Goal: Information Seeking & Learning: Compare options

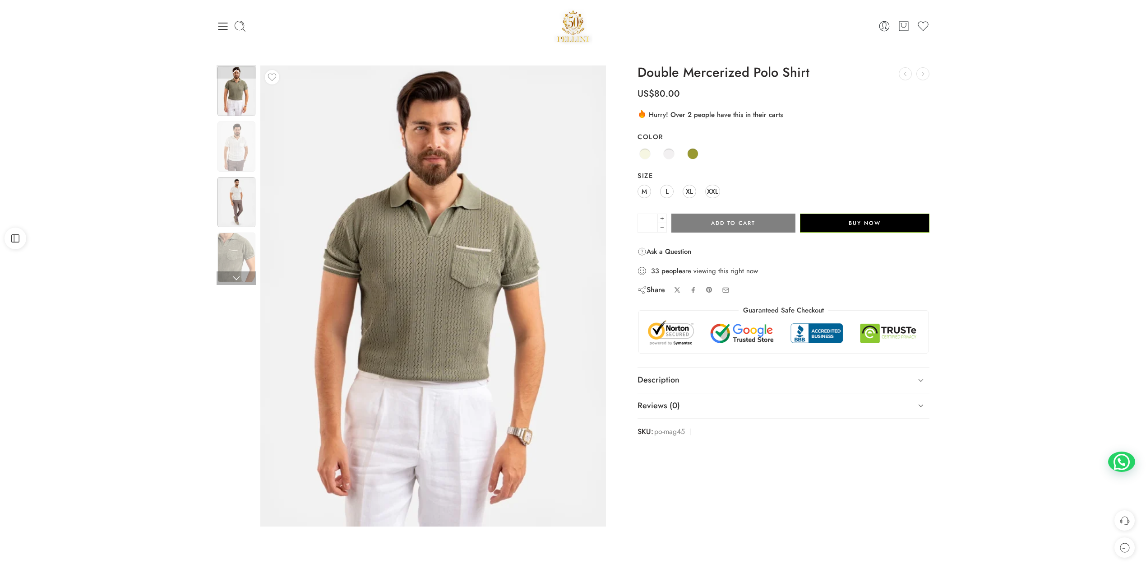
click at [252, 197] on img at bounding box center [237, 202] width 38 height 50
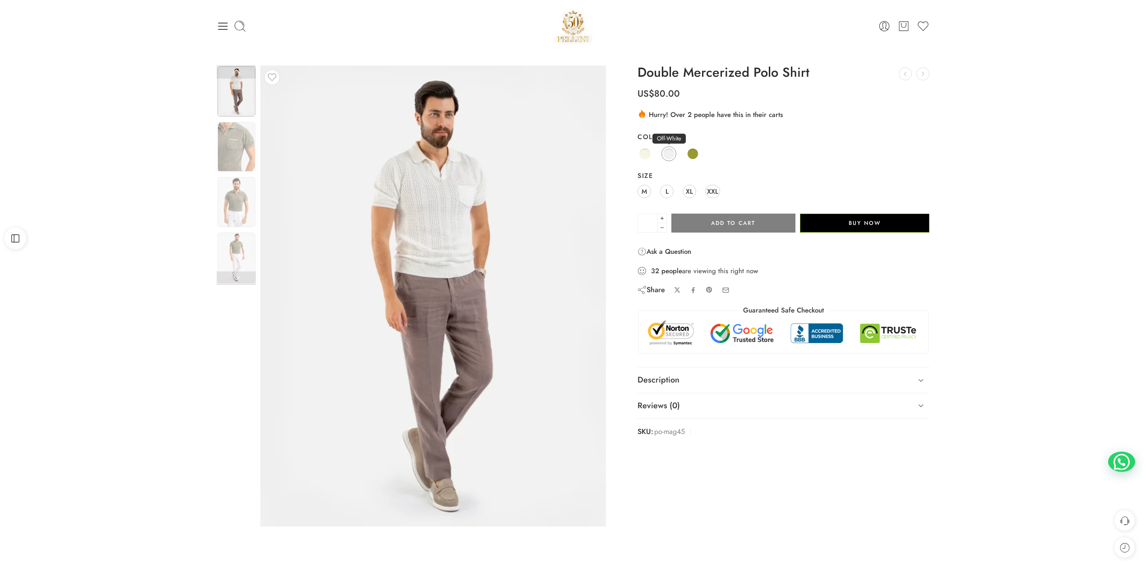
click at [663, 154] on link "Off-White" at bounding box center [669, 153] width 15 height 15
click at [643, 152] on span at bounding box center [645, 153] width 11 height 11
click at [682, 154] on div "Beige Off-White Olive" at bounding box center [784, 154] width 292 height 18
click at [695, 161] on div "Beige Off-White Olive" at bounding box center [784, 154] width 292 height 18
click at [696, 154] on span at bounding box center [692, 153] width 11 height 11
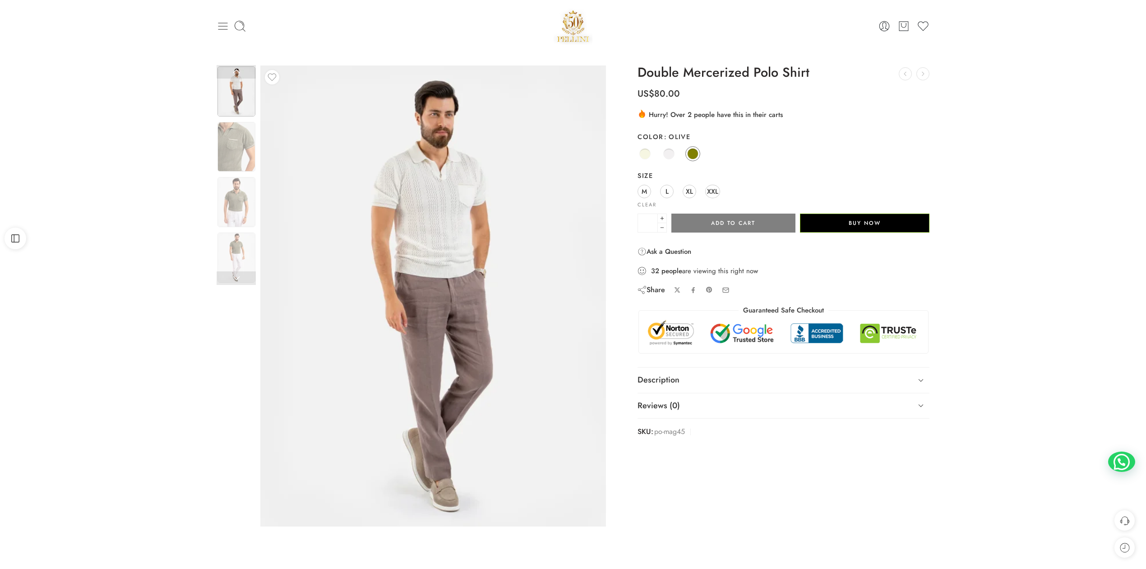
click at [225, 23] on icon at bounding box center [222, 26] width 9 height 7
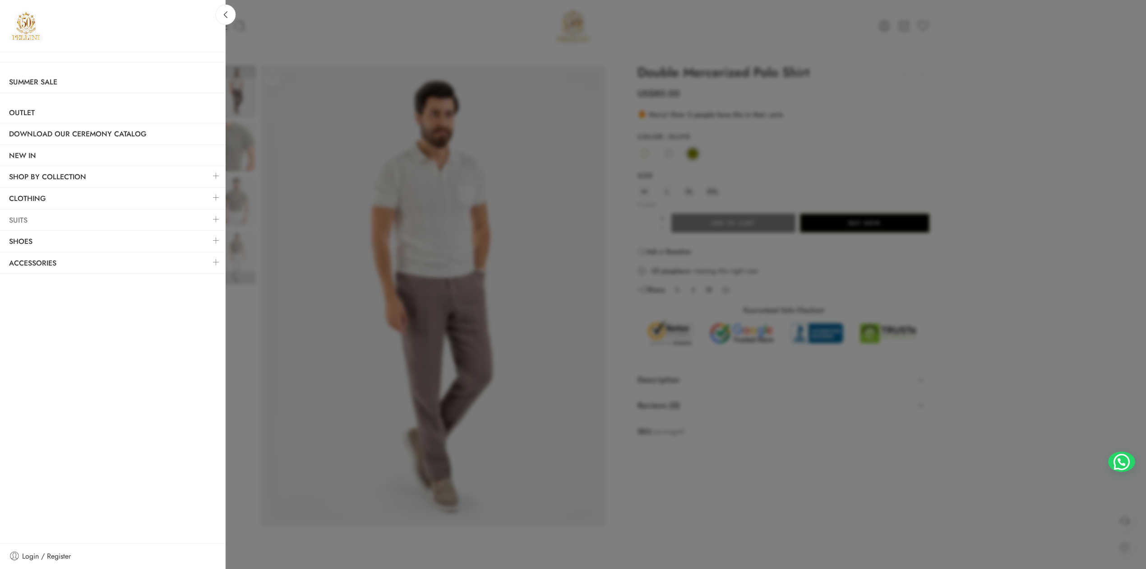
click at [90, 223] on link "Suits" at bounding box center [113, 220] width 226 height 21
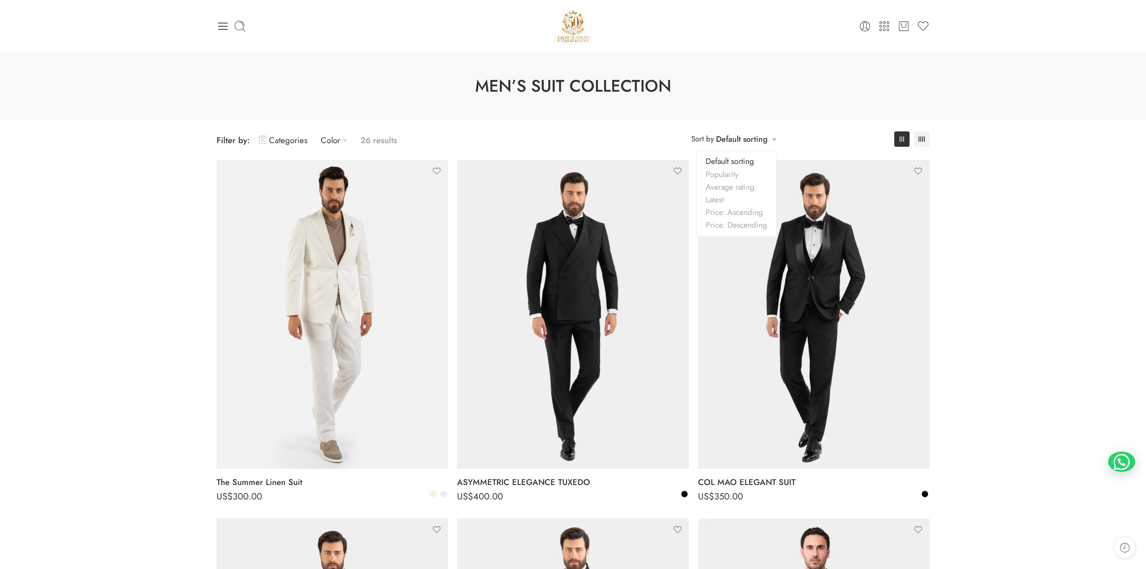
click at [747, 140] on link "Default sorting" at bounding box center [741, 139] width 51 height 13
click at [226, 21] on icon at bounding box center [223, 26] width 13 height 13
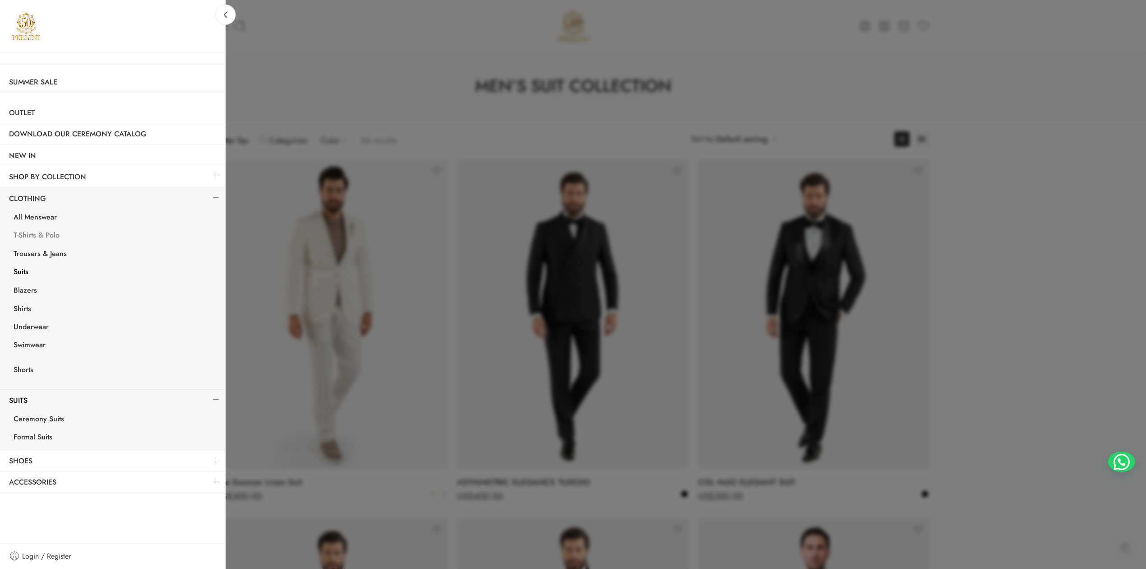
click at [47, 232] on link "T-Shirts & Polo" at bounding box center [115, 236] width 221 height 19
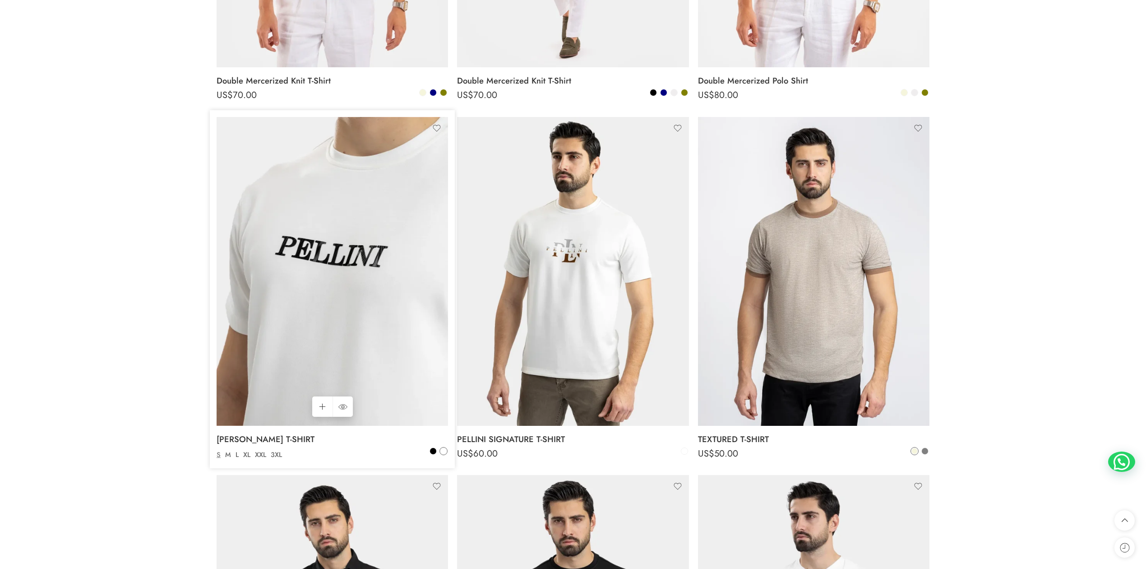
scroll to position [602, 0]
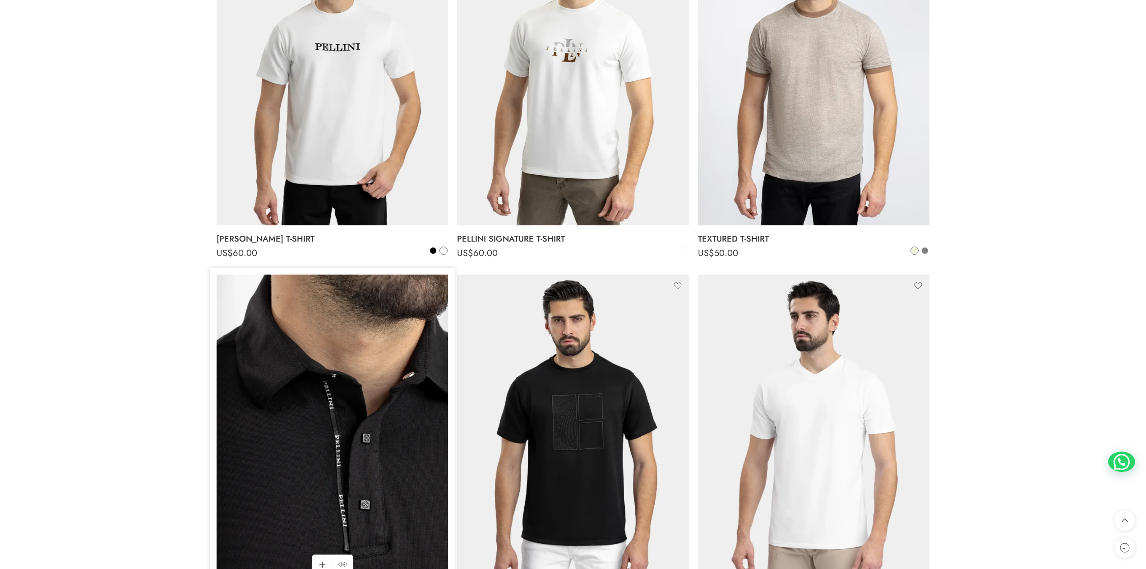
click at [396, 407] on img at bounding box center [333, 428] width 232 height 309
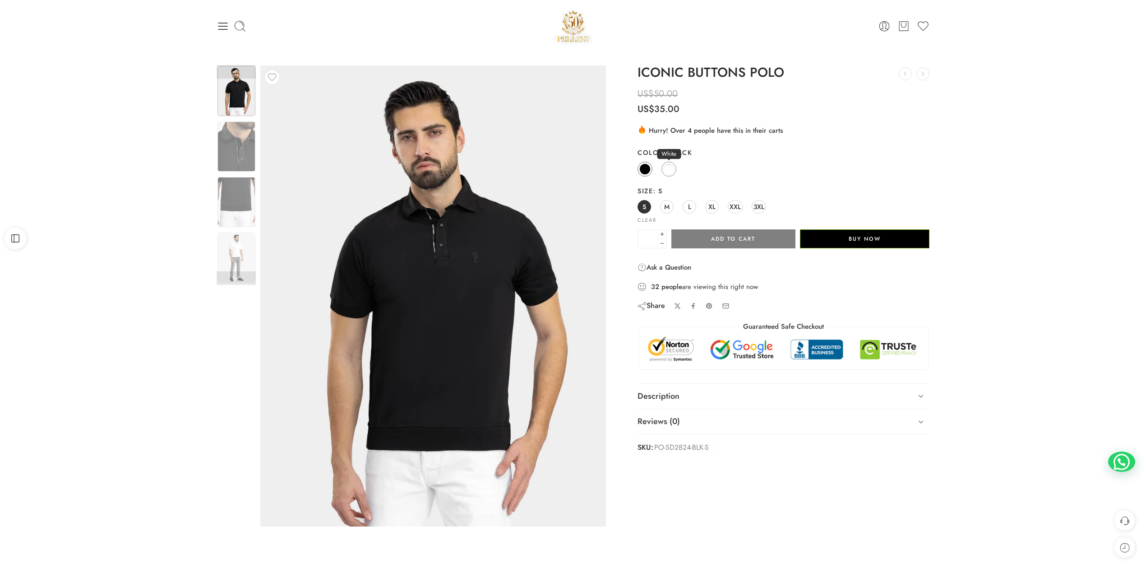
click at [673, 172] on span at bounding box center [668, 168] width 11 height 11
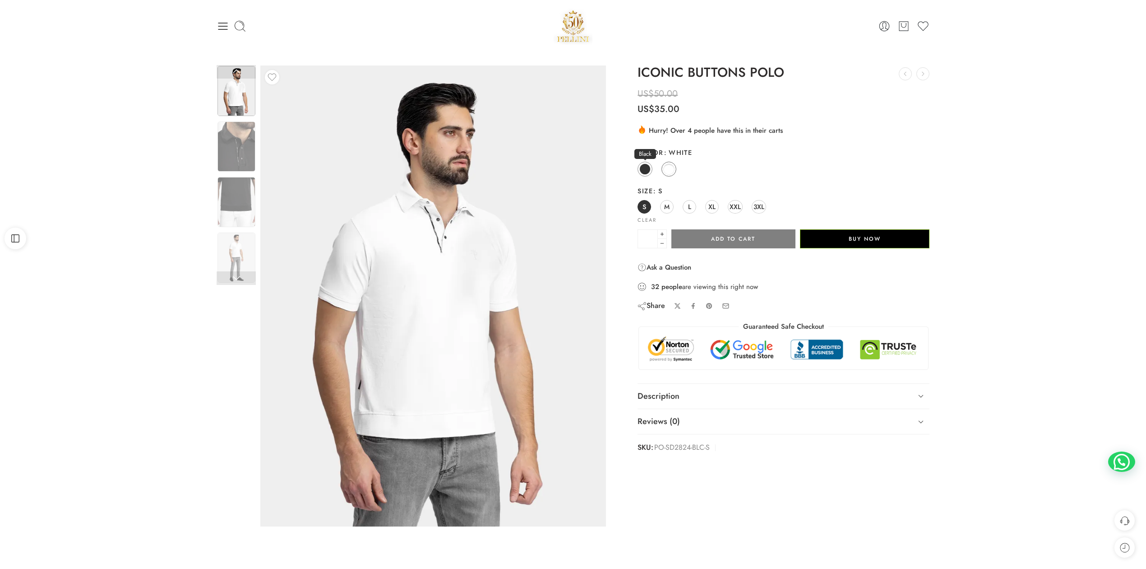
click at [641, 175] on link "Black" at bounding box center [645, 169] width 15 height 15
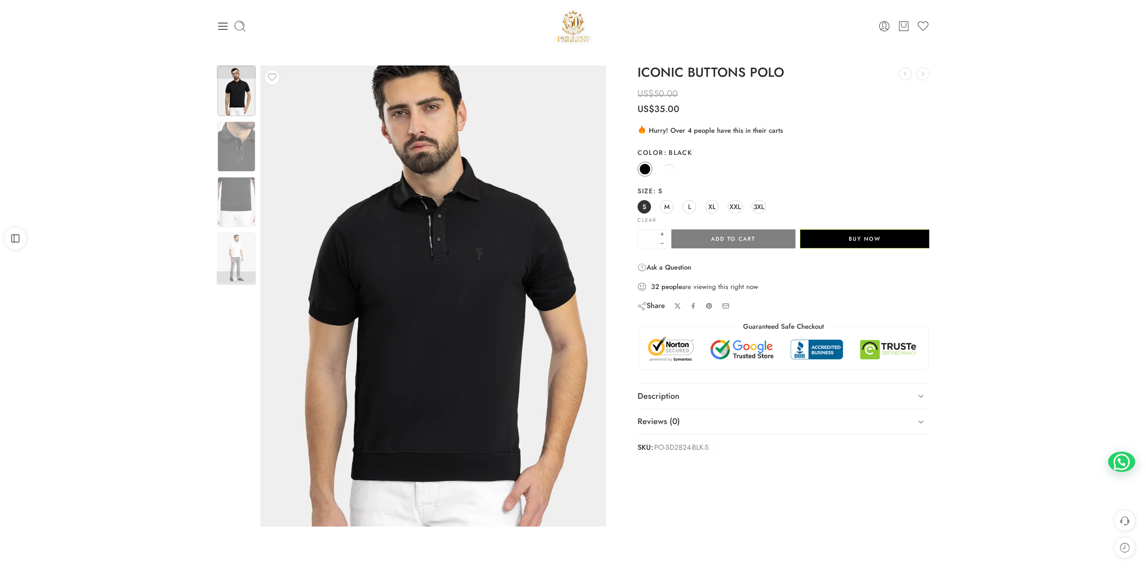
click at [452, 275] on img at bounding box center [430, 299] width 406 height 542
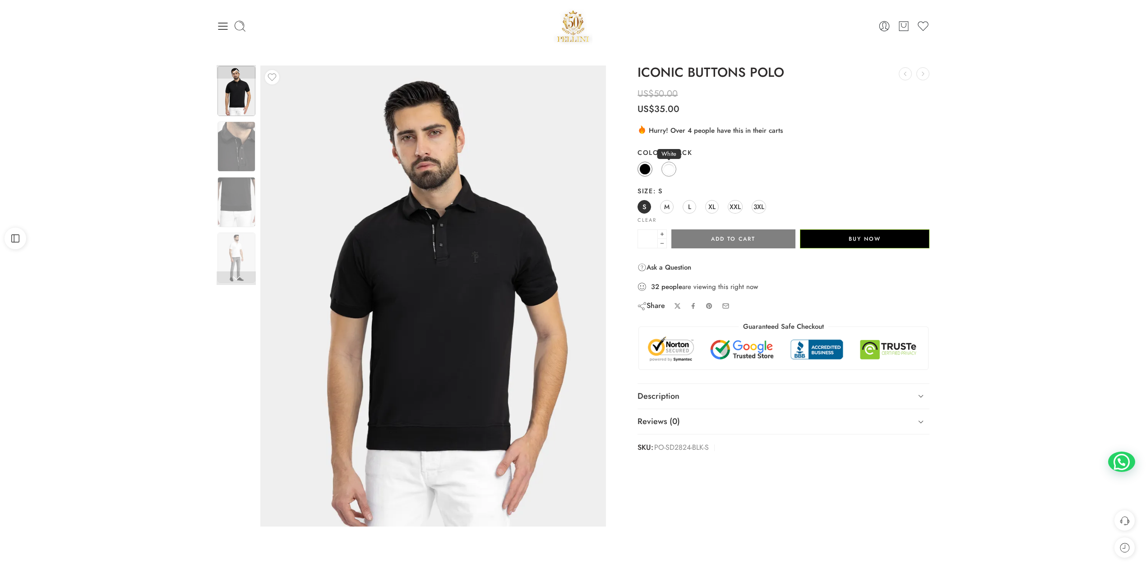
click at [670, 168] on span at bounding box center [668, 168] width 11 height 11
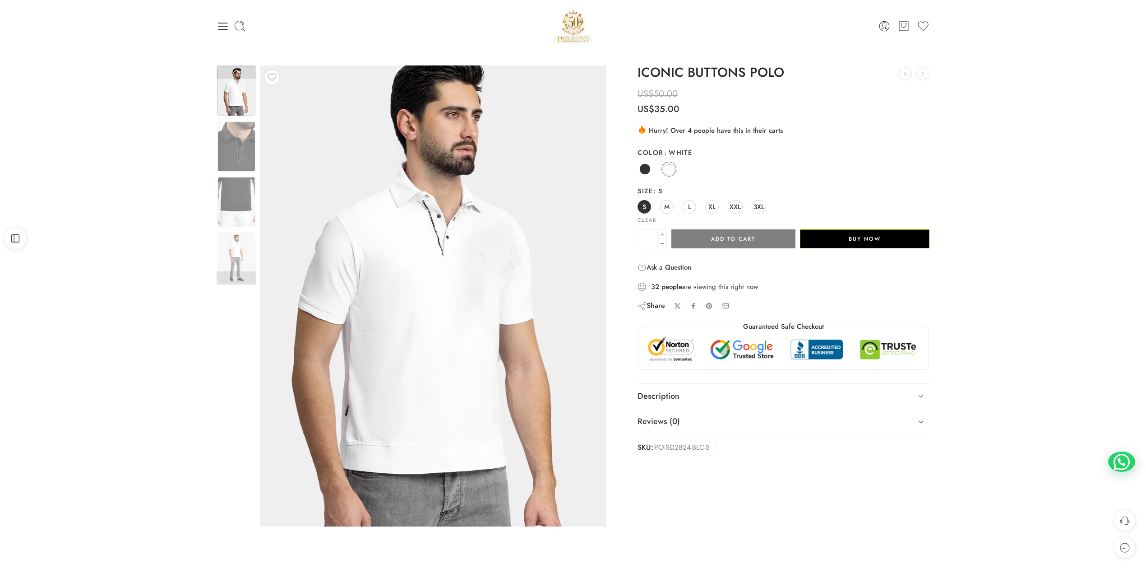
click at [433, 237] on img at bounding box center [433, 306] width 406 height 542
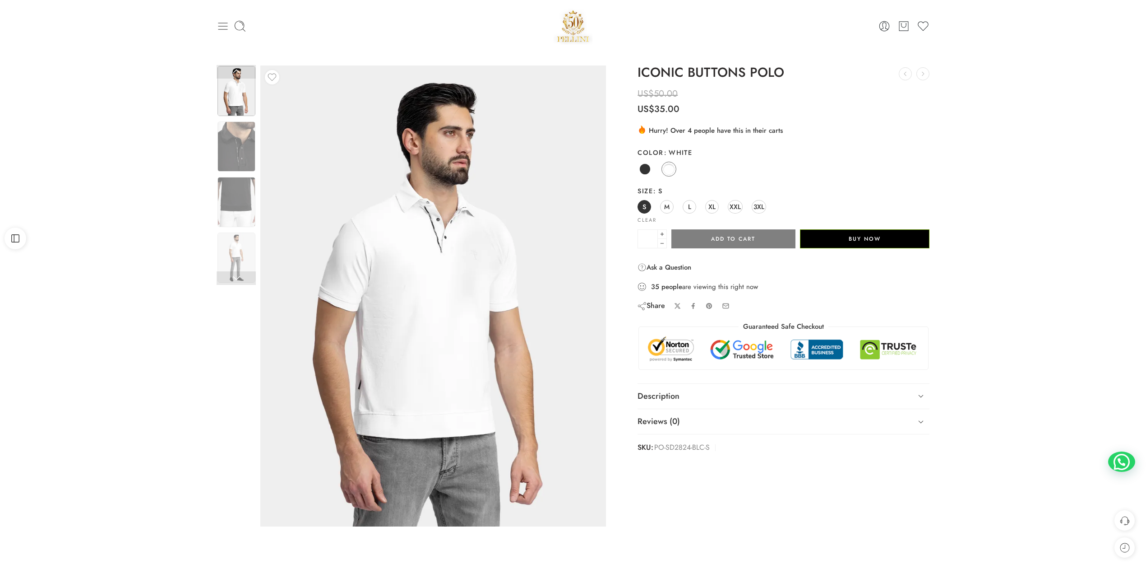
click at [226, 31] on icon at bounding box center [223, 26] width 13 height 13
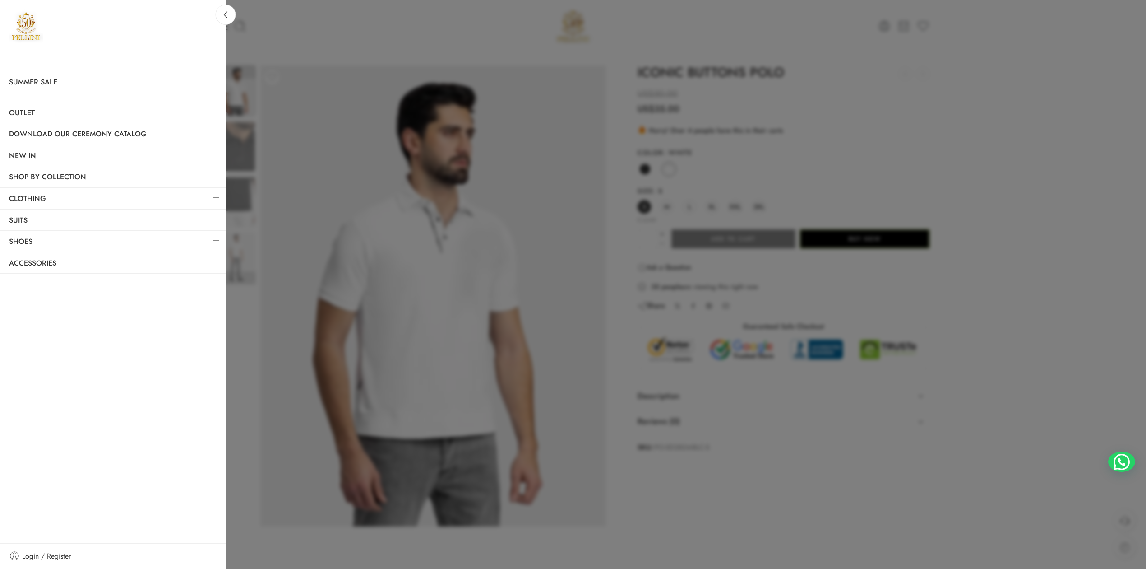
click at [215, 192] on link at bounding box center [216, 197] width 19 height 19
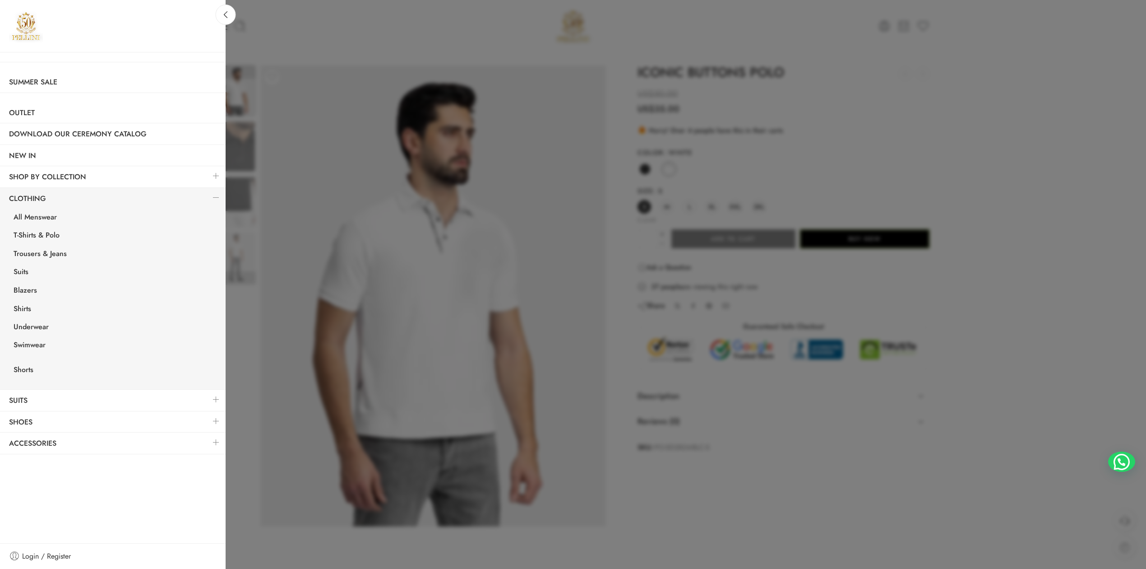
click at [827, 179] on div at bounding box center [573, 284] width 1146 height 569
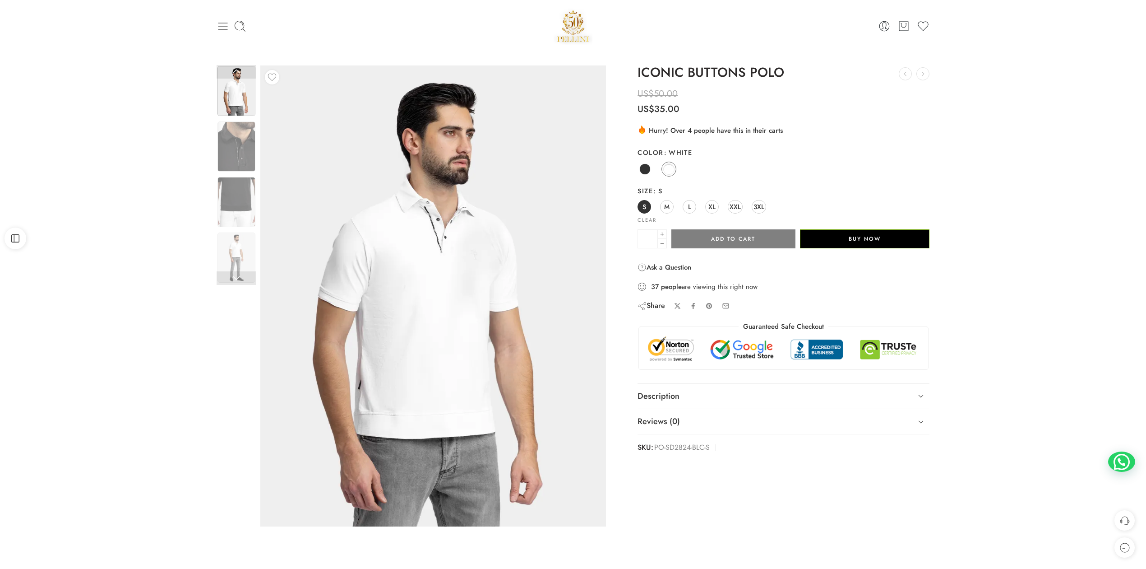
click at [226, 29] on icon at bounding box center [222, 26] width 9 height 7
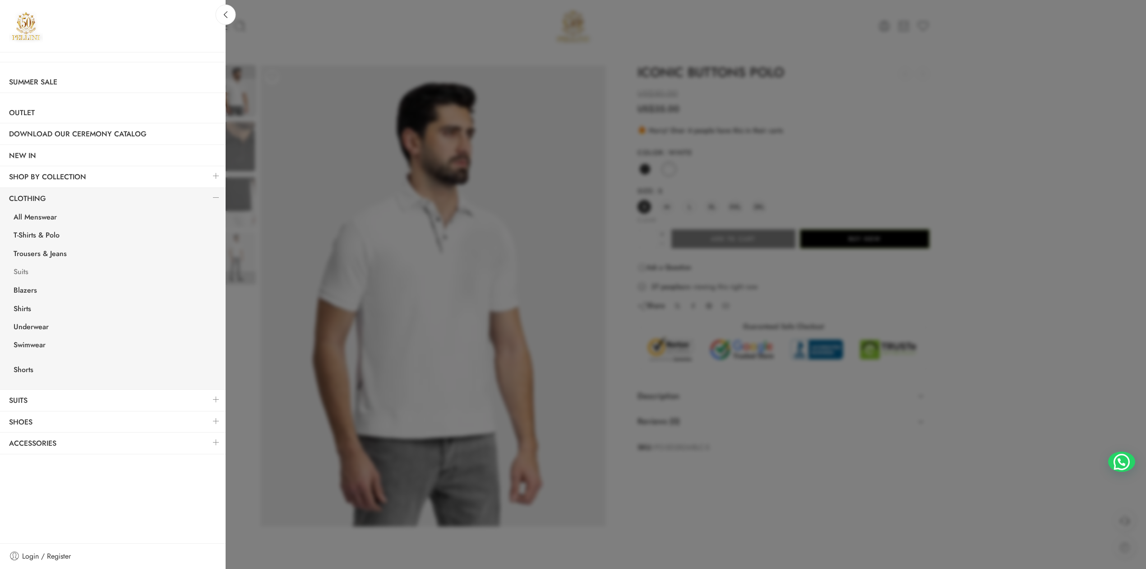
click at [22, 271] on link "Suits" at bounding box center [115, 273] width 221 height 19
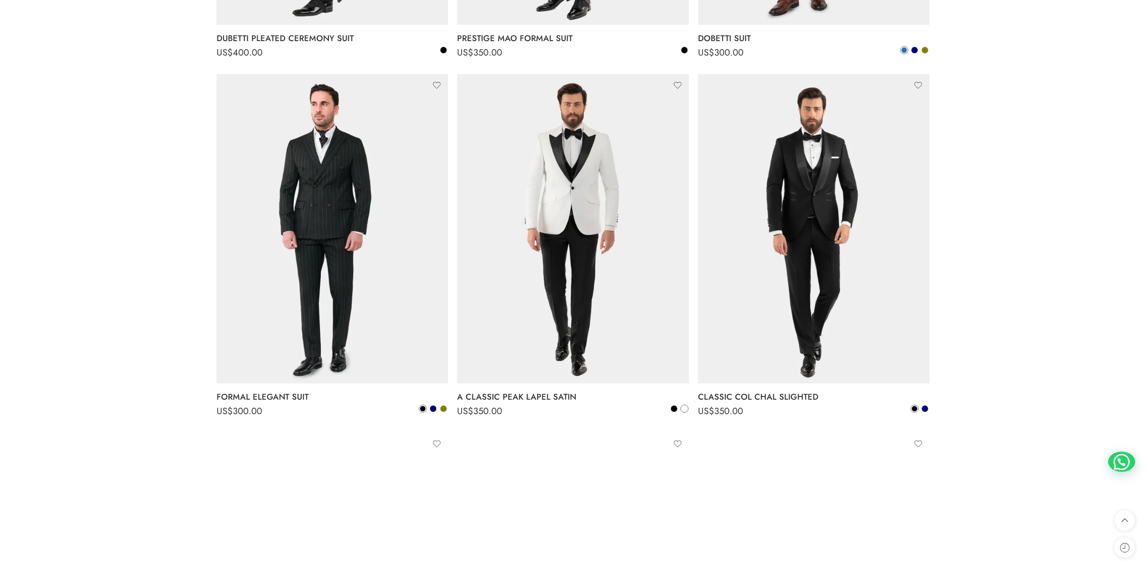
scroll to position [1003, 0]
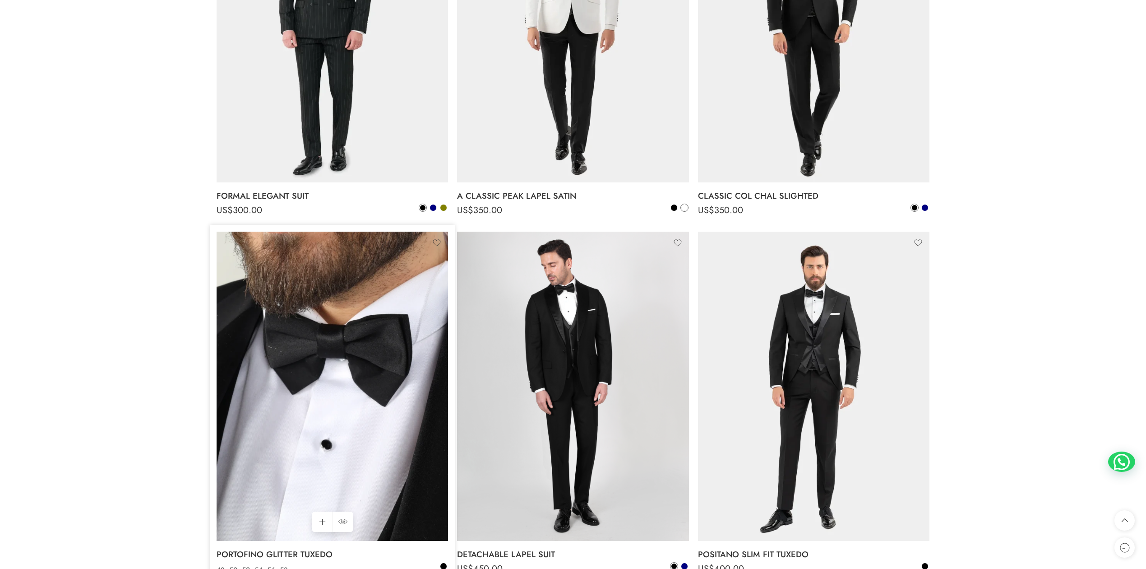
click at [322, 376] on img at bounding box center [333, 386] width 232 height 309
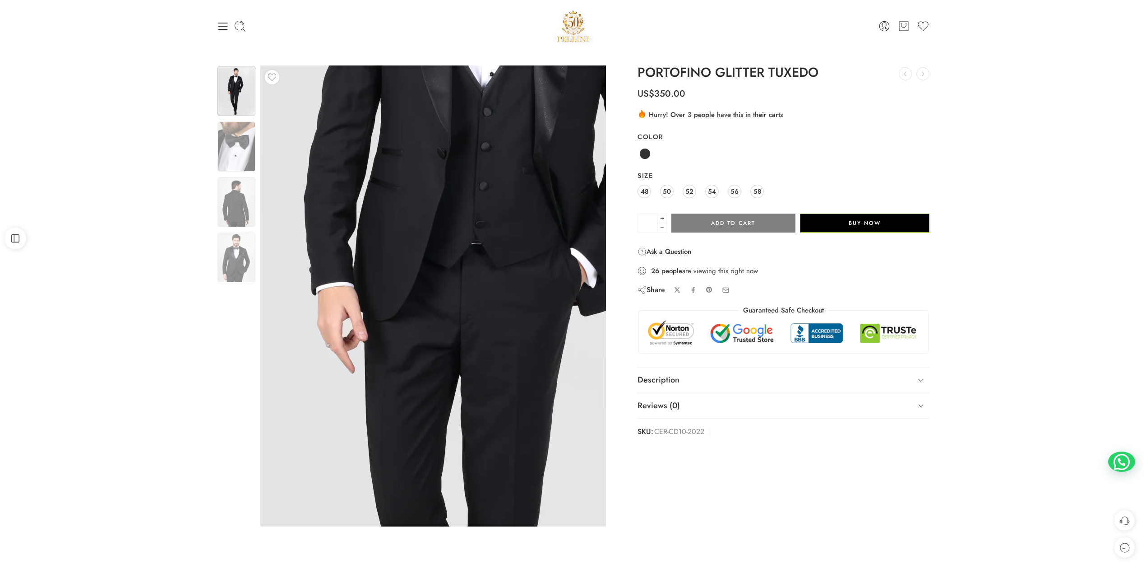
click at [474, 302] on img at bounding box center [508, 279] width 867 height 1155
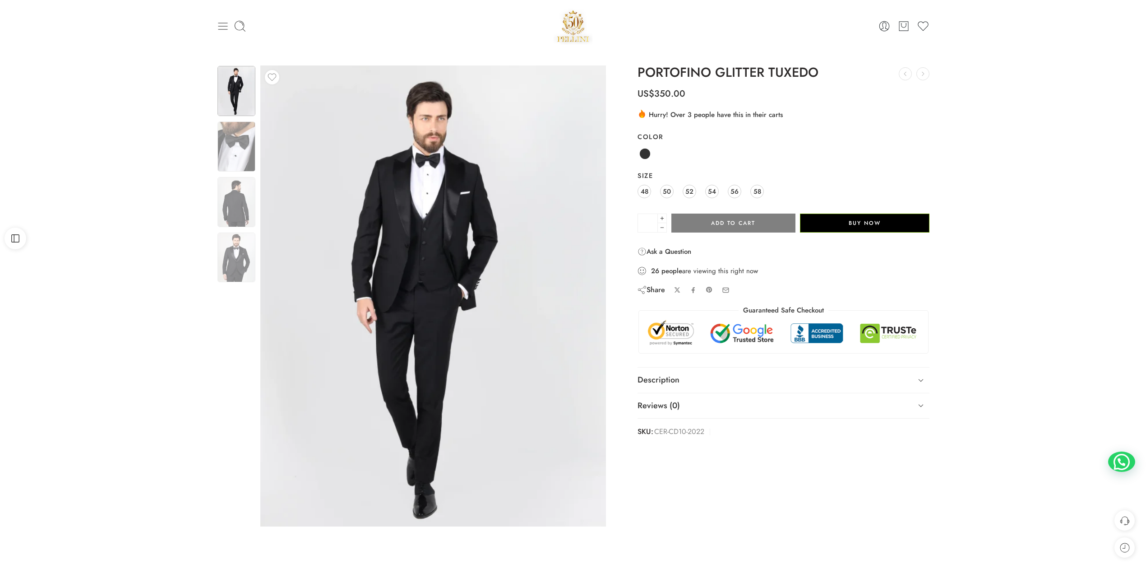
click at [224, 29] on icon at bounding box center [222, 26] width 9 height 7
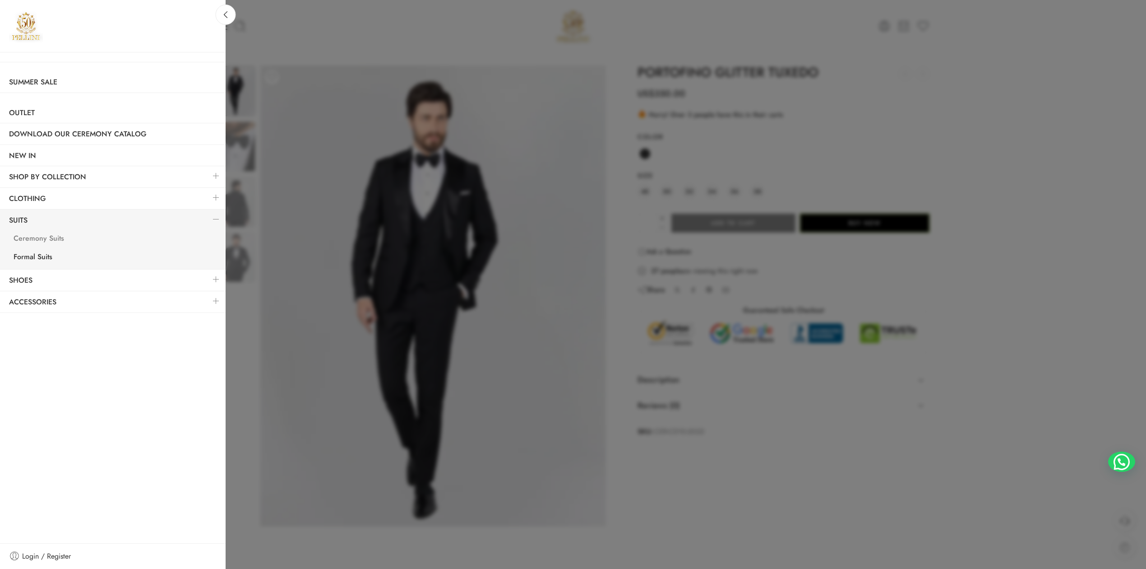
click at [47, 239] on link "Ceremony Suits" at bounding box center [115, 239] width 221 height 19
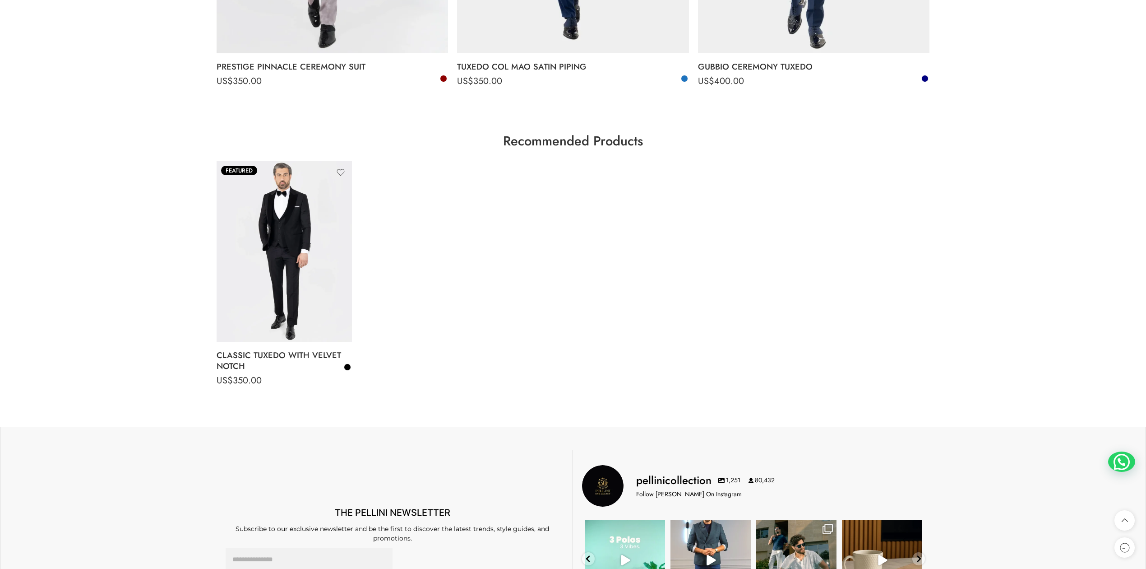
scroll to position [1805, 0]
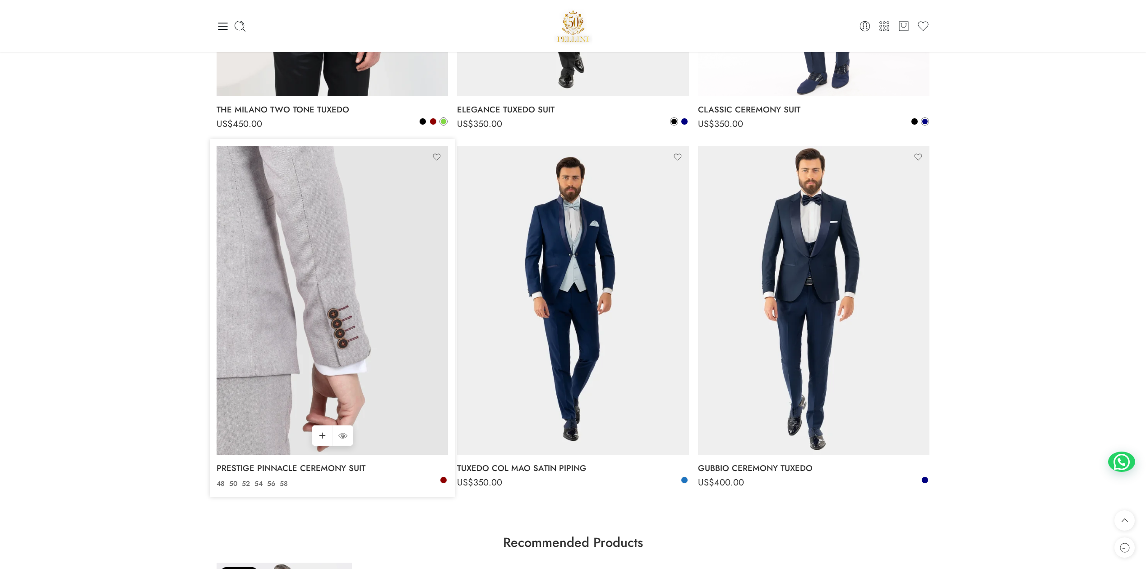
click at [312, 320] on img at bounding box center [333, 300] width 232 height 309
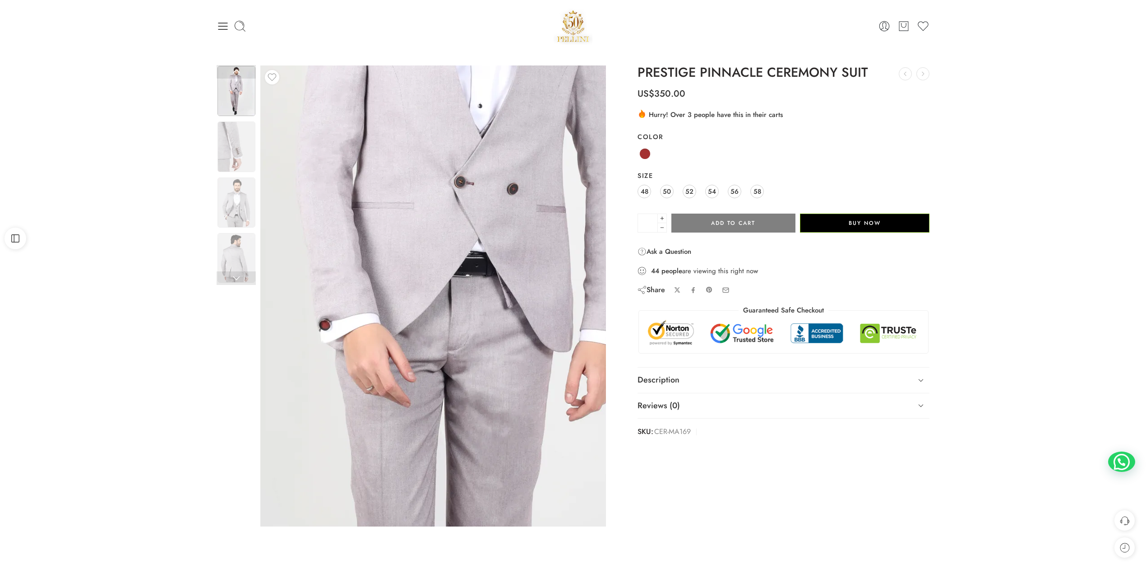
click at [396, 274] on img at bounding box center [489, 329] width 867 height 1155
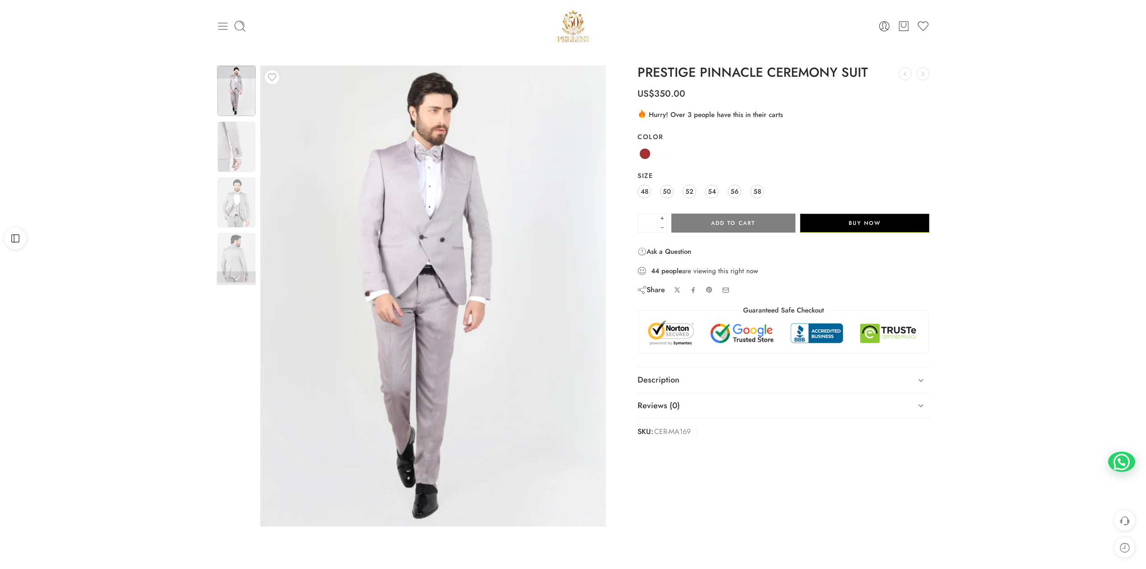
click at [217, 26] on icon at bounding box center [223, 26] width 13 height 13
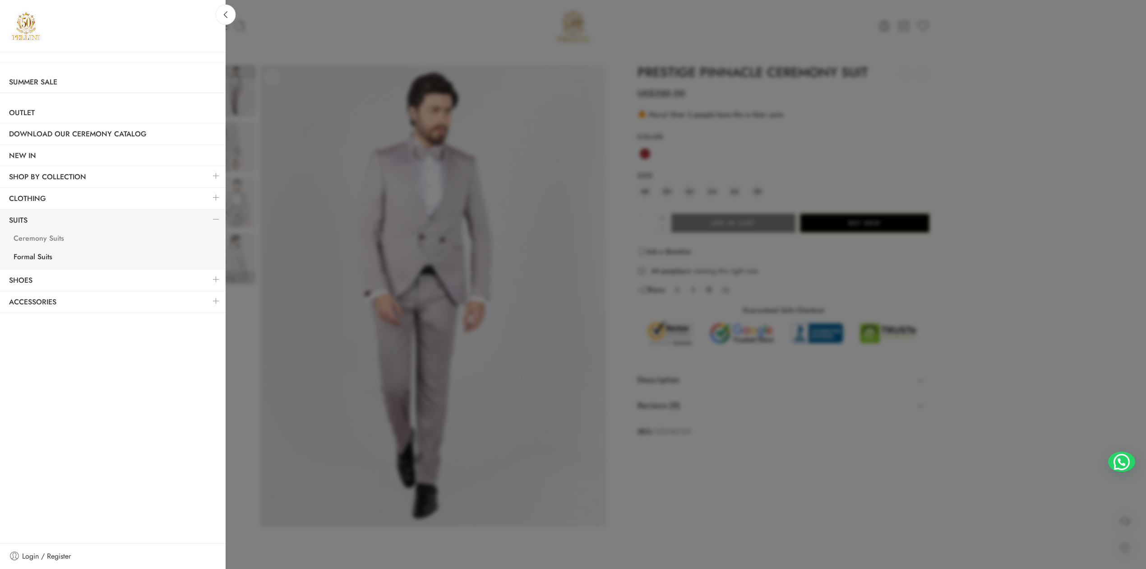
click at [46, 239] on link "Ceremony Suits" at bounding box center [115, 239] width 221 height 19
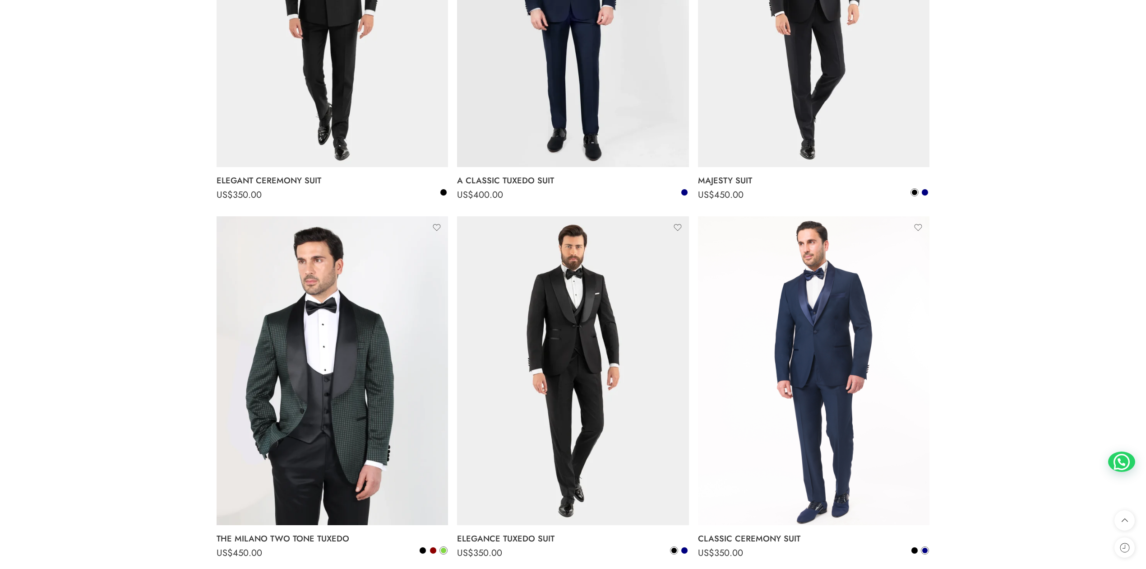
scroll to position [1404, 0]
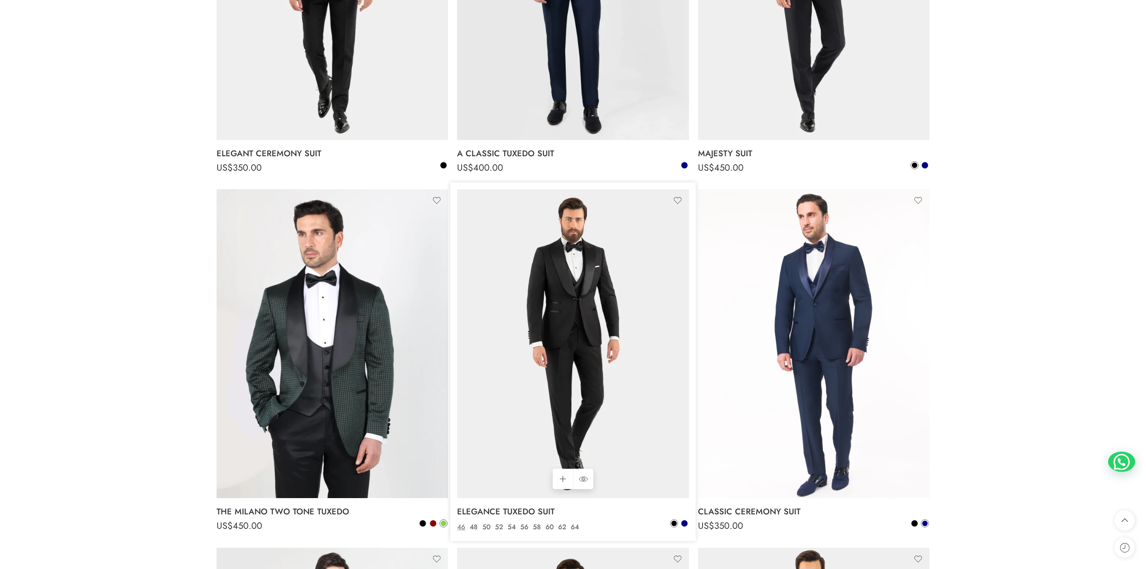
click at [687, 529] on div "Navy" at bounding box center [679, 524] width 19 height 10
click at [685, 527] on link "Navy" at bounding box center [685, 523] width 8 height 8
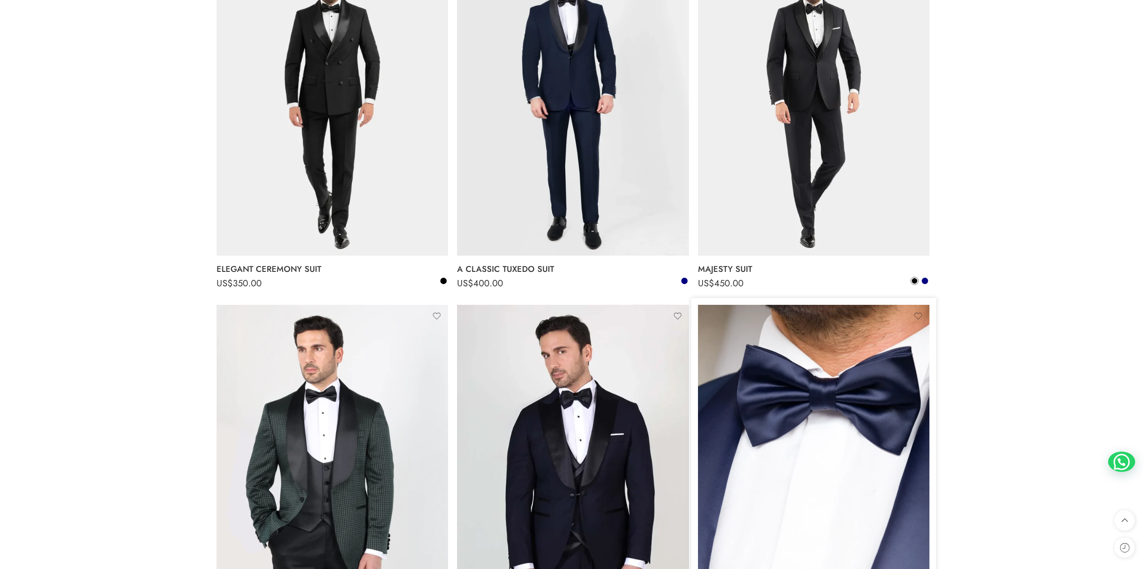
scroll to position [1203, 0]
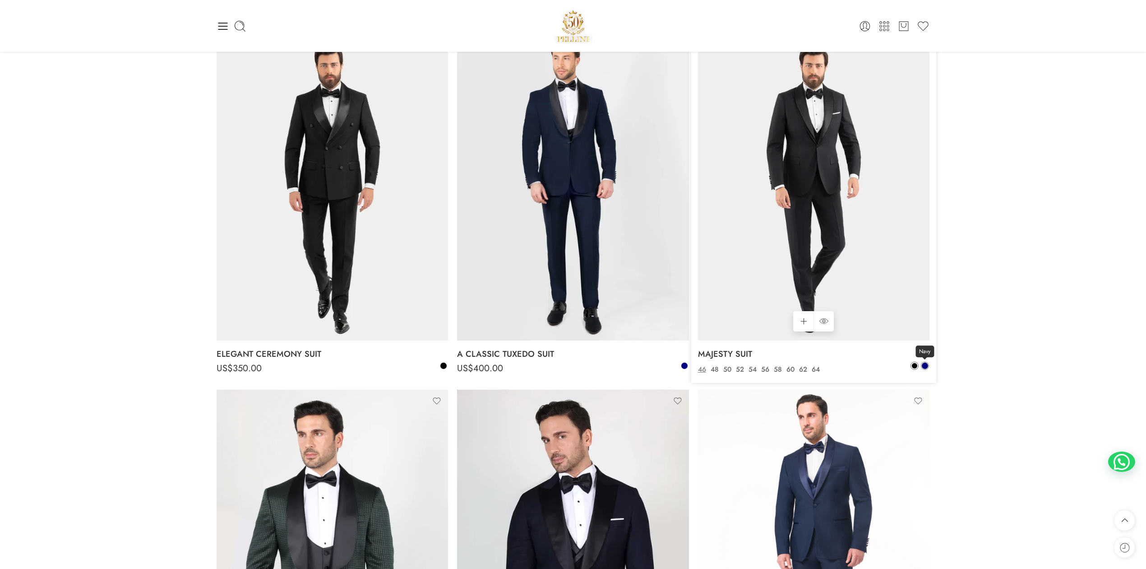
click at [927, 366] on span at bounding box center [925, 365] width 6 height 6
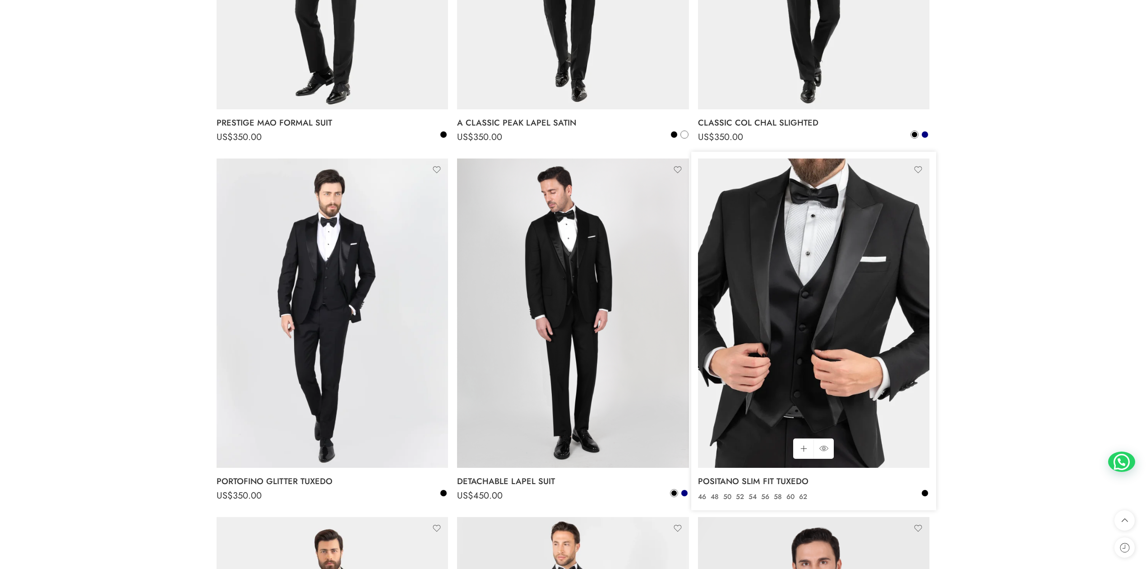
scroll to position [802, 0]
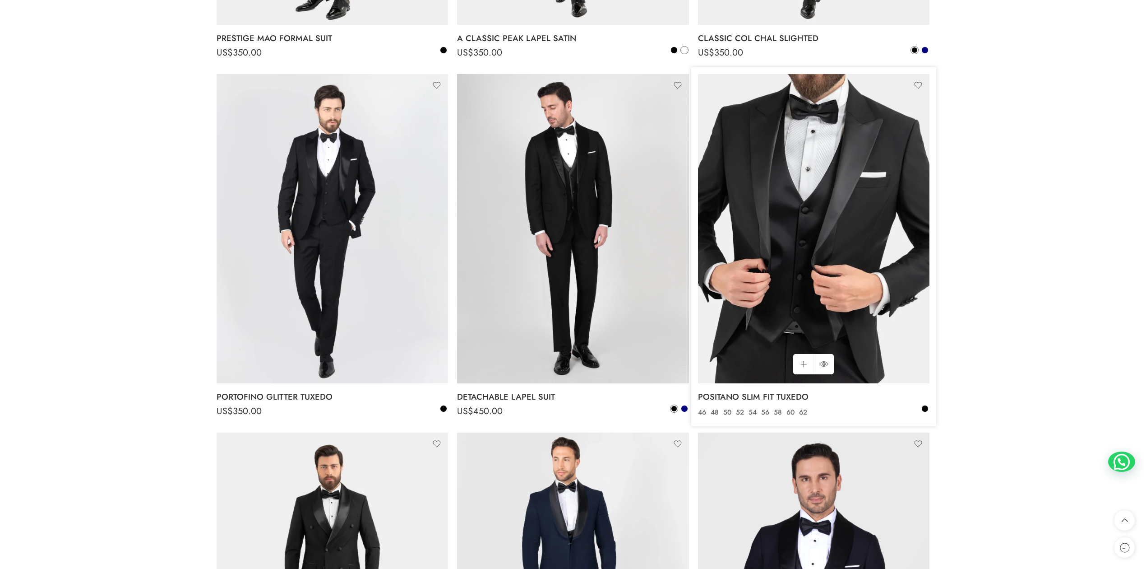
click at [798, 219] on img at bounding box center [814, 228] width 232 height 309
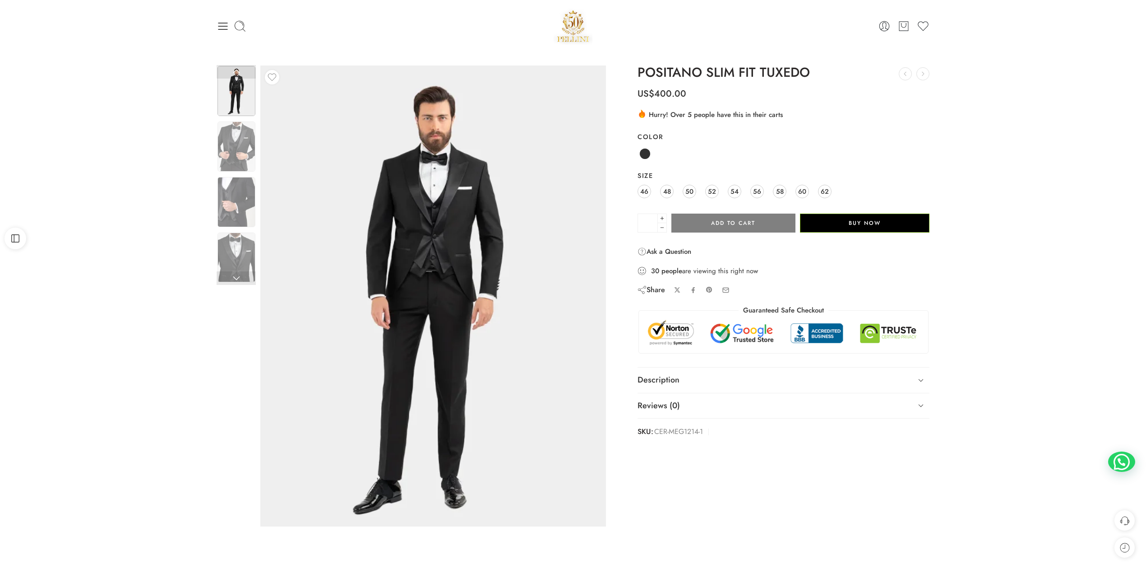
click at [530, 262] on img at bounding box center [409, 301] width 406 height 542
click at [161, 362] on div "Previous Next" at bounding box center [573, 304] width 1146 height 504
click at [223, 26] on icon at bounding box center [222, 26] width 9 height 7
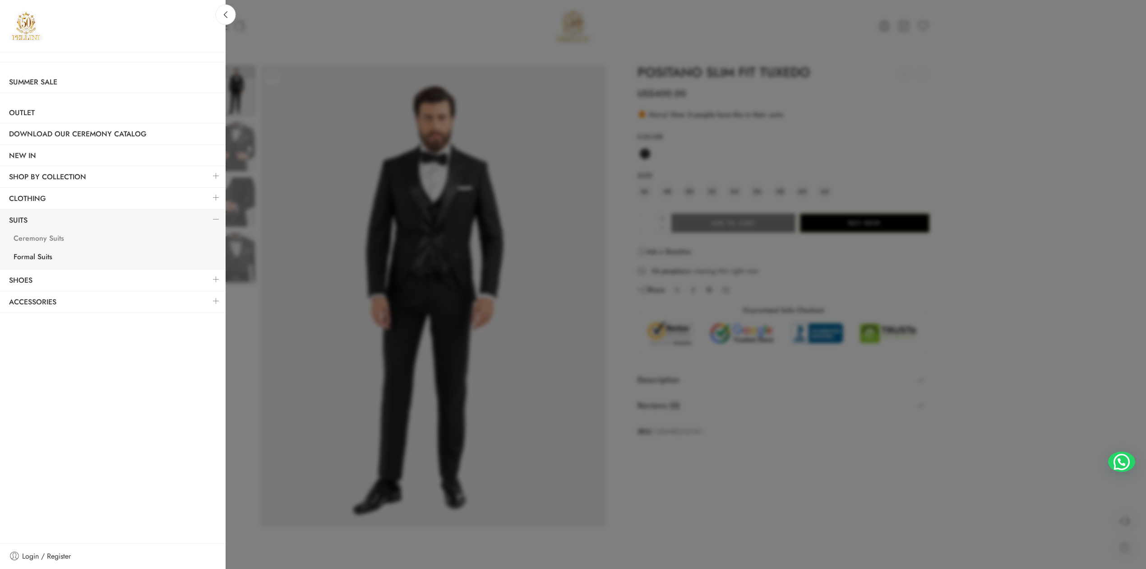
click at [46, 239] on link "Ceremony Suits" at bounding box center [115, 239] width 221 height 19
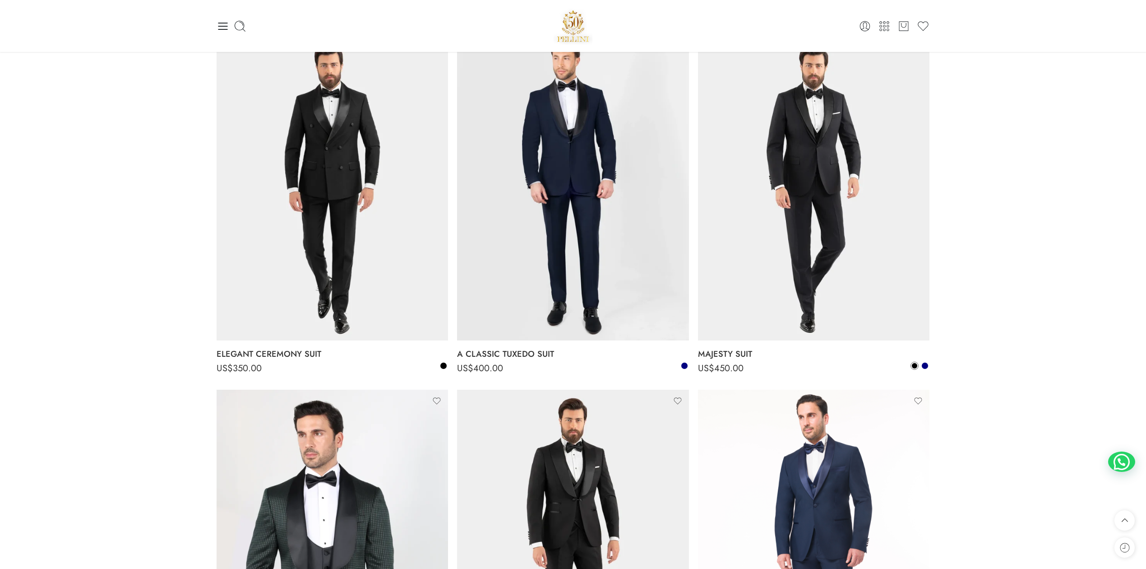
scroll to position [1003, 0]
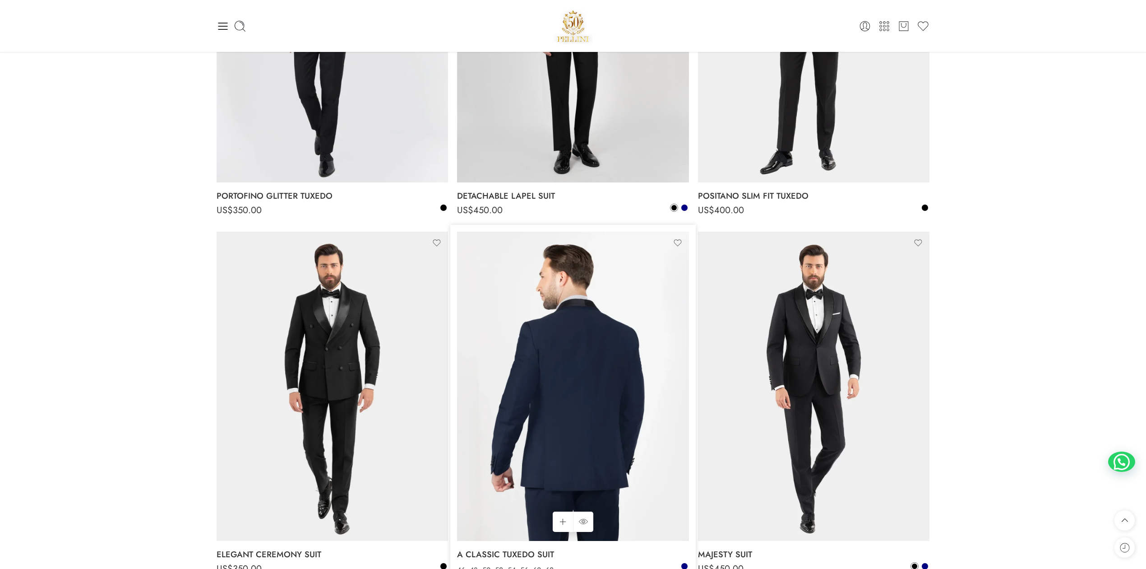
click at [529, 346] on img at bounding box center [573, 386] width 232 height 309
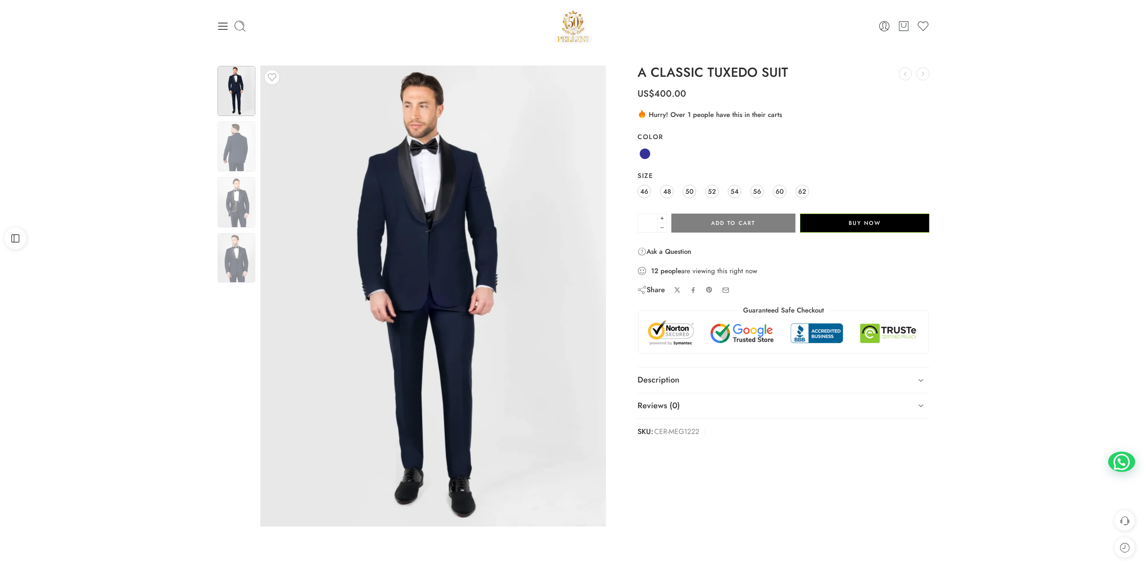
click at [439, 221] on img at bounding box center [425, 408] width 867 height 1155
drag, startPoint x: 221, startPoint y: 22, endPoint x: 230, endPoint y: 46, distance: 25.7
click at [221, 22] on icon at bounding box center [223, 26] width 13 height 13
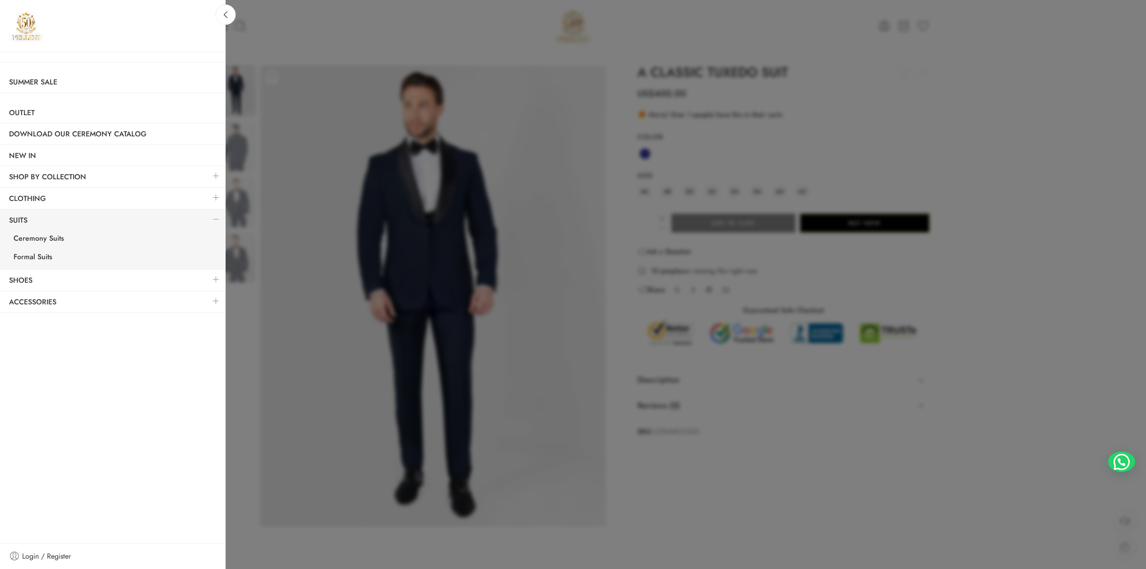
click at [219, 203] on link at bounding box center [216, 197] width 19 height 19
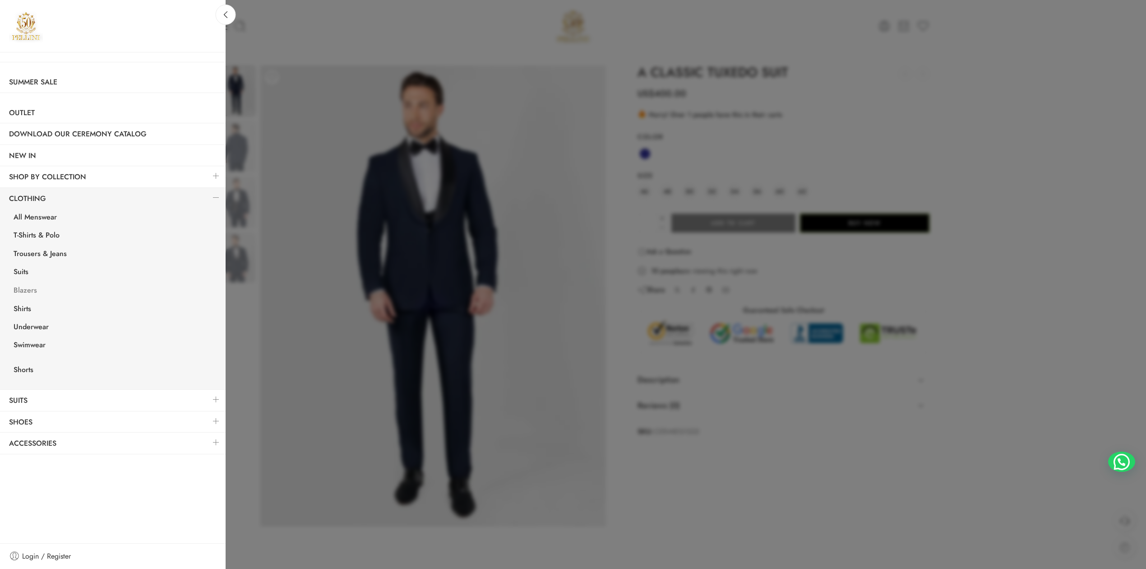
click at [32, 292] on link "Blazers" at bounding box center [115, 291] width 221 height 19
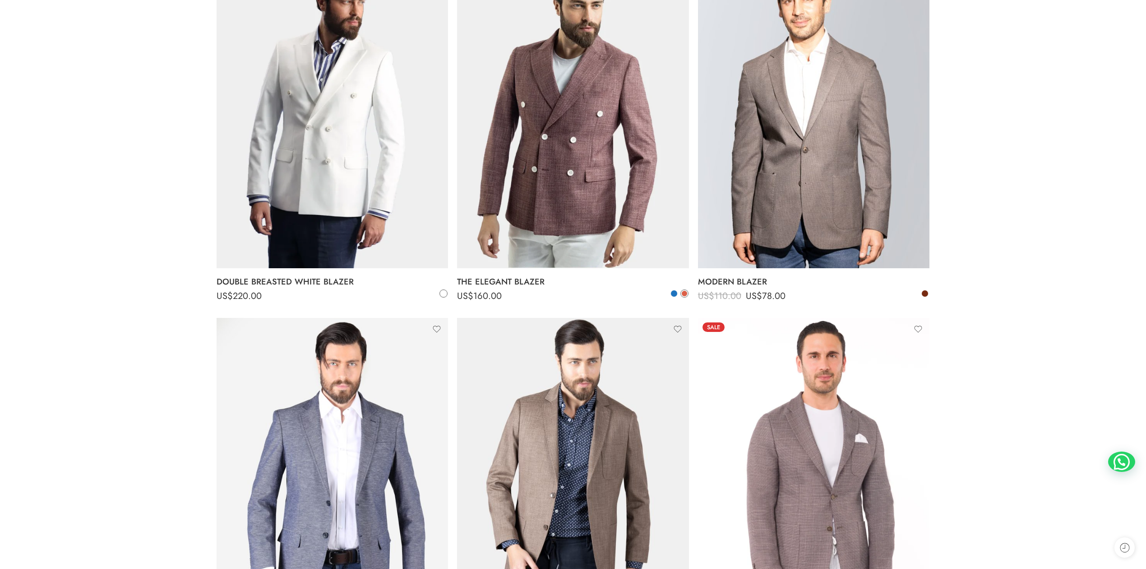
scroll to position [401, 0]
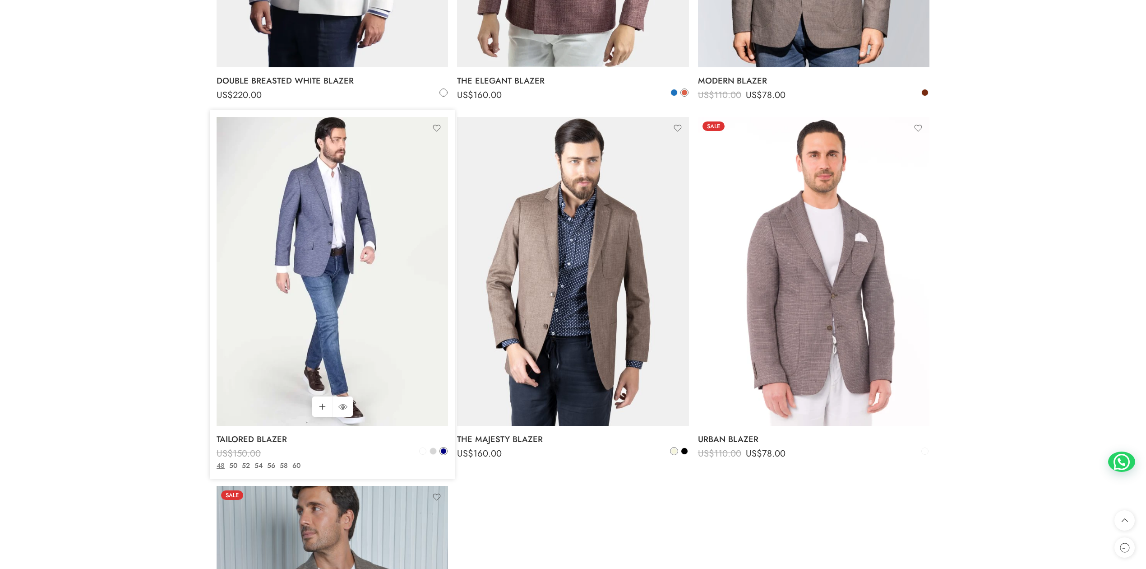
click at [307, 309] on img at bounding box center [333, 271] width 232 height 309
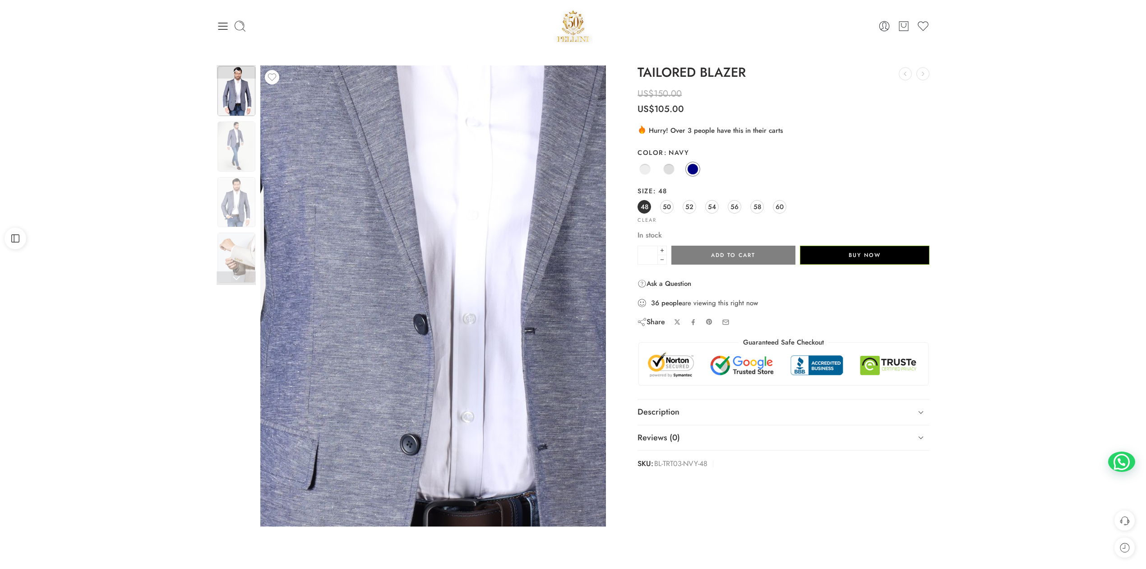
click at [431, 354] on img at bounding box center [436, 208] width 867 height 1155
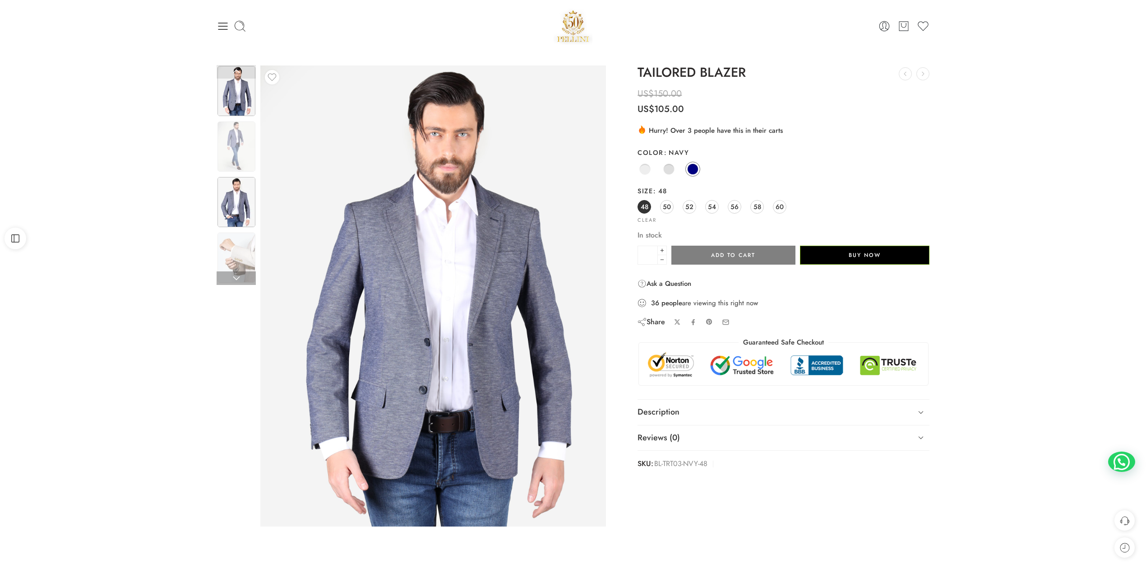
click at [232, 192] on img at bounding box center [237, 202] width 38 height 50
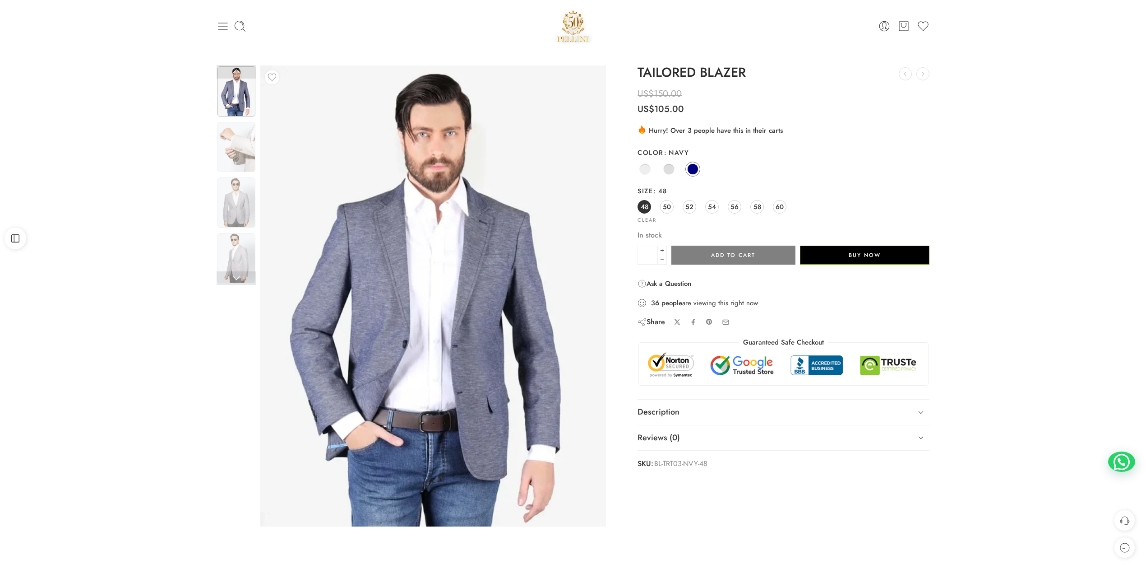
click at [221, 30] on icon at bounding box center [223, 26] width 13 height 13
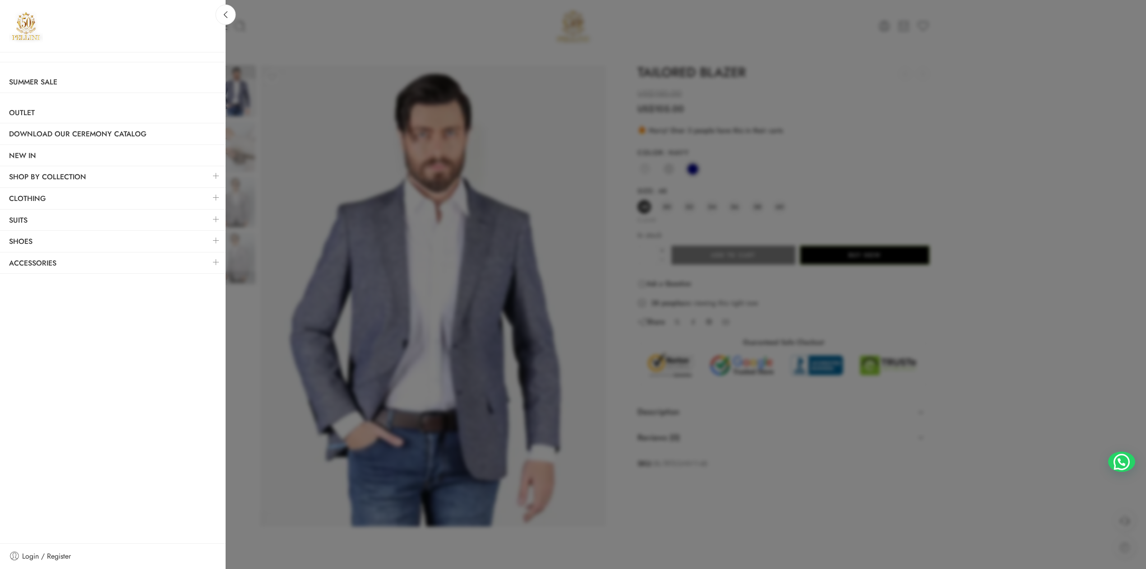
click at [214, 198] on link at bounding box center [216, 197] width 19 height 19
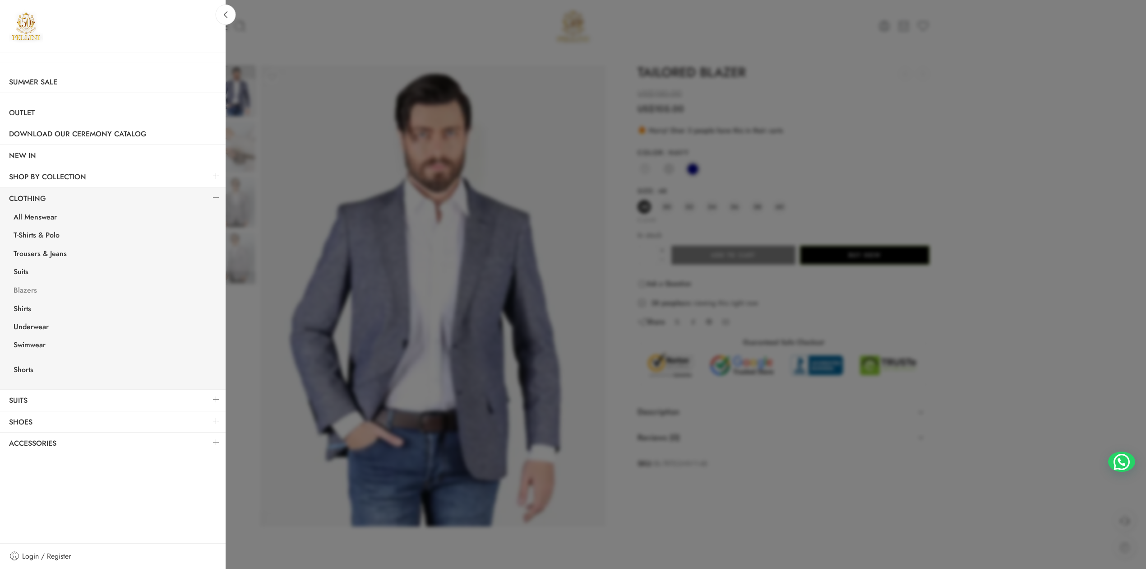
click at [23, 286] on link "Blazers" at bounding box center [115, 291] width 221 height 19
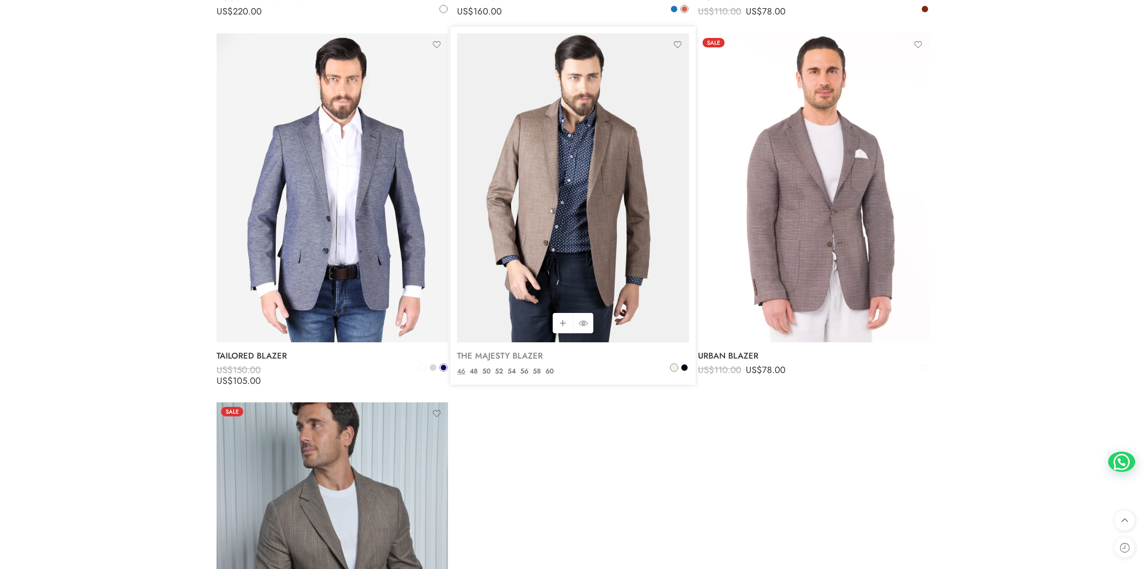
scroll to position [401, 0]
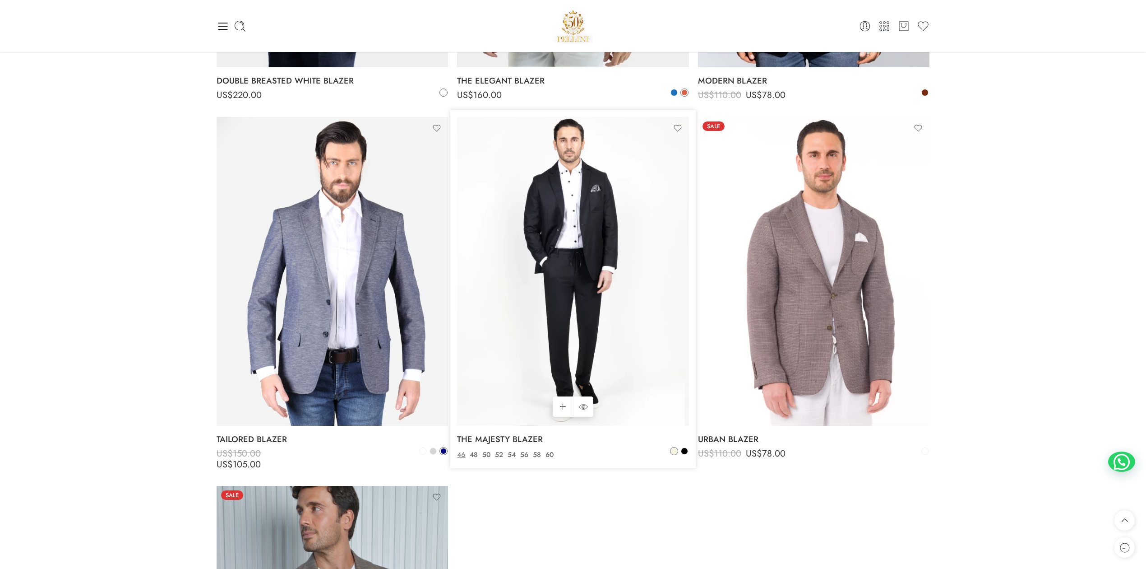
click at [524, 249] on img at bounding box center [573, 271] width 232 height 309
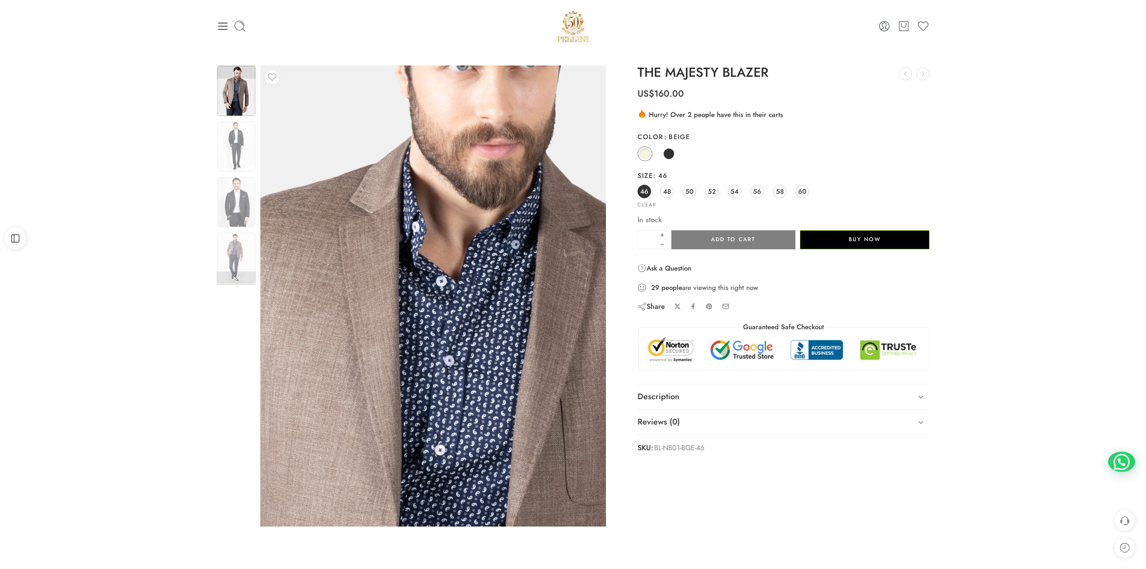
click at [419, 175] on img at bounding box center [455, 477] width 867 height 1155
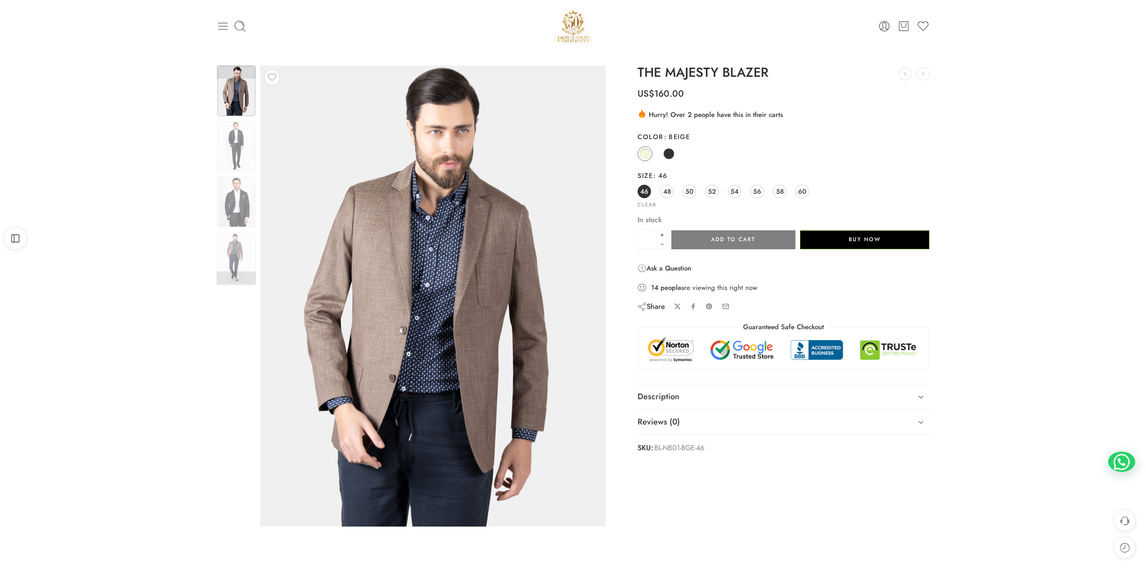
click at [224, 26] on icon at bounding box center [223, 26] width 13 height 13
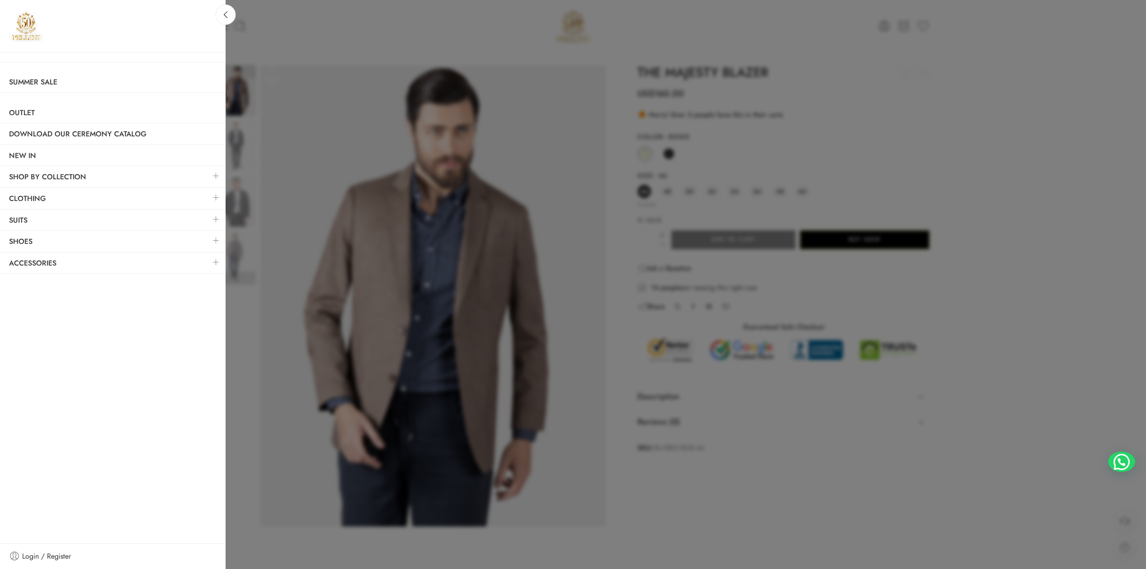
click at [217, 202] on link at bounding box center [216, 197] width 19 height 19
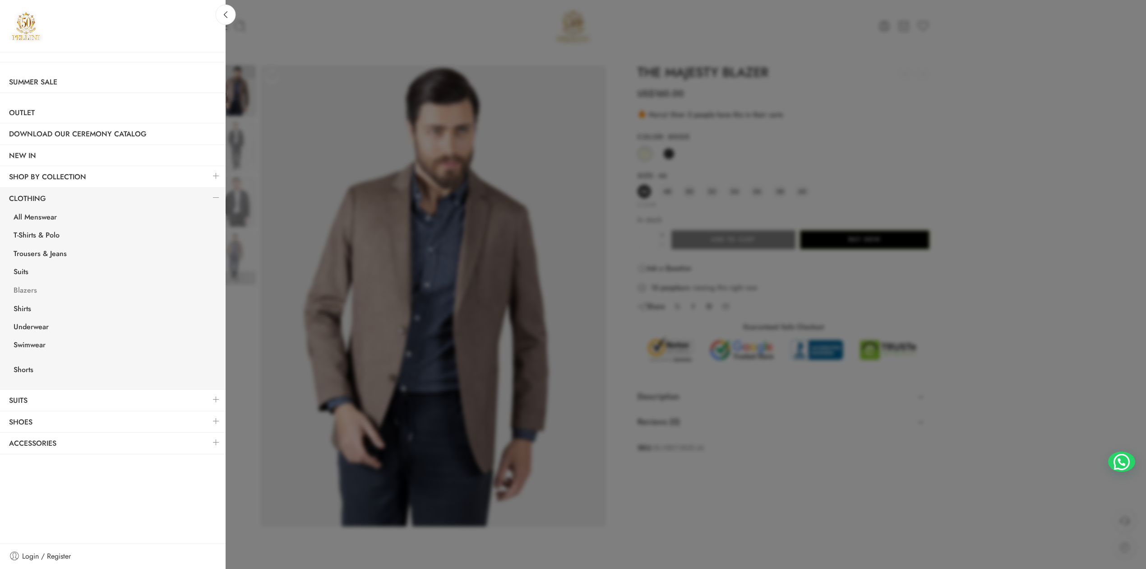
click at [31, 291] on link "Blazers" at bounding box center [115, 291] width 221 height 19
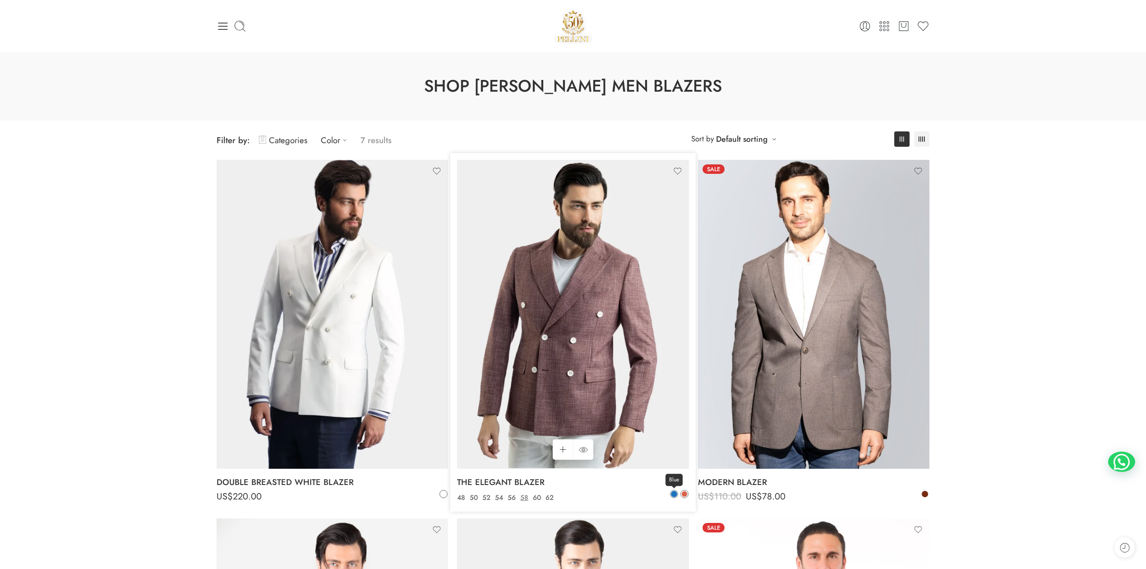
click at [672, 493] on span at bounding box center [674, 494] width 6 height 6
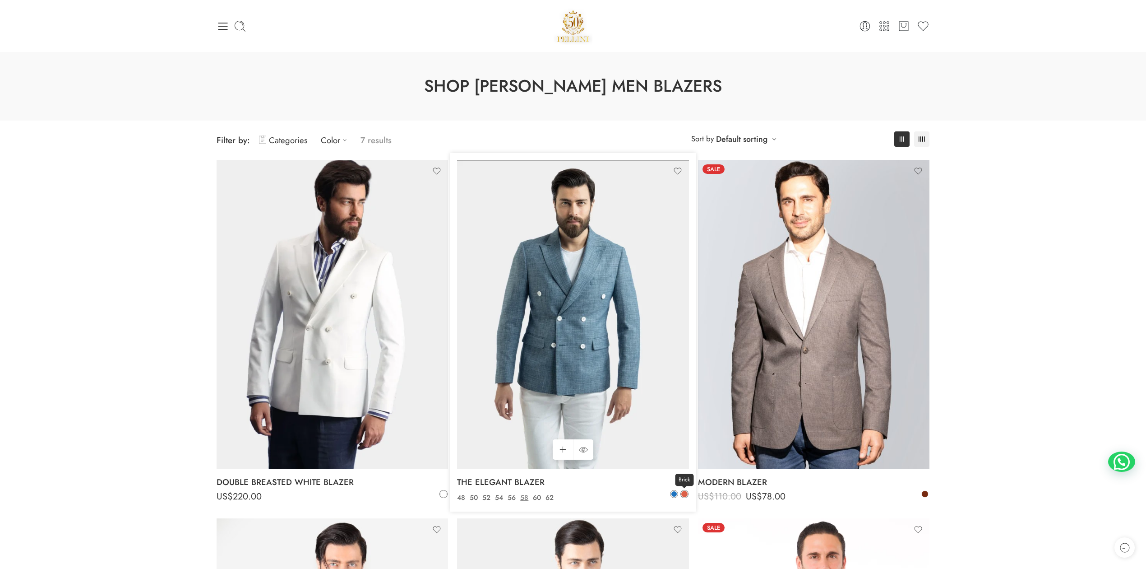
click at [683, 495] on span at bounding box center [685, 494] width 6 height 6
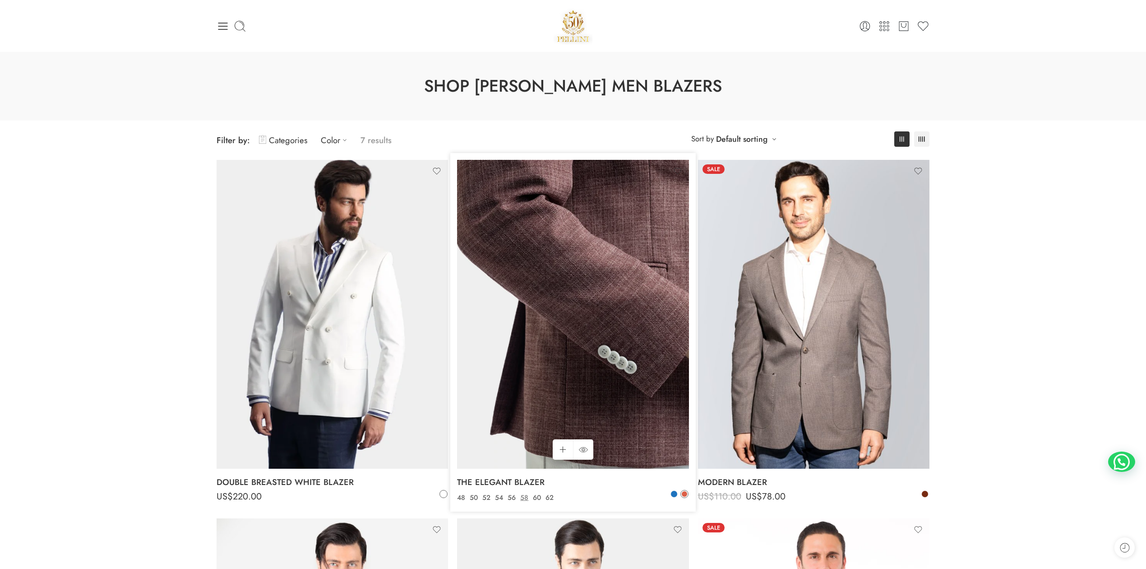
click at [533, 333] on img at bounding box center [573, 314] width 232 height 309
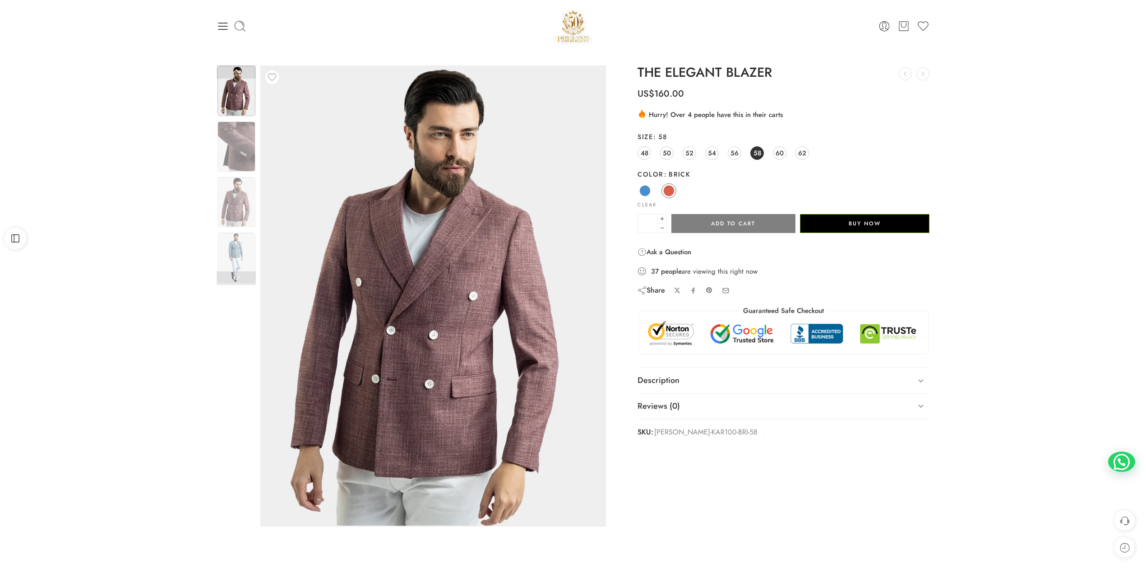
click at [356, 253] on img at bounding box center [447, 303] width 406 height 542
click at [229, 28] on div at bounding box center [336, 26] width 238 height 13
click at [221, 26] on icon at bounding box center [222, 26] width 9 height 7
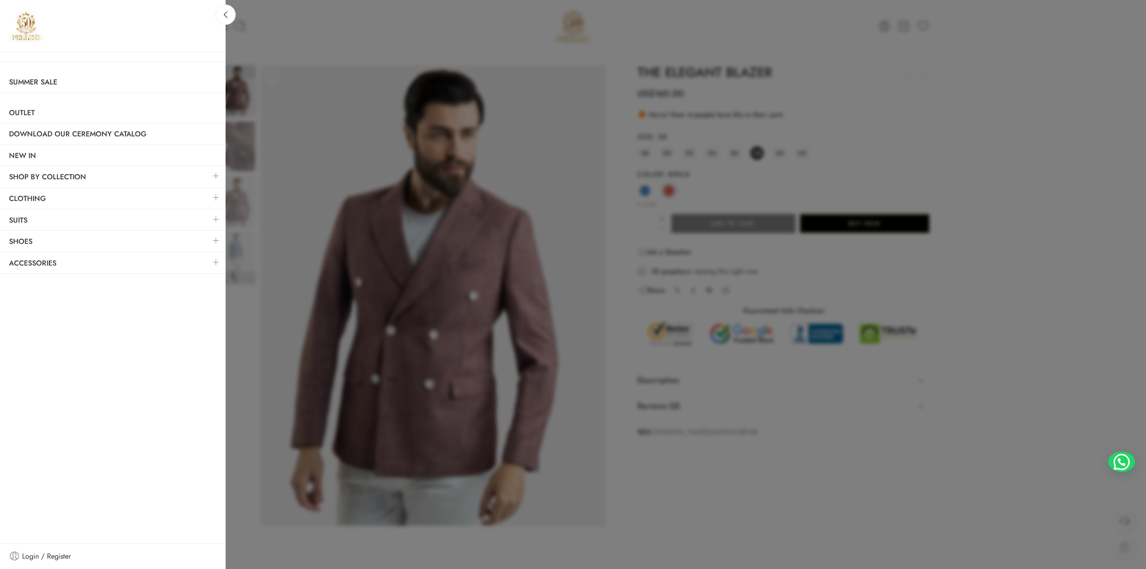
click at [217, 176] on link at bounding box center [216, 175] width 19 height 19
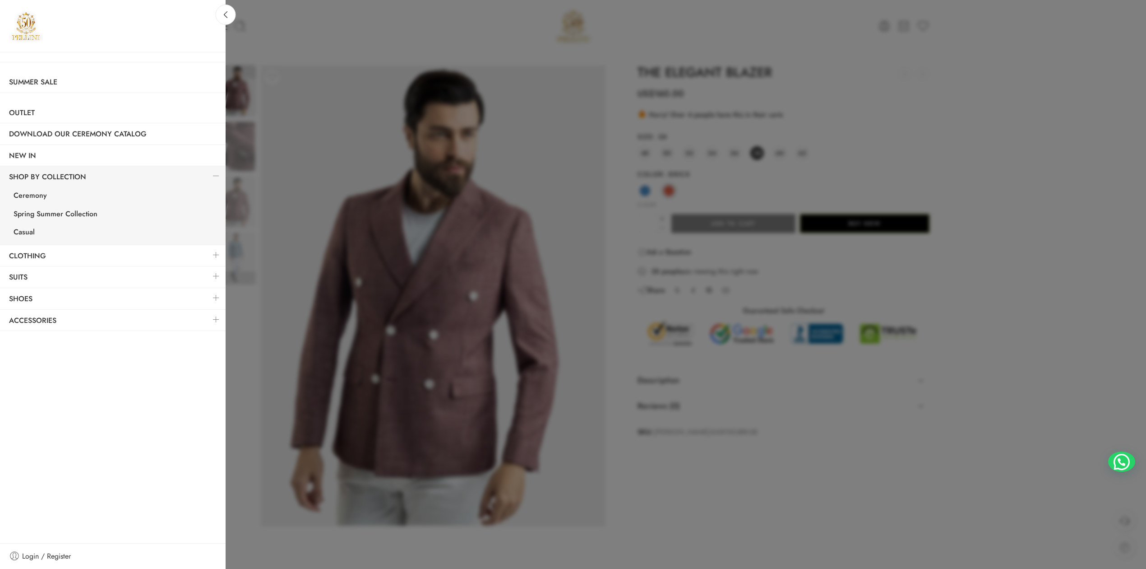
click at [217, 176] on link at bounding box center [216, 175] width 19 height 19
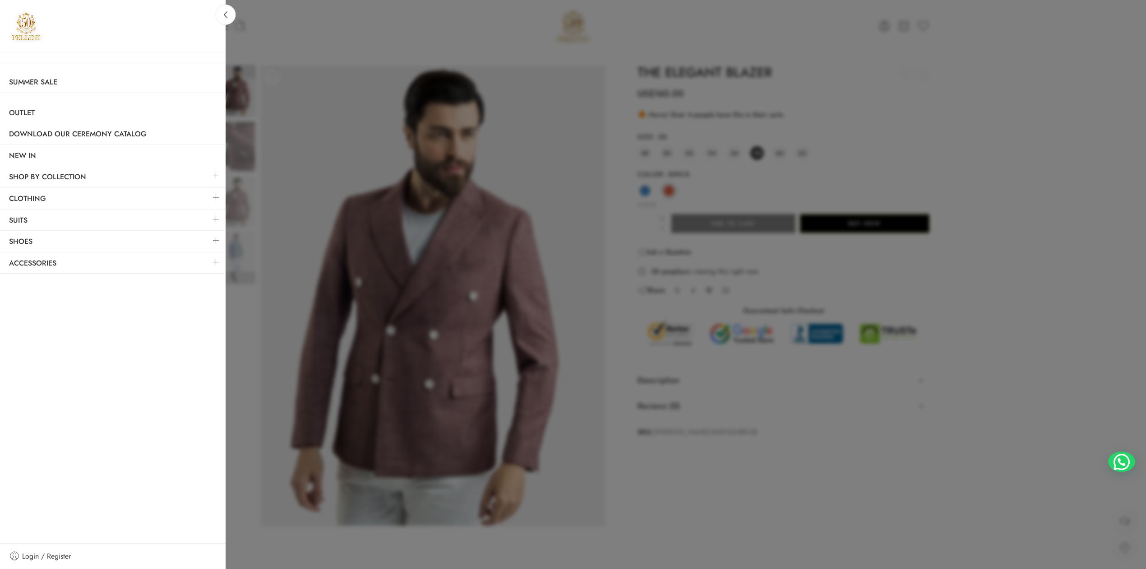
click at [217, 199] on link at bounding box center [216, 197] width 19 height 19
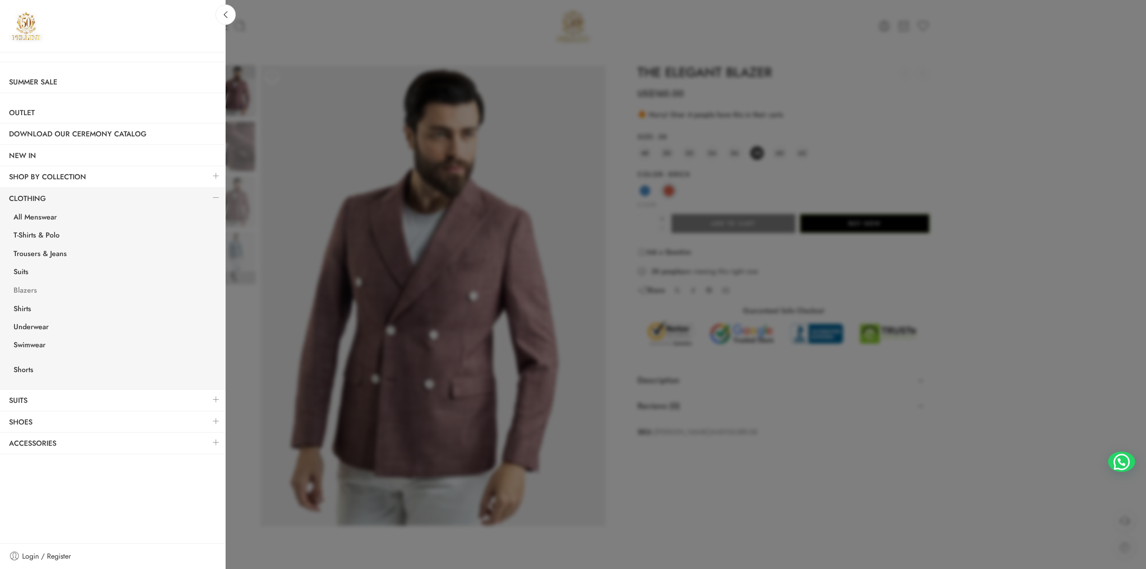
click at [32, 292] on link "Blazers" at bounding box center [115, 291] width 221 height 19
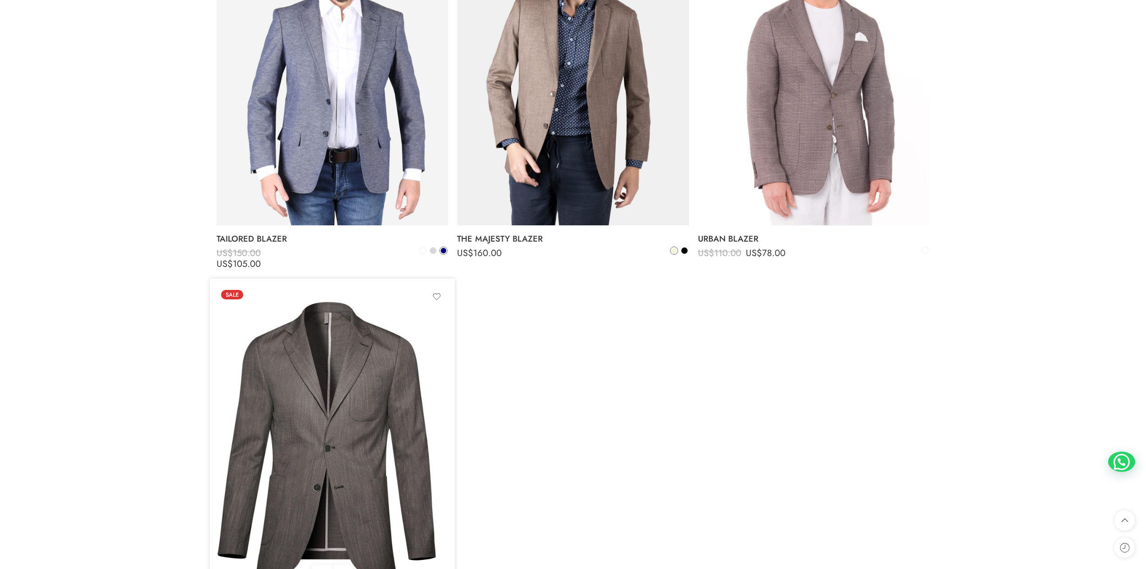
scroll to position [802, 0]
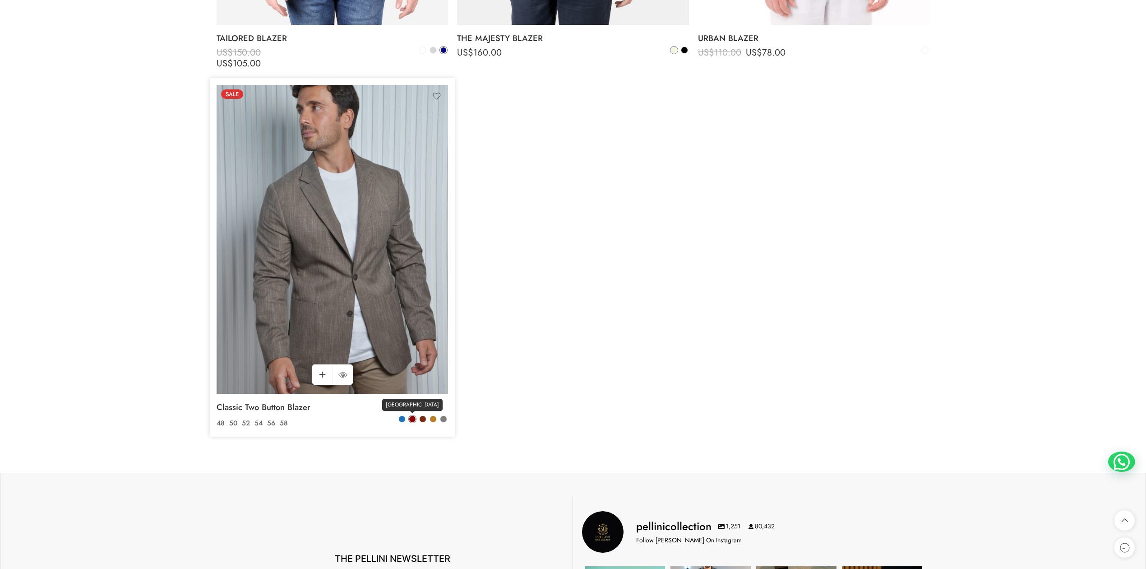
click at [412, 418] on span at bounding box center [412, 419] width 6 height 6
click at [422, 419] on span at bounding box center [423, 419] width 6 height 6
click at [436, 419] on span at bounding box center [433, 418] width 7 height 7
click at [441, 419] on span at bounding box center [444, 419] width 6 height 6
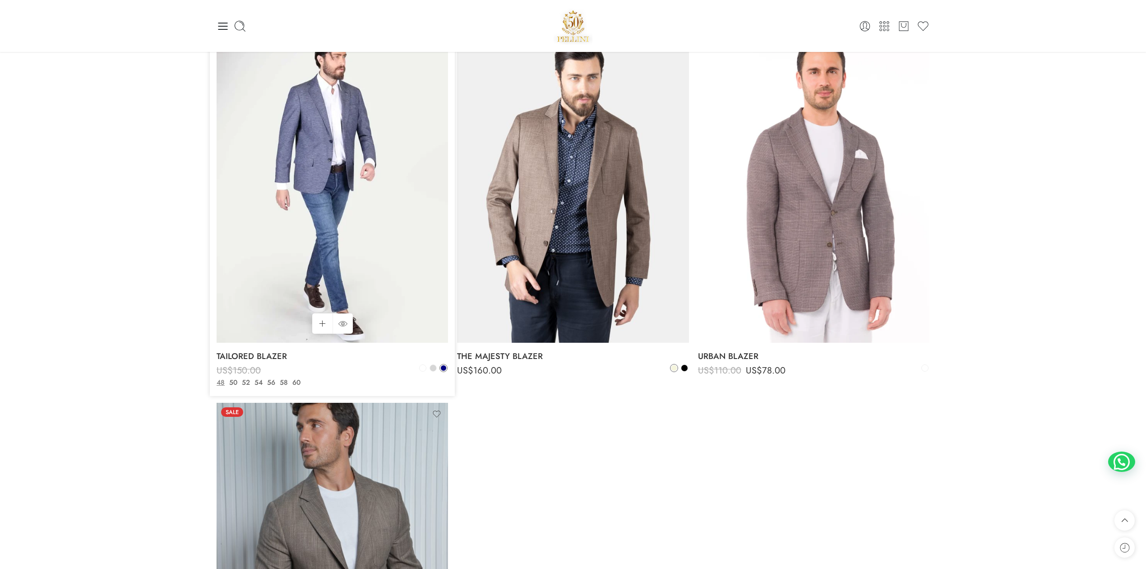
scroll to position [401, 0]
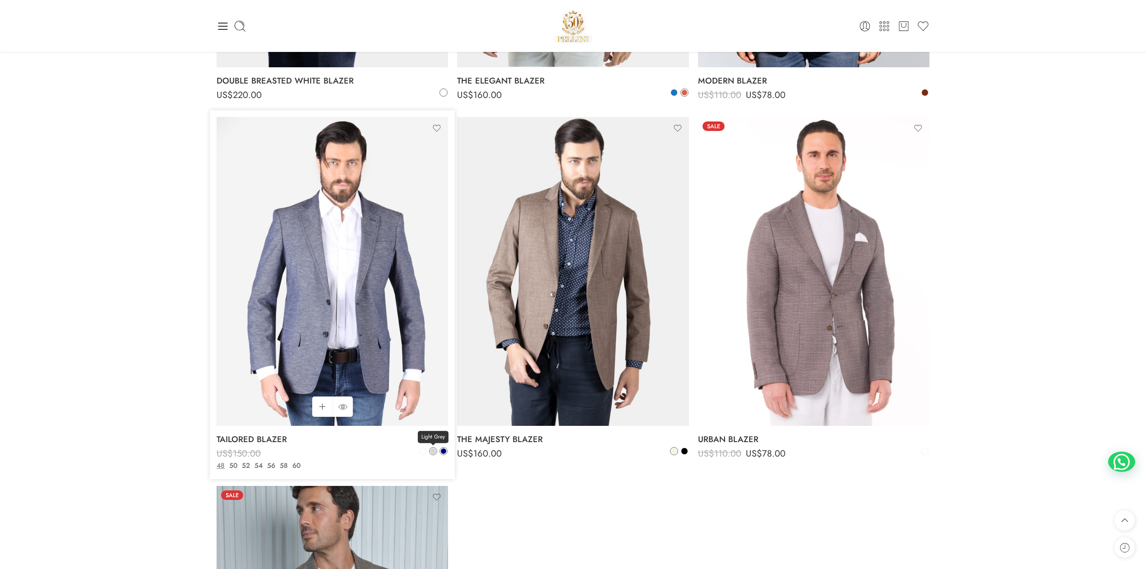
click at [436, 448] on link "Light Grey" at bounding box center [433, 451] width 8 height 8
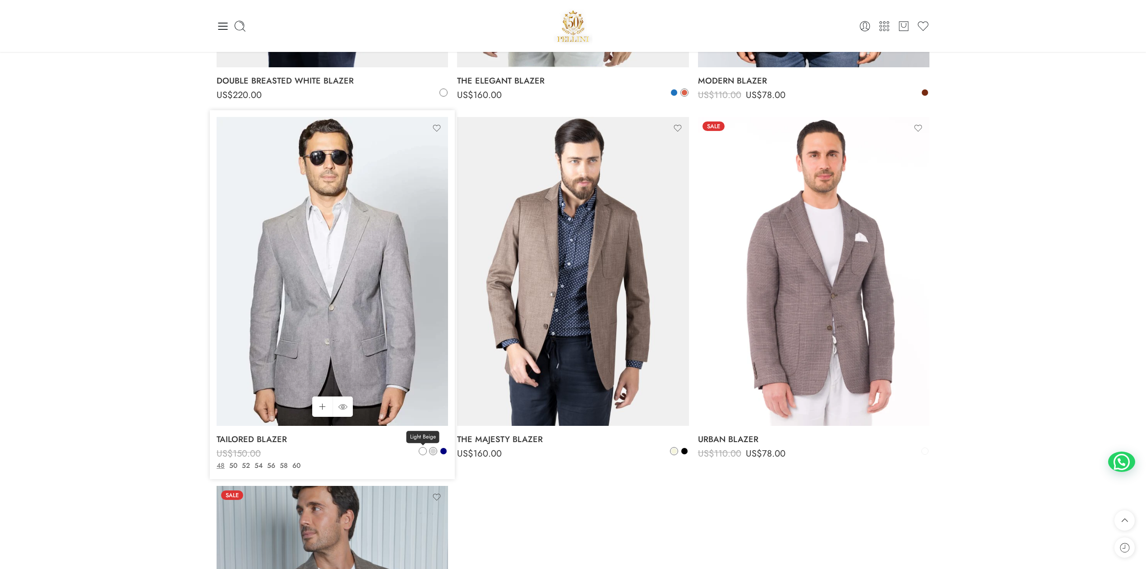
click at [419, 450] on link "Light Beige" at bounding box center [423, 451] width 8 height 8
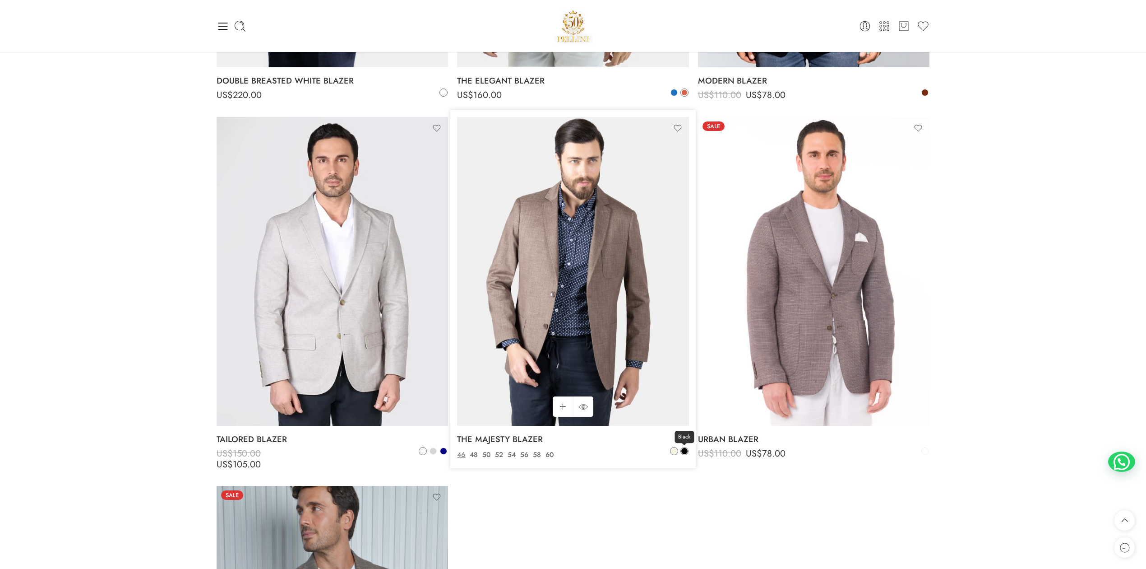
click at [686, 450] on span at bounding box center [685, 451] width 6 height 6
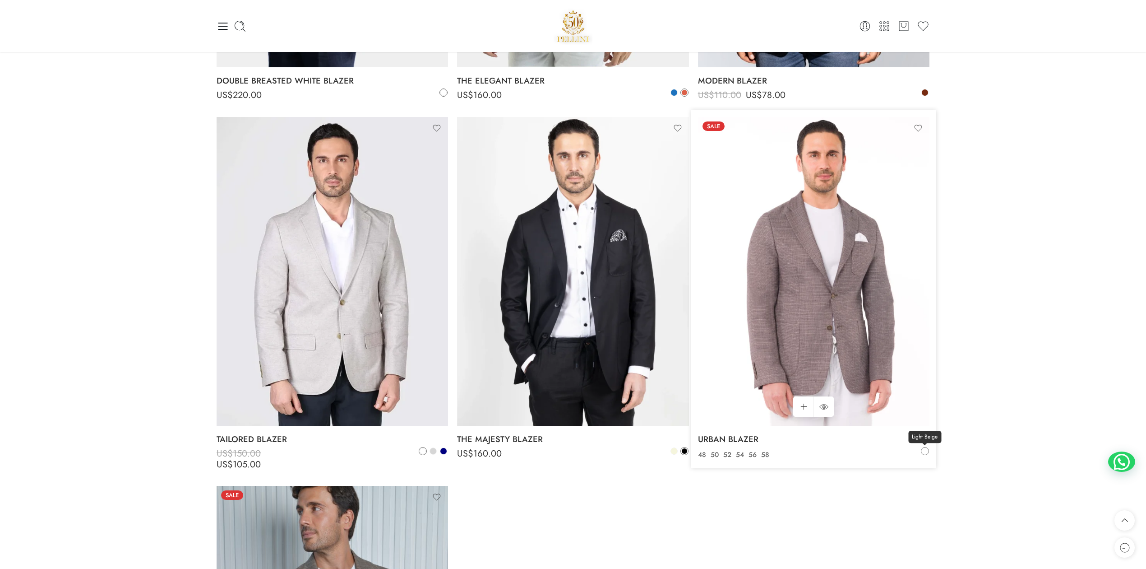
click at [922, 452] on span at bounding box center [925, 450] width 7 height 7
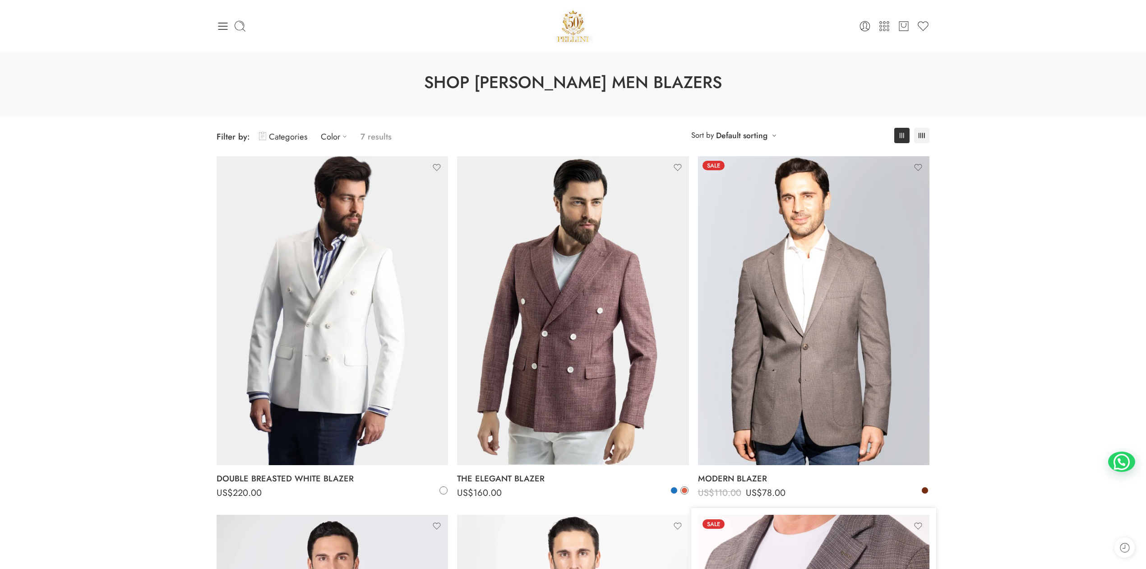
scroll to position [0, 0]
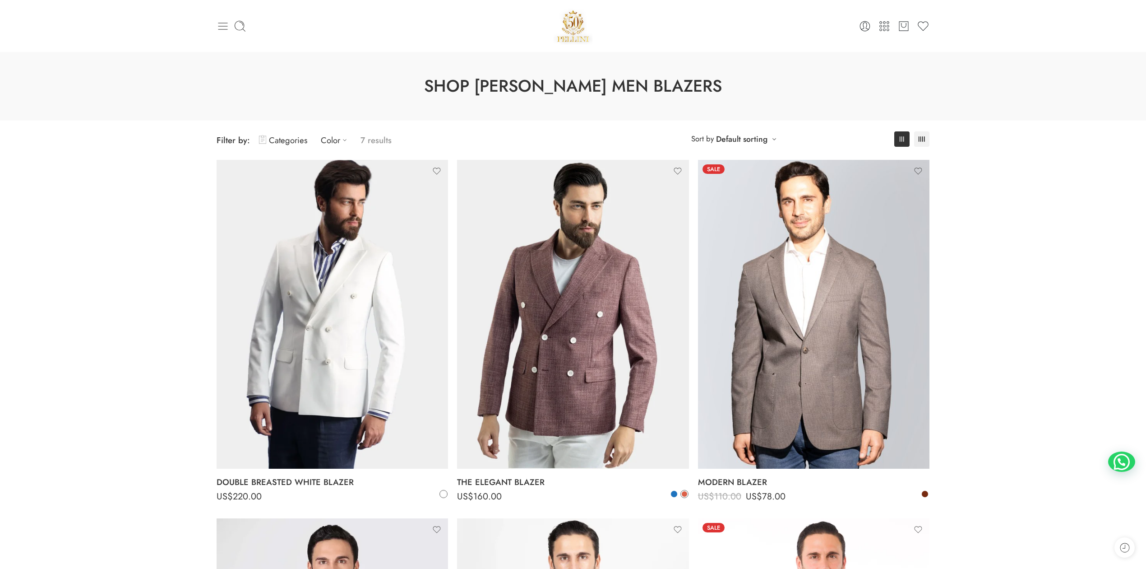
click at [225, 20] on icon at bounding box center [223, 26] width 13 height 13
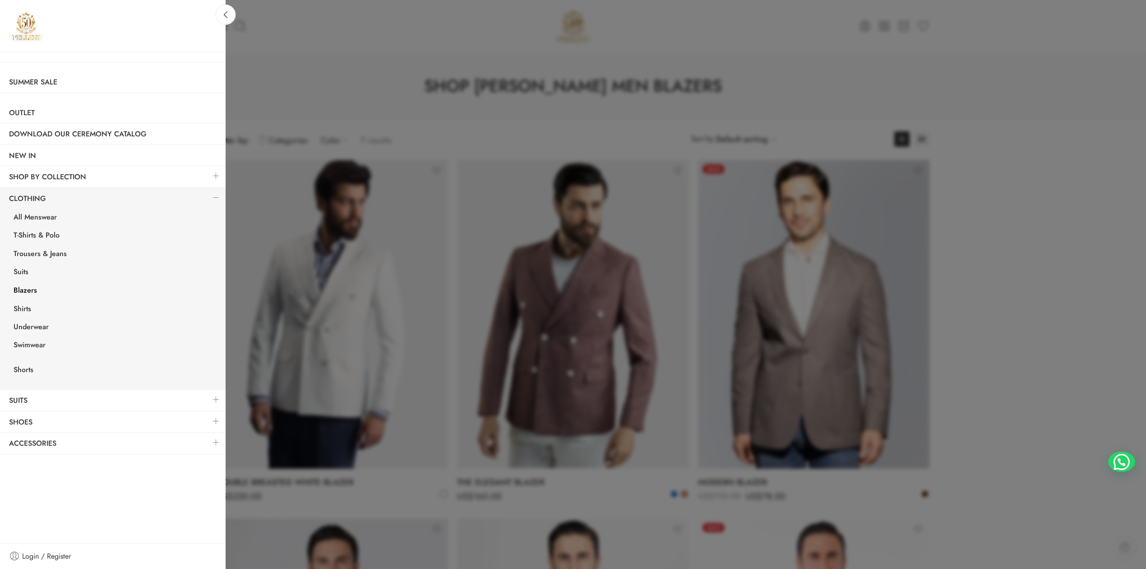
click at [1031, 427] on div at bounding box center [573, 284] width 1146 height 569
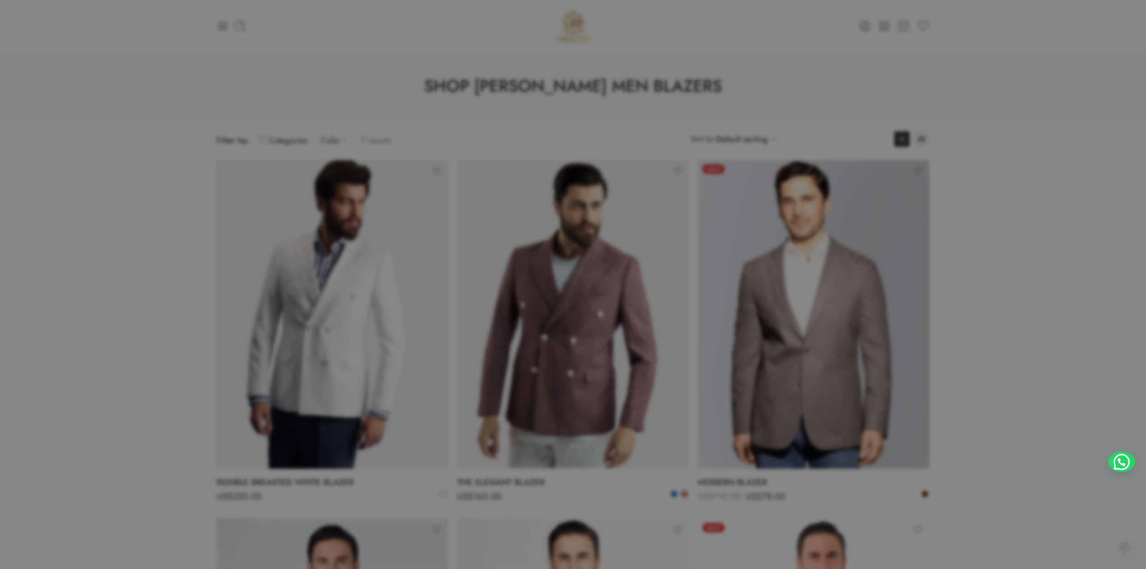
click at [1031, 427] on div at bounding box center [573, 284] width 1146 height 569
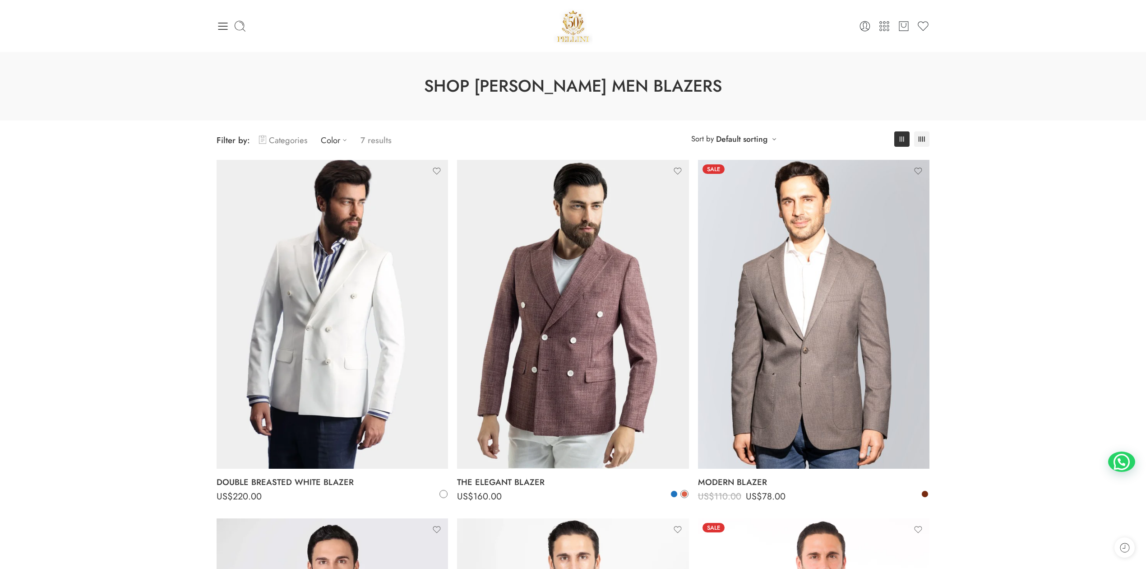
click at [274, 136] on link "Categories" at bounding box center [283, 140] width 48 height 21
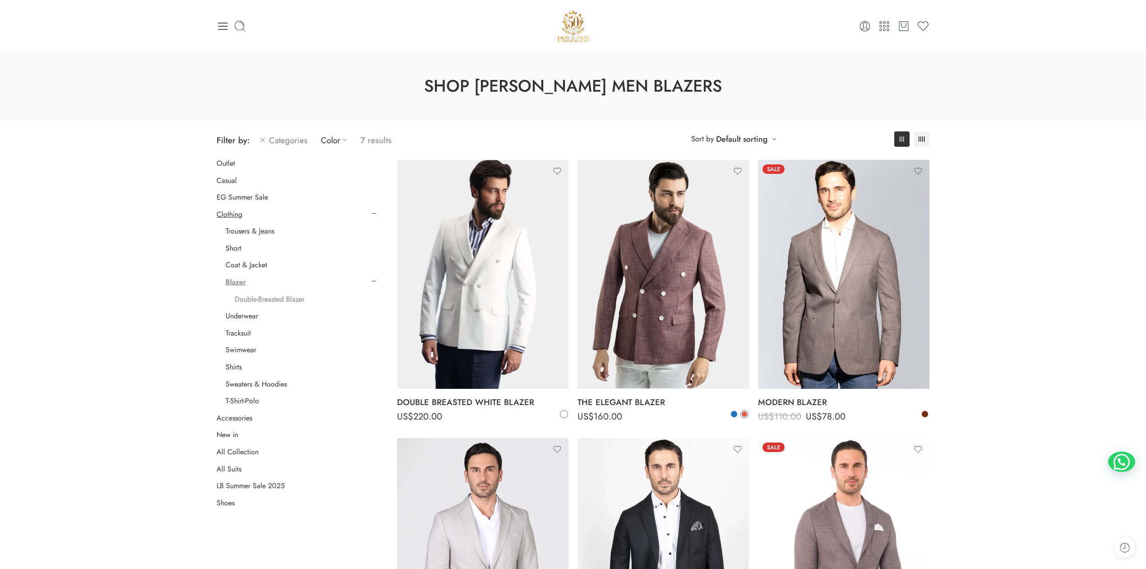
click at [279, 299] on link "Double-Breasted Blazer" at bounding box center [270, 299] width 70 height 9
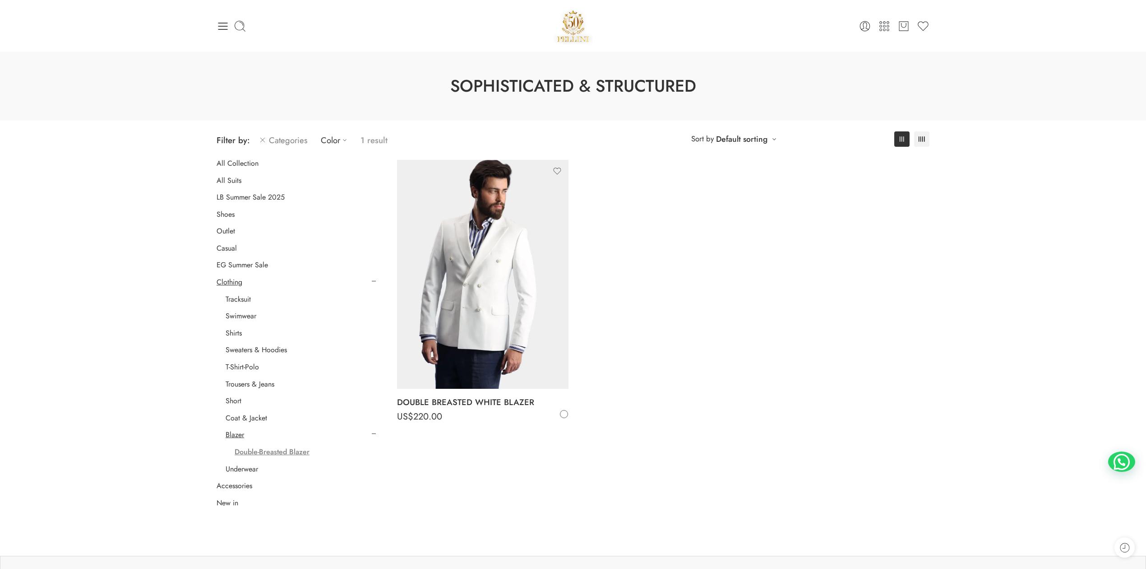
click at [262, 136] on icon at bounding box center [262, 140] width 7 height 11
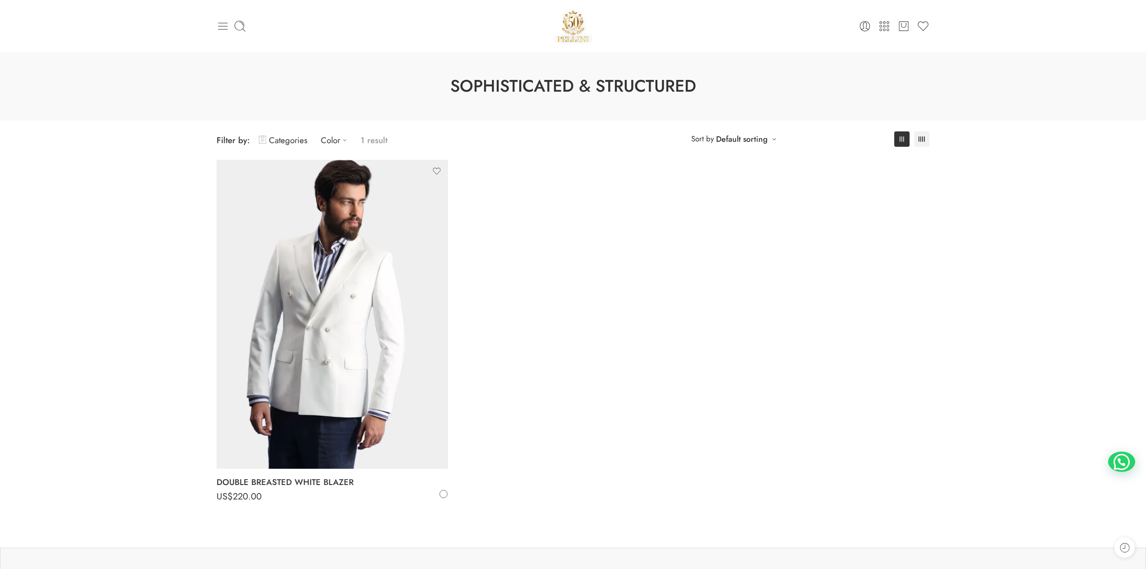
click at [224, 27] on icon at bounding box center [223, 26] width 13 height 13
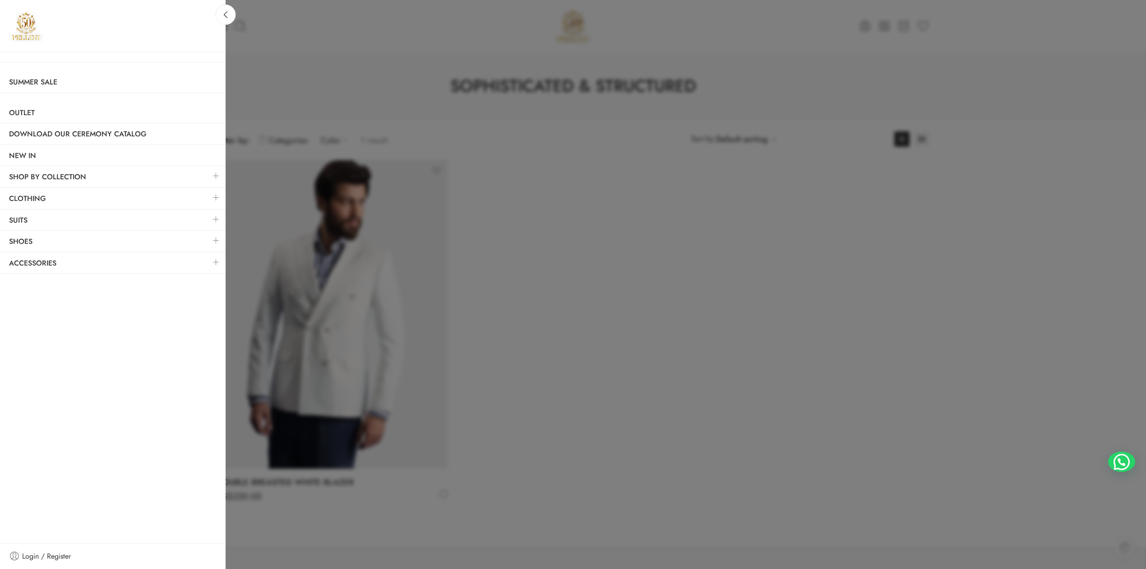
click at [209, 242] on link at bounding box center [216, 240] width 19 height 19
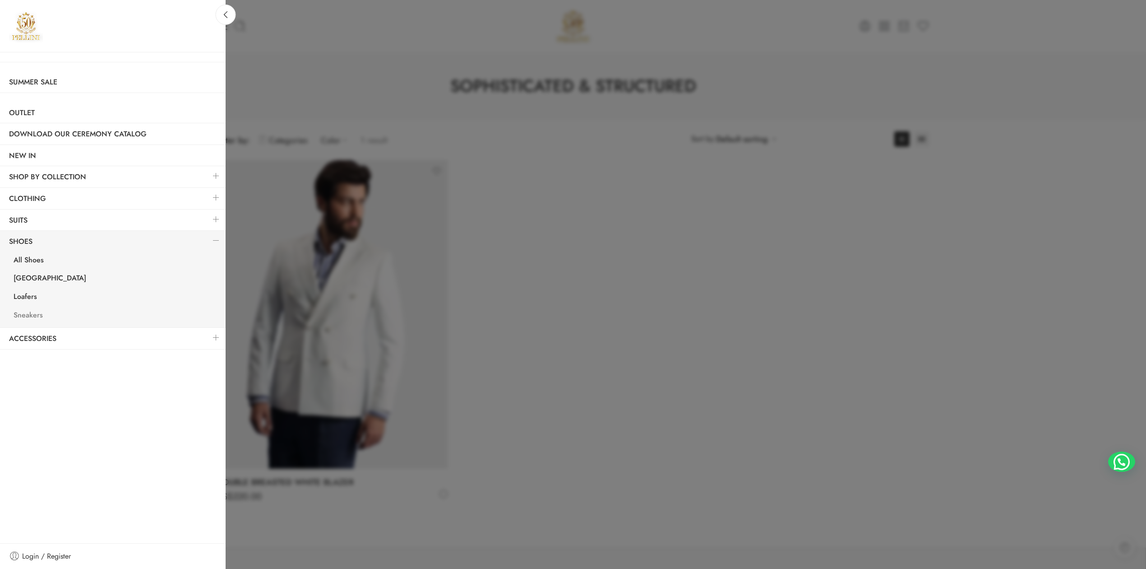
click at [29, 313] on link "Sneakers" at bounding box center [115, 316] width 221 height 19
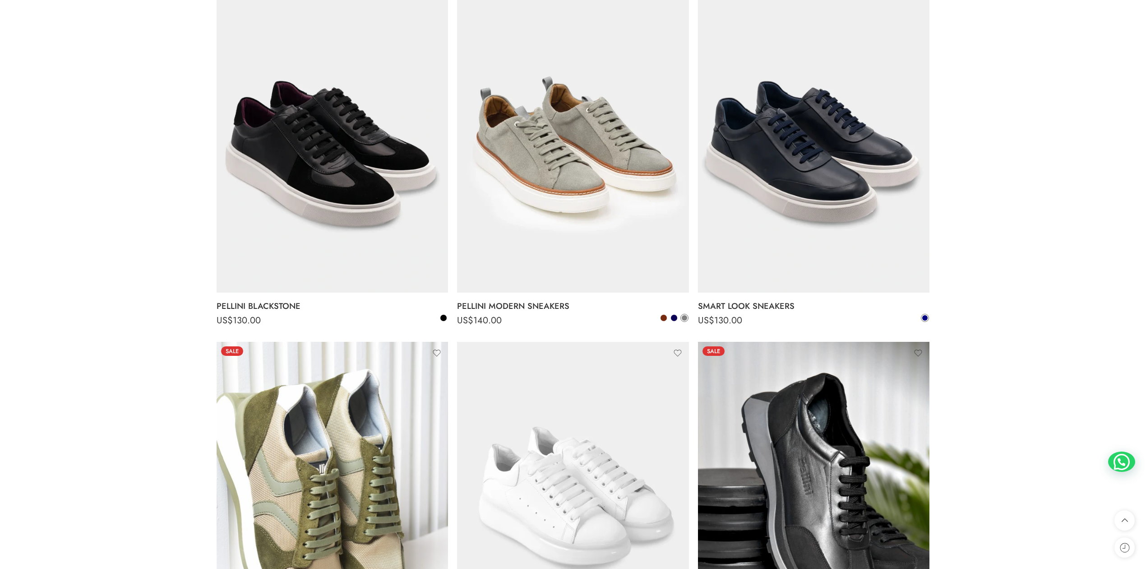
scroll to position [802, 0]
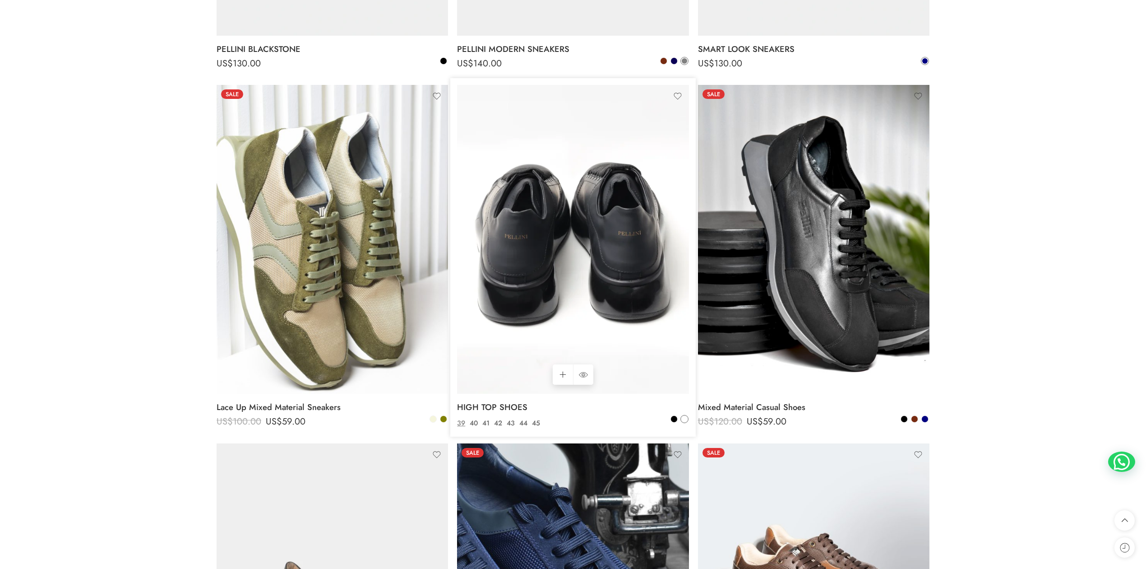
click at [600, 290] on img at bounding box center [573, 239] width 232 height 309
click at [568, 298] on img at bounding box center [573, 239] width 232 height 309
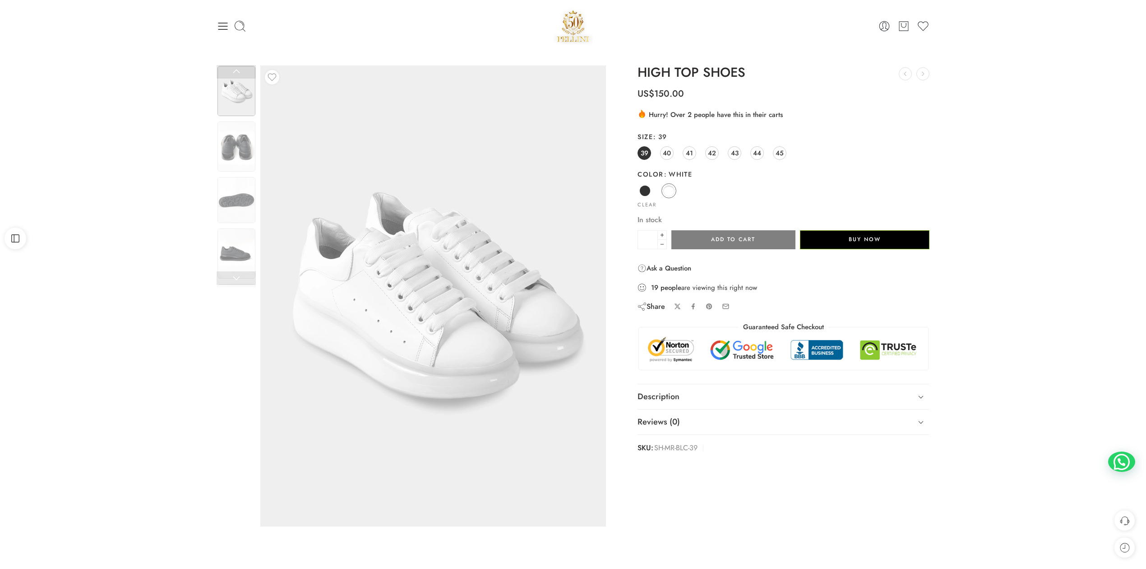
click at [478, 259] on img at bounding box center [425, 302] width 406 height 542
click at [230, 145] on img at bounding box center [237, 146] width 38 height 50
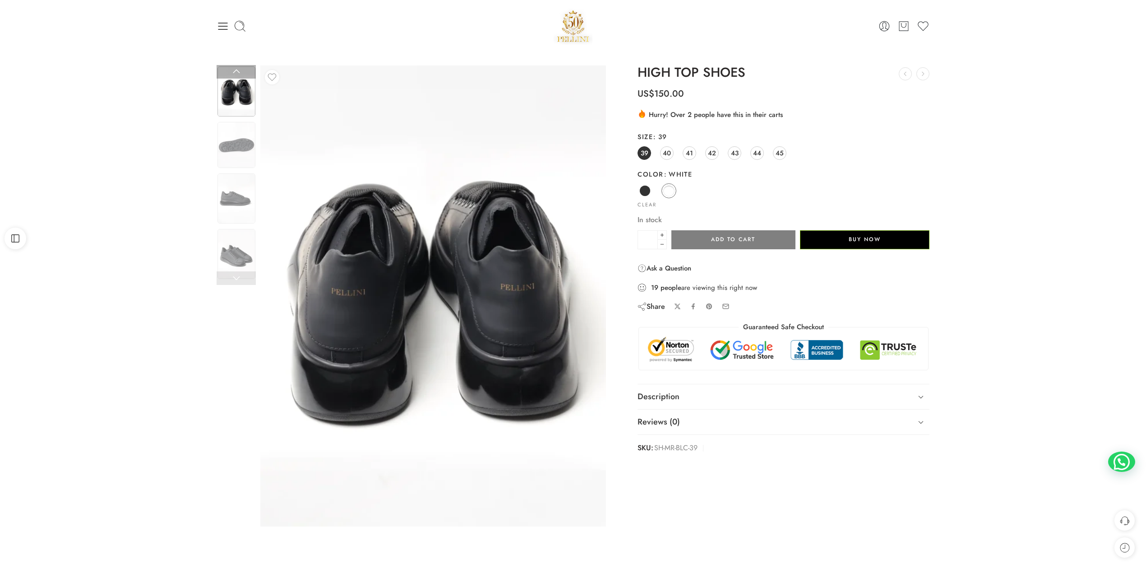
click at [235, 225] on div at bounding box center [236, 149] width 39 height 278
click at [241, 233] on img at bounding box center [237, 254] width 38 height 50
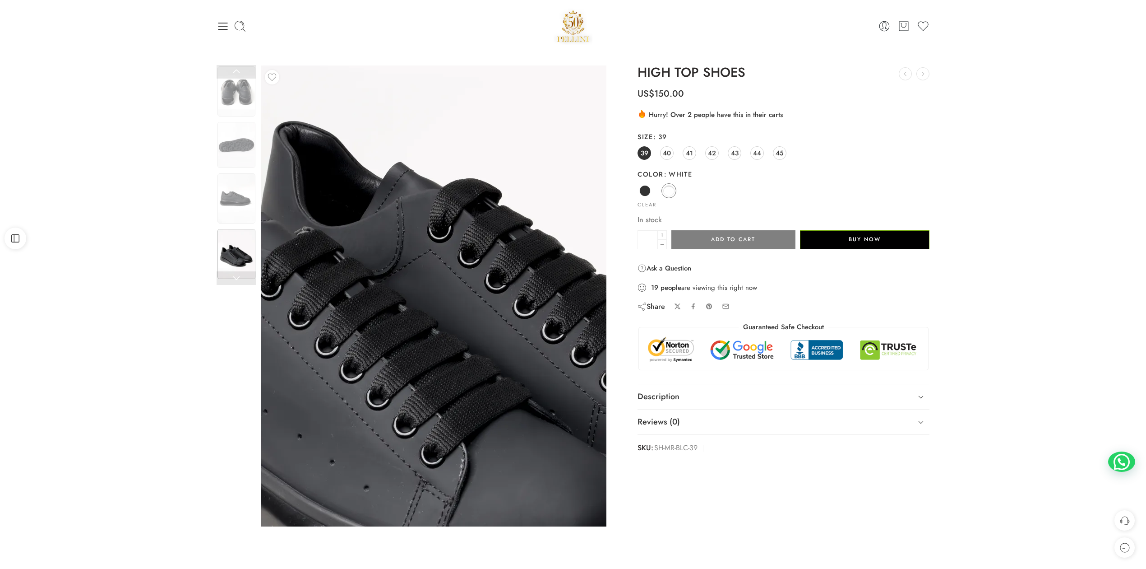
click at [427, 271] on img at bounding box center [443, 333] width 867 height 1155
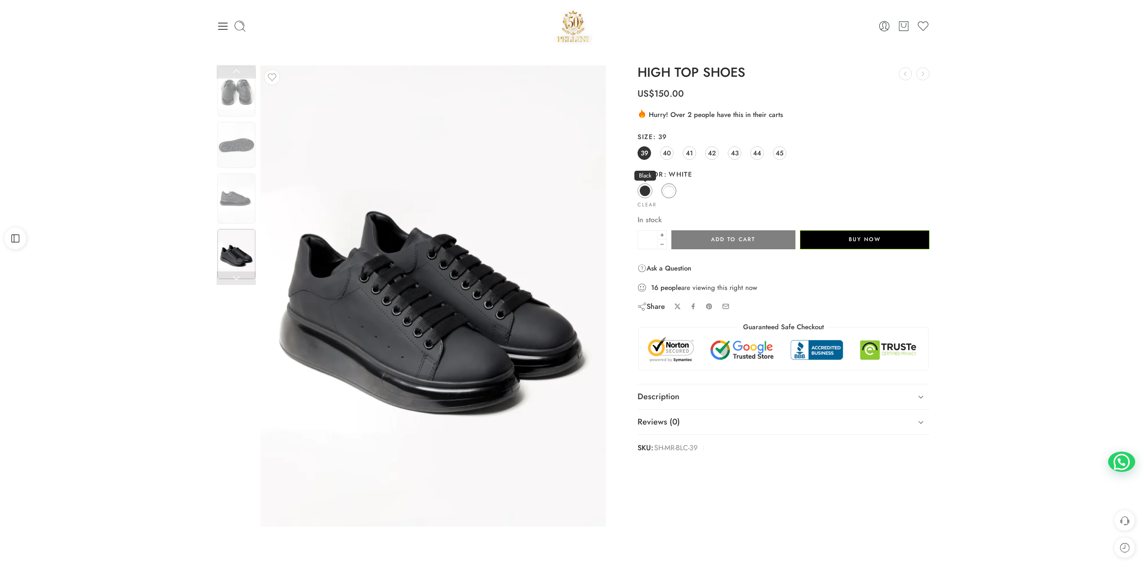
click at [643, 193] on span at bounding box center [645, 190] width 11 height 11
click at [230, 29] on div at bounding box center [336, 26] width 238 height 13
click at [221, 31] on icon at bounding box center [223, 26] width 13 height 13
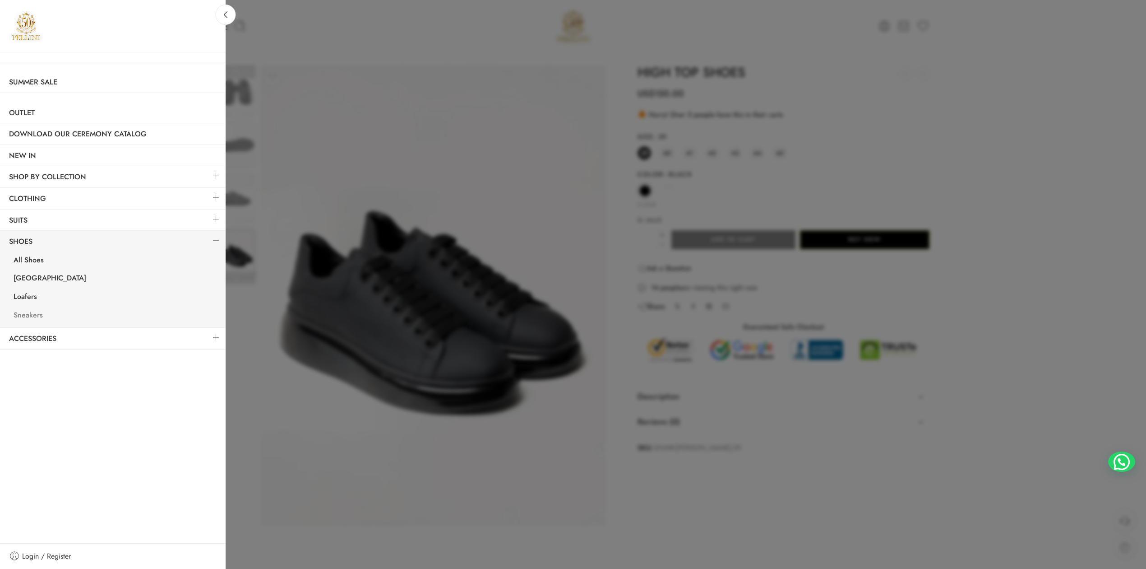
click at [40, 319] on link "Sneakers" at bounding box center [115, 316] width 221 height 19
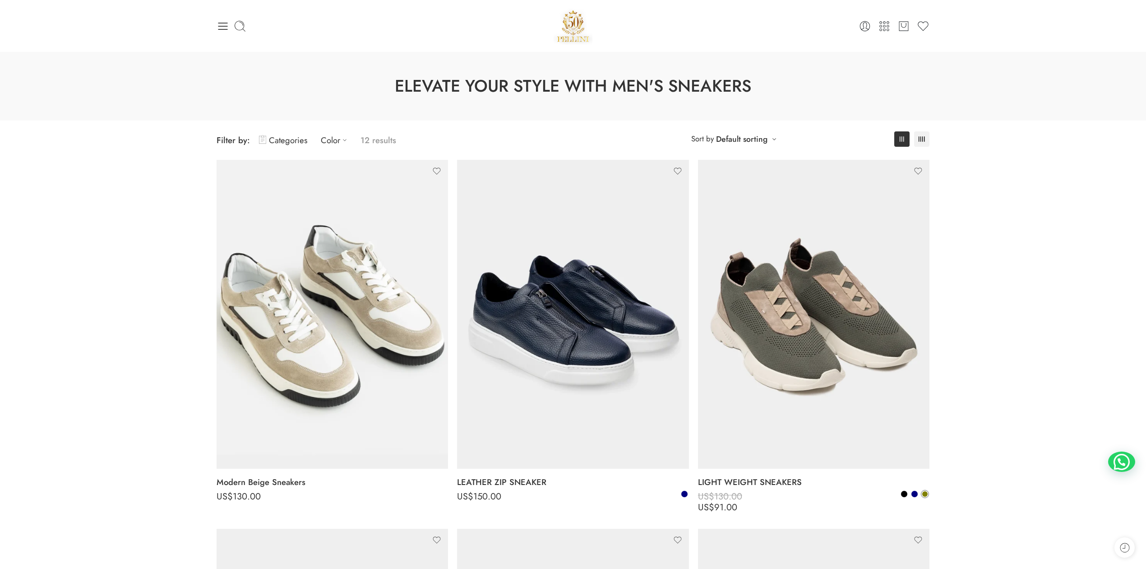
scroll to position [200, 0]
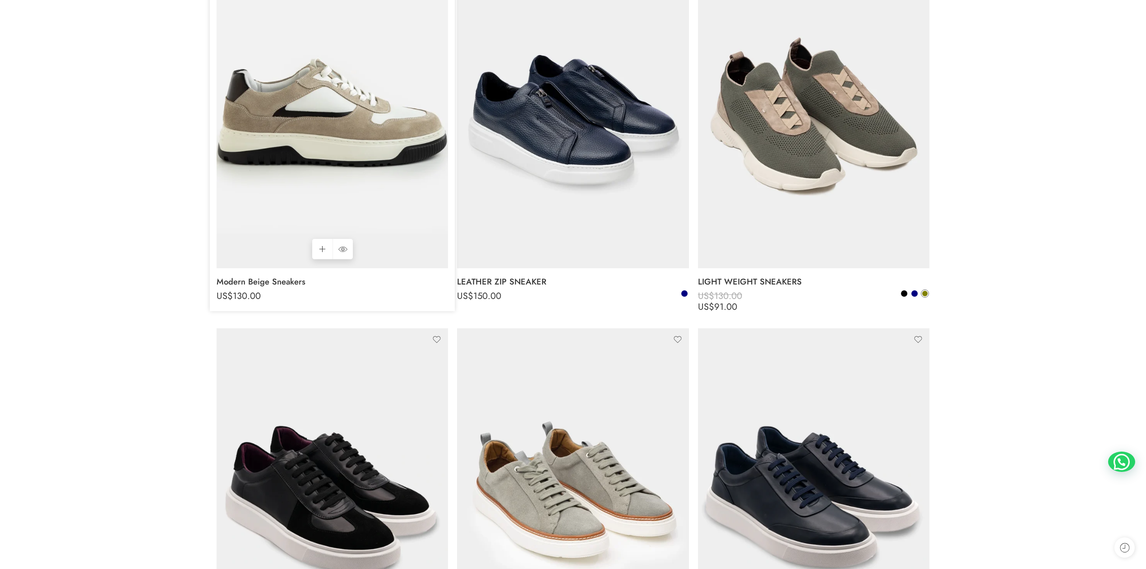
click at [360, 149] on img at bounding box center [333, 113] width 232 height 309
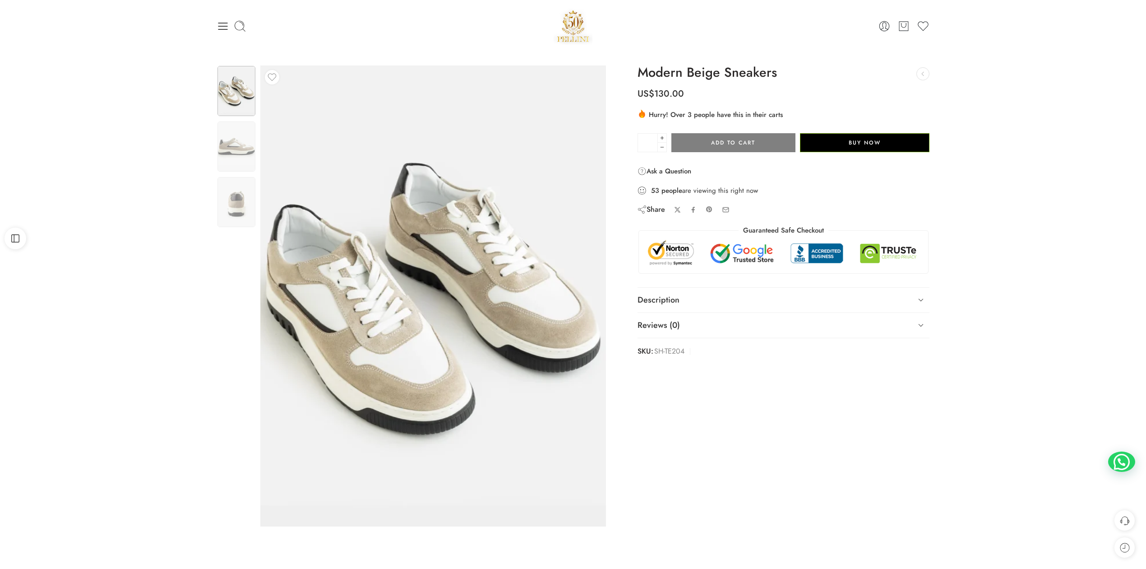
click at [219, 26] on icon at bounding box center [222, 26] width 9 height 7
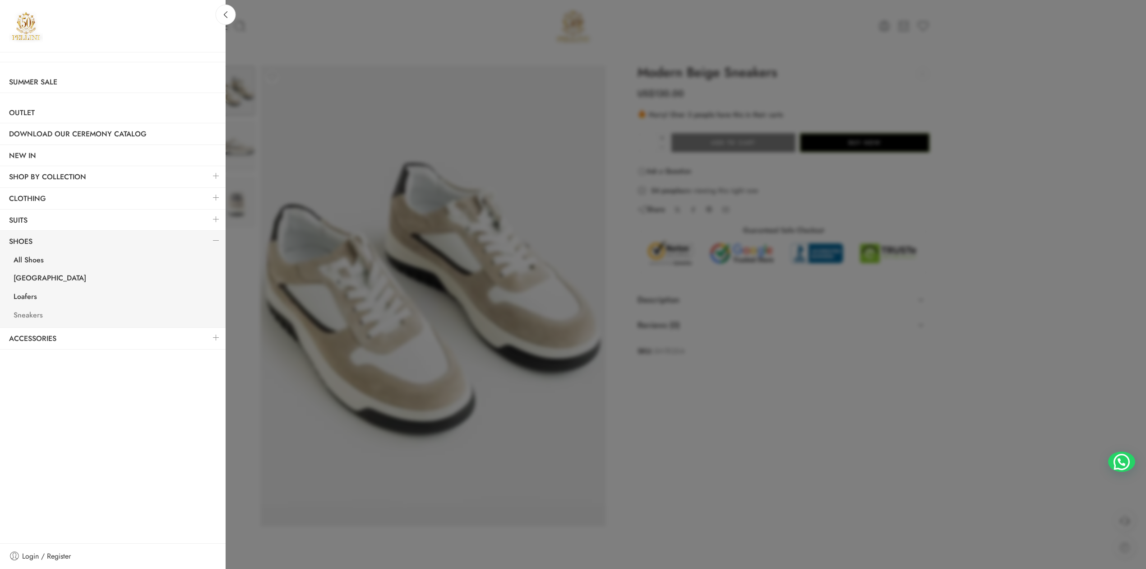
click at [24, 311] on link "Sneakers" at bounding box center [115, 316] width 221 height 19
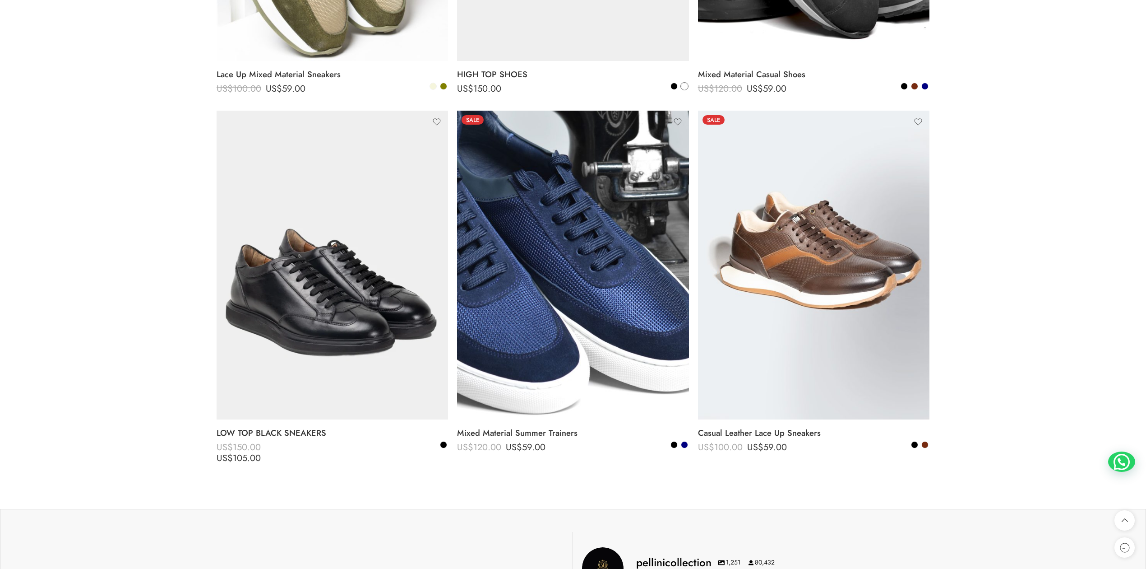
scroll to position [1203, 0]
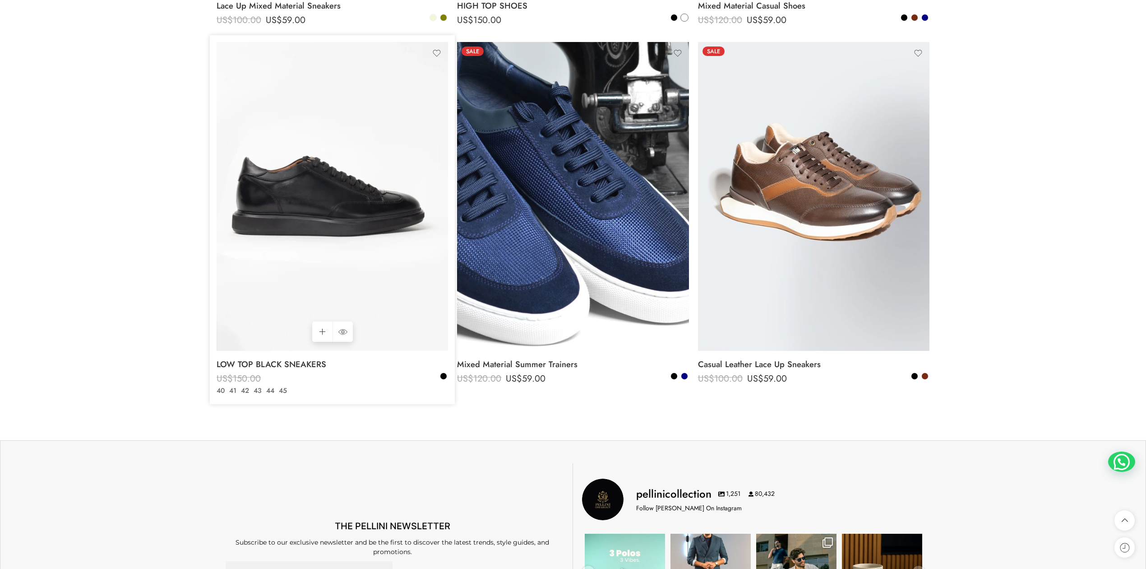
click at [410, 222] on img at bounding box center [333, 196] width 232 height 309
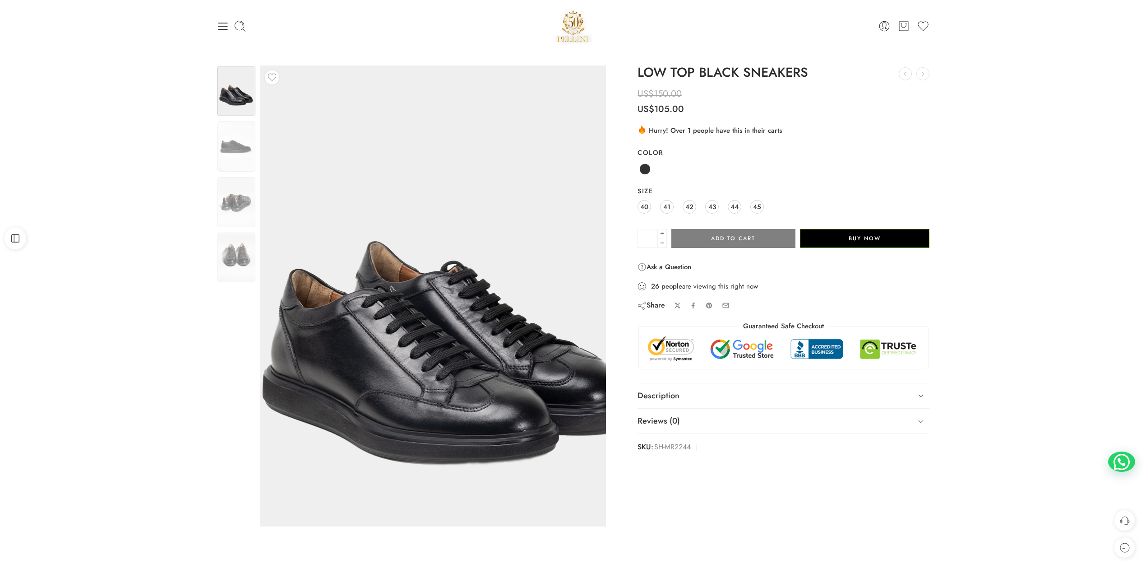
click at [339, 244] on img at bounding box center [449, 305] width 406 height 542
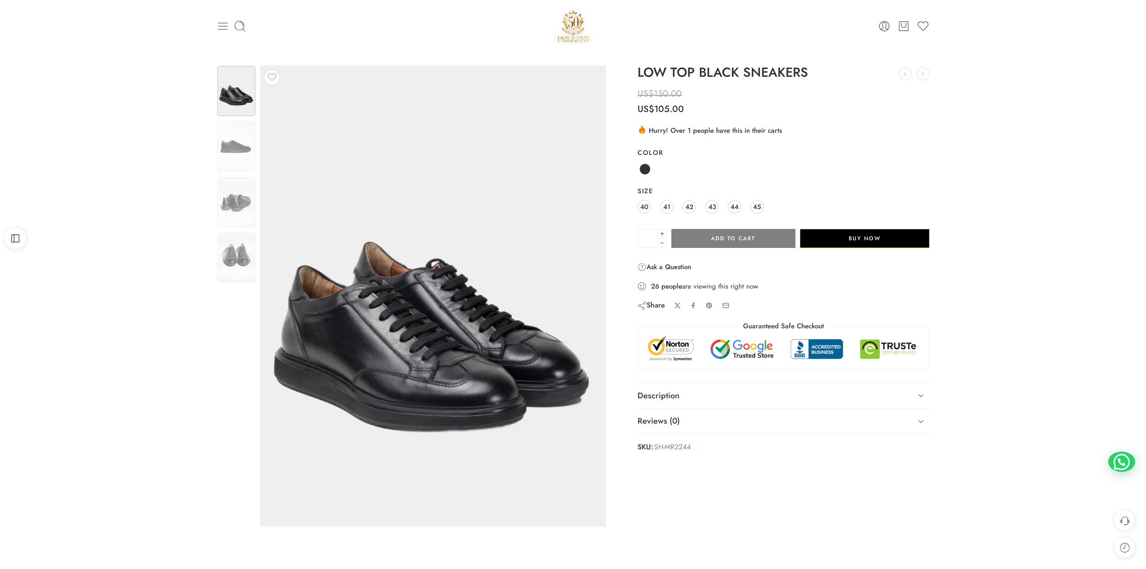
click at [228, 23] on icon at bounding box center [223, 26] width 13 height 13
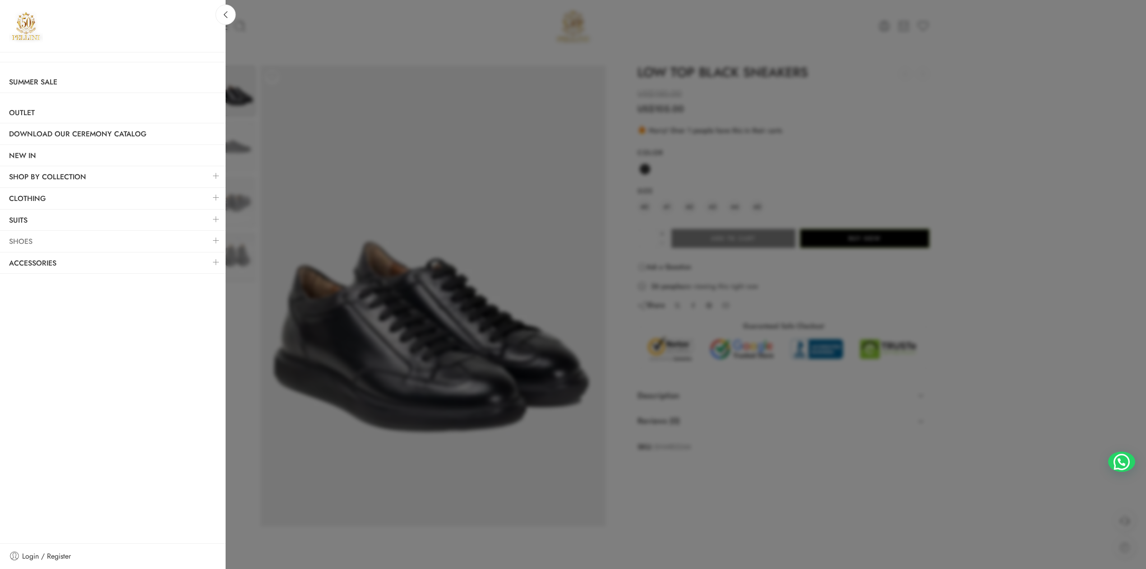
click at [199, 250] on link "Shoes" at bounding box center [113, 241] width 226 height 21
click at [202, 243] on link "Shoes" at bounding box center [113, 241] width 226 height 21
click at [217, 244] on link at bounding box center [216, 240] width 19 height 19
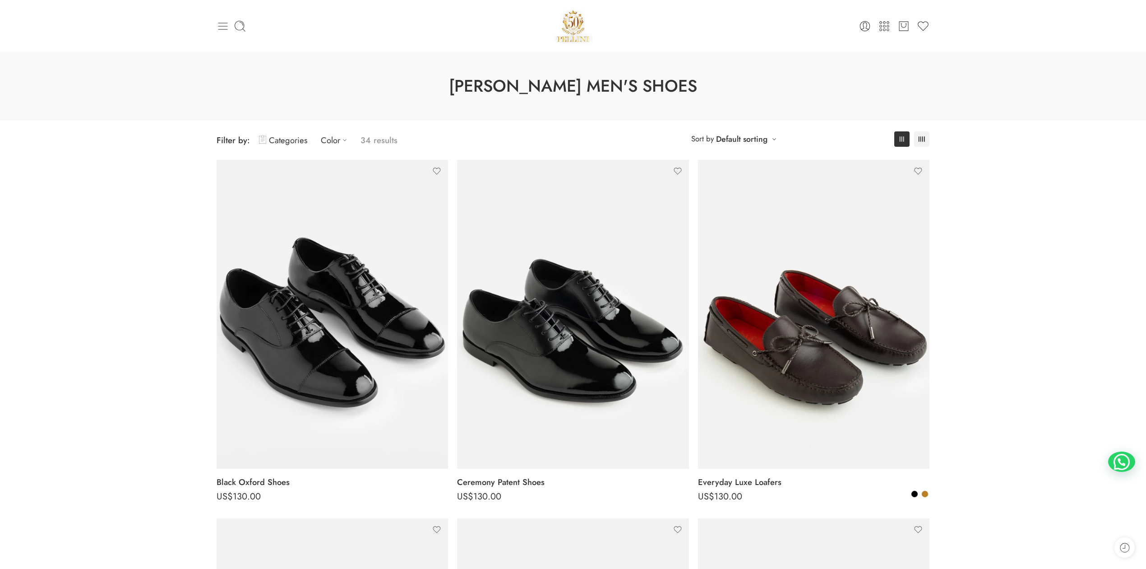
click at [225, 25] on icon at bounding box center [223, 26] width 13 height 13
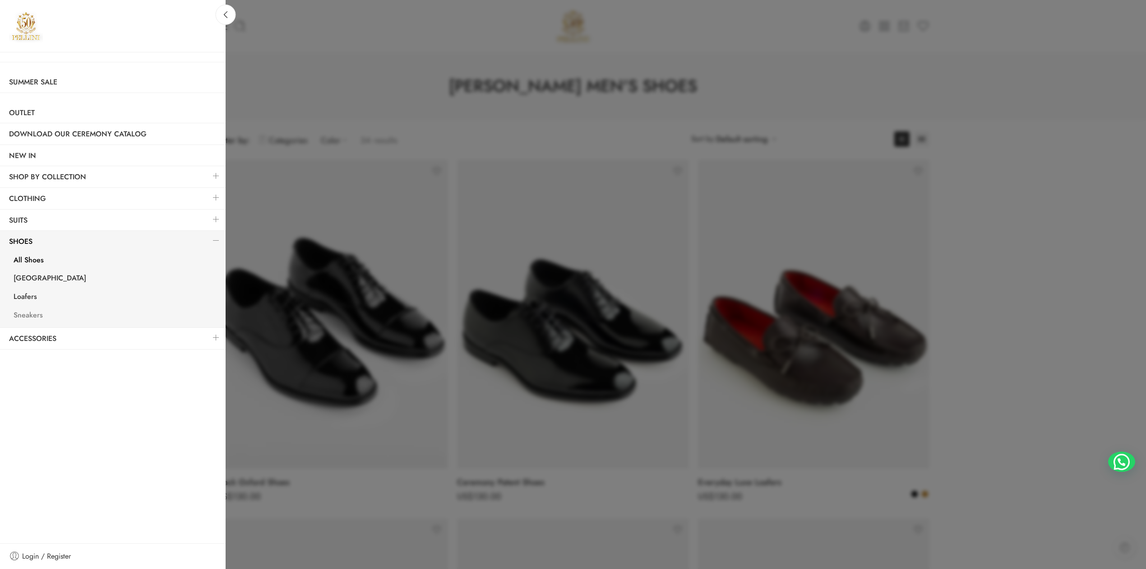
click at [37, 312] on link "Sneakers" at bounding box center [115, 316] width 221 height 19
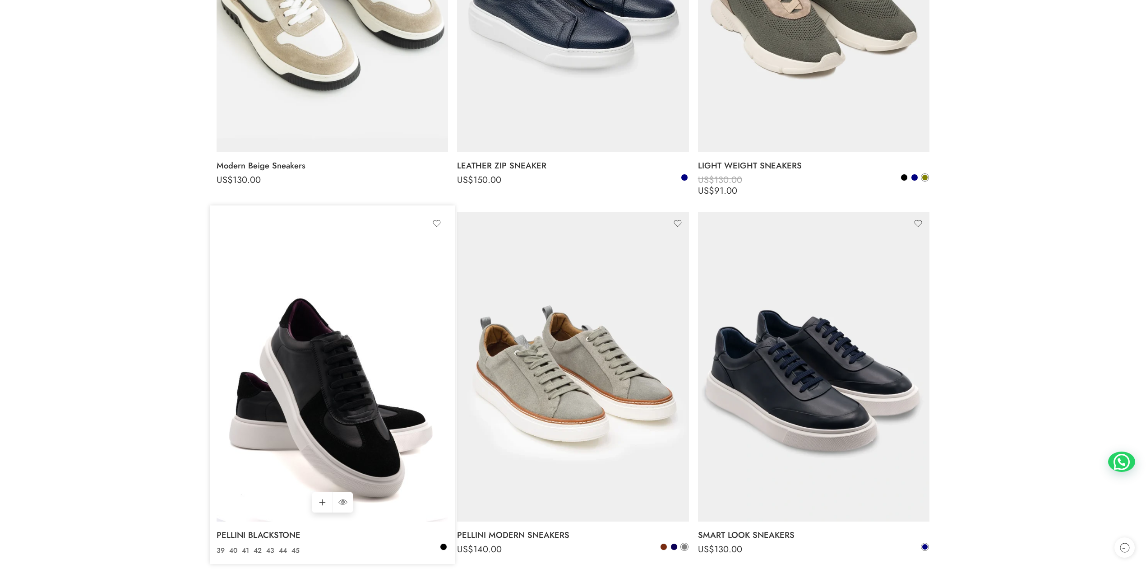
scroll to position [401, 0]
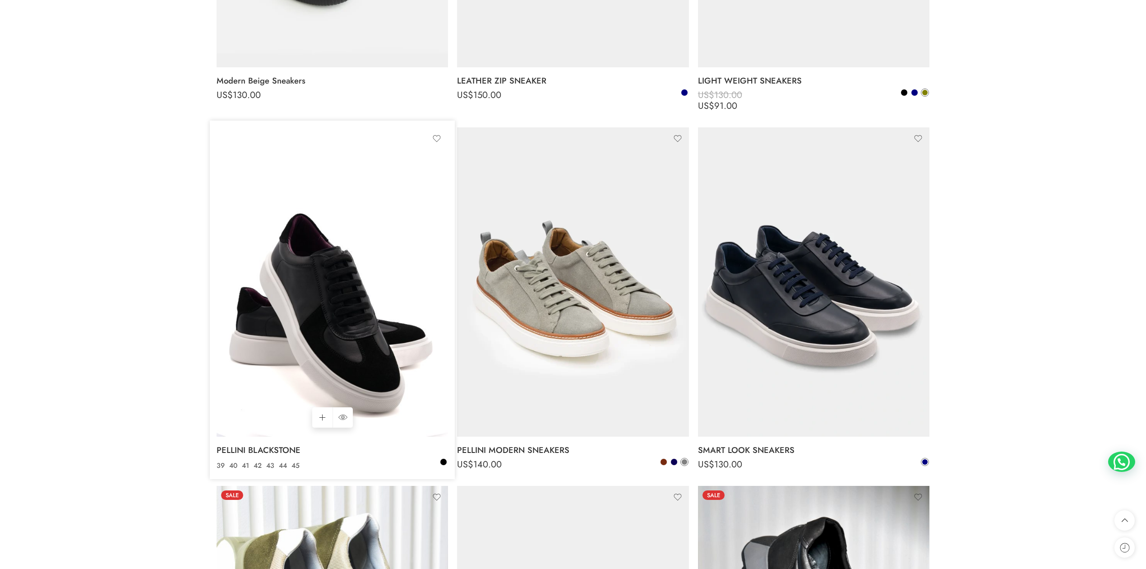
click at [339, 311] on img at bounding box center [333, 281] width 232 height 309
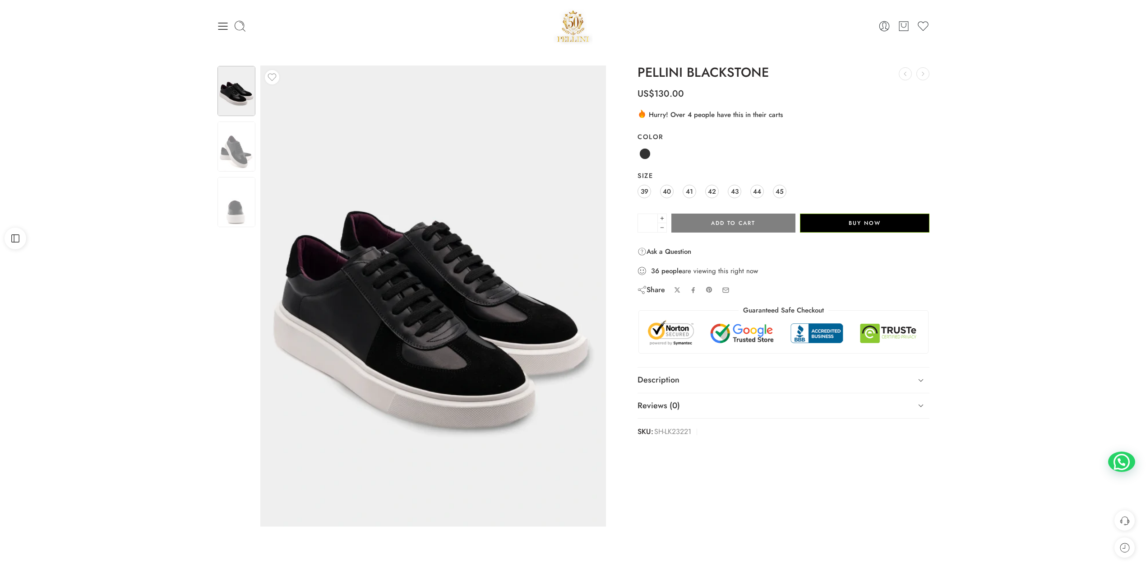
click at [457, 311] on img at bounding box center [429, 293] width 406 height 542
click at [239, 151] on img at bounding box center [237, 146] width 38 height 50
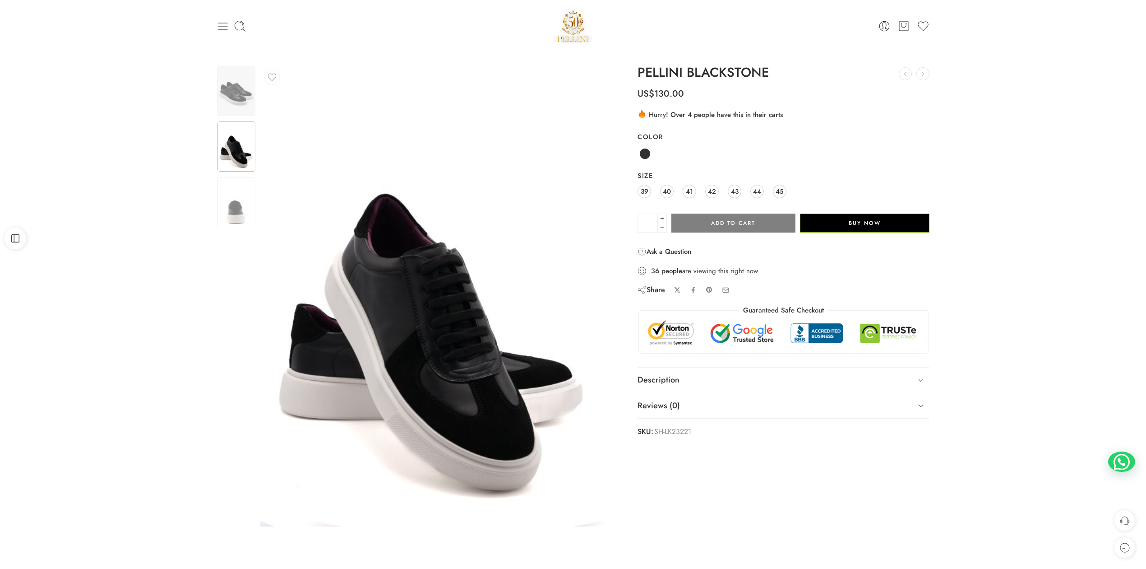
click at [227, 31] on icon at bounding box center [223, 26] width 13 height 13
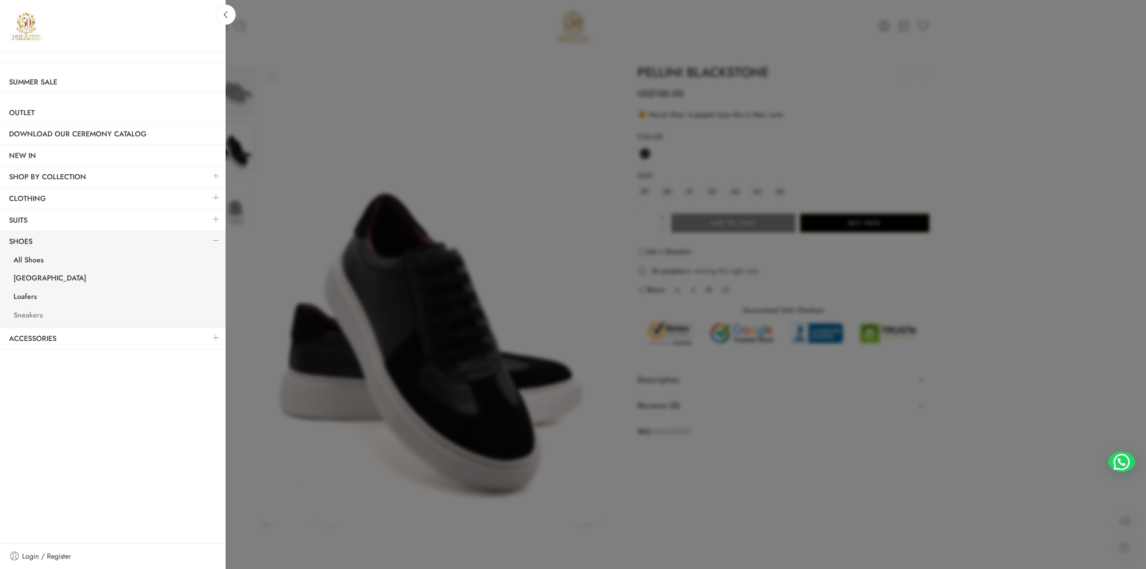
click at [24, 320] on link "Sneakers" at bounding box center [115, 316] width 221 height 19
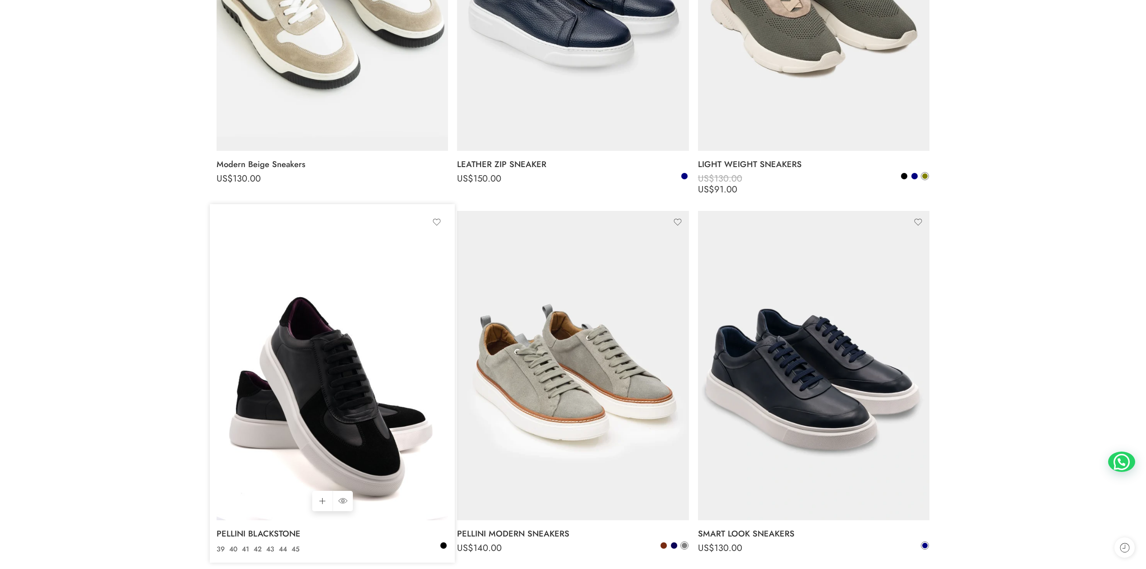
scroll to position [401, 0]
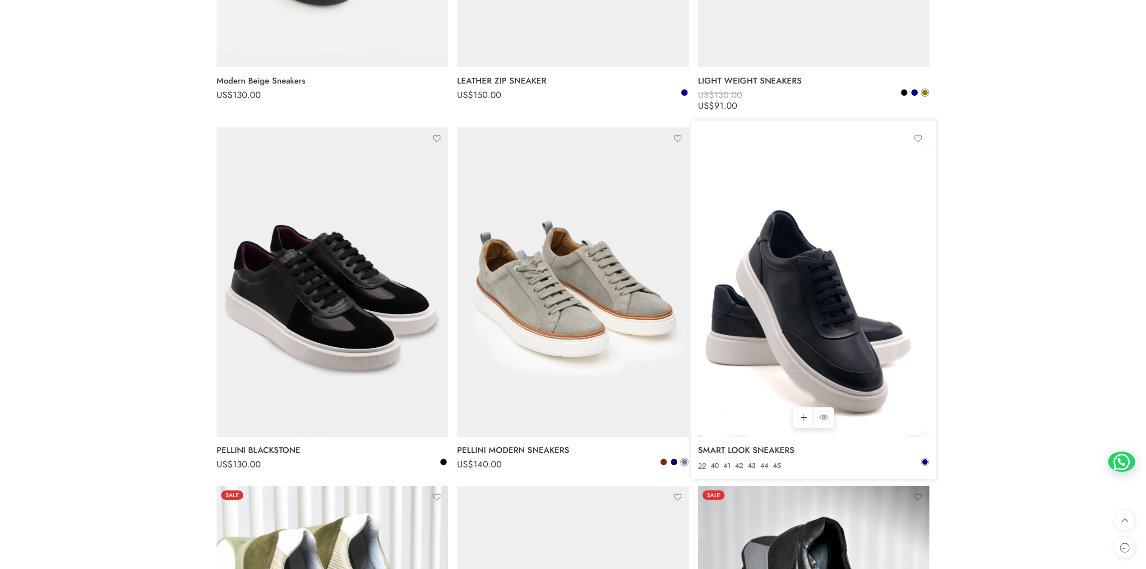
click at [826, 284] on img at bounding box center [814, 281] width 232 height 309
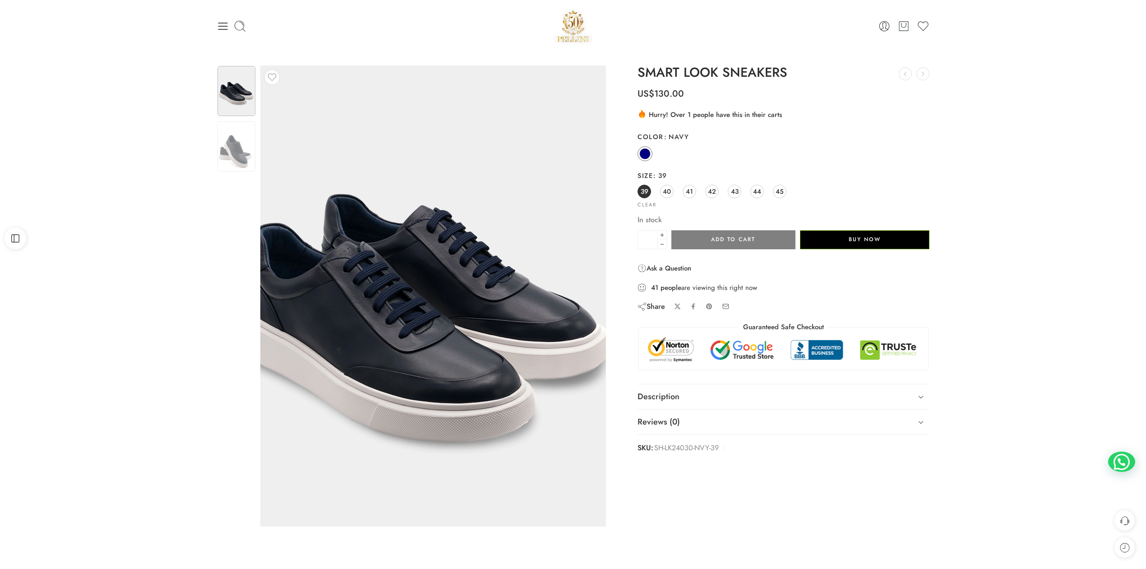
click at [486, 309] on img at bounding box center [424, 294] width 406 height 542
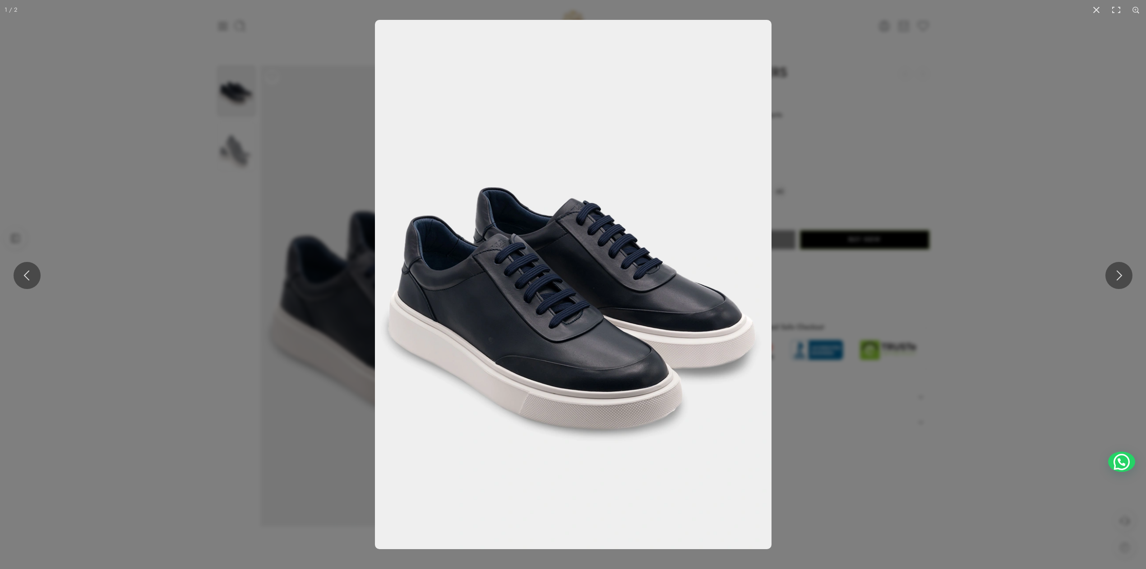
click at [555, 292] on img at bounding box center [573, 284] width 397 height 529
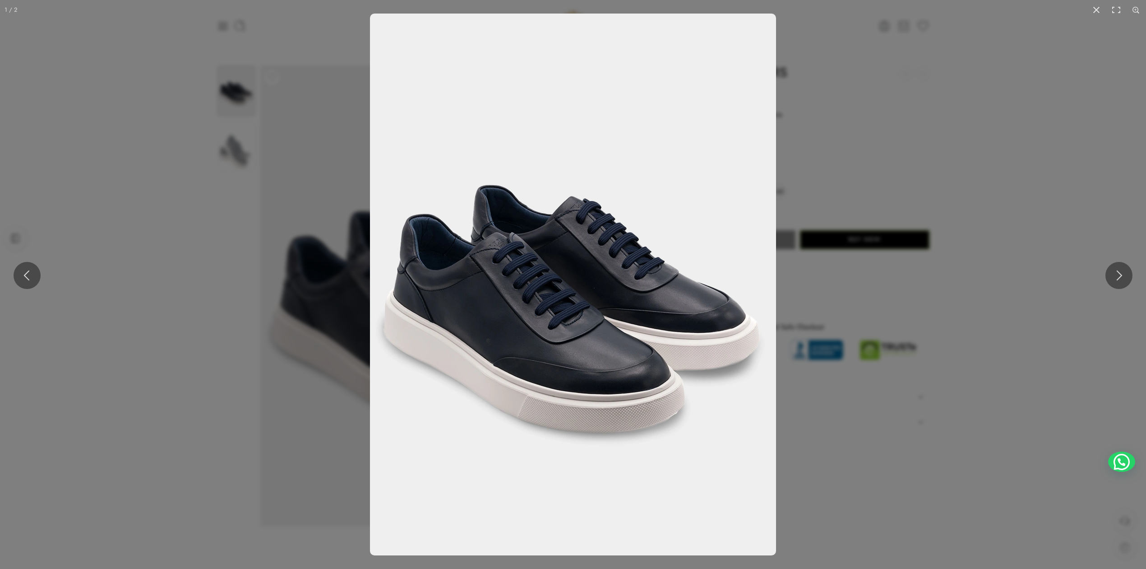
click at [555, 292] on img at bounding box center [573, 285] width 406 height 542
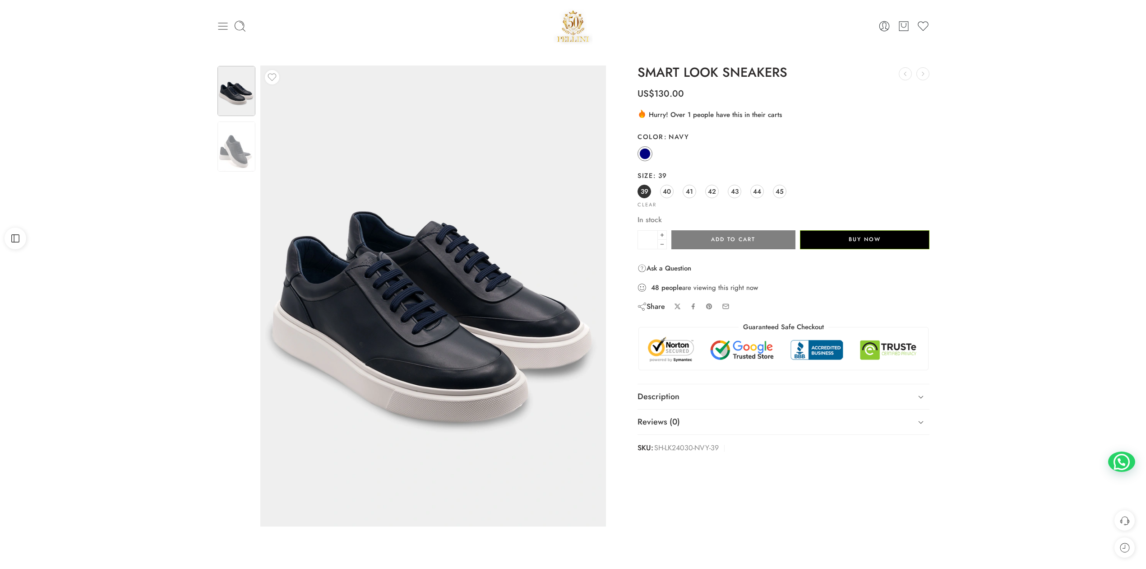
click at [223, 28] on icon at bounding box center [223, 26] width 13 height 13
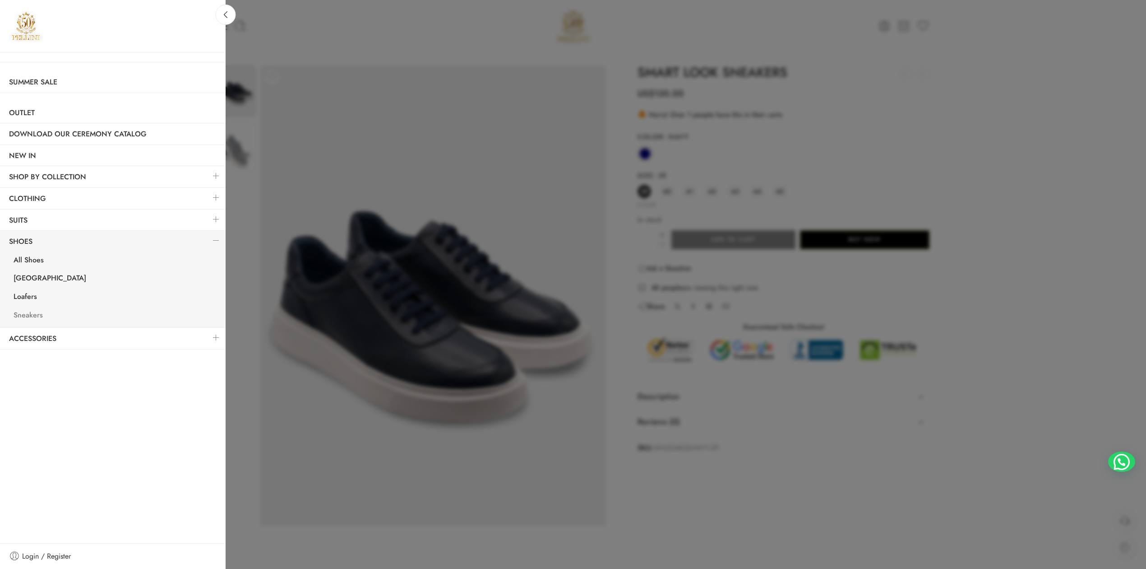
click at [28, 315] on link "Sneakers" at bounding box center [115, 316] width 221 height 19
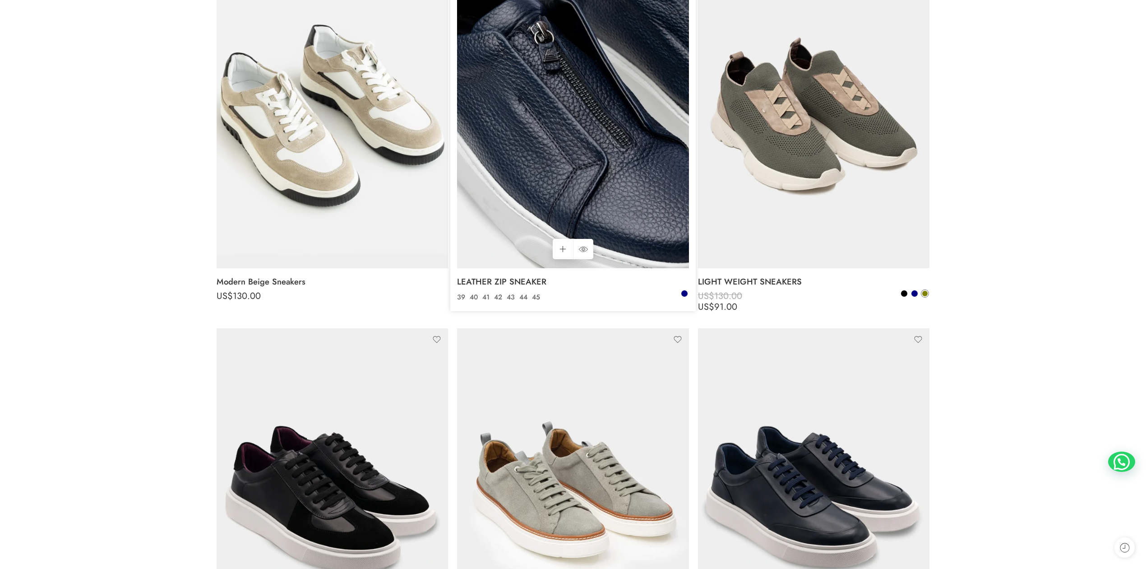
click at [573, 172] on img at bounding box center [573, 113] width 232 height 309
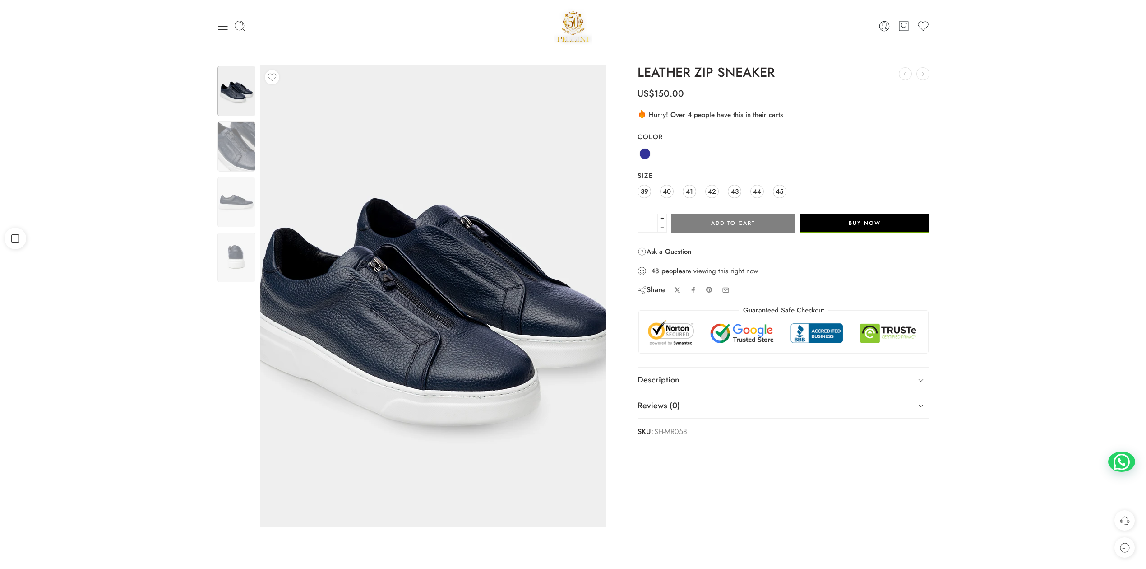
click at [432, 265] on img at bounding box center [433, 301] width 406 height 542
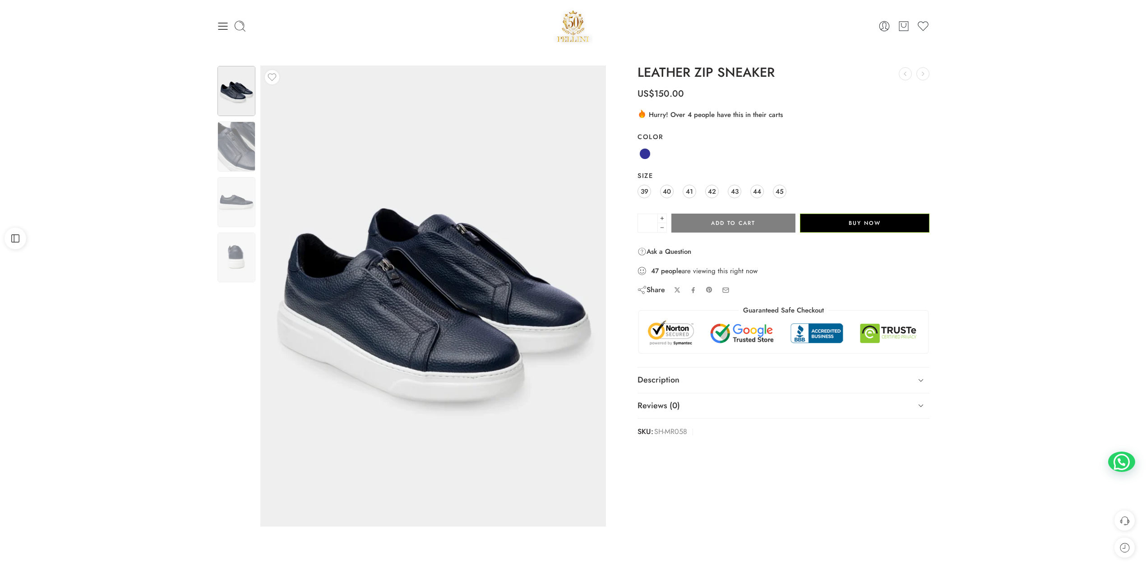
drag, startPoint x: 331, startPoint y: 558, endPoint x: 119, endPoint y: 413, distance: 257.0
click at [119, 413] on div "Previous Loading image Next US$" at bounding box center [573, 304] width 1146 height 504
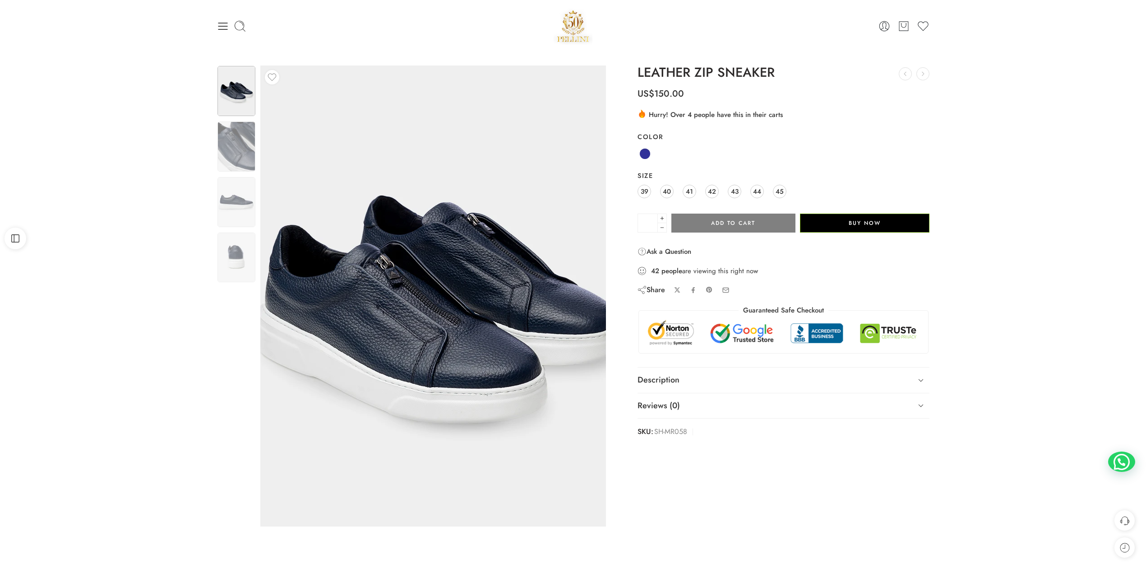
click at [394, 282] on img at bounding box center [440, 299] width 406 height 542
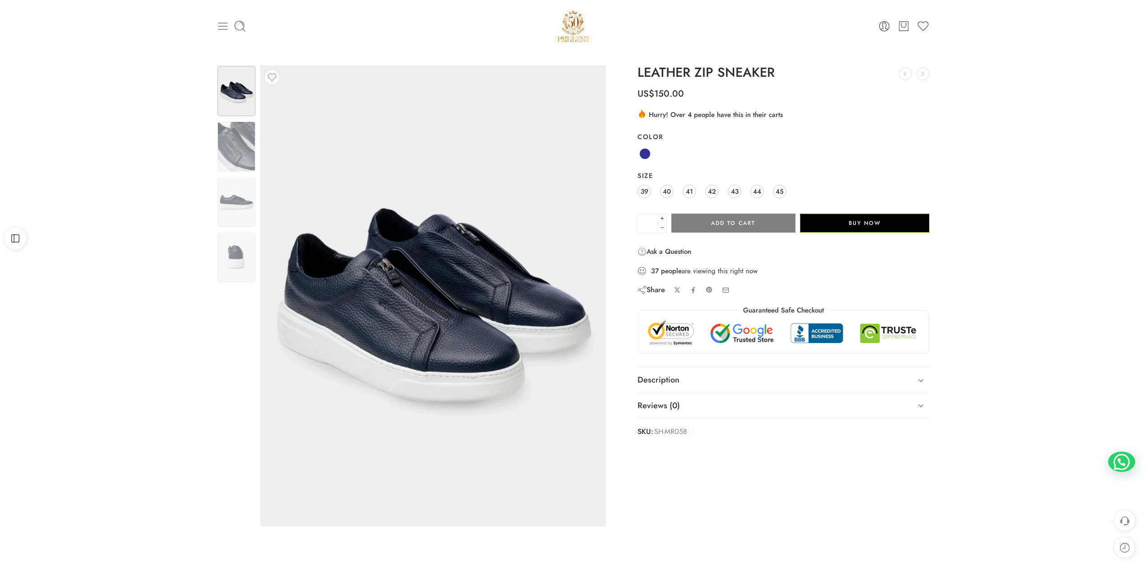
click at [222, 20] on icon at bounding box center [223, 26] width 13 height 13
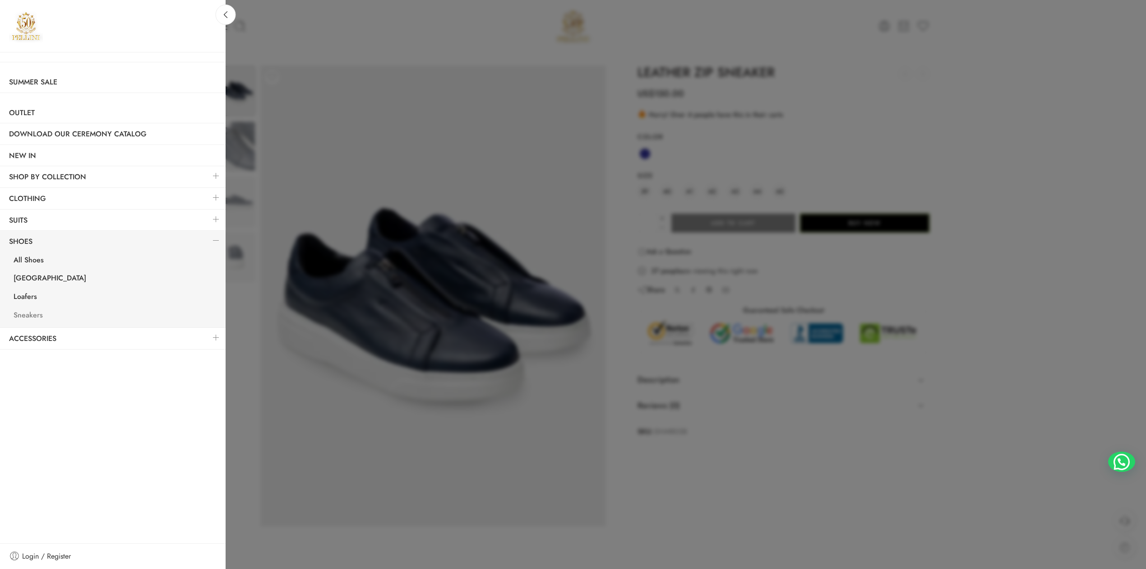
click at [33, 311] on link "Sneakers" at bounding box center [115, 316] width 221 height 19
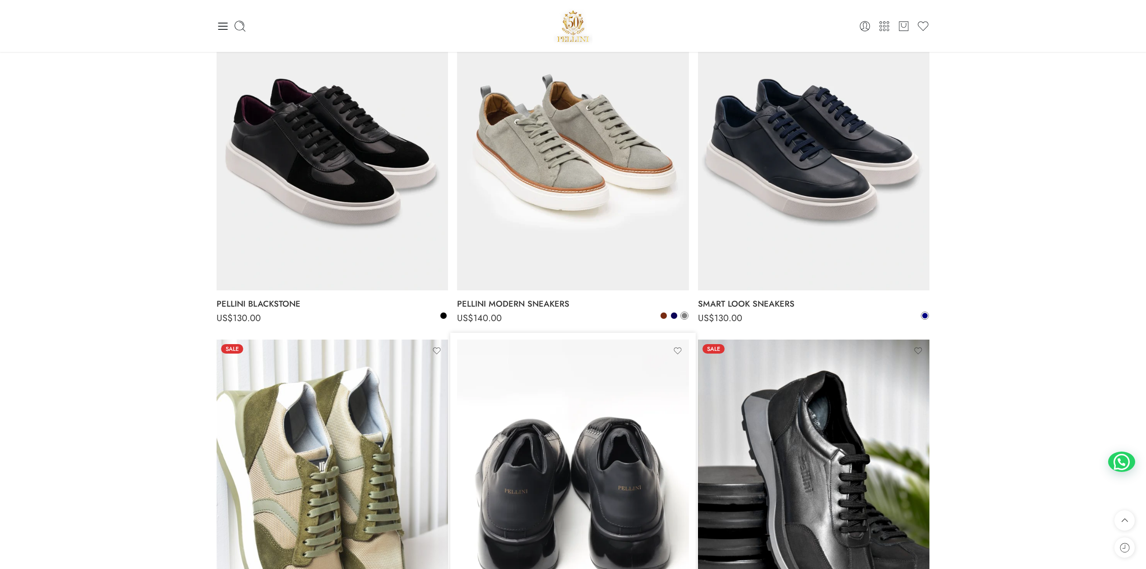
scroll to position [401, 0]
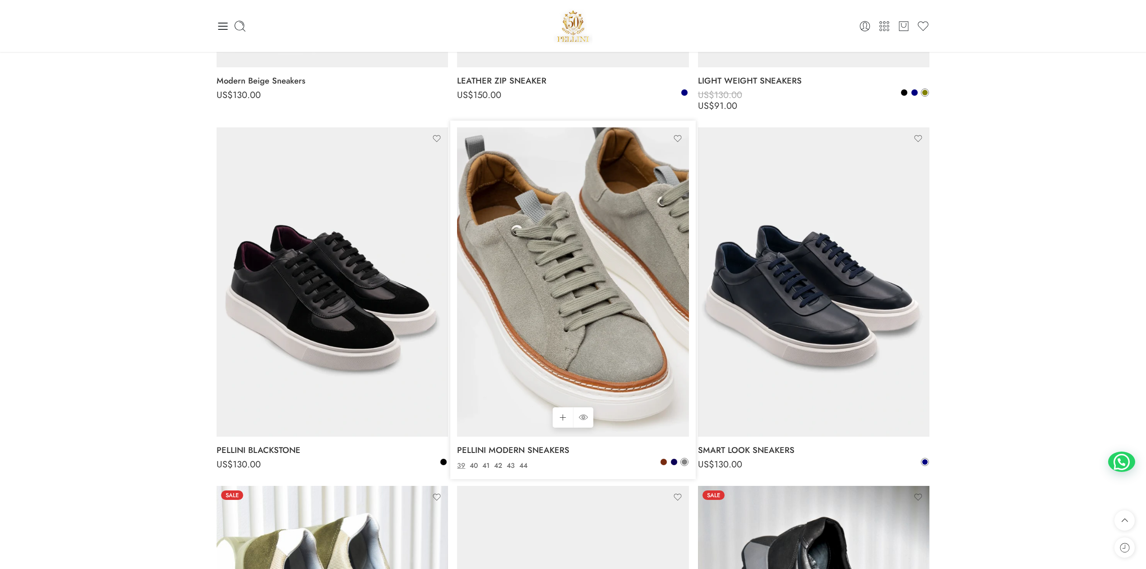
click at [548, 334] on img at bounding box center [573, 281] width 232 height 309
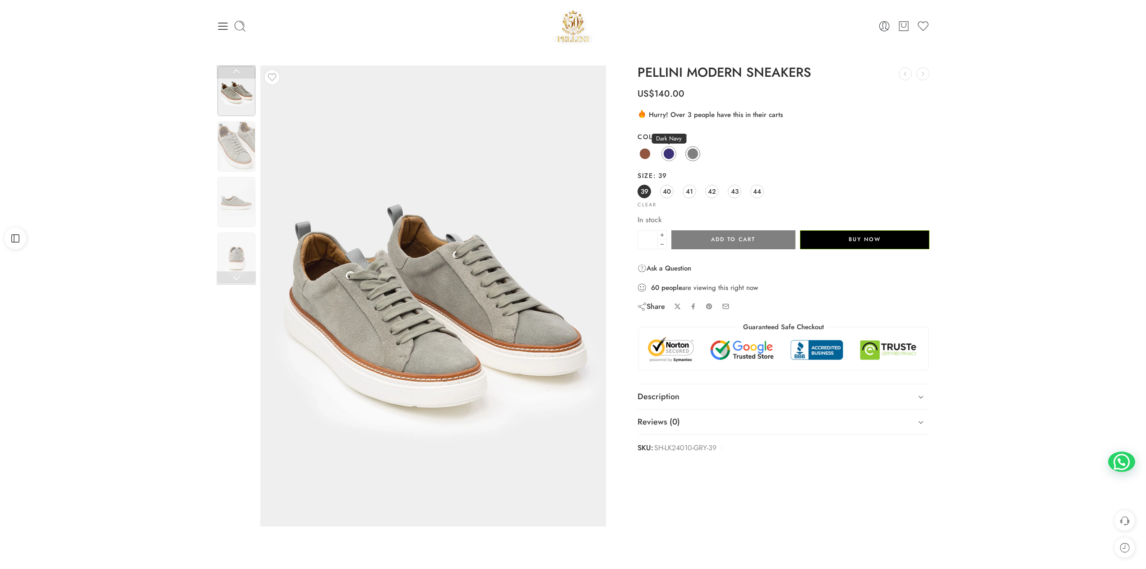
click at [663, 152] on link "Dark Navy" at bounding box center [669, 153] width 15 height 15
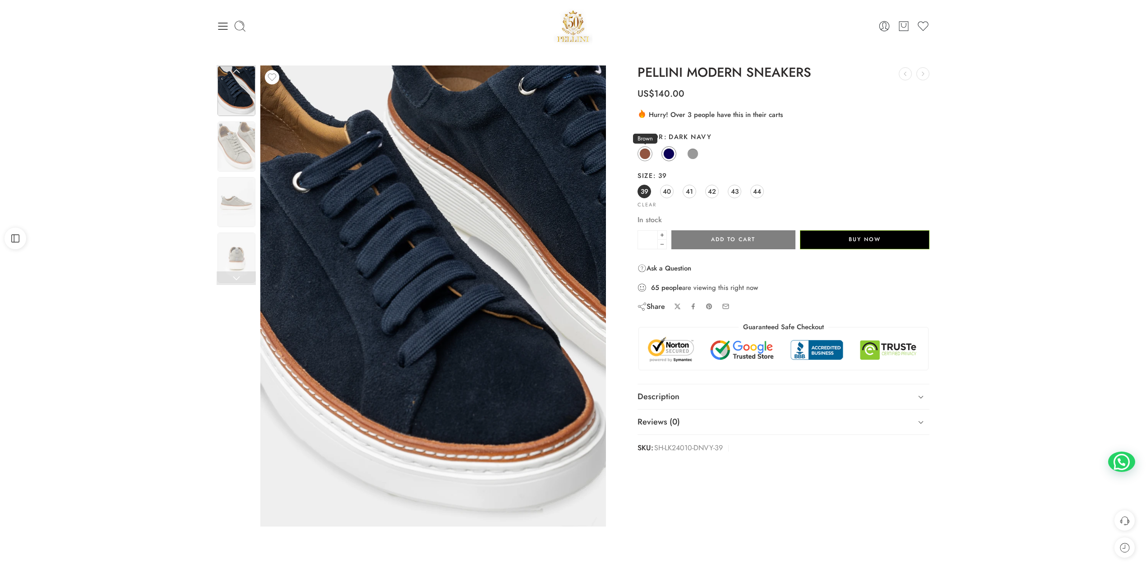
click at [643, 153] on span at bounding box center [645, 153] width 11 height 11
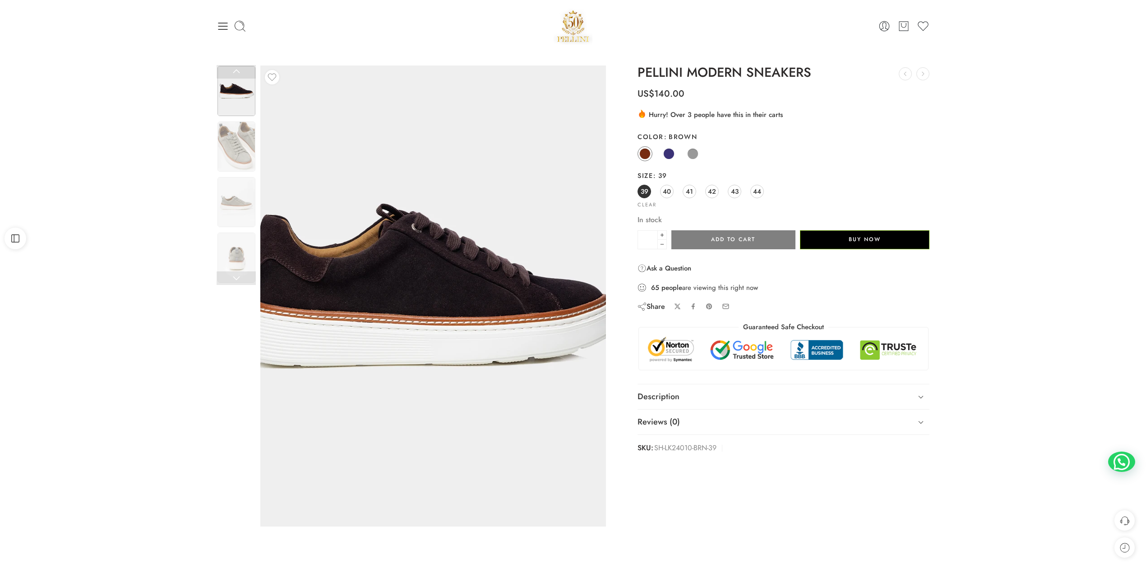
click at [461, 349] on img at bounding box center [428, 286] width 406 height 542
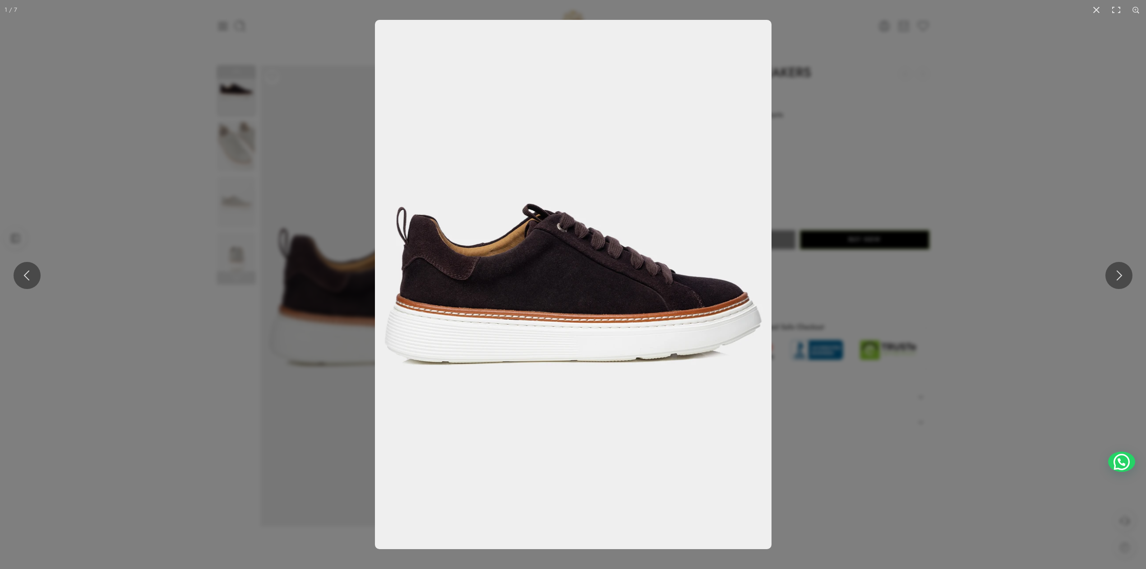
click at [657, 242] on img at bounding box center [573, 284] width 397 height 529
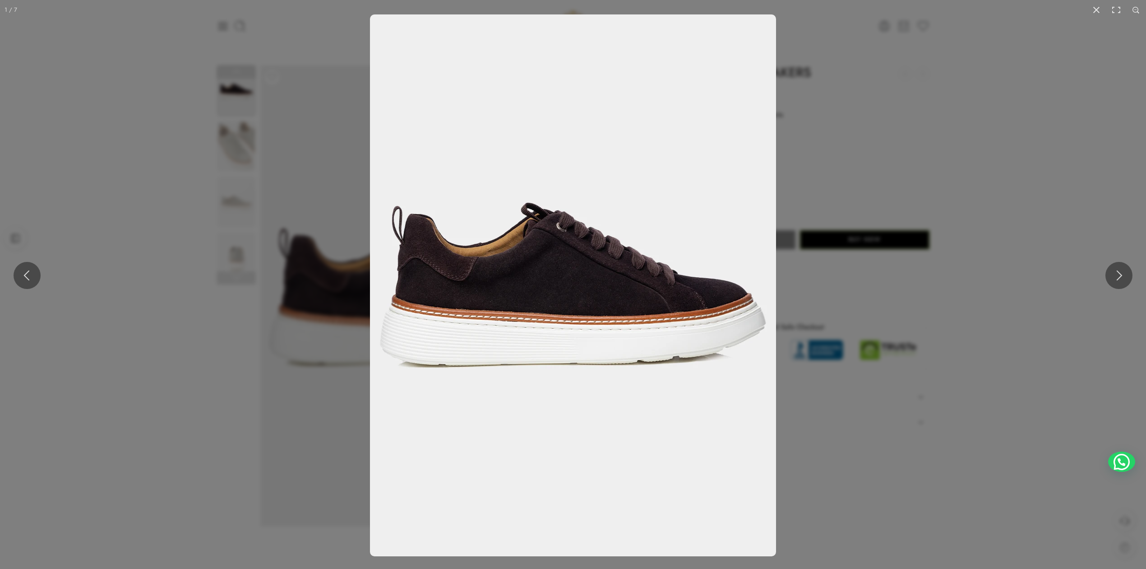
click at [657, 242] on img at bounding box center [573, 285] width 406 height 542
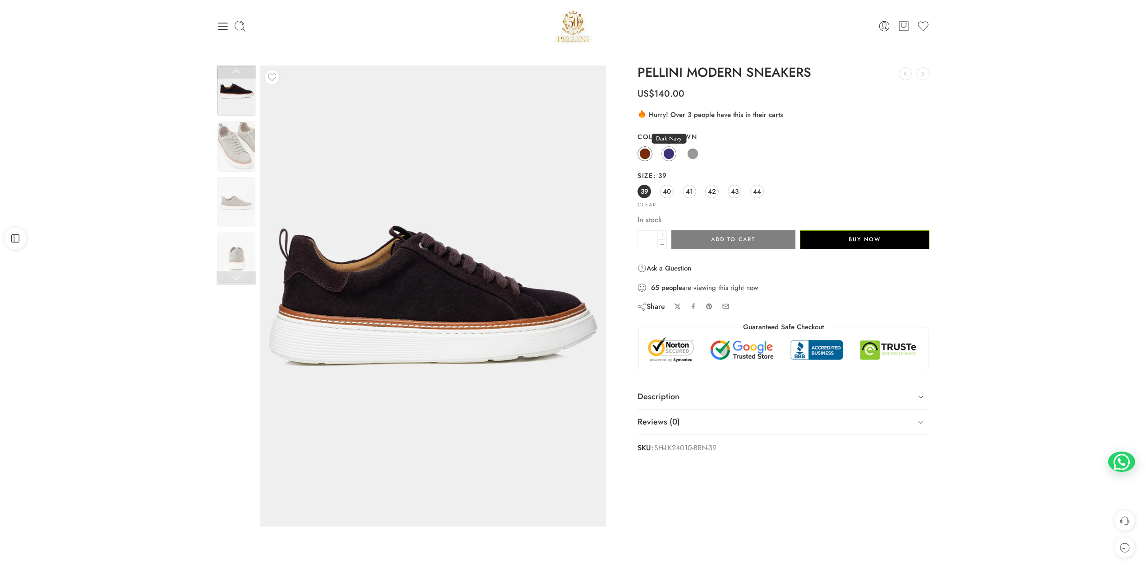
click at [664, 156] on span at bounding box center [668, 153] width 11 height 11
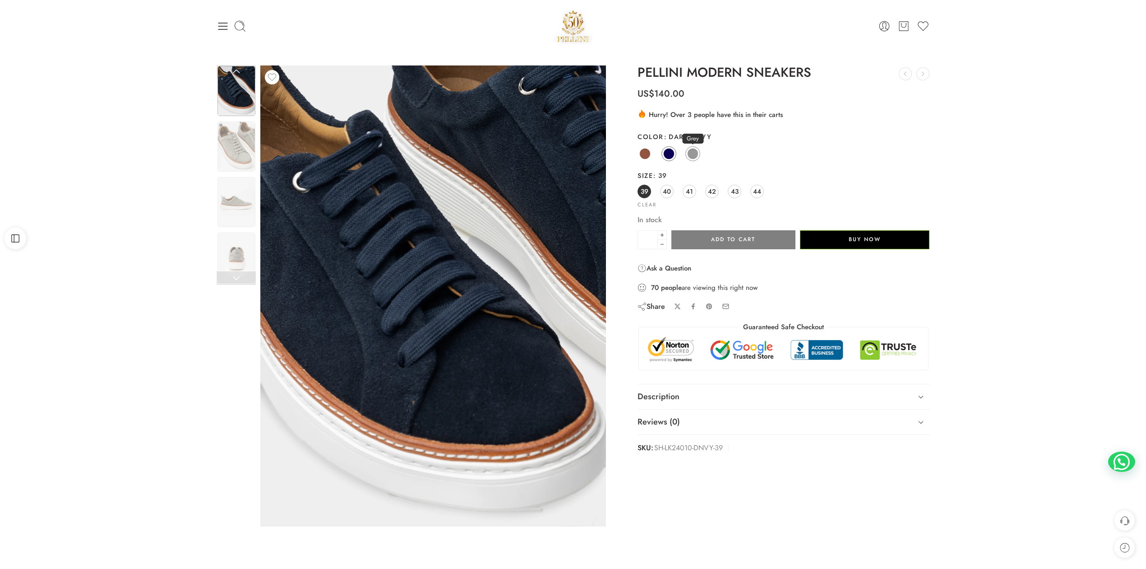
click at [694, 152] on span at bounding box center [692, 153] width 11 height 11
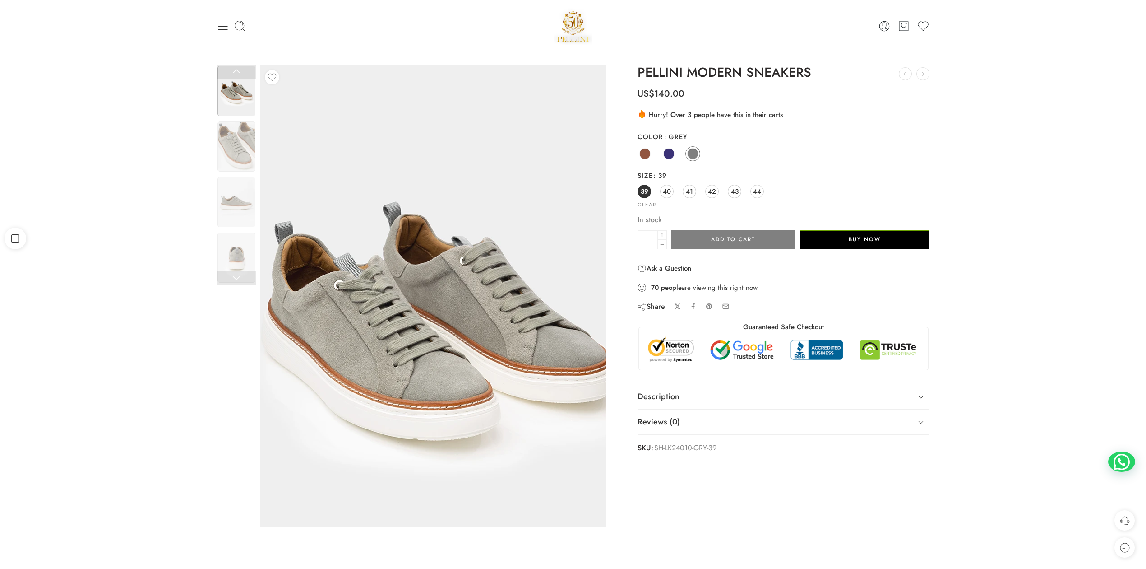
click at [410, 218] on img at bounding box center [437, 309] width 406 height 542
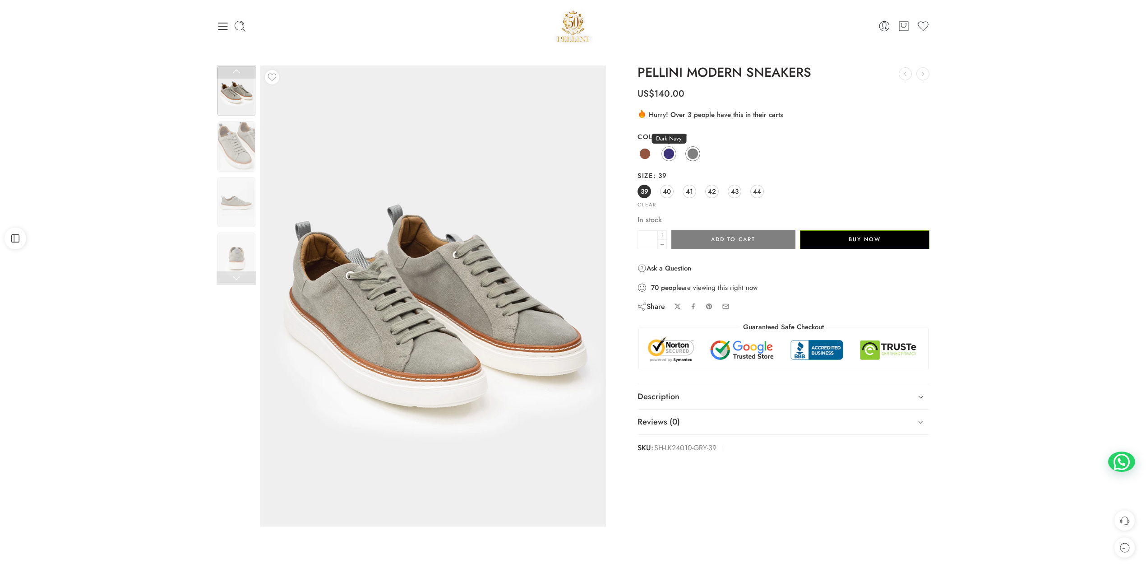
click at [674, 158] on link "Dark Navy" at bounding box center [669, 153] width 15 height 15
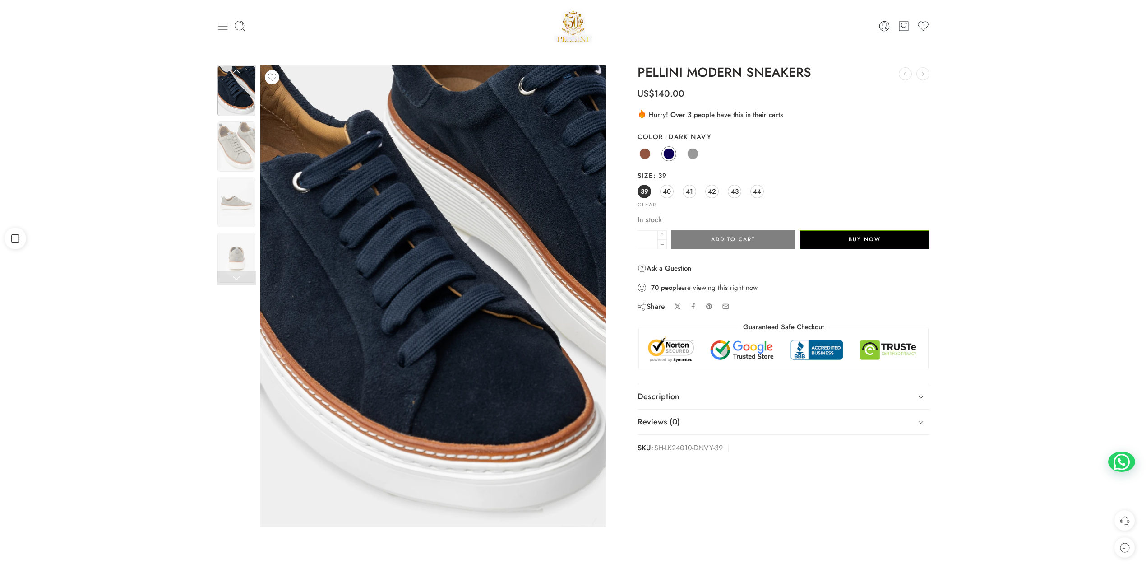
click at [221, 31] on icon at bounding box center [223, 26] width 13 height 13
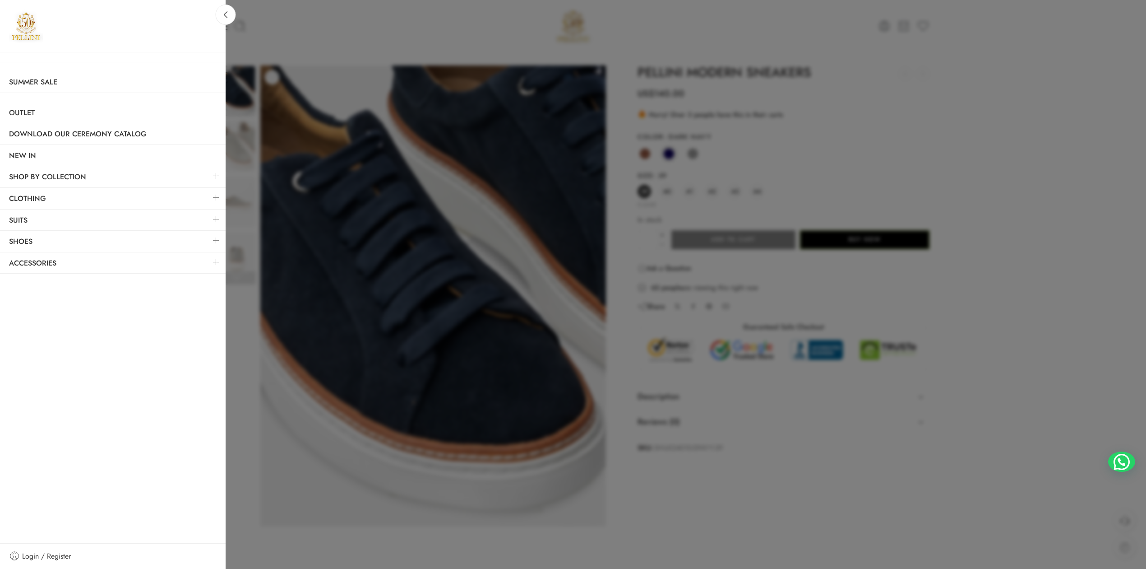
click at [212, 199] on link at bounding box center [216, 197] width 19 height 19
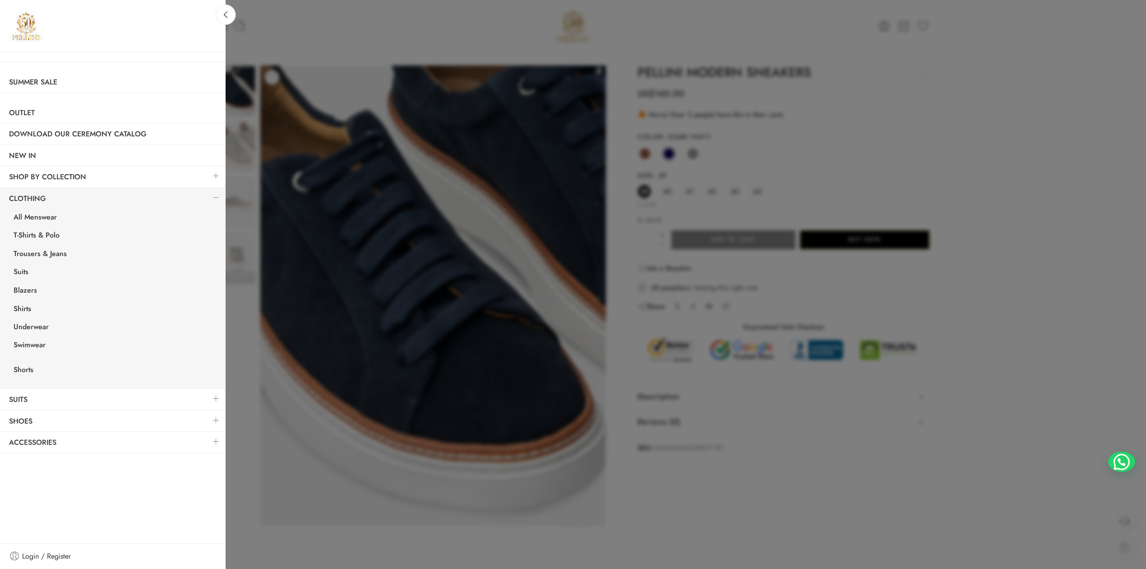
click at [212, 199] on link at bounding box center [216, 197] width 19 height 19
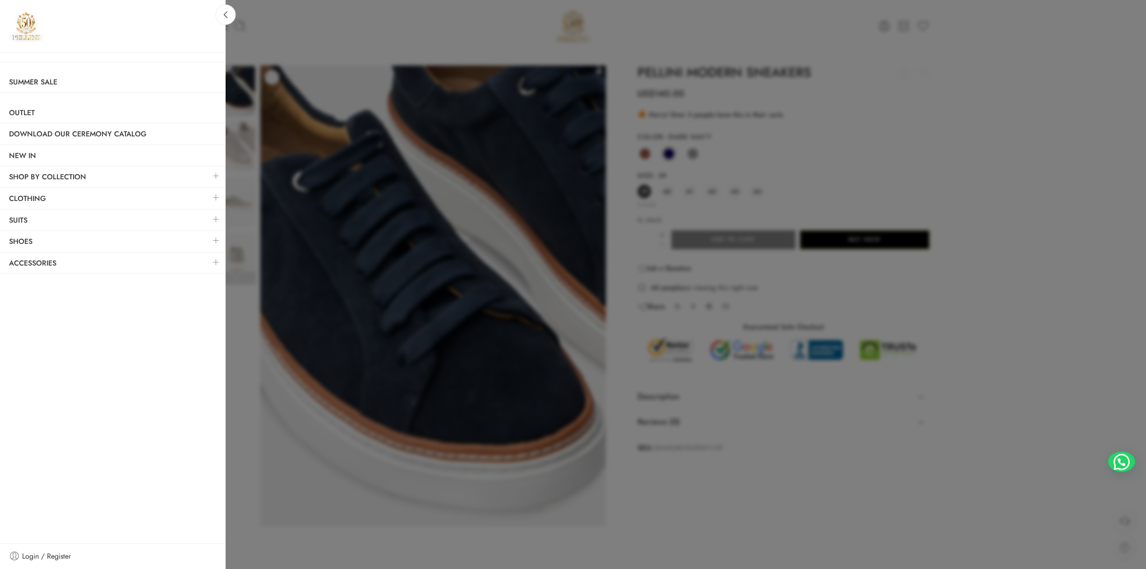
click at [214, 244] on link at bounding box center [216, 240] width 19 height 19
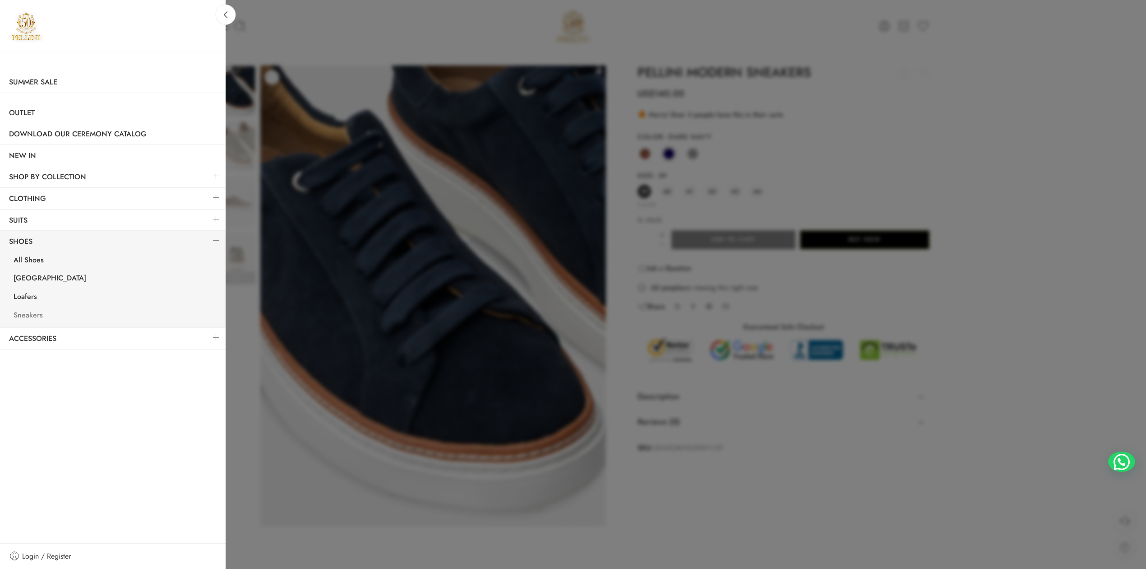
click at [25, 320] on link "Sneakers" at bounding box center [115, 316] width 221 height 19
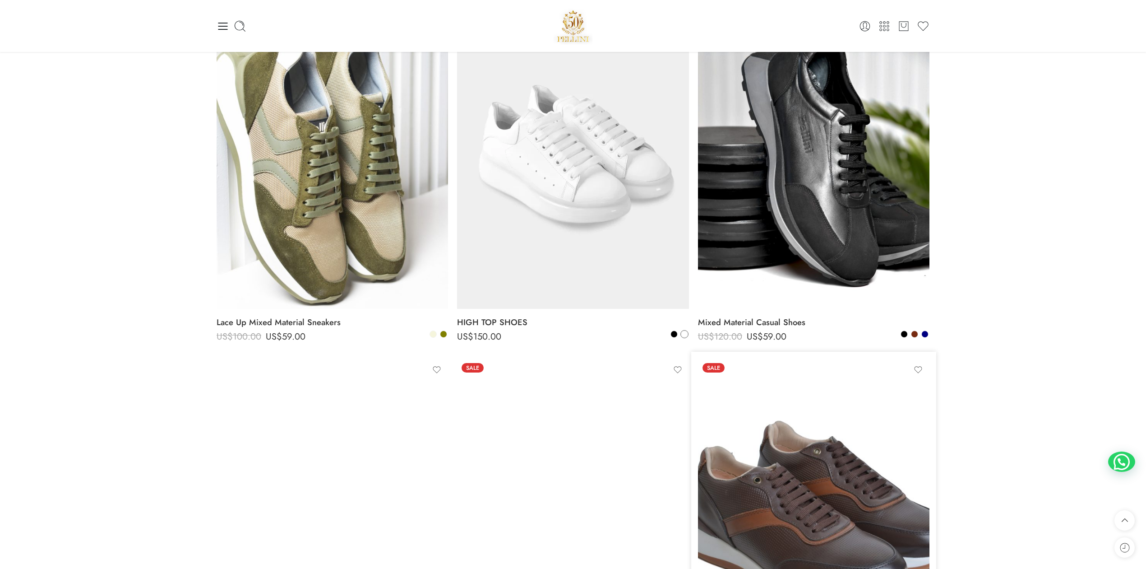
scroll to position [802, 0]
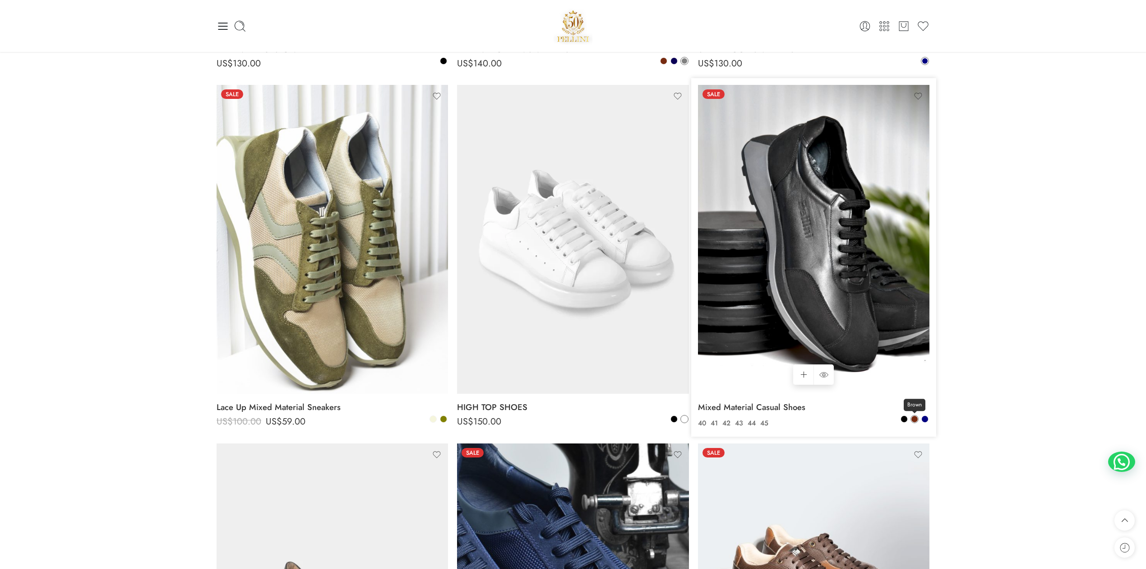
click at [915, 415] on link "Brown" at bounding box center [915, 419] width 8 height 8
click at [927, 418] on span at bounding box center [925, 419] width 6 height 6
click at [913, 417] on span at bounding box center [915, 419] width 6 height 6
click at [906, 417] on span at bounding box center [904, 419] width 6 height 6
click at [914, 421] on span at bounding box center [915, 419] width 6 height 6
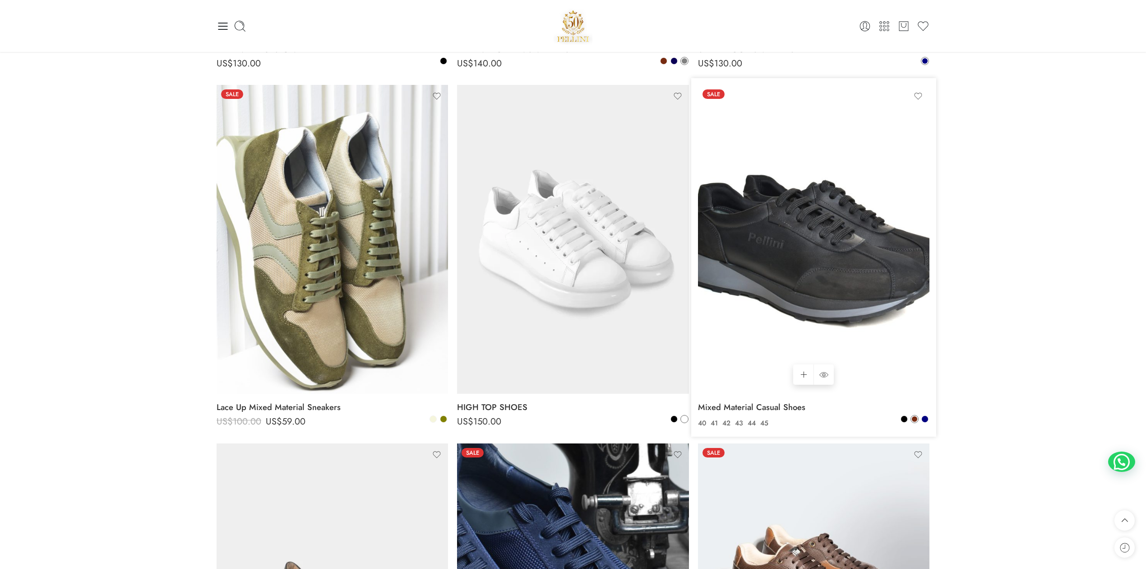
click at [856, 339] on img at bounding box center [814, 239] width 232 height 309
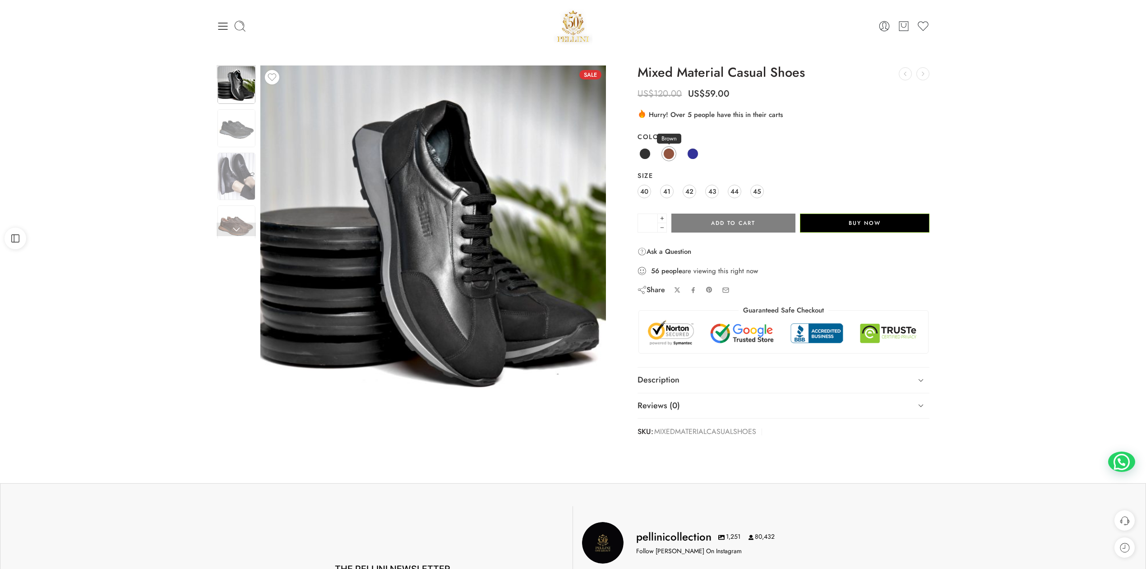
click at [666, 154] on span at bounding box center [668, 153] width 11 height 11
click at [667, 154] on span at bounding box center [668, 153] width 11 height 11
click at [694, 154] on span at bounding box center [692, 153] width 11 height 11
click at [676, 156] on link "Brown" at bounding box center [669, 153] width 15 height 15
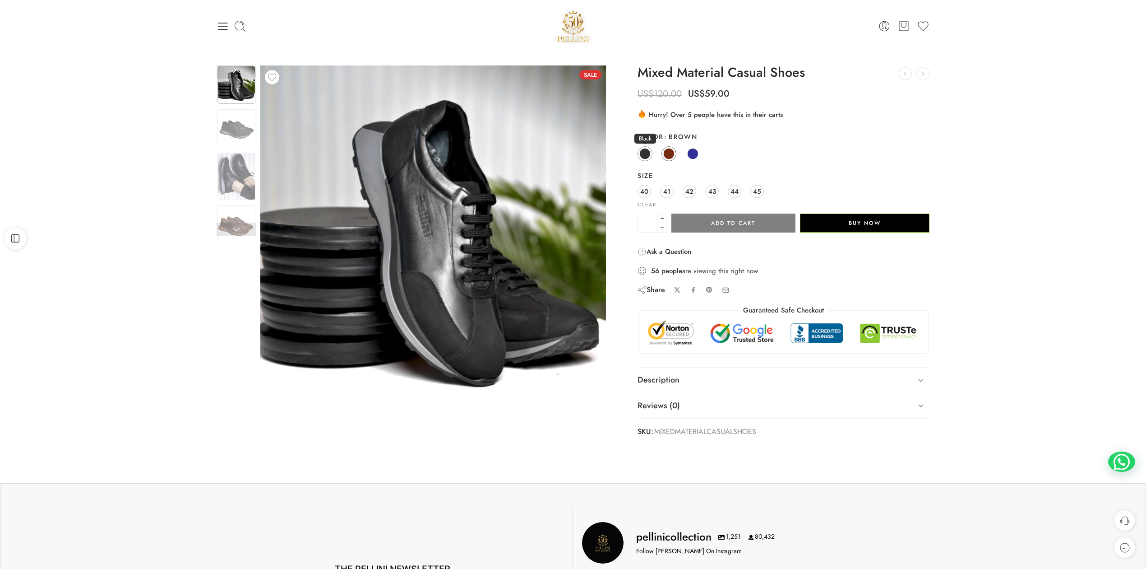
click at [648, 156] on span at bounding box center [645, 153] width 11 height 11
click at [672, 153] on span at bounding box center [668, 153] width 11 height 11
click at [693, 153] on span at bounding box center [692, 153] width 11 height 11
click at [662, 153] on link "Brown" at bounding box center [669, 153] width 15 height 15
click at [239, 130] on img at bounding box center [237, 128] width 38 height 38
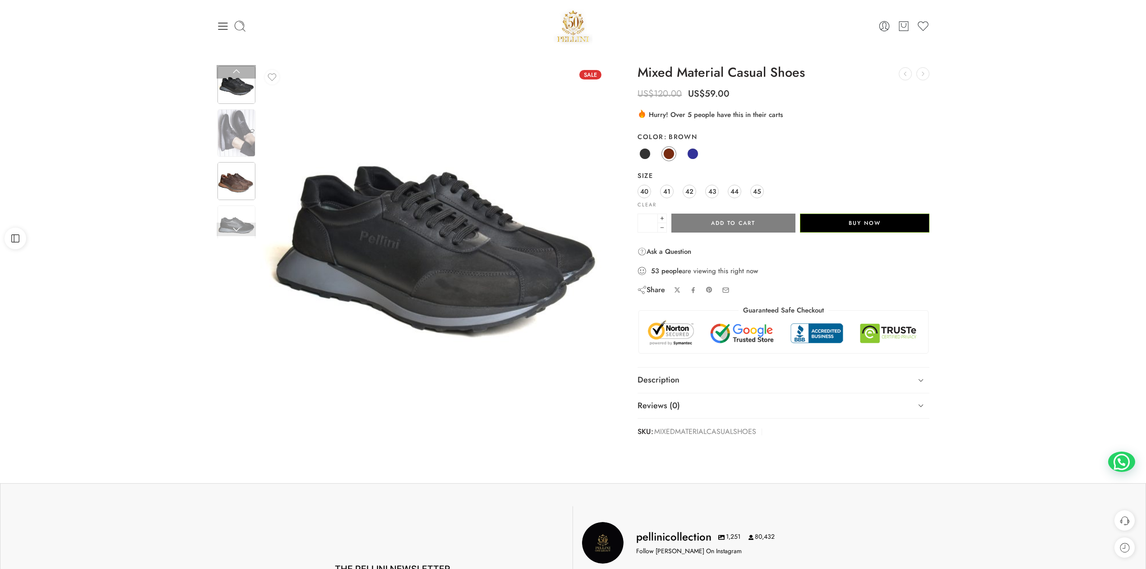
click at [241, 197] on img at bounding box center [237, 181] width 38 height 38
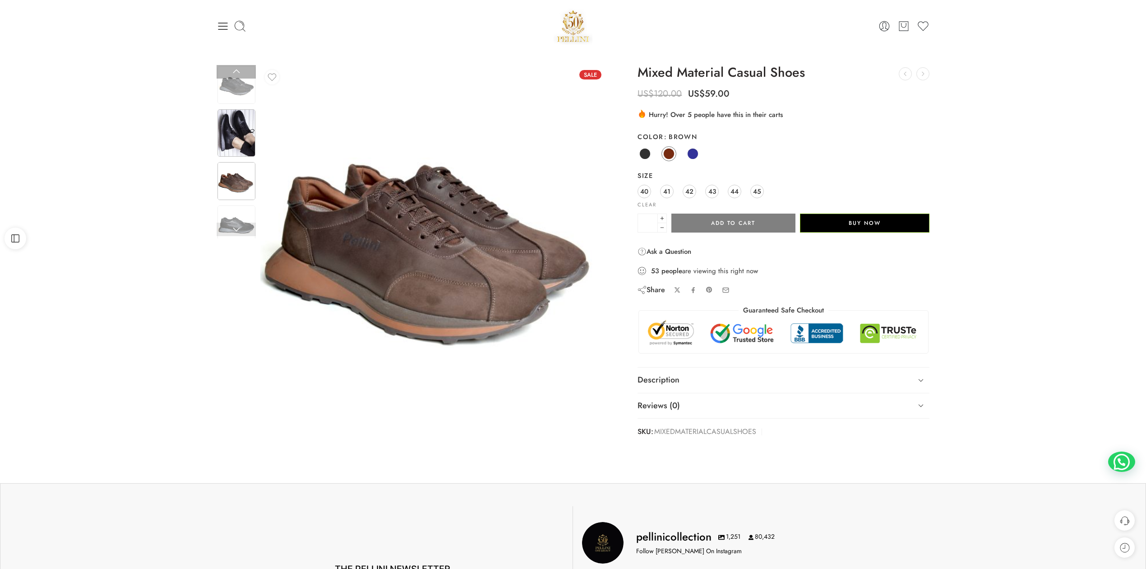
click at [241, 131] on img at bounding box center [237, 132] width 38 height 47
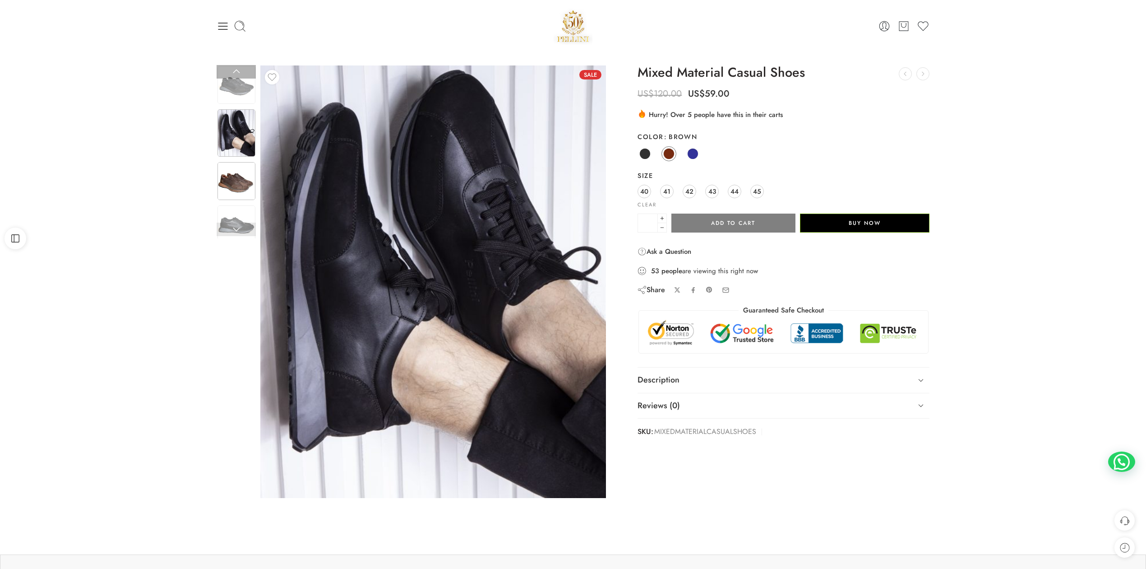
click at [241, 179] on img at bounding box center [237, 181] width 38 height 38
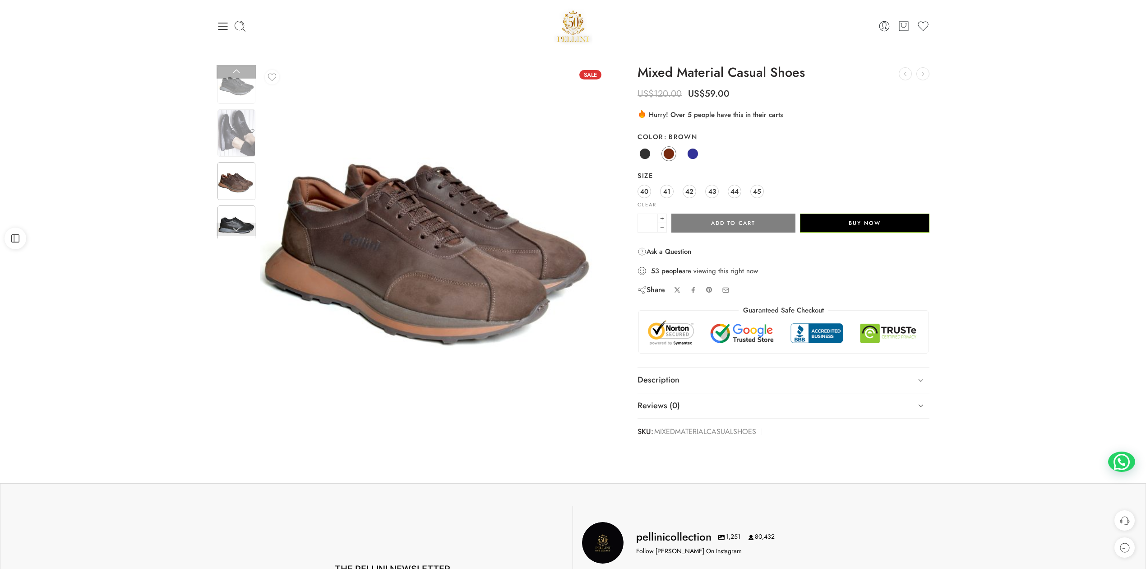
click at [235, 209] on img at bounding box center [237, 224] width 38 height 38
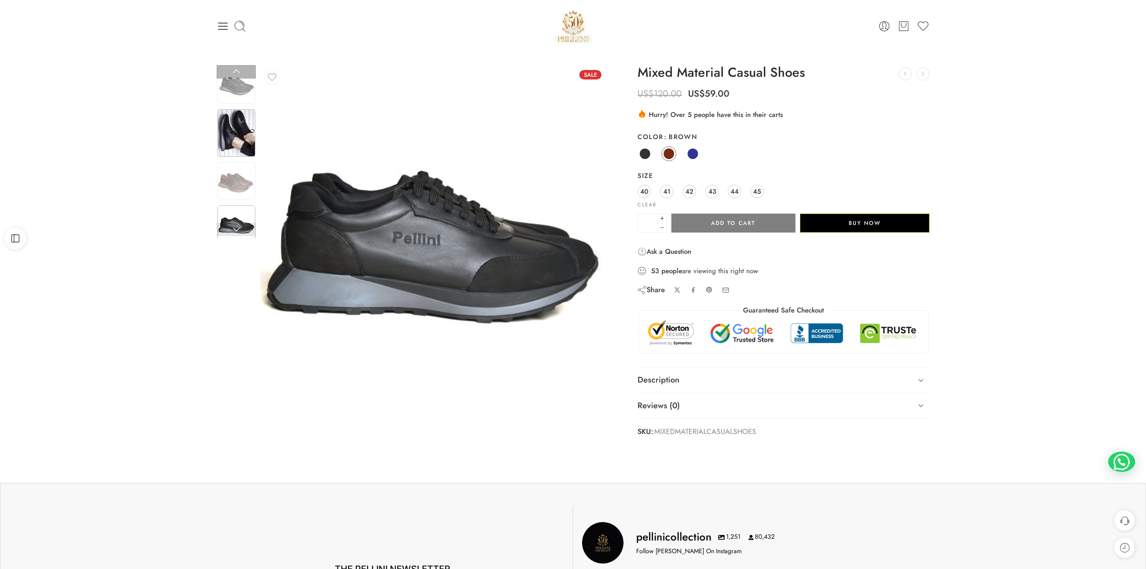
click at [241, 109] on img at bounding box center [237, 132] width 38 height 47
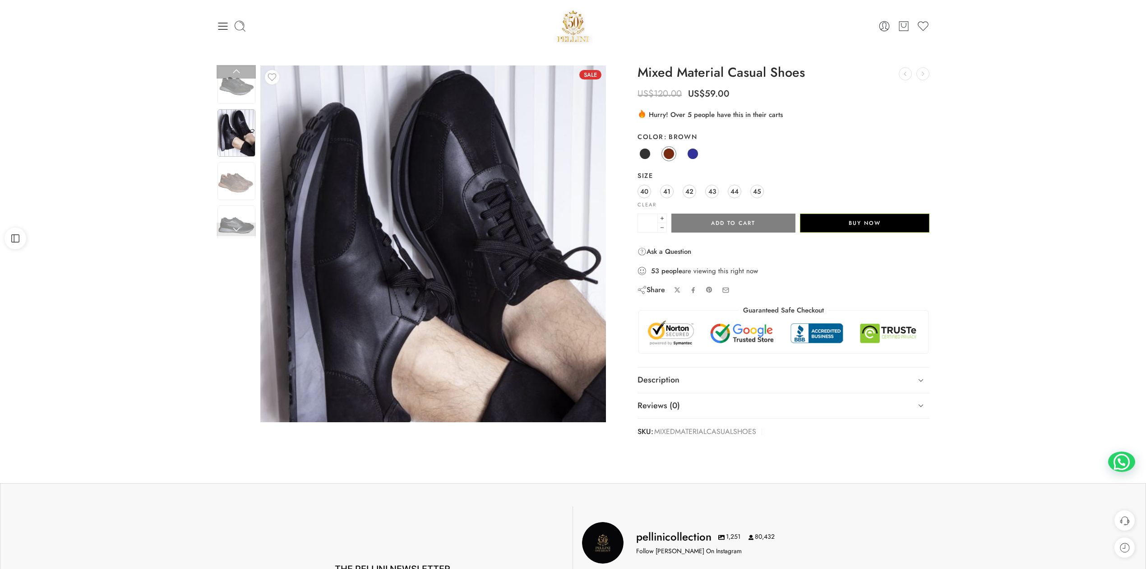
click at [236, 92] on div at bounding box center [236, 151] width 39 height 173
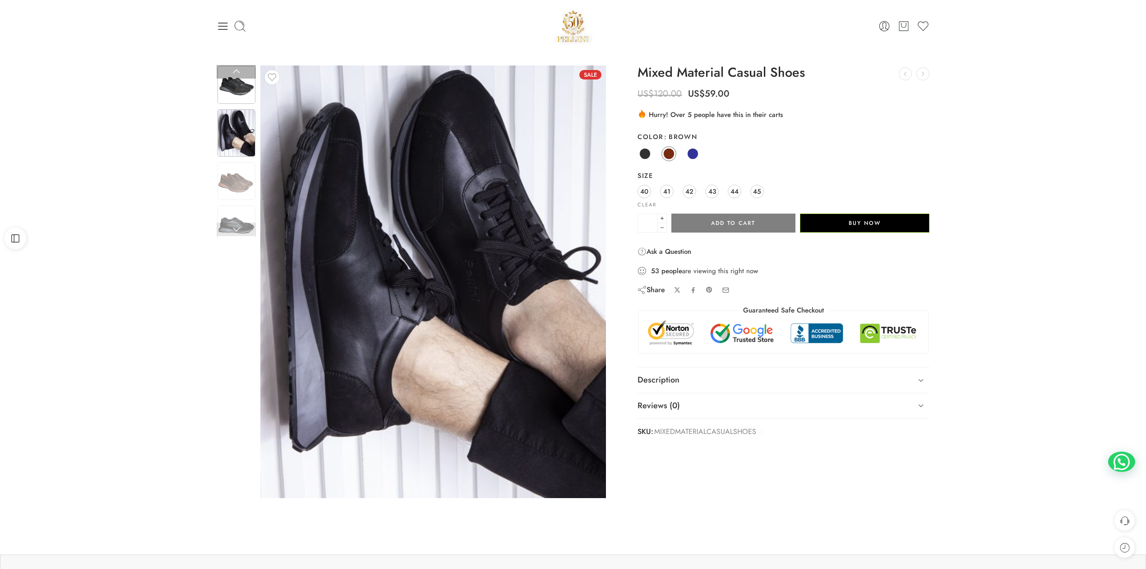
click at [236, 84] on img at bounding box center [237, 85] width 38 height 38
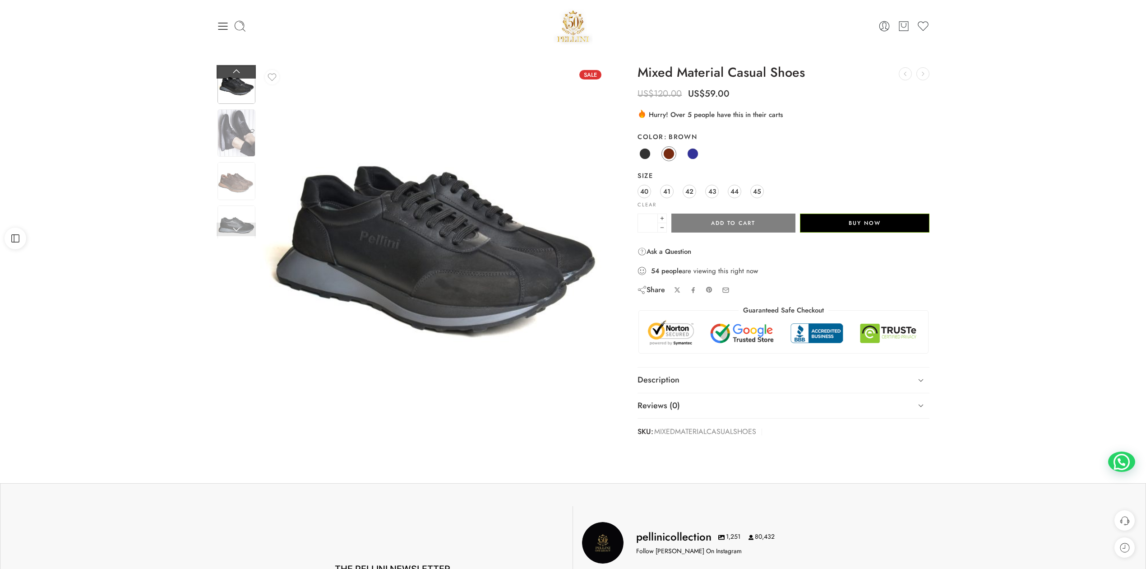
drag, startPoint x: 236, startPoint y: 84, endPoint x: 237, endPoint y: 73, distance: 11.3
click at [237, 73] on link at bounding box center [236, 72] width 39 height 14
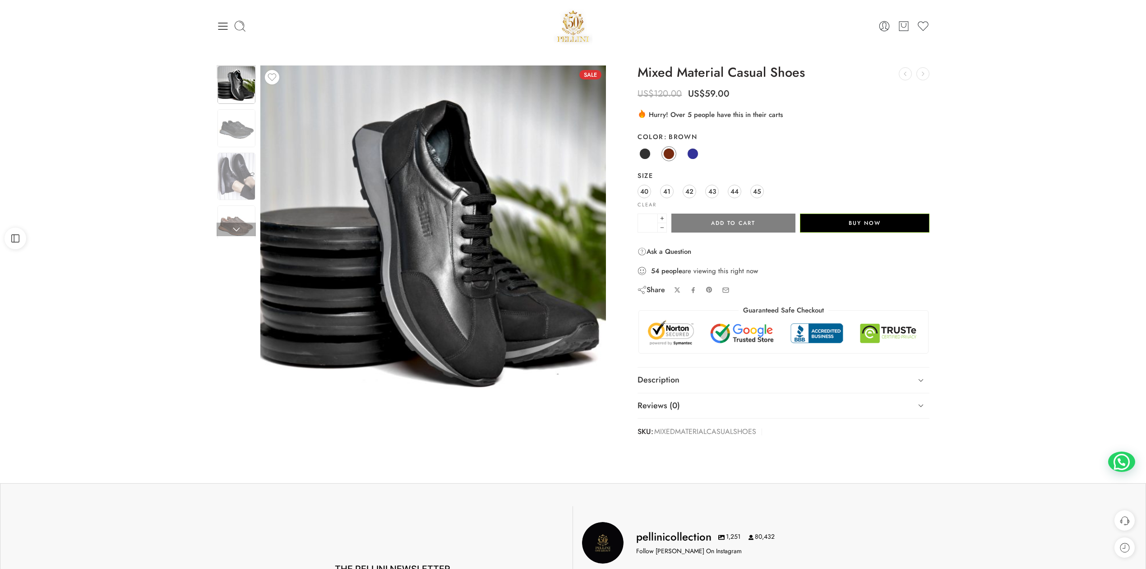
click at [237, 94] on img at bounding box center [237, 85] width 38 height 38
click at [737, 70] on h1 "Mixed Material Casual Shoes" at bounding box center [784, 72] width 292 height 14
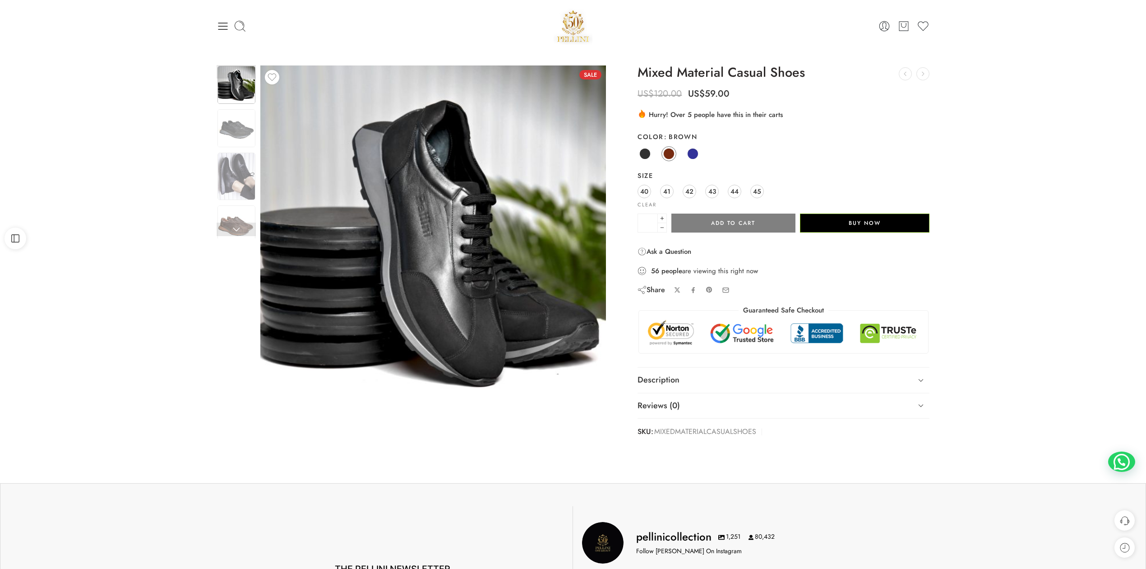
click at [737, 70] on h1 "Mixed Material Casual Shoes" at bounding box center [784, 72] width 292 height 14
click at [823, 109] on div ".cls-3 { fill: url(#linear-gradient-1); } .cls-4 { fill: #fc9502; } .cls-5 { fi…" at bounding box center [784, 114] width 292 height 11
click at [788, 79] on h1 "Mixed Material Casual Shoes" at bounding box center [784, 72] width 292 height 14
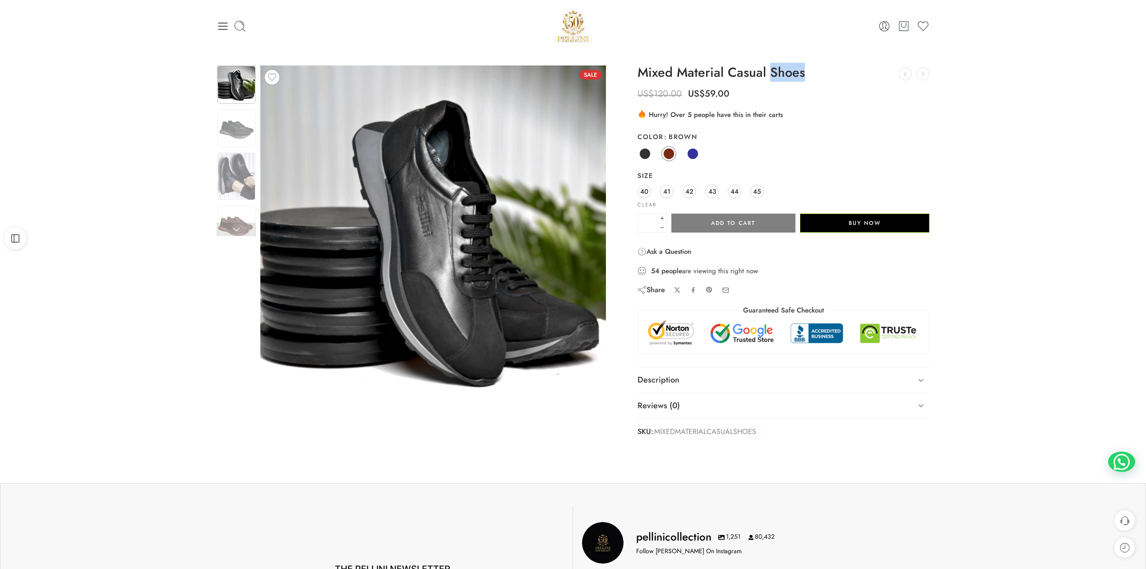
click at [788, 79] on h1 "Mixed Material Casual Shoes" at bounding box center [784, 72] width 292 height 14
click at [822, 116] on div ".cls-3 { fill: url(#linear-gradient-1); } .cls-4 { fill: #fc9502; } .cls-5 { fi…" at bounding box center [784, 114] width 292 height 11
click at [784, 73] on h1 "Mixed Material Casual Shoes" at bounding box center [784, 72] width 292 height 14
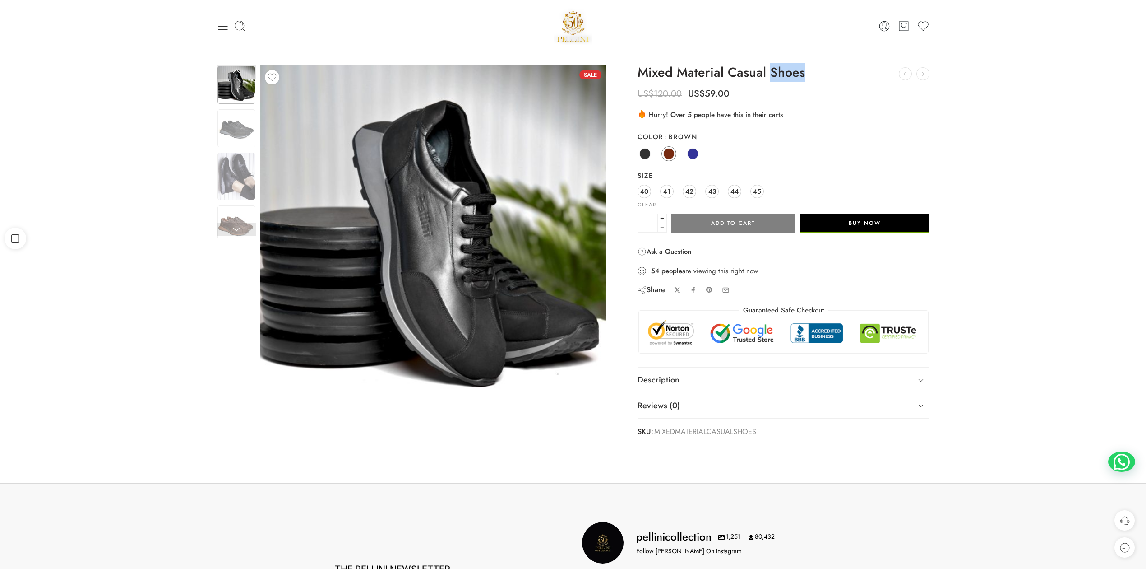
click at [784, 73] on h1 "Mixed Material Casual Shoes" at bounding box center [784, 72] width 292 height 14
click at [226, 24] on icon at bounding box center [223, 26] width 13 height 13
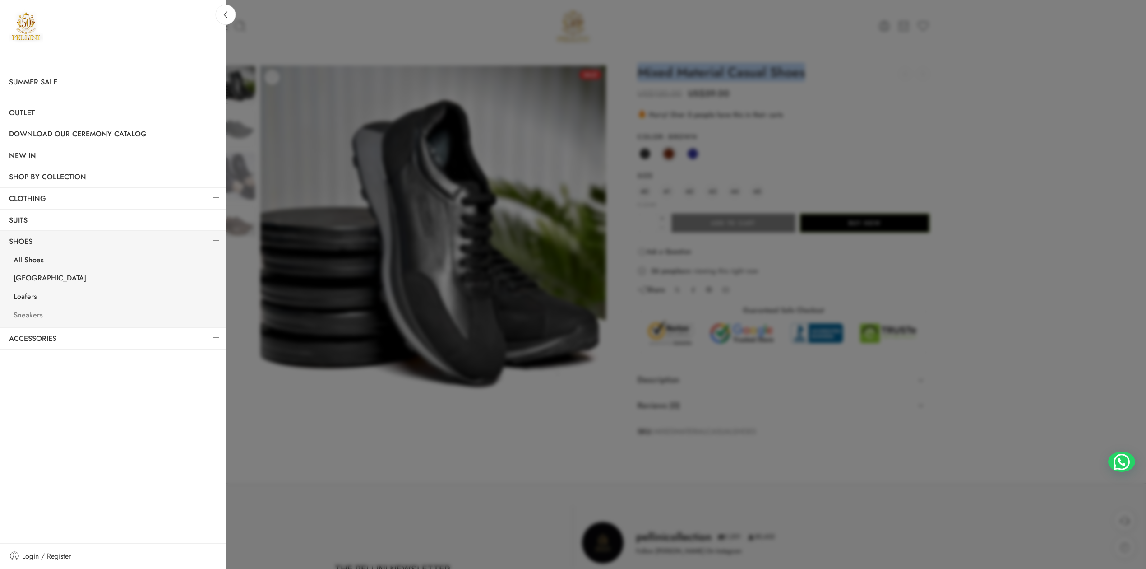
click at [37, 314] on link "Sneakers" at bounding box center [115, 316] width 221 height 19
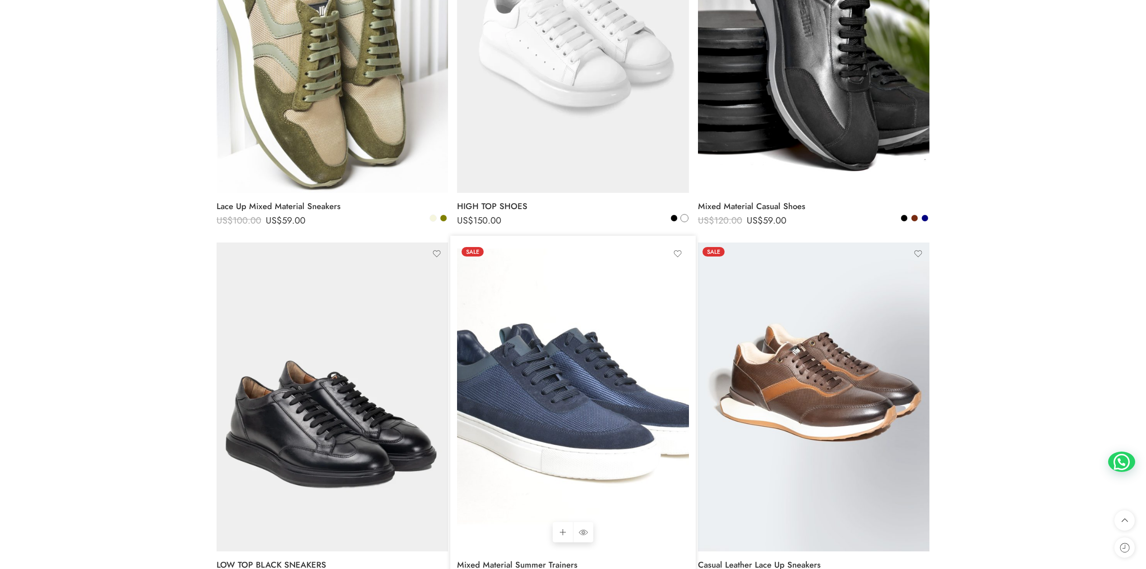
scroll to position [1203, 0]
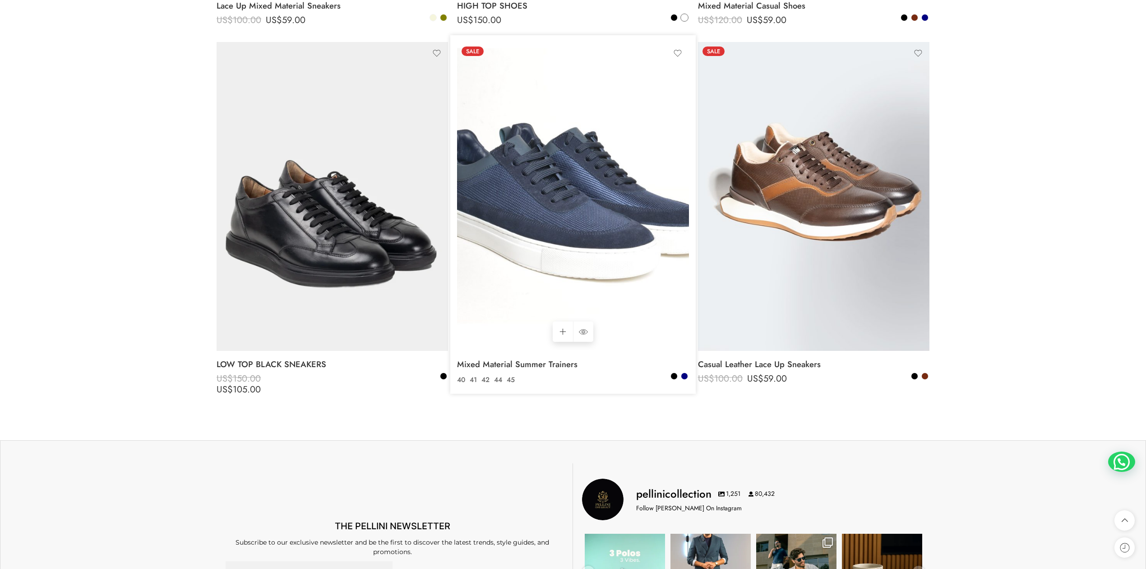
click at [542, 248] on img at bounding box center [573, 196] width 232 height 309
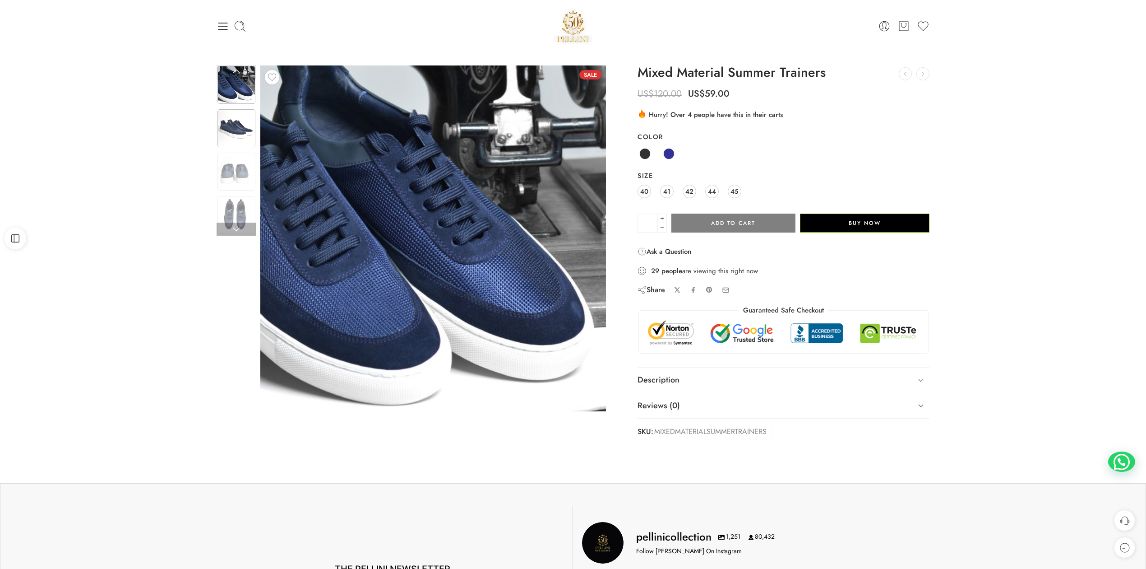
click at [241, 127] on img at bounding box center [237, 128] width 38 height 38
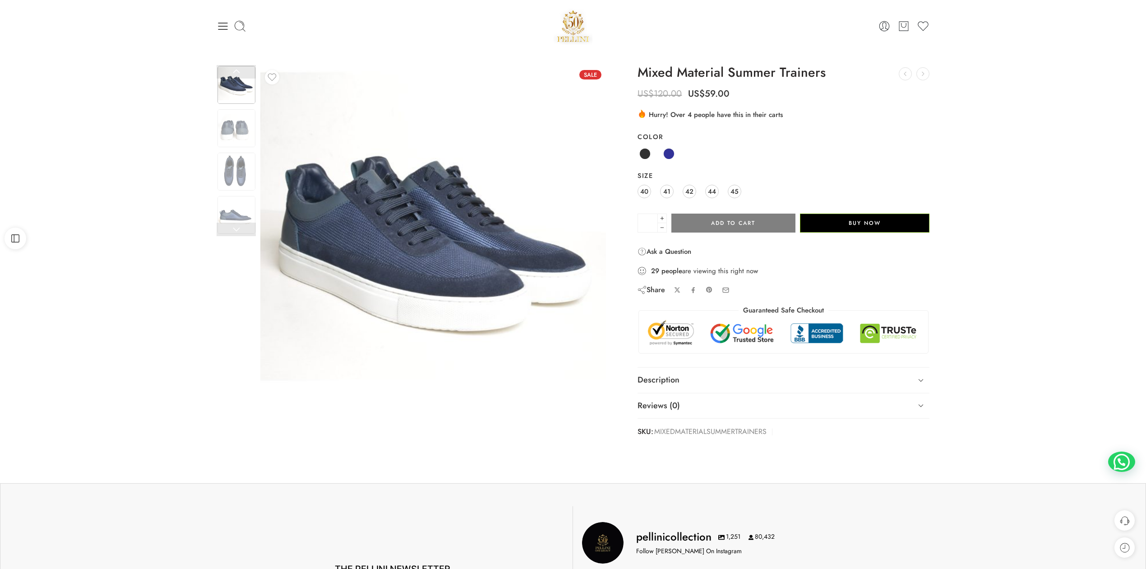
click at [396, 203] on img at bounding box center [433, 238] width 346 height 346
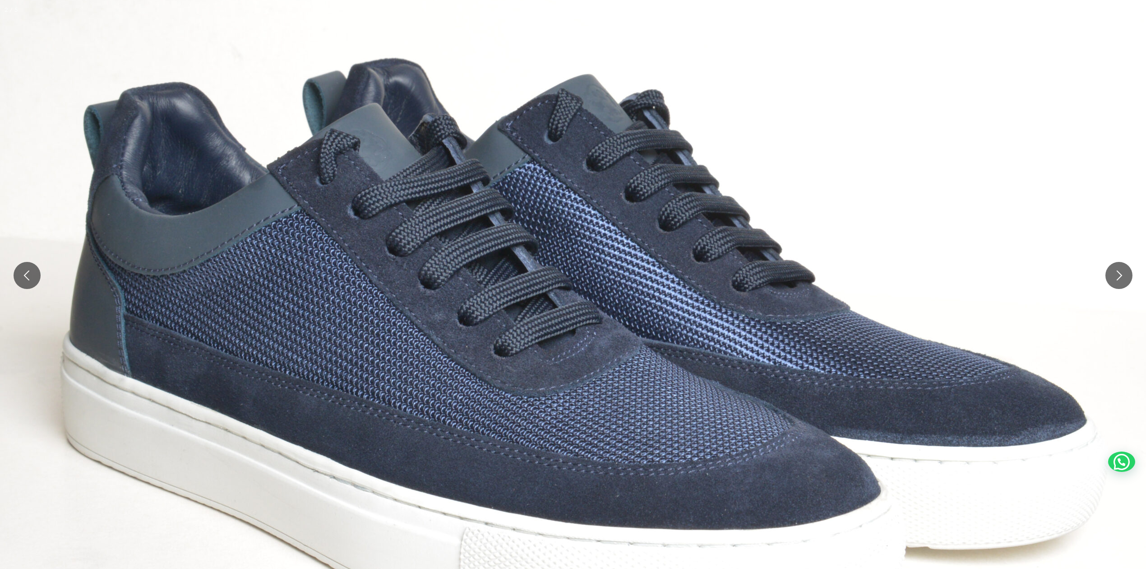
click at [769, 150] on img at bounding box center [577, 332] width 1155 height 1155
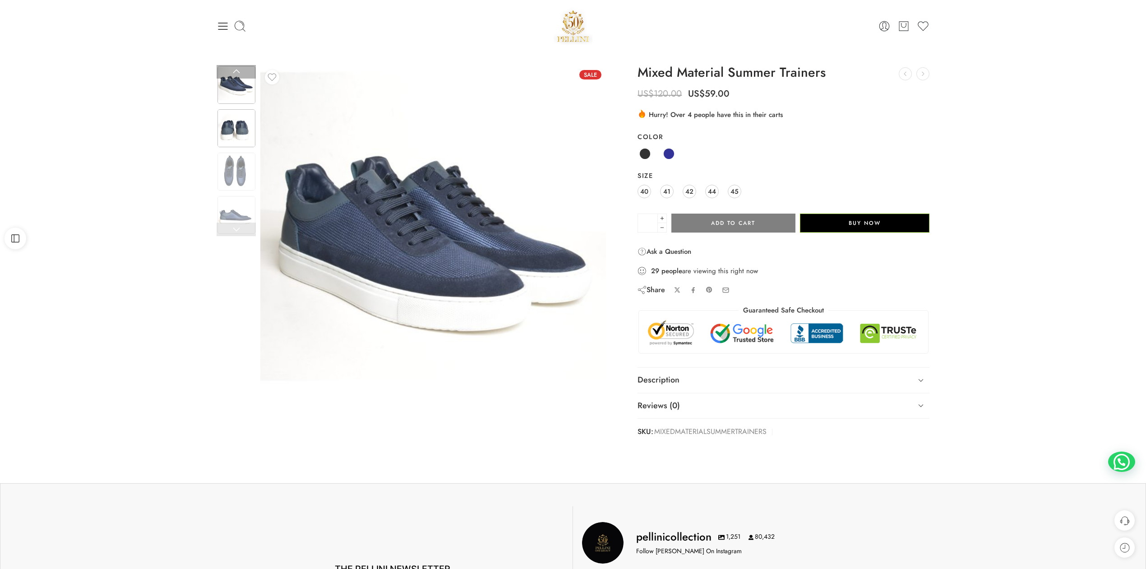
click at [232, 145] on img at bounding box center [237, 128] width 38 height 38
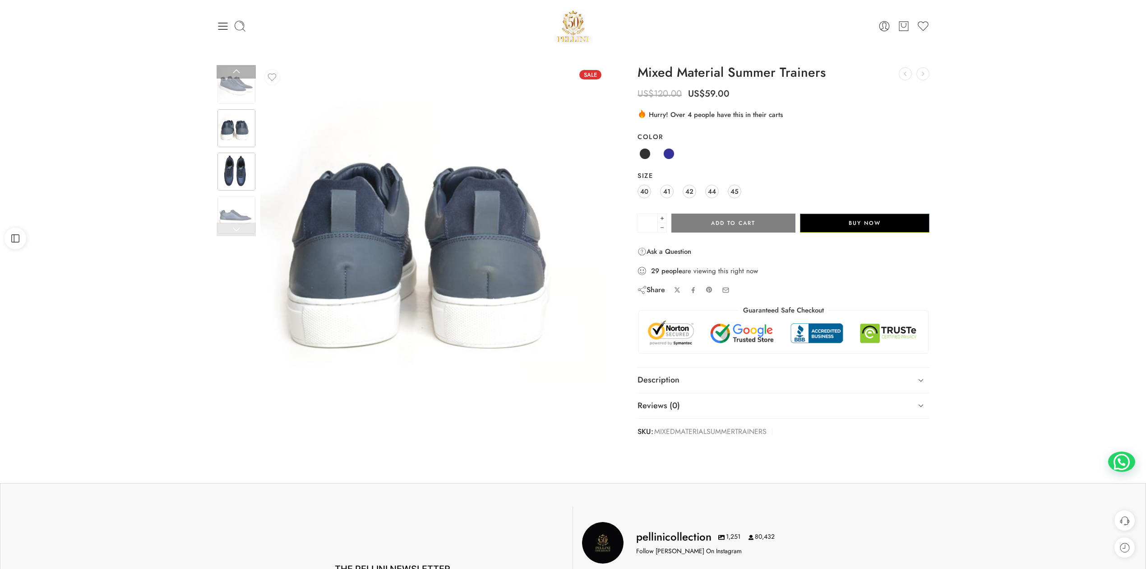
click at [241, 170] on img at bounding box center [237, 172] width 38 height 38
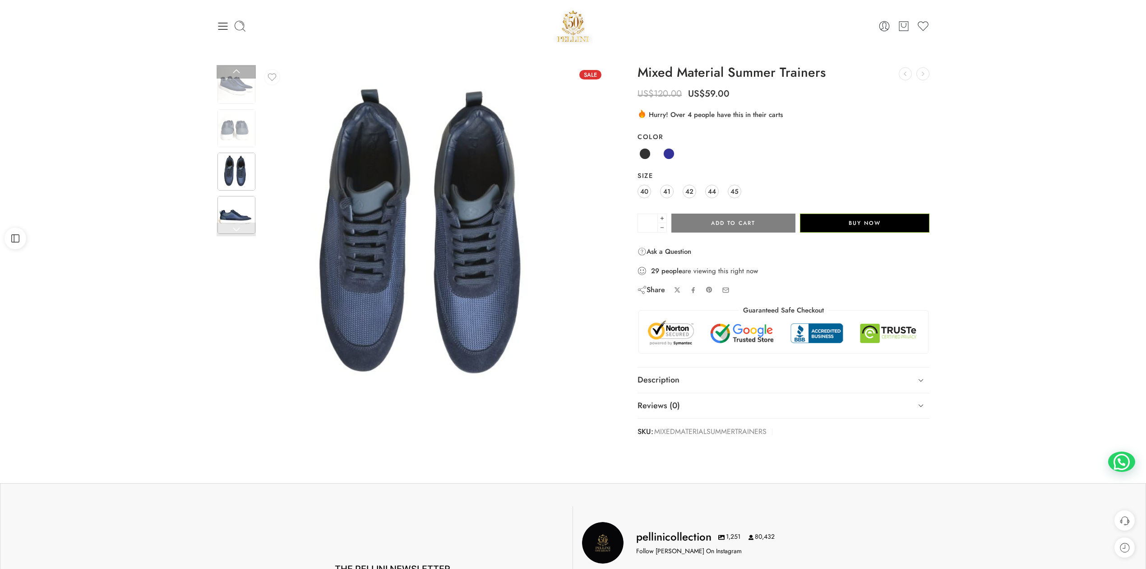
click at [240, 205] on img at bounding box center [237, 215] width 38 height 38
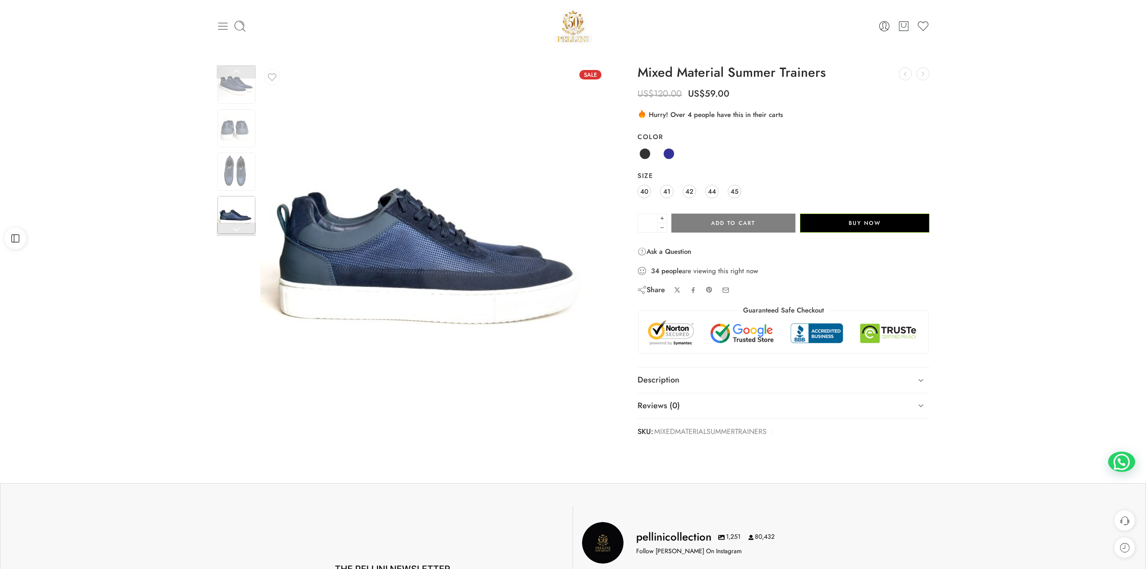
click at [220, 29] on icon at bounding box center [222, 26] width 9 height 7
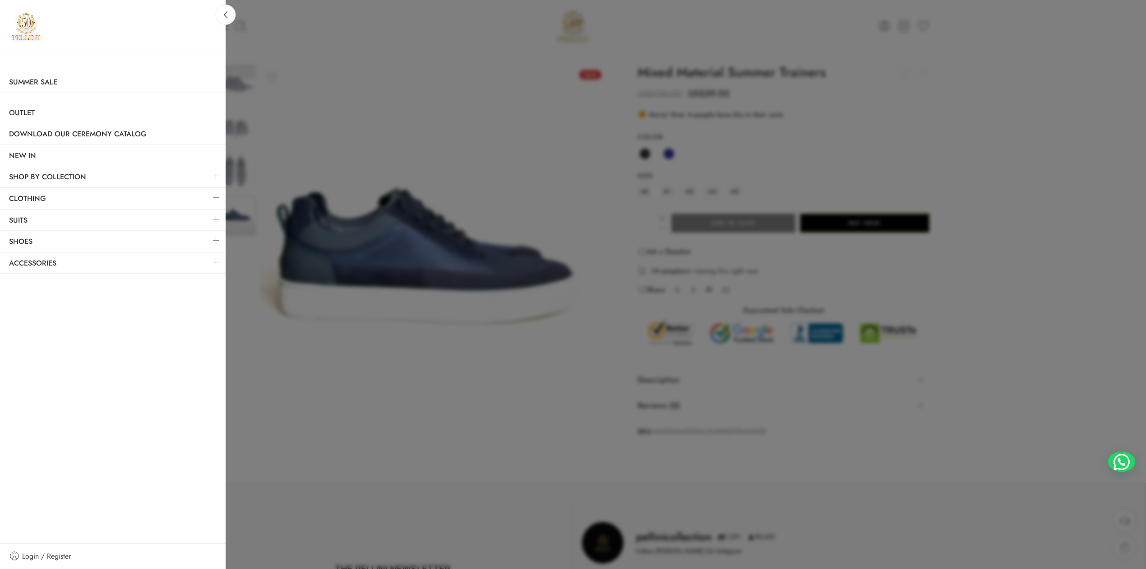
click at [218, 236] on link at bounding box center [216, 240] width 19 height 19
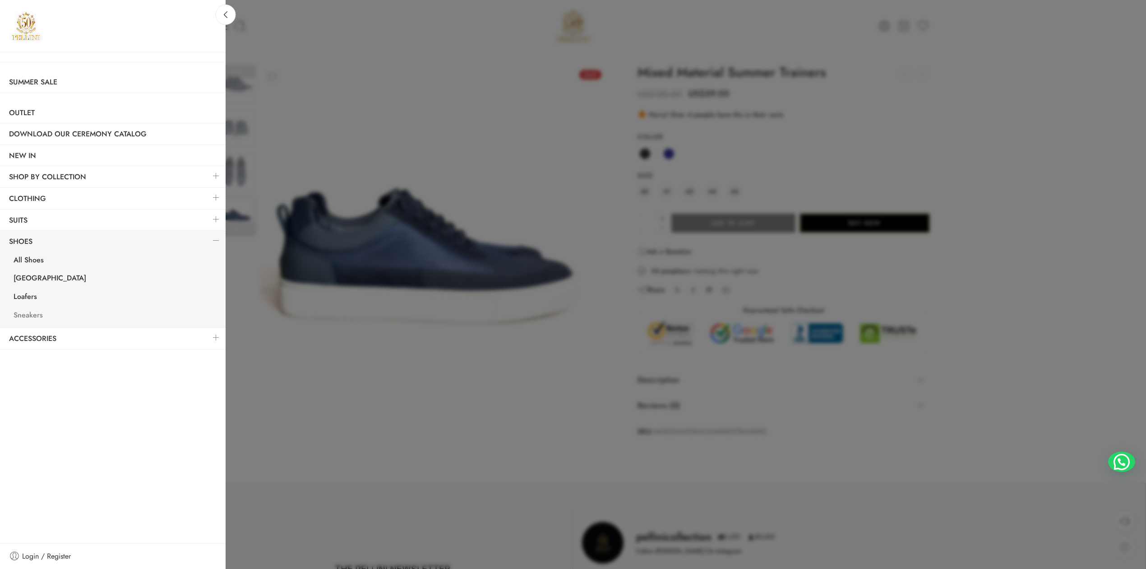
click at [28, 320] on link "Sneakers" at bounding box center [115, 316] width 221 height 19
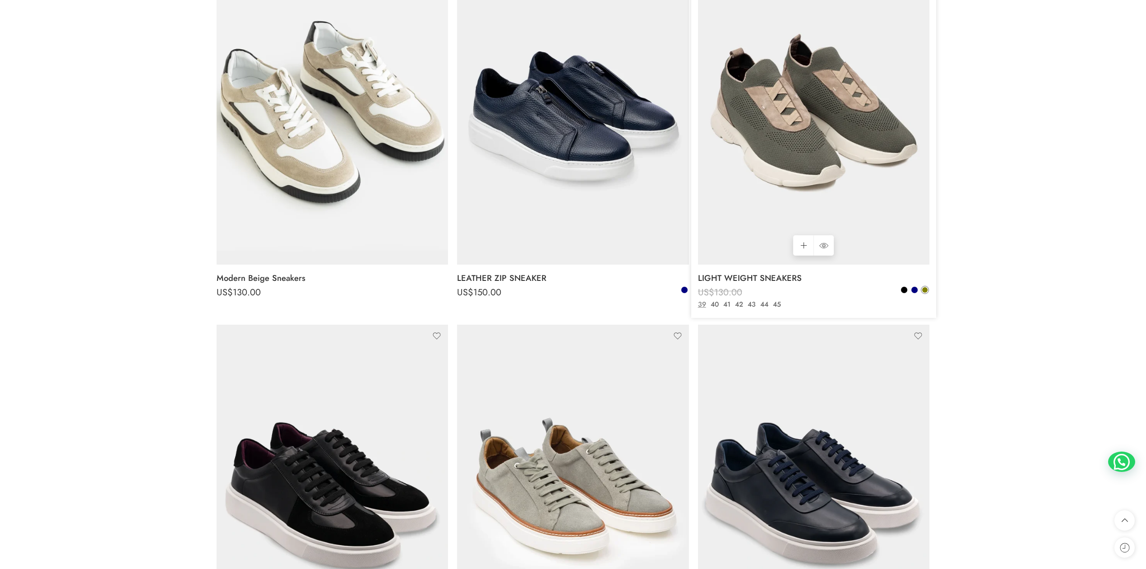
scroll to position [200, 0]
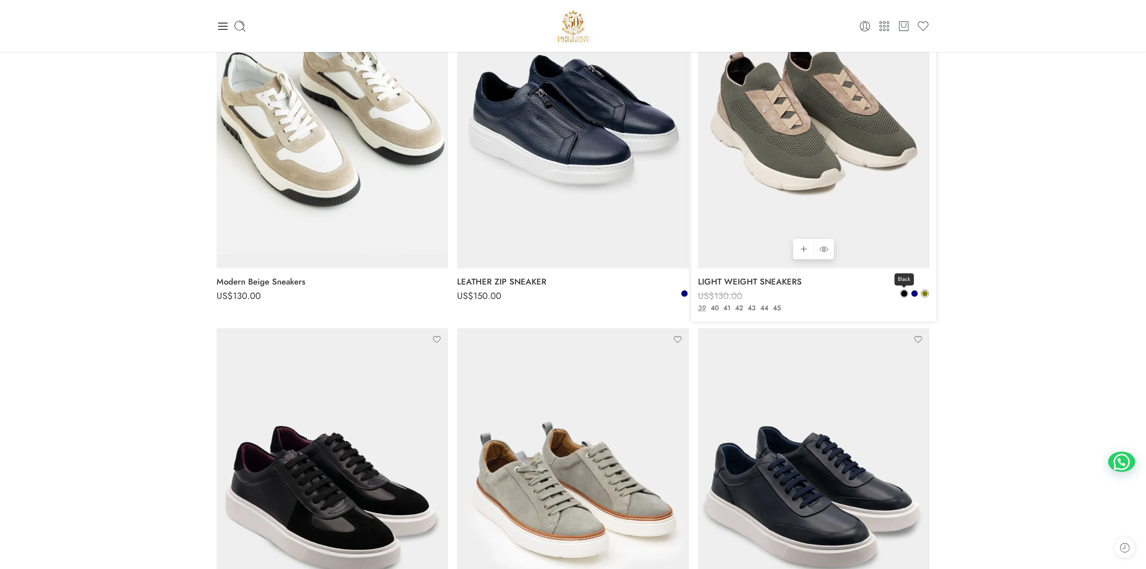
click at [907, 296] on span at bounding box center [904, 293] width 7 height 7
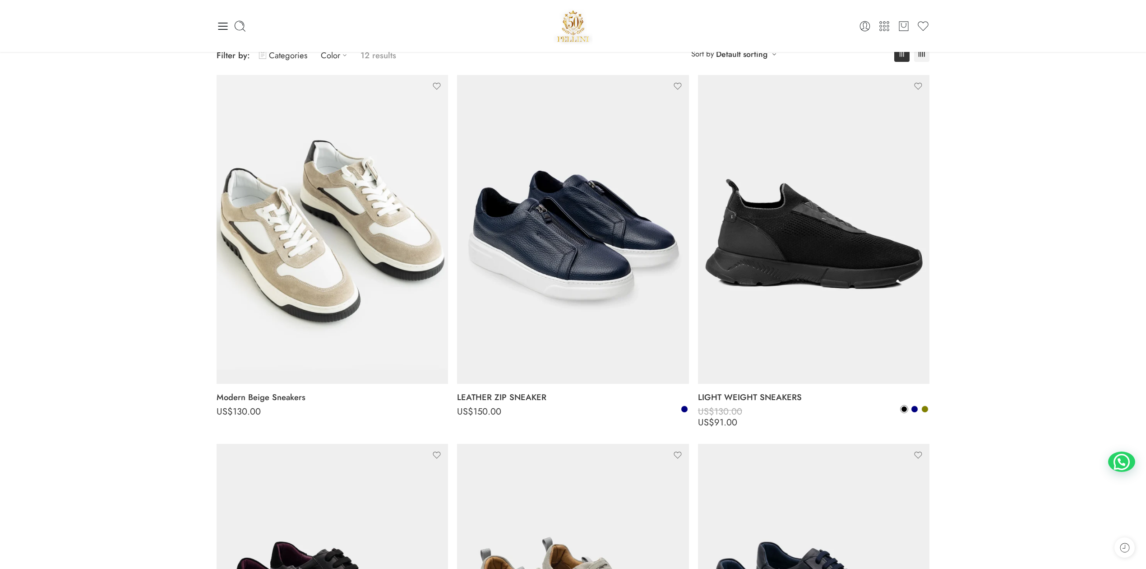
scroll to position [0, 0]
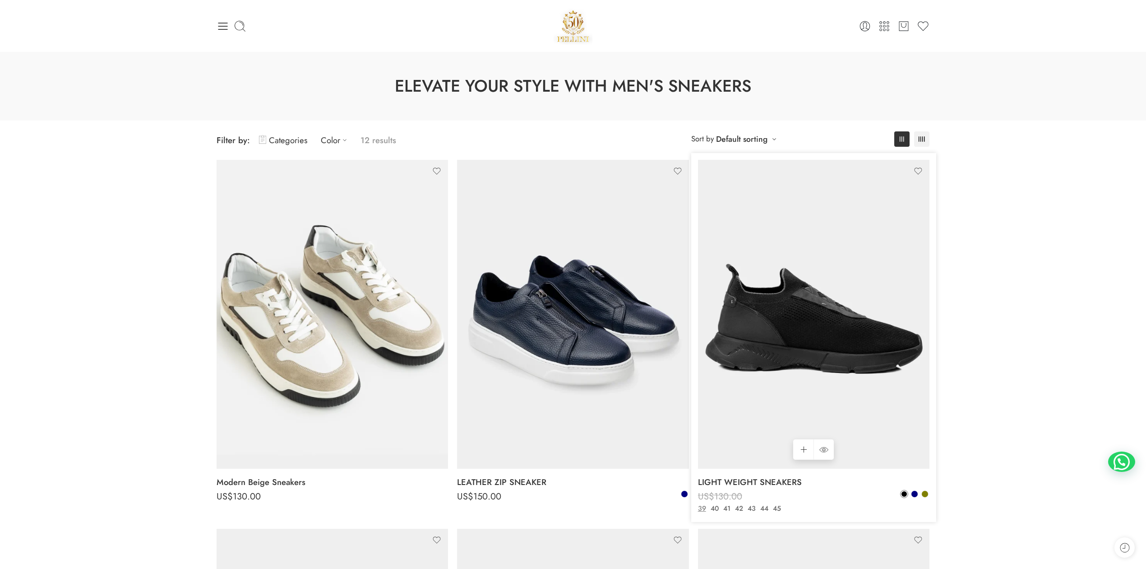
click at [853, 344] on img at bounding box center [814, 314] width 232 height 309
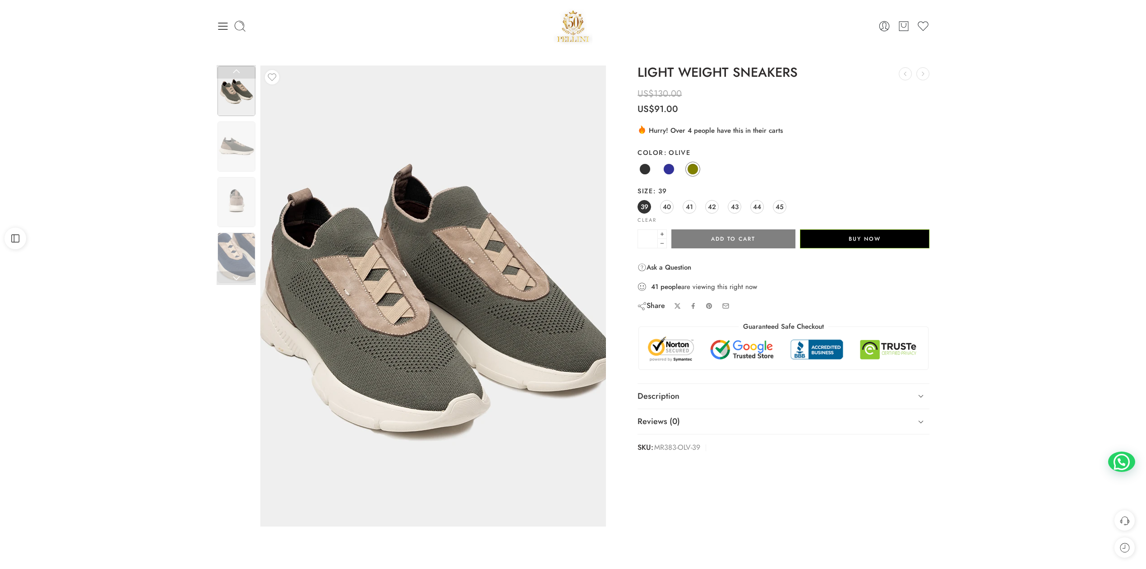
click at [423, 286] on img at bounding box center [435, 298] width 406 height 542
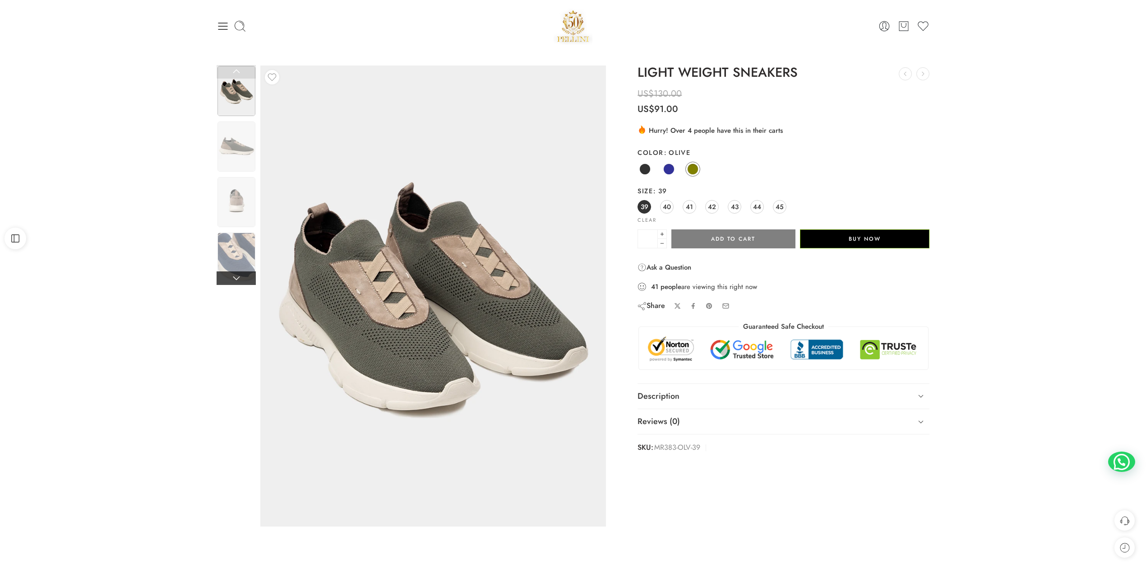
click at [246, 280] on link at bounding box center [236, 278] width 39 height 14
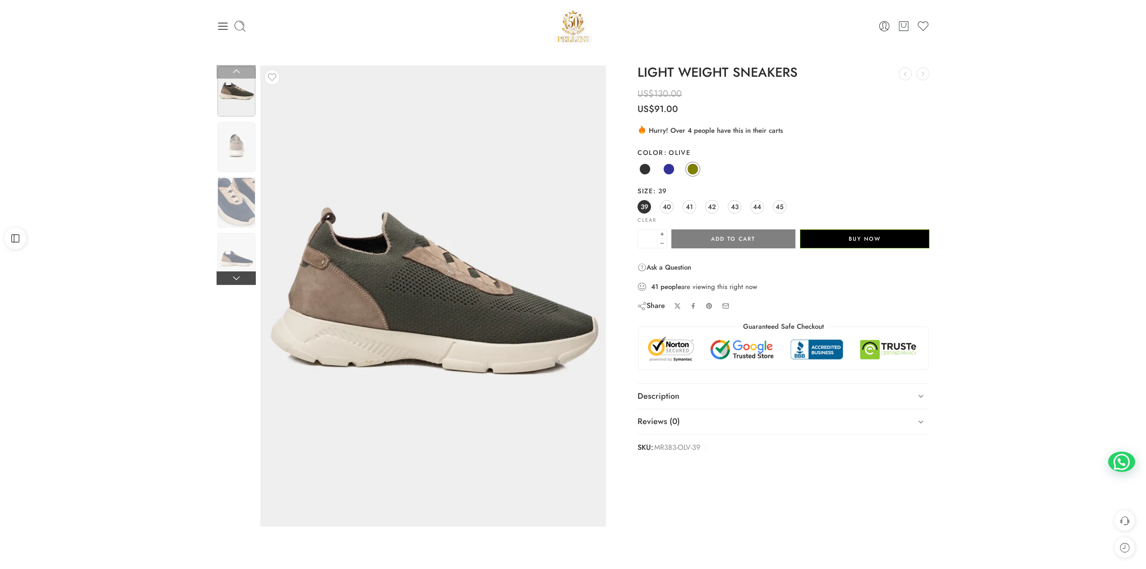
click at [246, 280] on link at bounding box center [236, 278] width 39 height 14
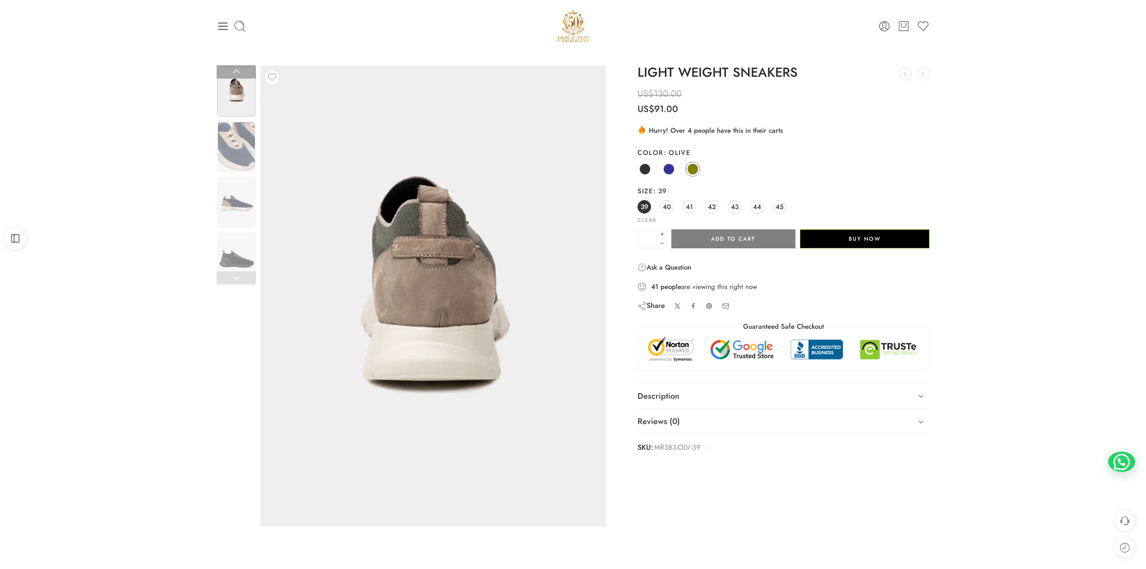
click at [243, 279] on link at bounding box center [236, 278] width 39 height 14
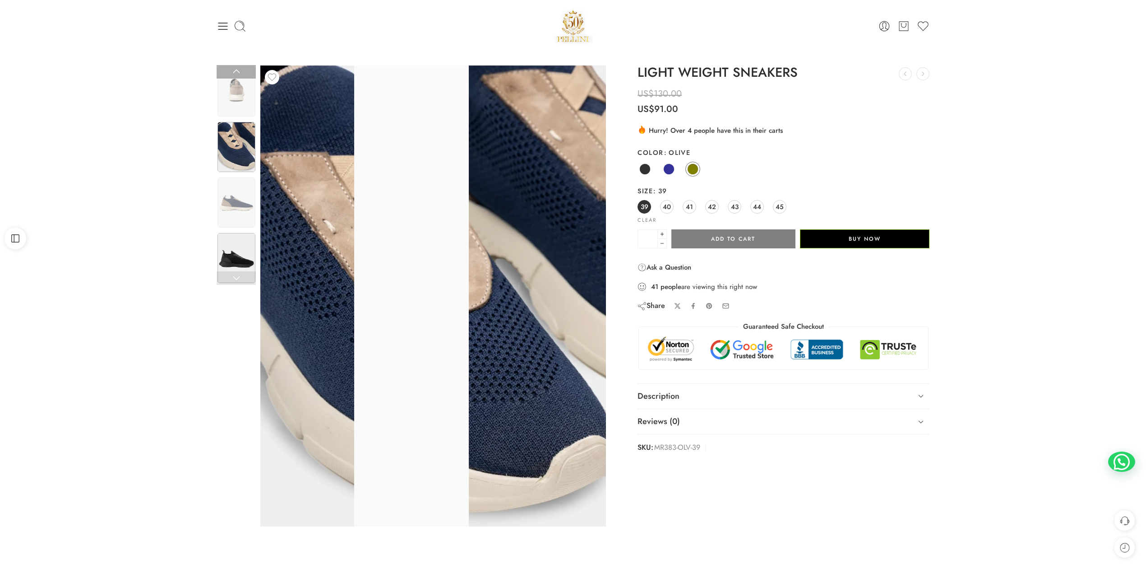
click at [232, 250] on img at bounding box center [237, 258] width 38 height 50
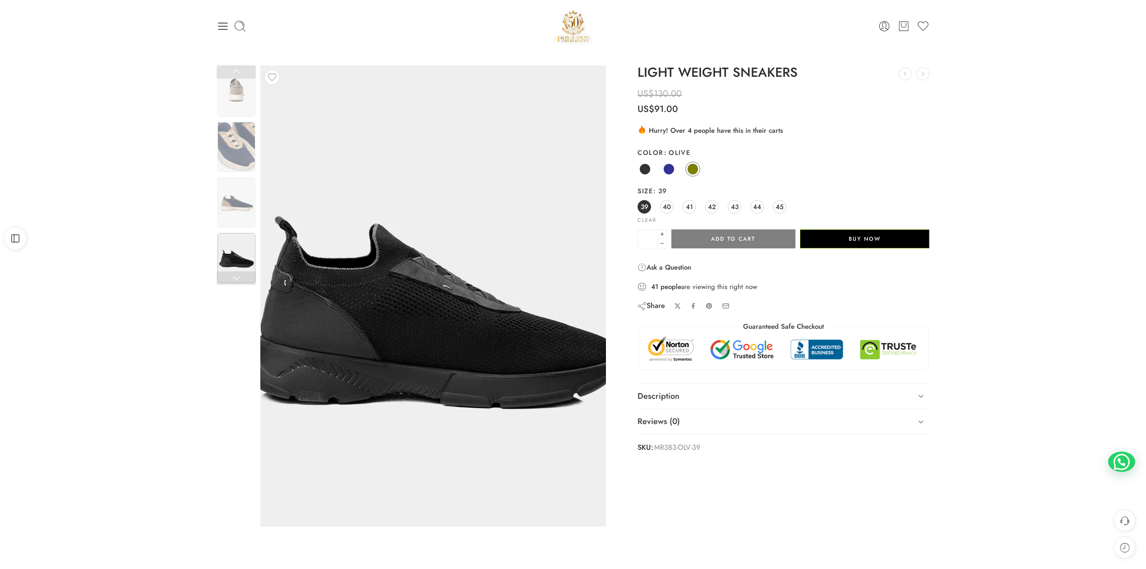
click at [458, 244] on img at bounding box center [429, 305] width 406 height 542
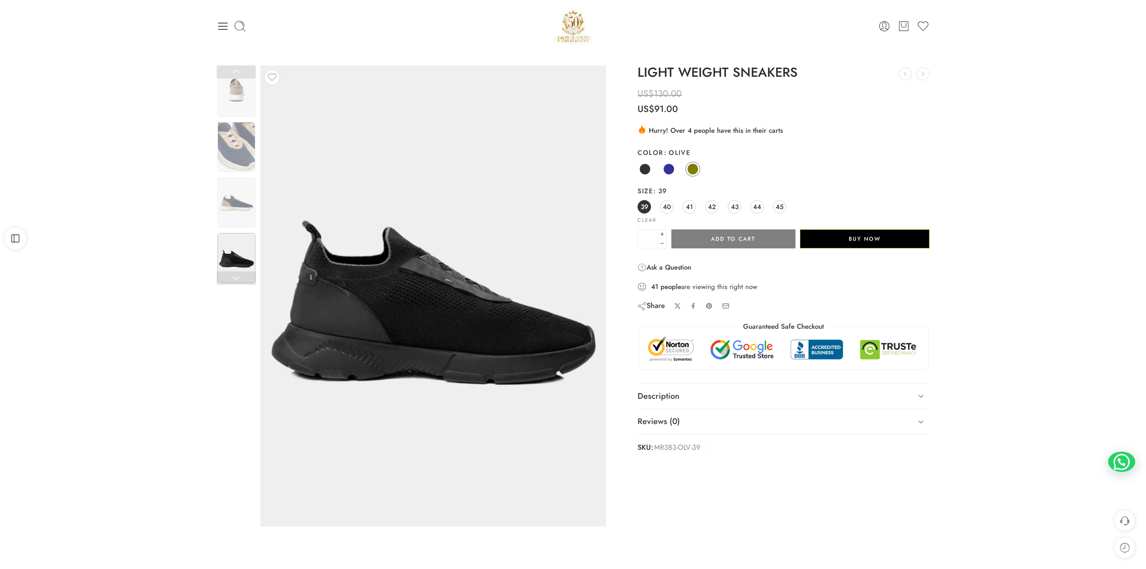
click at [182, 175] on div "Previous Loading image Next US$" at bounding box center [573, 304] width 1146 height 504
click at [237, 67] on link at bounding box center [236, 72] width 39 height 14
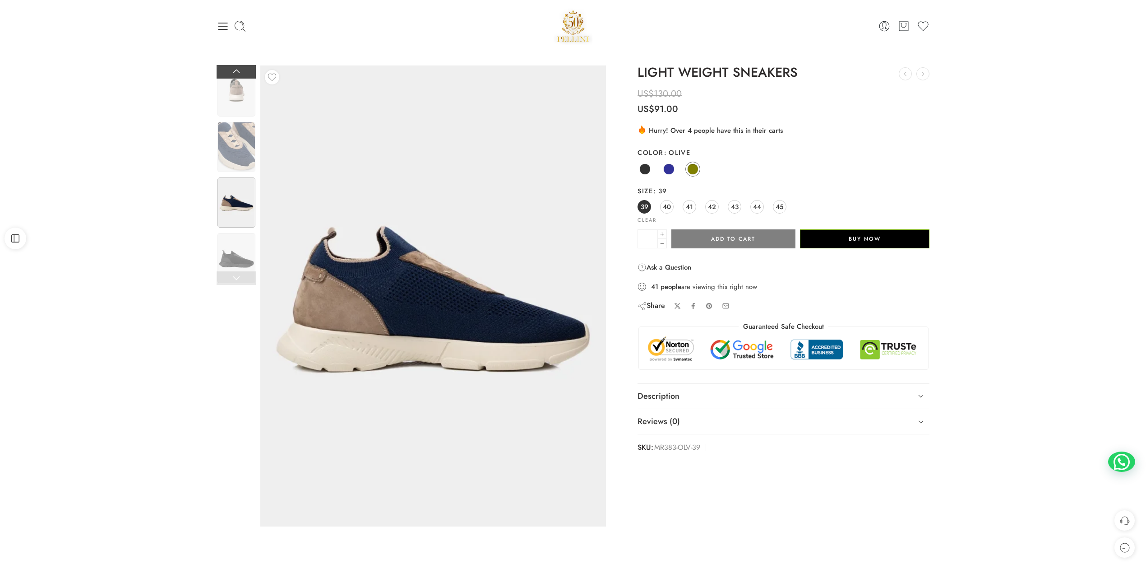
click at [242, 73] on link at bounding box center [236, 72] width 39 height 14
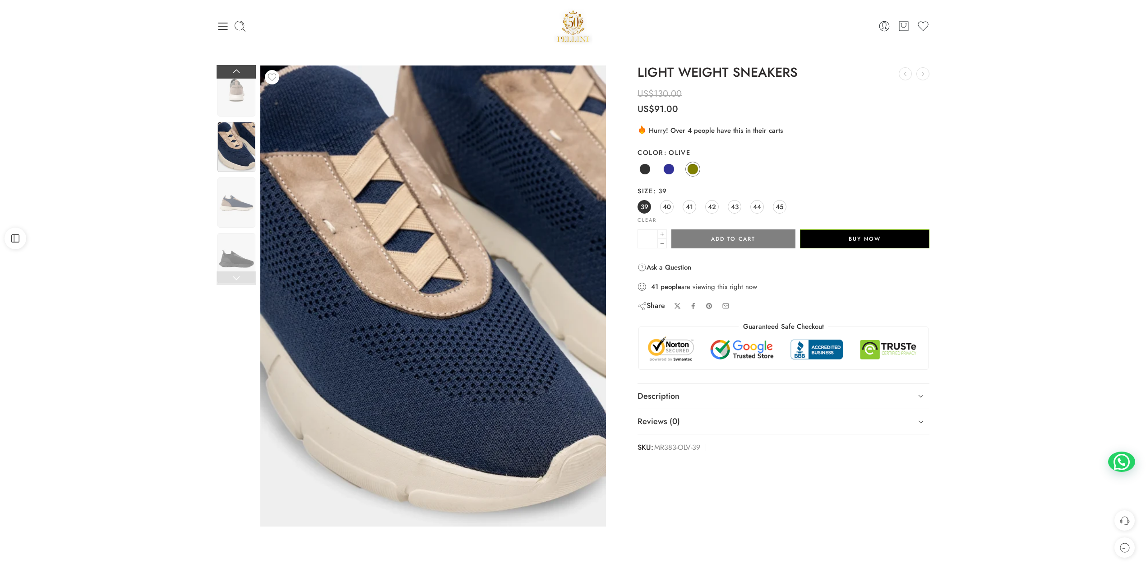
click at [242, 74] on link at bounding box center [236, 72] width 39 height 14
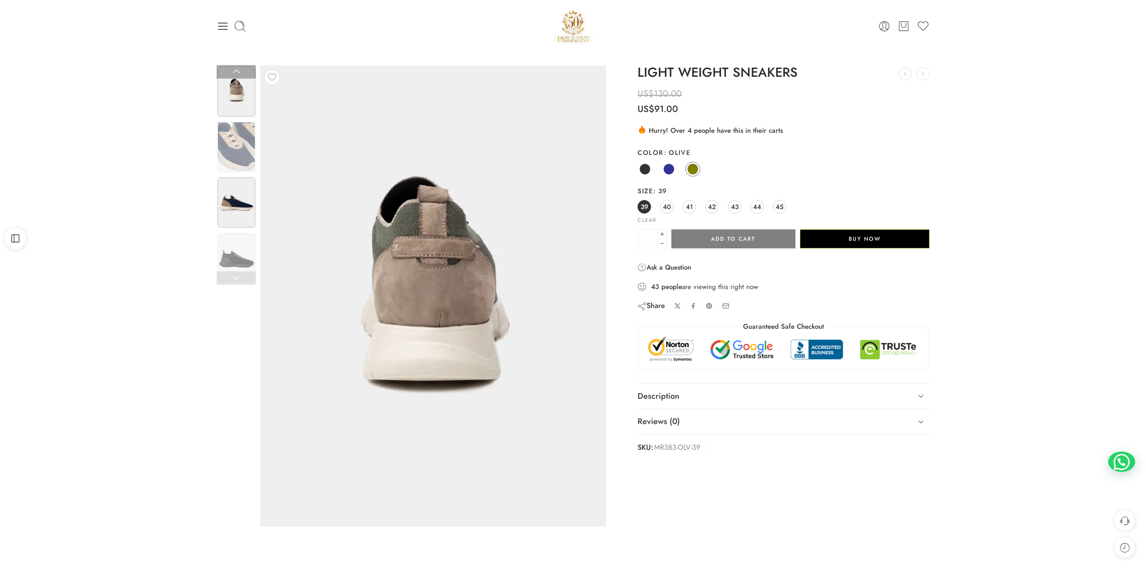
click at [240, 209] on img at bounding box center [237, 202] width 38 height 50
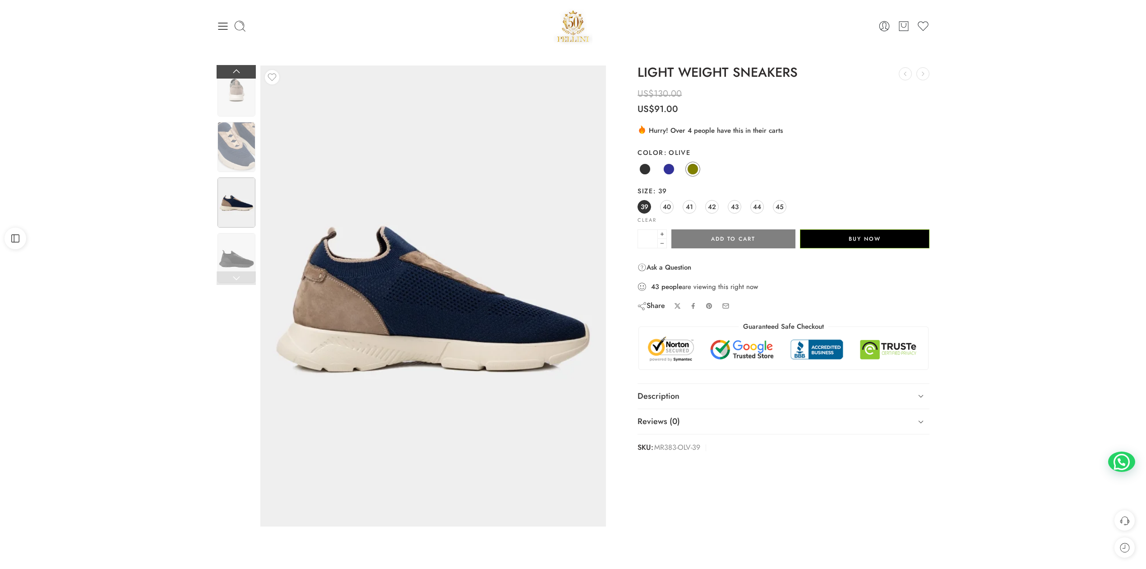
click at [239, 73] on link at bounding box center [236, 72] width 39 height 14
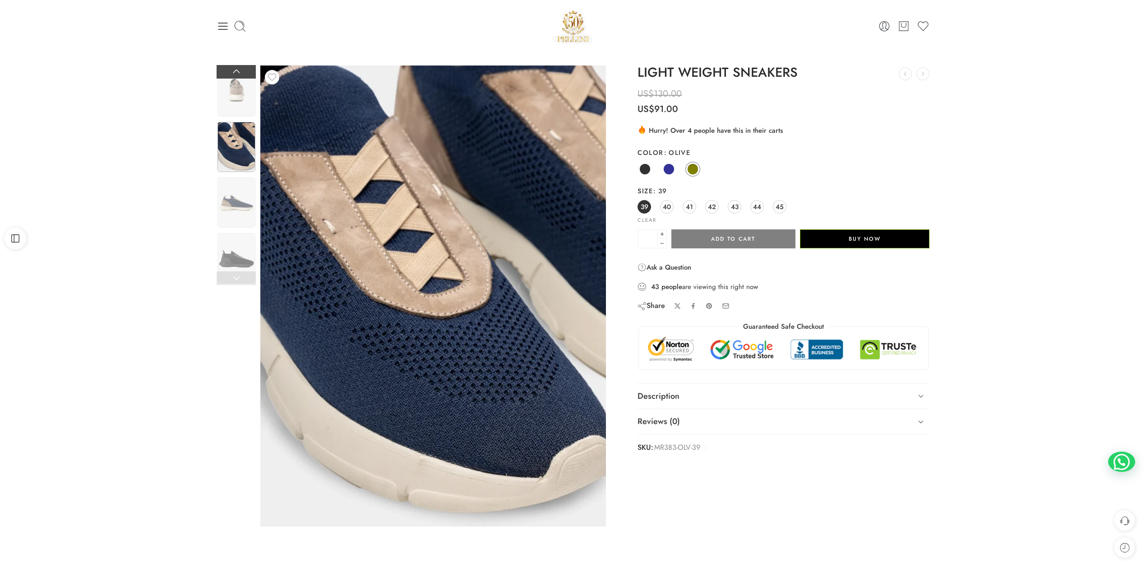
click at [239, 73] on link at bounding box center [236, 72] width 39 height 14
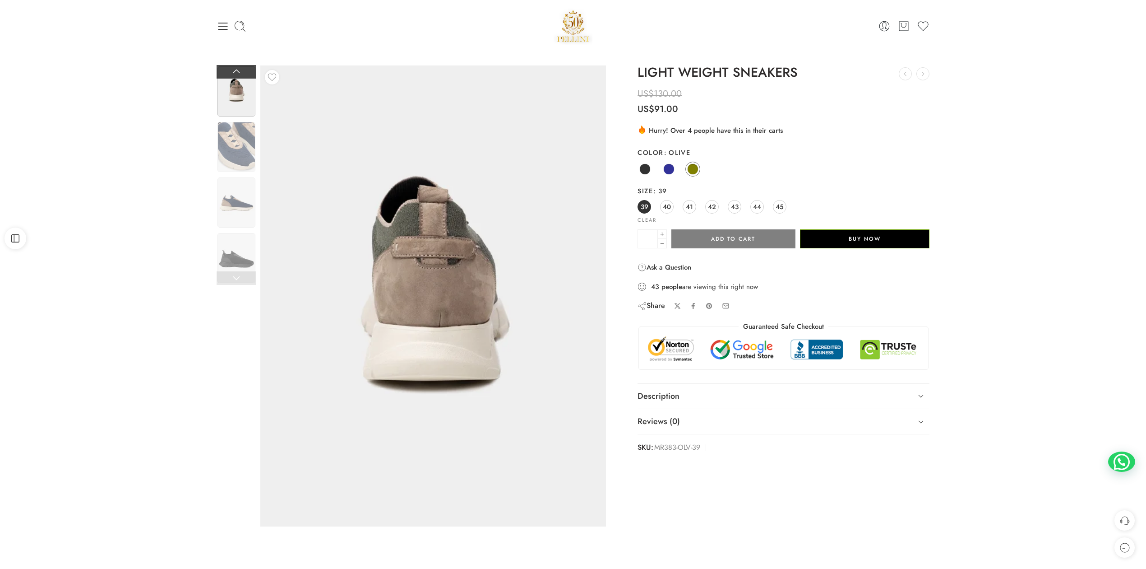
click at [239, 73] on link at bounding box center [236, 72] width 39 height 14
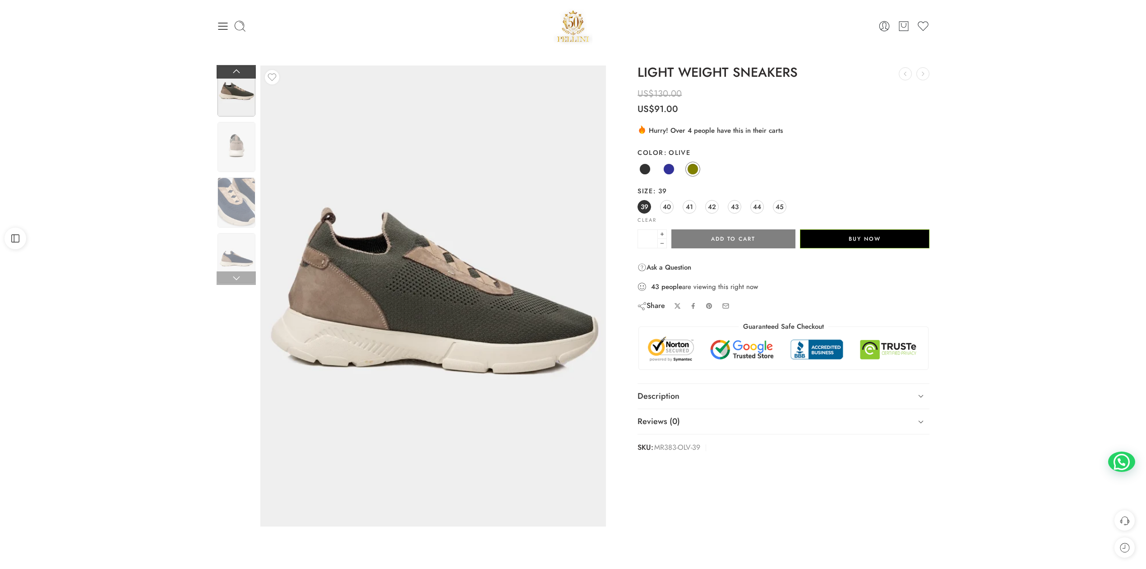
click at [239, 73] on link at bounding box center [236, 72] width 39 height 14
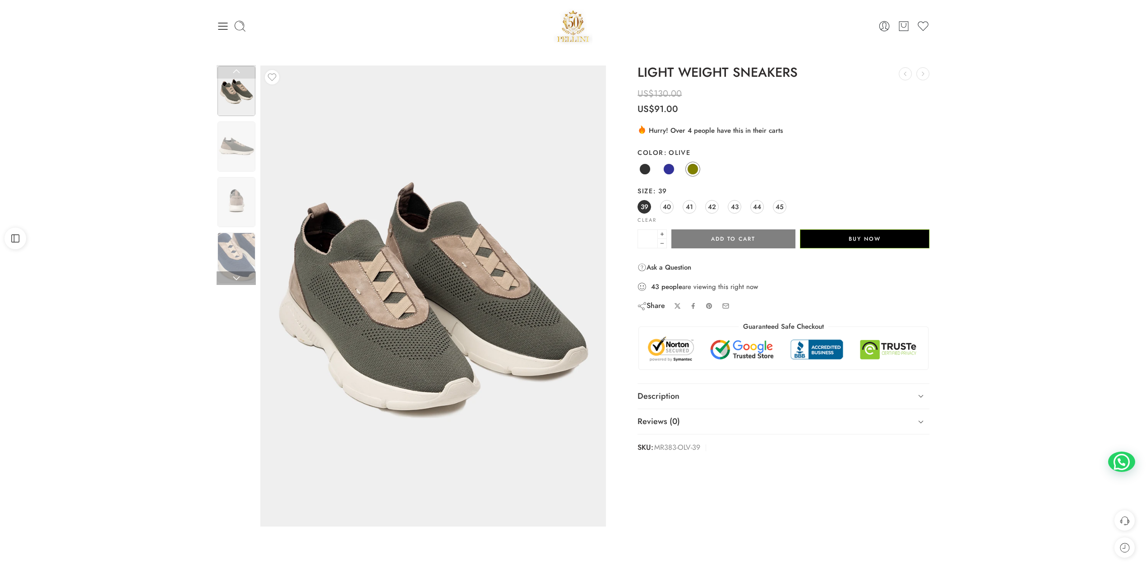
click at [239, 73] on link at bounding box center [236, 72] width 39 height 14
click at [238, 274] on link at bounding box center [236, 278] width 39 height 14
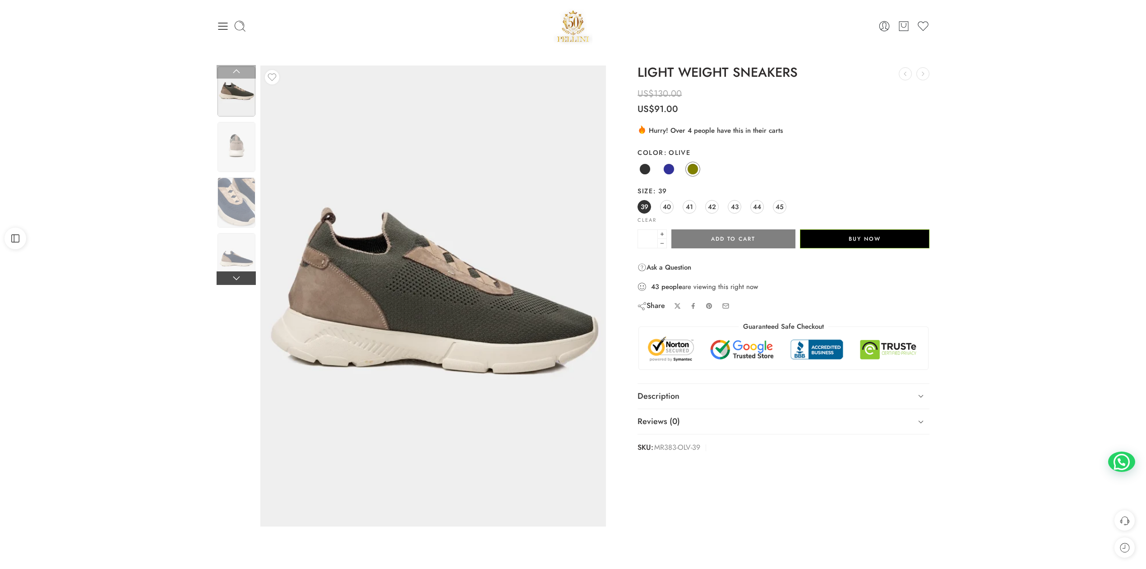
click at [238, 274] on link at bounding box center [236, 278] width 39 height 14
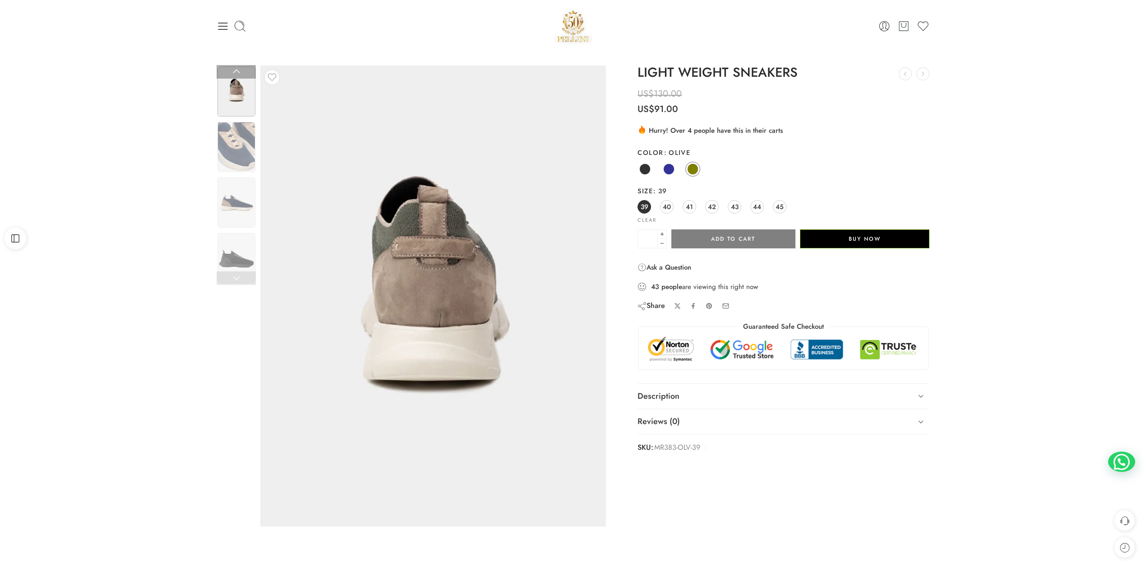
click at [238, 274] on link at bounding box center [236, 278] width 39 height 14
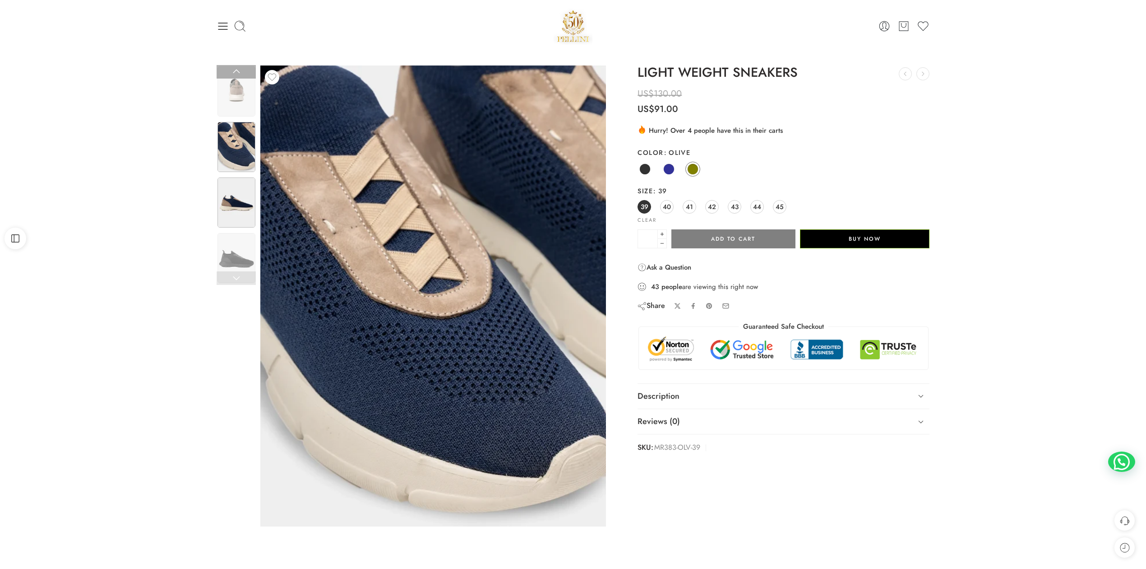
click at [230, 181] on img at bounding box center [237, 202] width 38 height 50
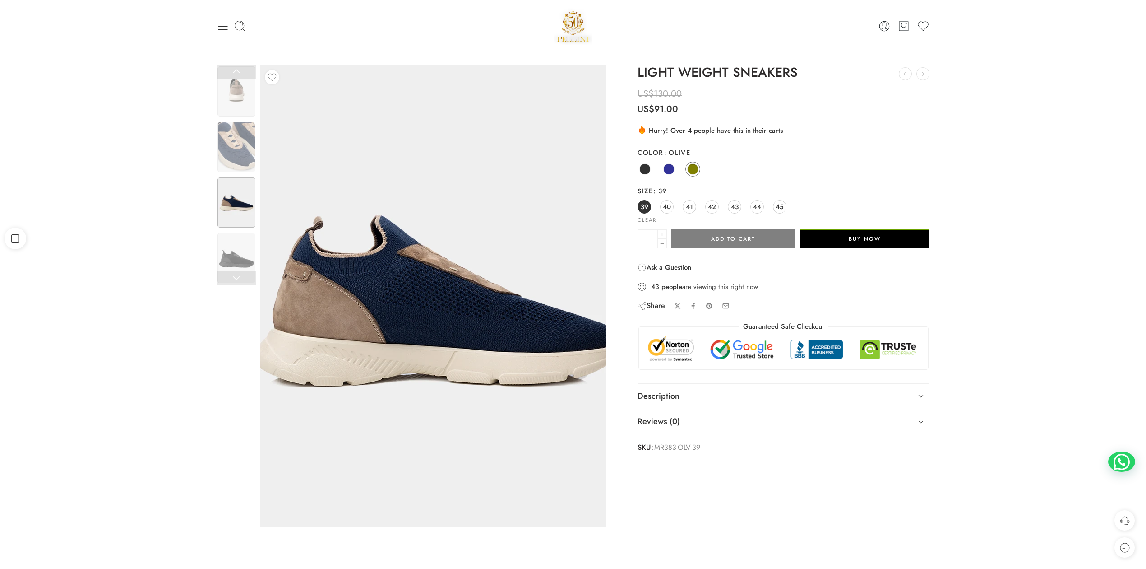
click at [409, 288] on img at bounding box center [437, 297] width 406 height 542
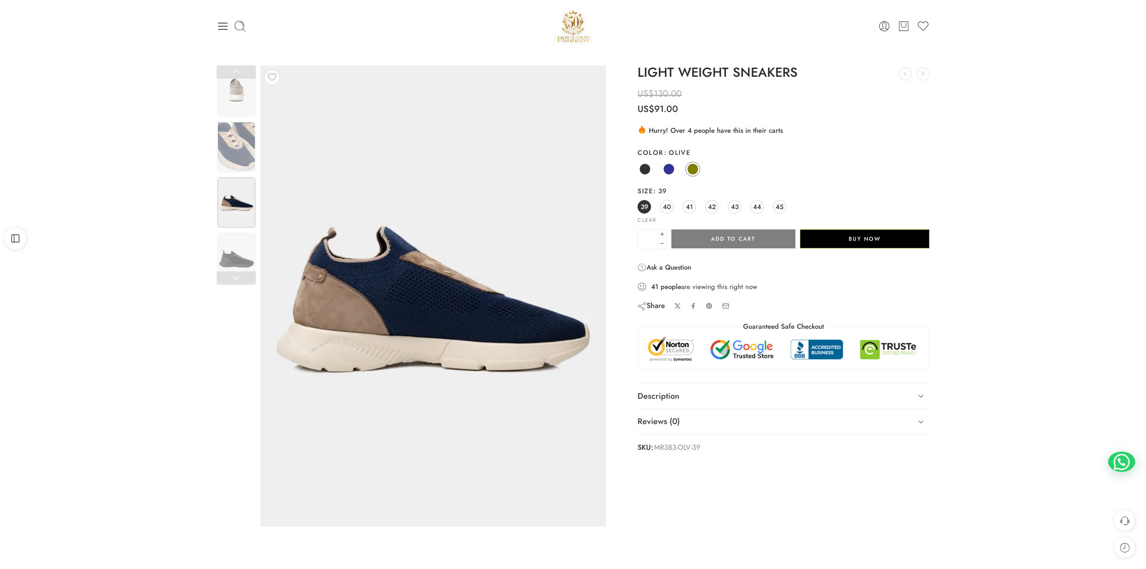
click at [1008, 176] on div "Previous Loading image Next US$" at bounding box center [573, 304] width 1146 height 504
click at [229, 242] on img at bounding box center [237, 258] width 38 height 50
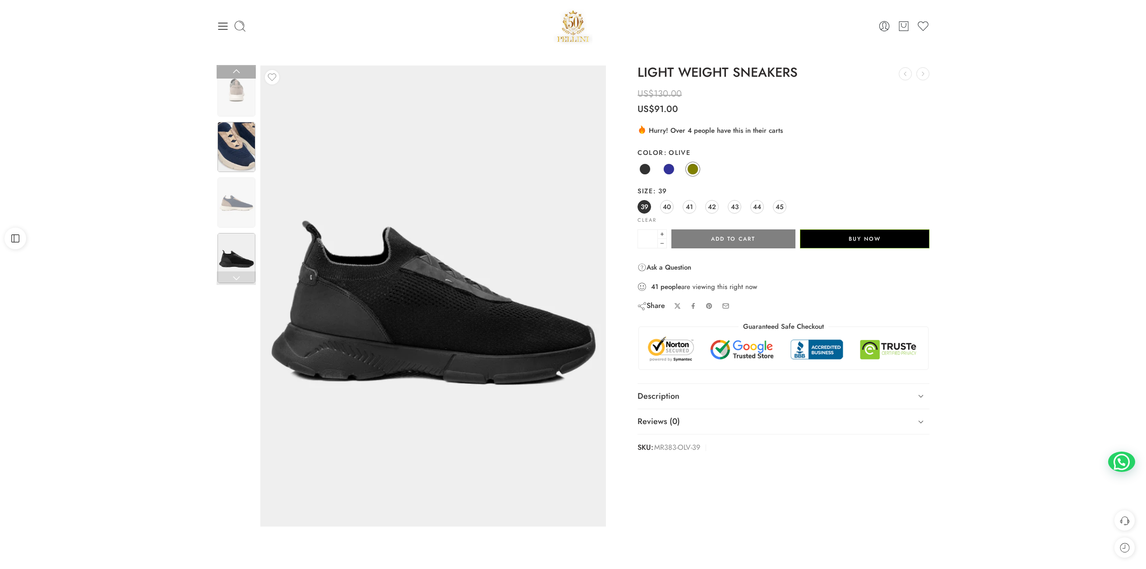
click at [228, 144] on img at bounding box center [237, 147] width 38 height 50
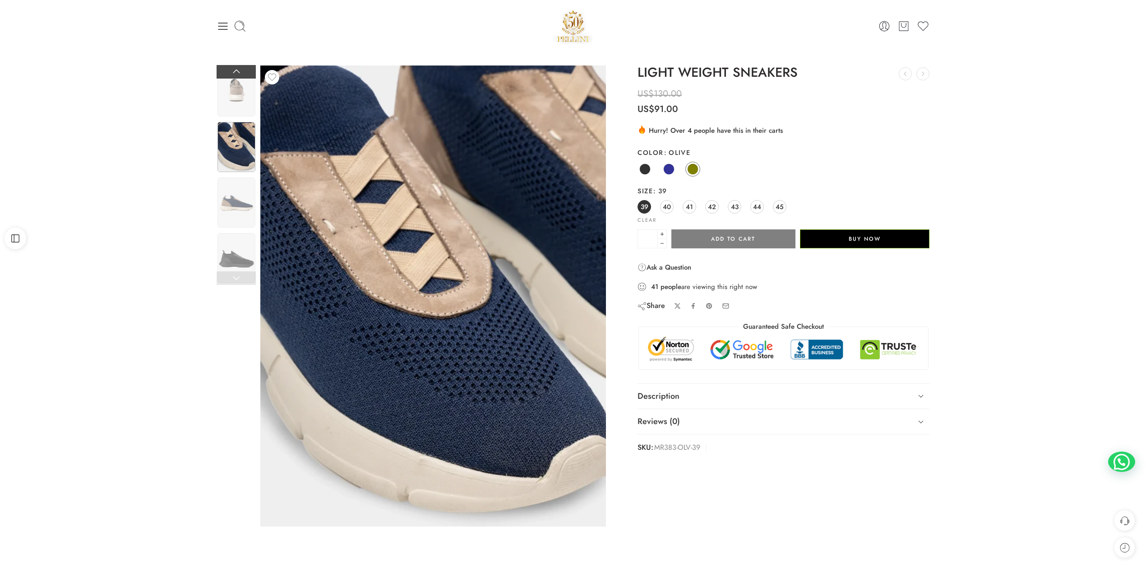
click at [237, 66] on link at bounding box center [236, 72] width 39 height 14
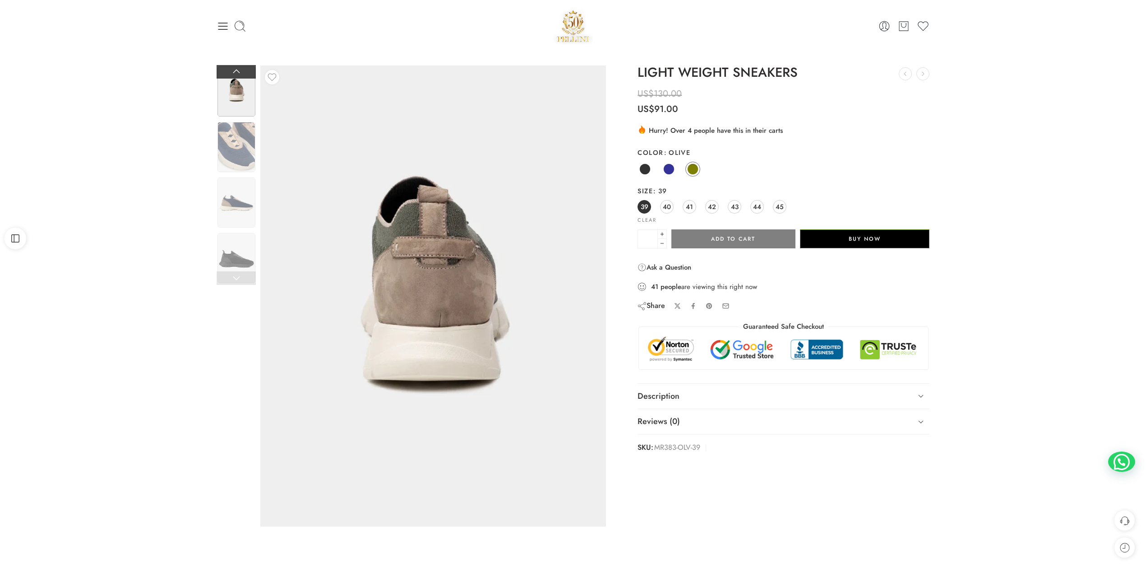
click at [237, 73] on link at bounding box center [236, 72] width 39 height 14
click at [237, 72] on link at bounding box center [236, 72] width 39 height 14
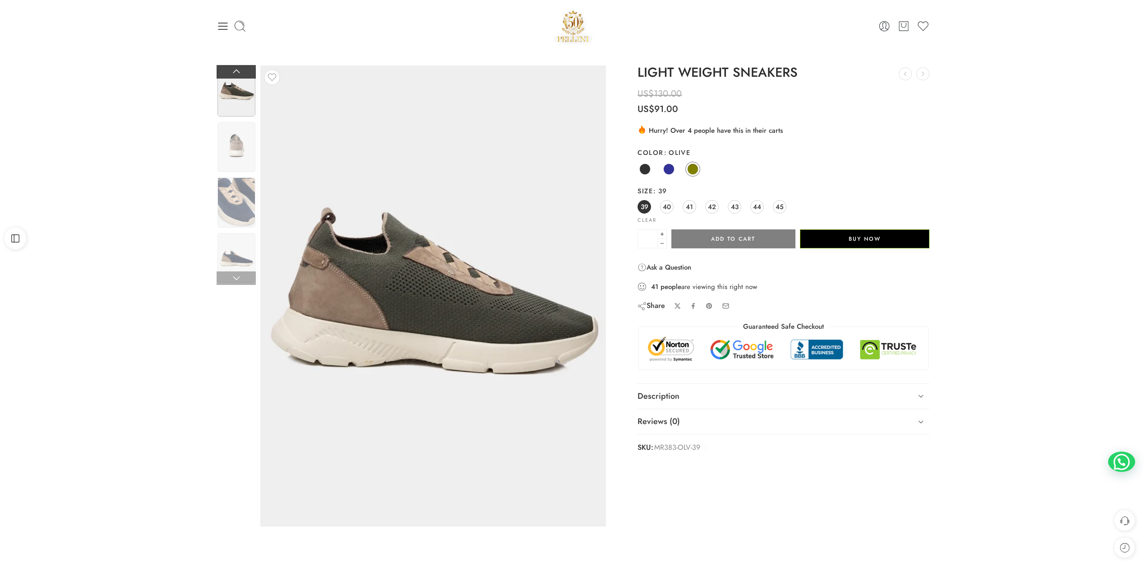
click at [237, 72] on link at bounding box center [236, 72] width 39 height 14
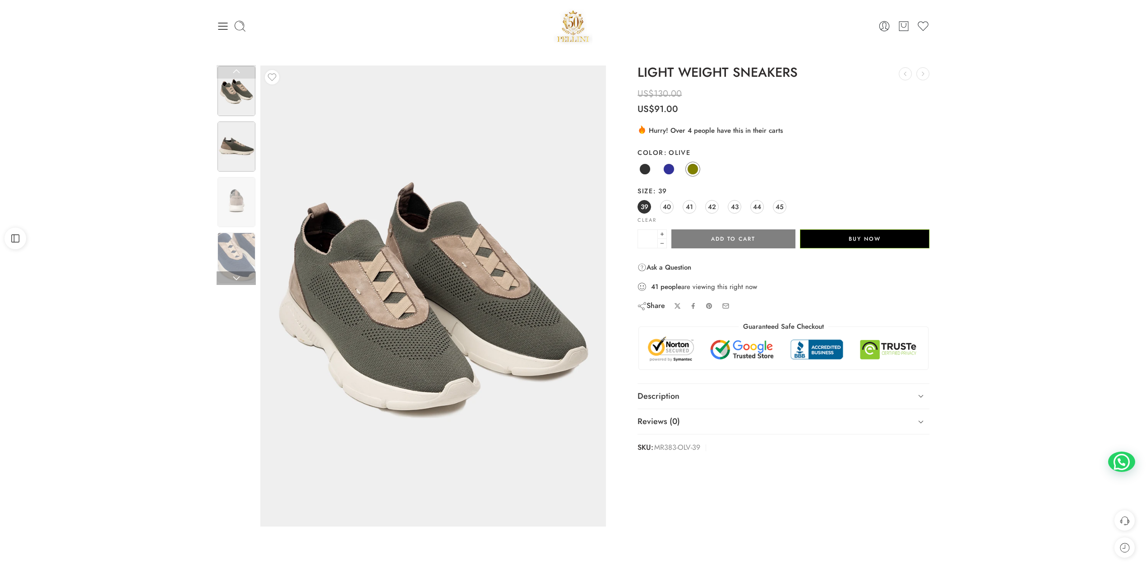
click at [235, 135] on img at bounding box center [237, 146] width 38 height 50
click at [238, 98] on img at bounding box center [237, 91] width 38 height 50
click at [233, 150] on img at bounding box center [237, 146] width 38 height 50
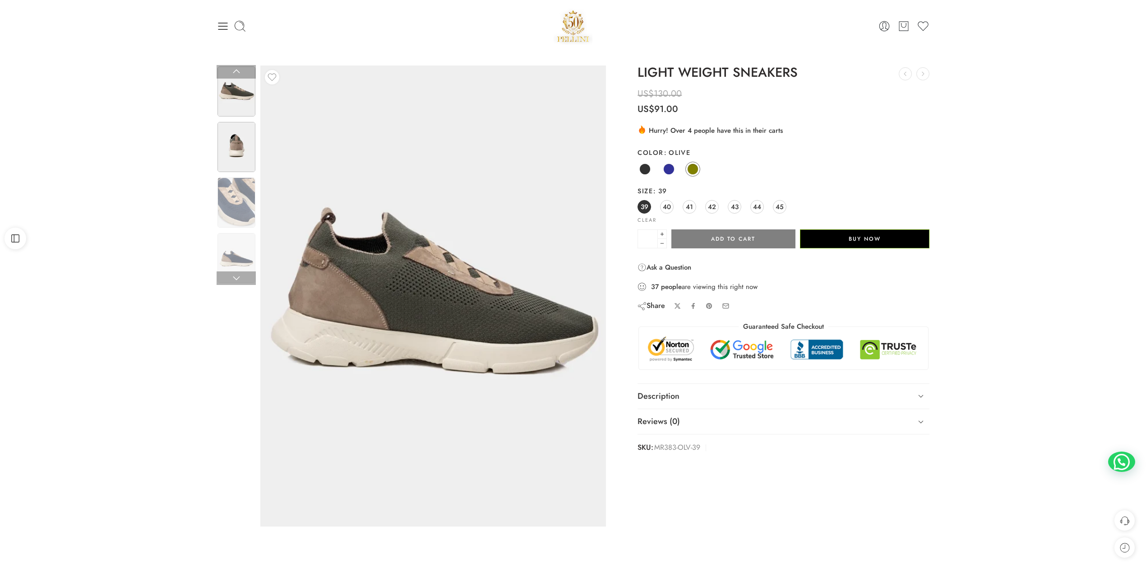
click at [234, 156] on img at bounding box center [237, 147] width 38 height 50
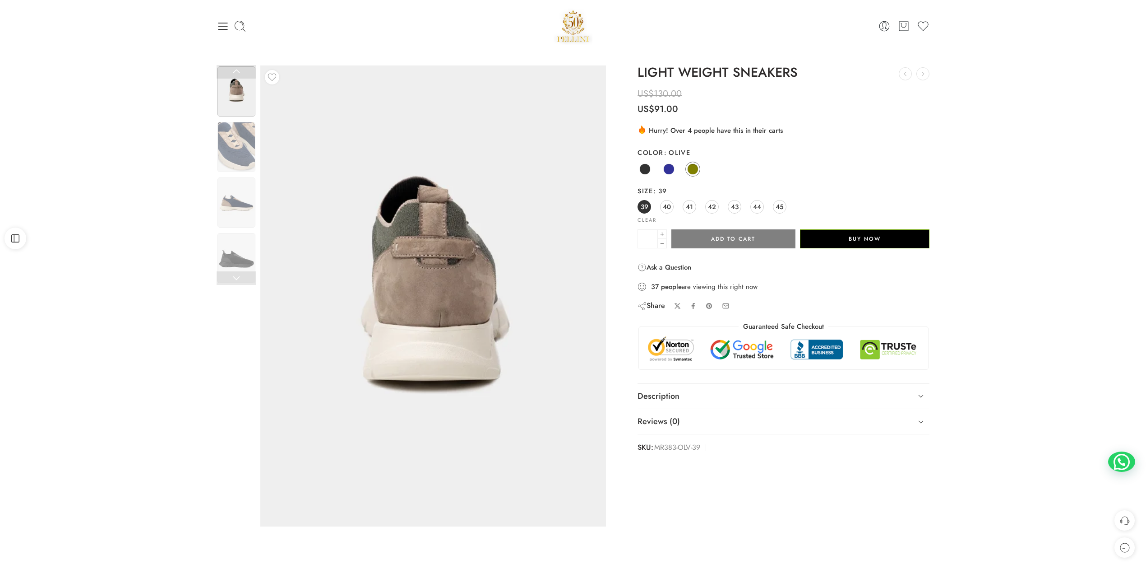
click at [235, 168] on img at bounding box center [237, 147] width 38 height 50
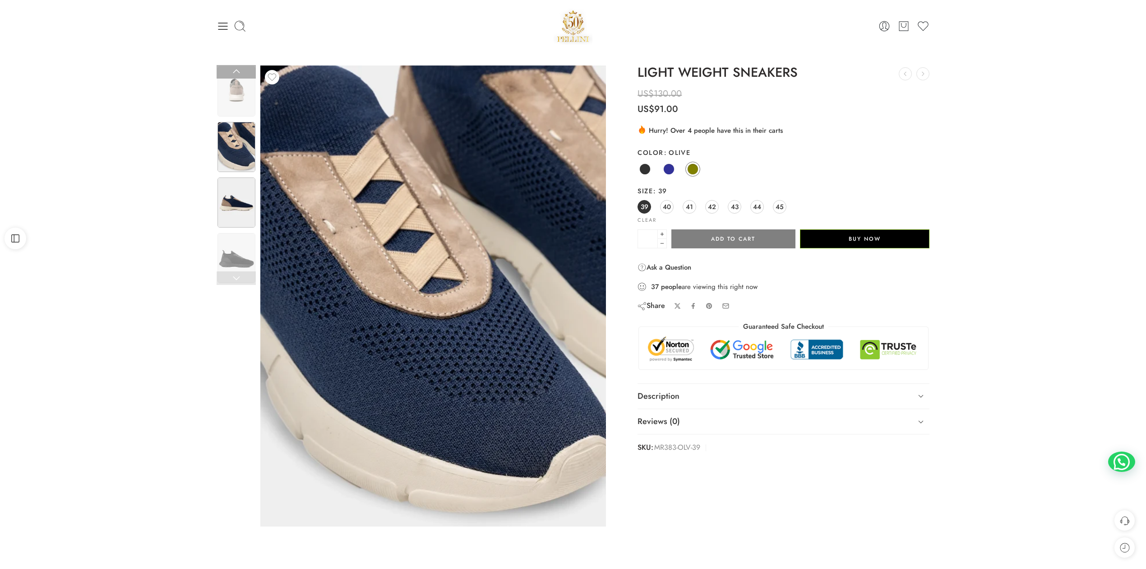
click at [239, 190] on img at bounding box center [237, 202] width 38 height 50
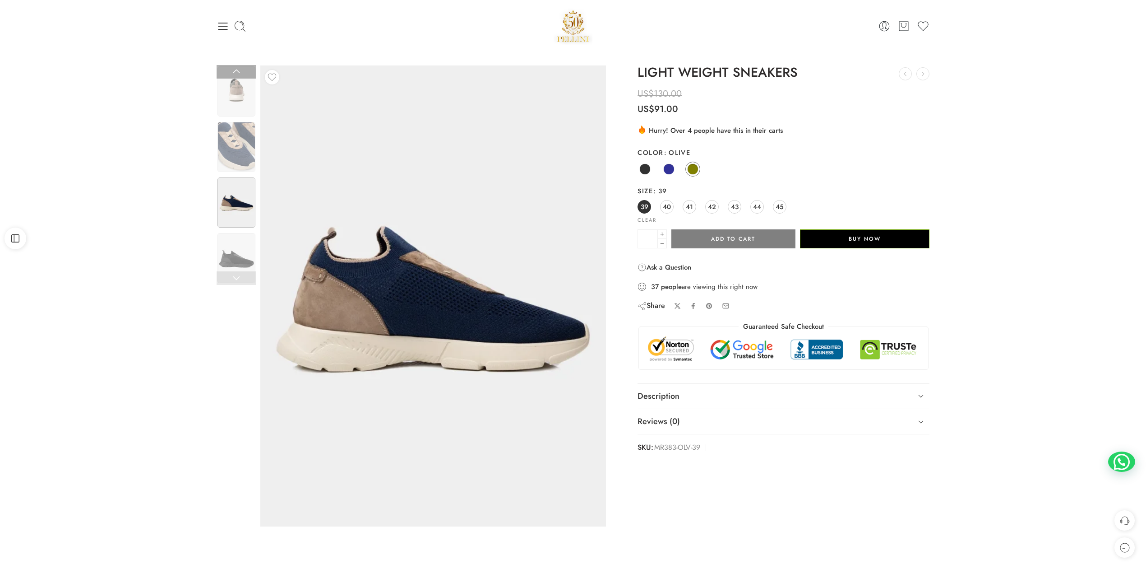
click at [235, 214] on img at bounding box center [237, 202] width 38 height 50
click at [230, 233] on img at bounding box center [237, 258] width 38 height 50
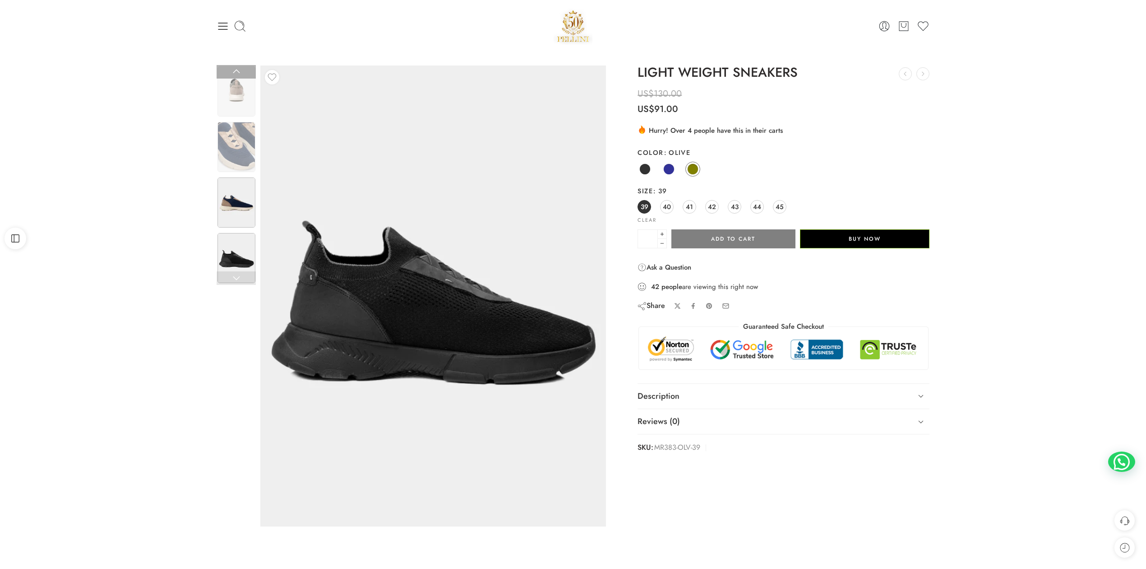
click at [237, 198] on img at bounding box center [237, 202] width 38 height 50
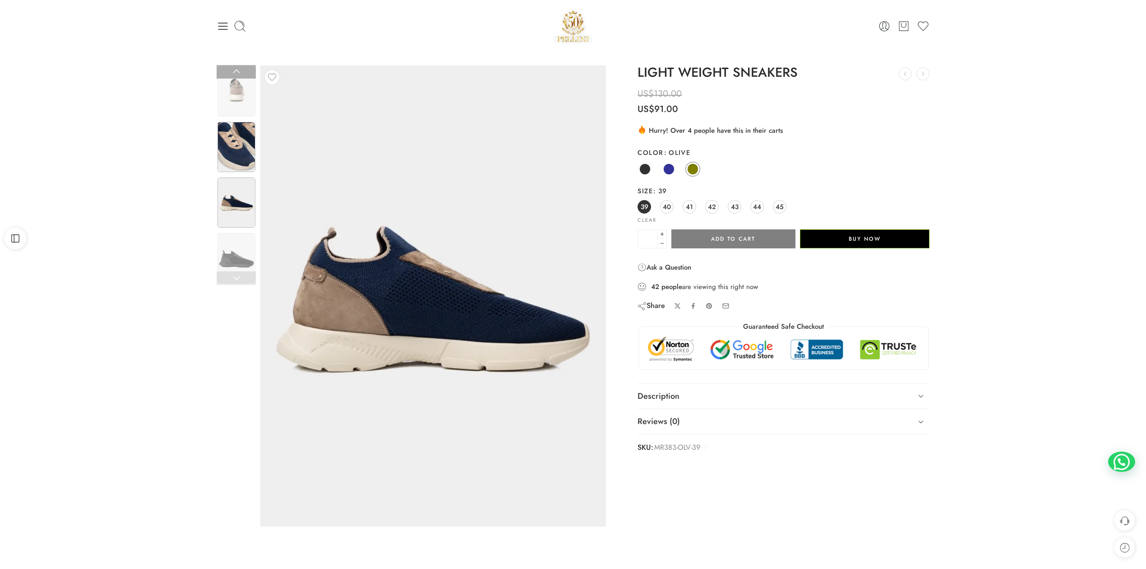
click at [234, 139] on img at bounding box center [237, 147] width 38 height 50
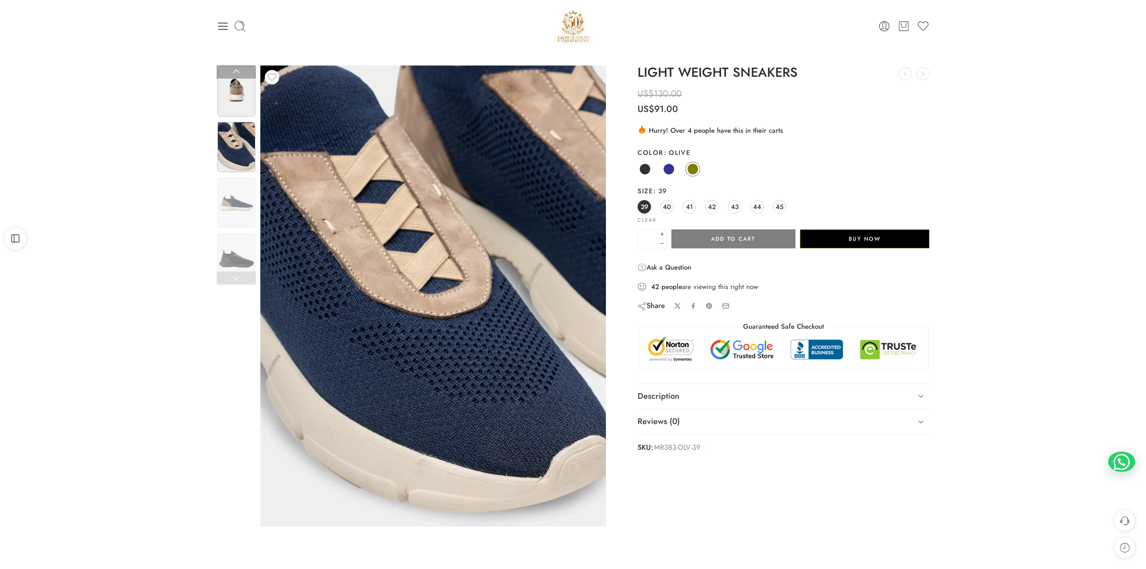
click at [237, 87] on img at bounding box center [237, 91] width 38 height 50
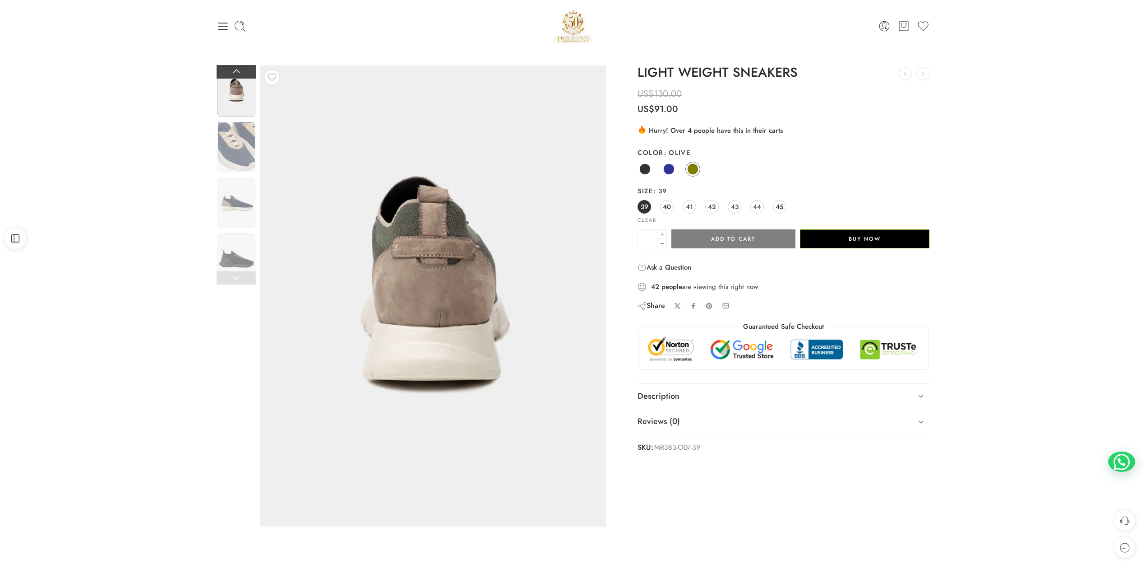
click at [238, 71] on link at bounding box center [236, 72] width 39 height 14
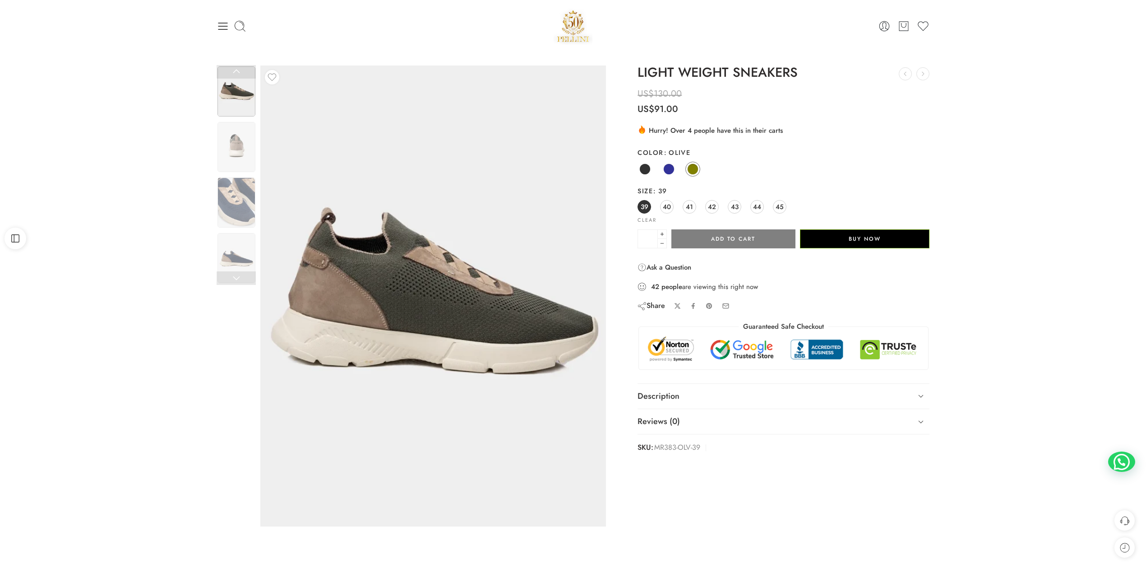
click at [179, 383] on div "Previous Loading image Next US$" at bounding box center [573, 304] width 1146 height 504
click at [407, 320] on img at bounding box center [438, 292] width 406 height 542
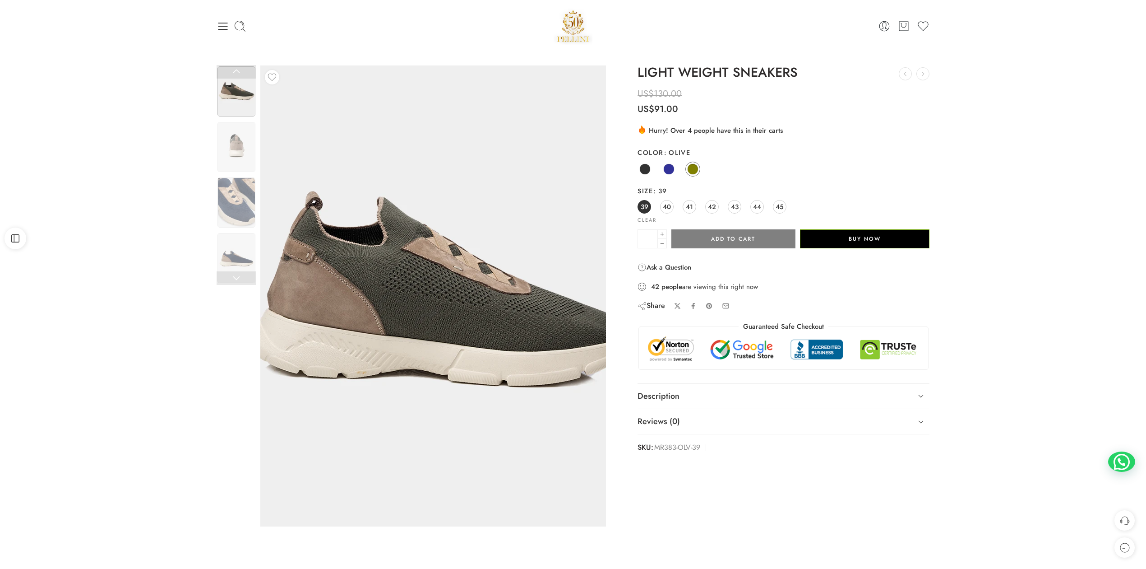
click at [408, 299] on img at bounding box center [437, 295] width 406 height 542
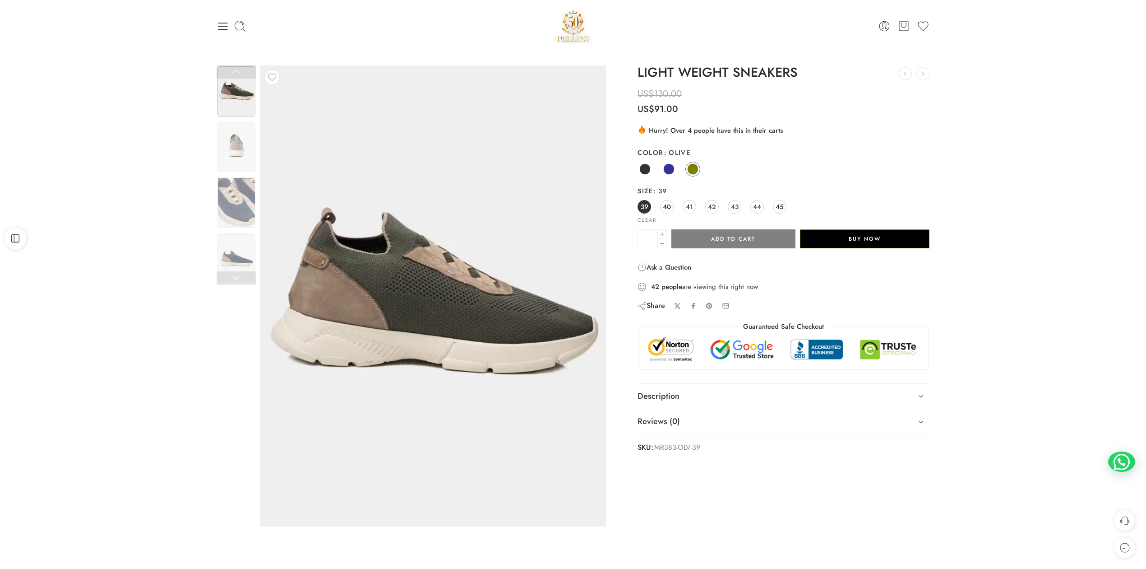
click at [366, 293] on img at bounding box center [444, 296] width 406 height 542
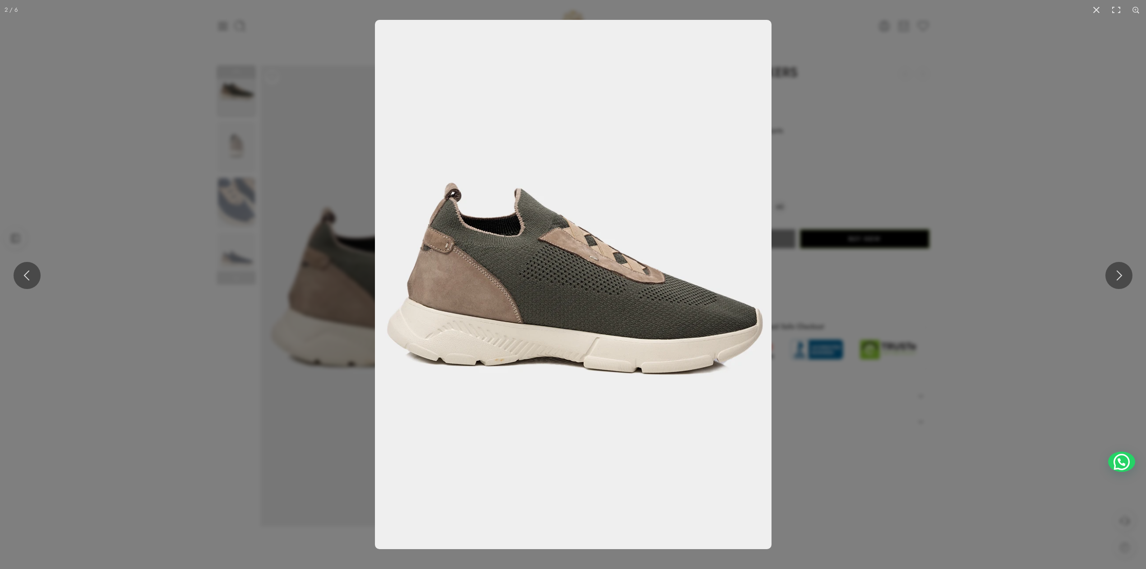
click at [262, 324] on div at bounding box center [573, 284] width 1146 height 569
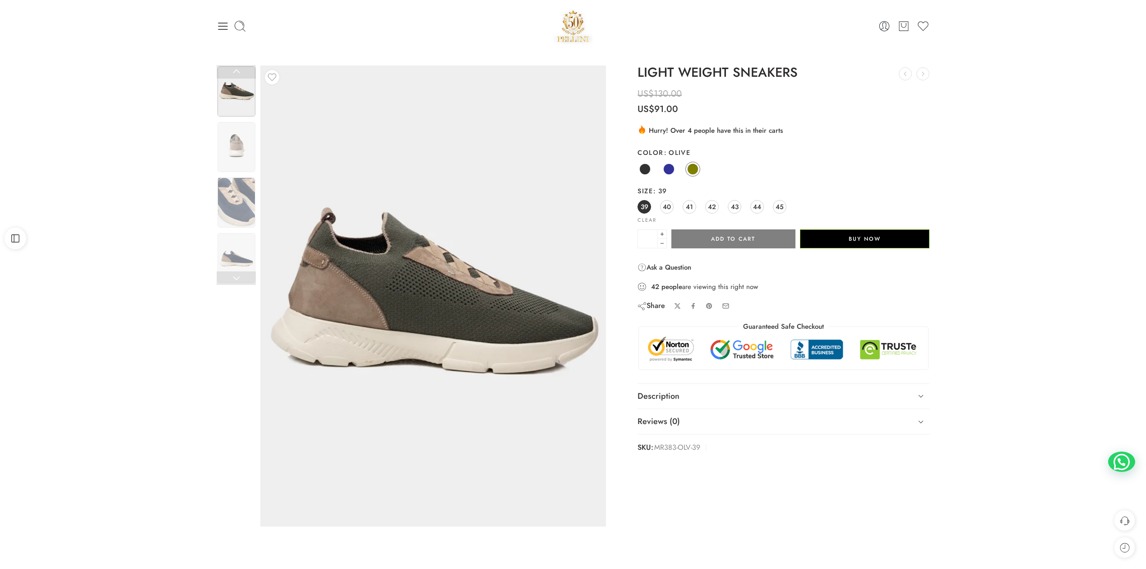
click at [405, 283] on img at bounding box center [438, 298] width 406 height 542
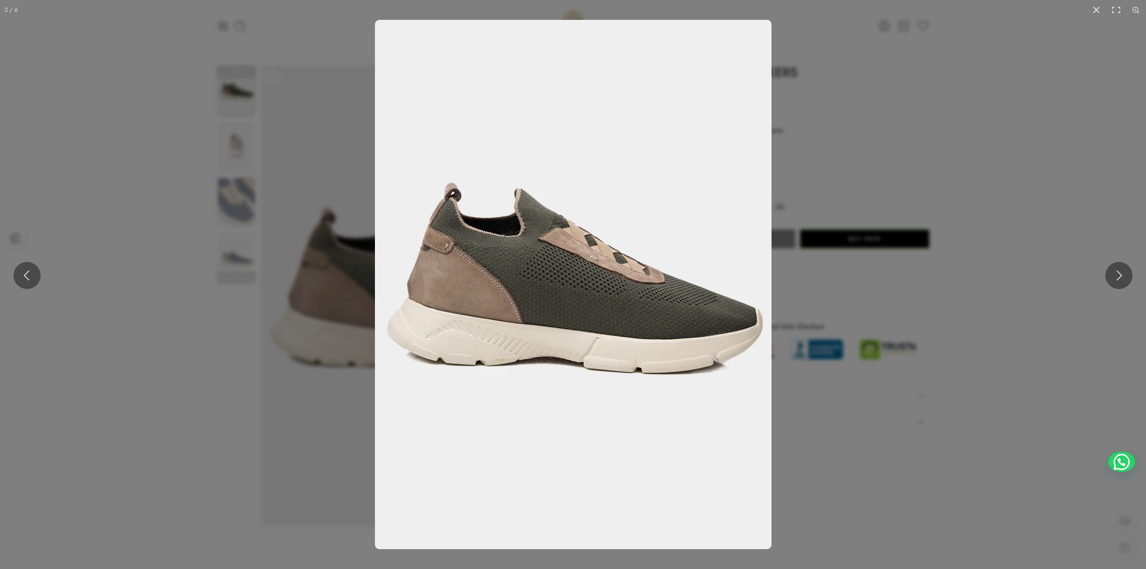
click at [226, 327] on div at bounding box center [573, 284] width 1146 height 569
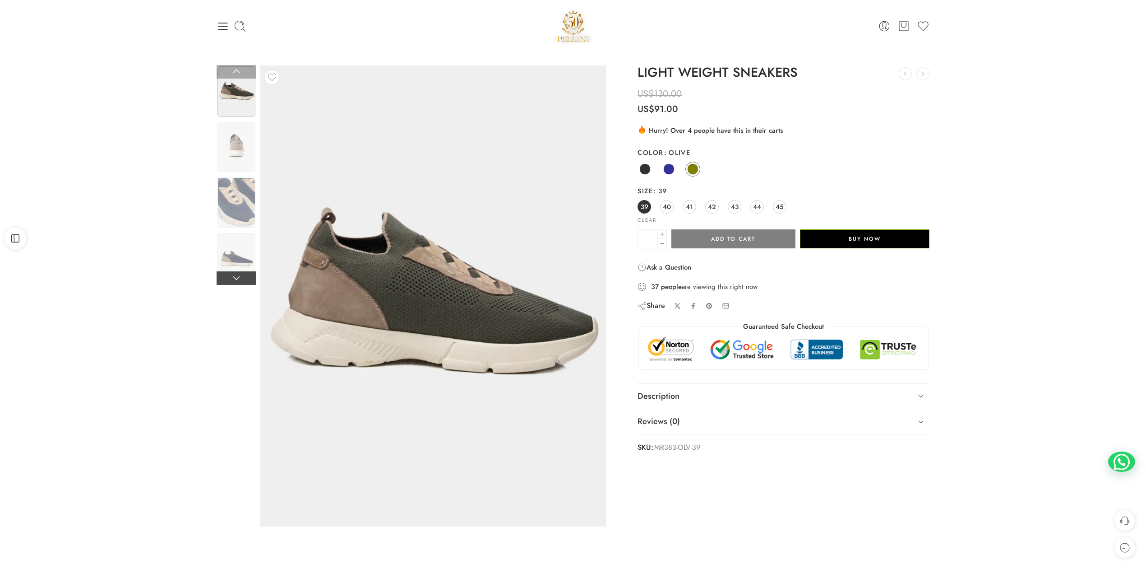
click at [235, 280] on link at bounding box center [236, 278] width 39 height 14
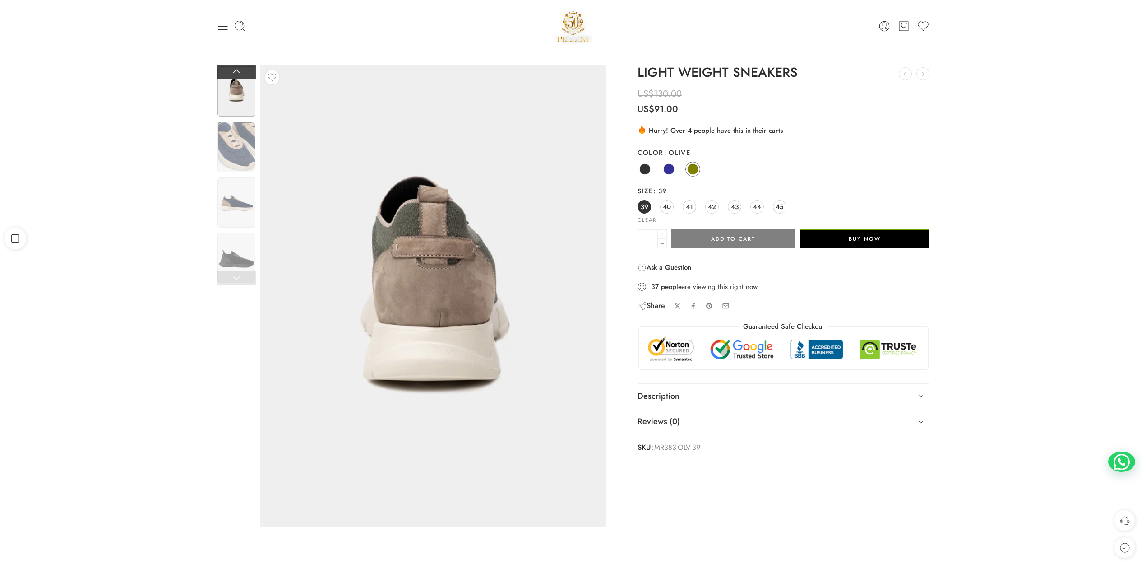
click at [240, 69] on link at bounding box center [236, 72] width 39 height 14
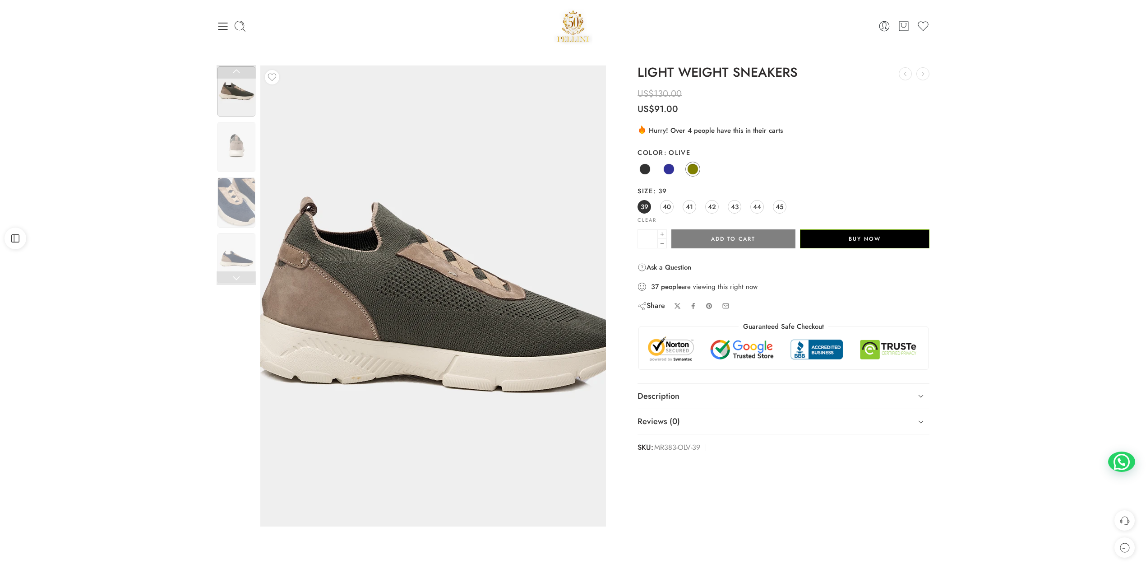
click at [440, 267] on img at bounding box center [432, 301] width 406 height 542
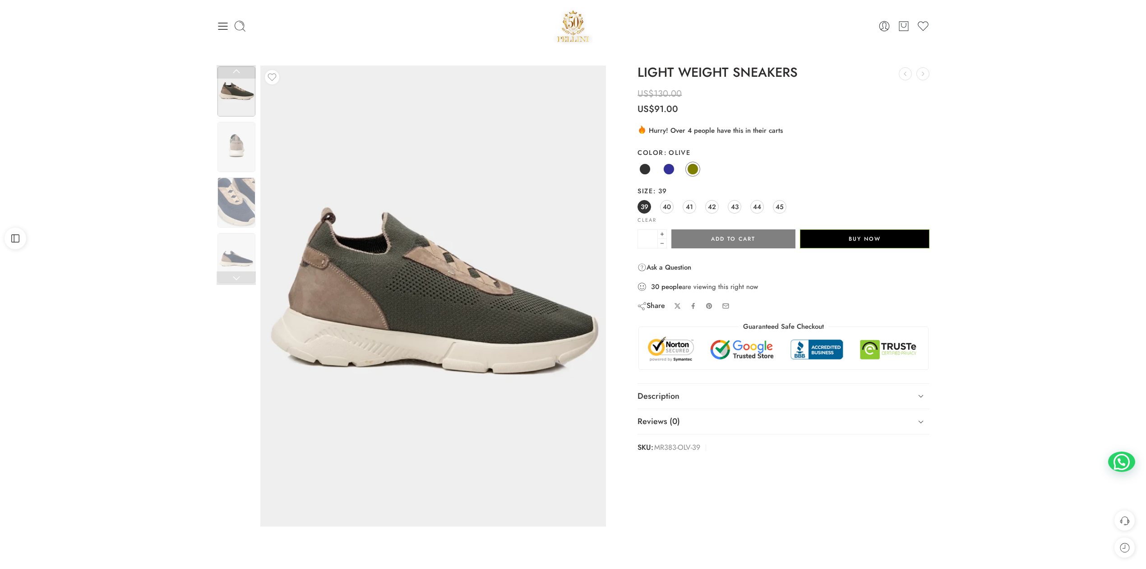
click at [218, 18] on div "0 Cart 0 Wishlist" at bounding box center [573, 26] width 713 height 38
click at [223, 33] on div "0 Cart 0 Wishlist" at bounding box center [573, 26] width 713 height 38
click at [221, 17] on div "0 Cart 0 Wishlist" at bounding box center [573, 26] width 713 height 38
click at [221, 23] on icon at bounding box center [222, 26] width 9 height 7
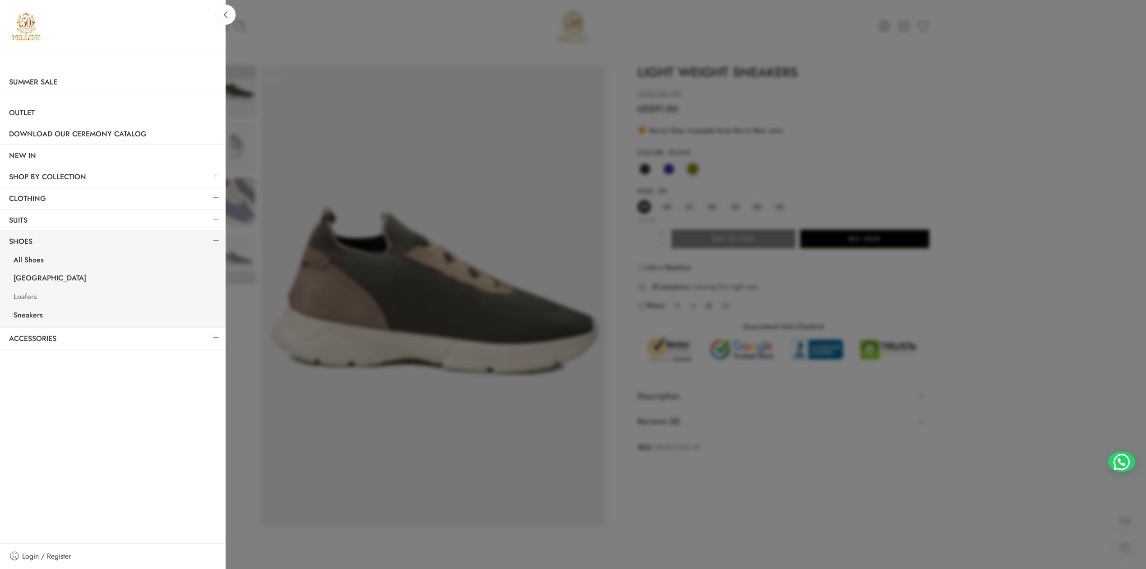
click at [26, 295] on link "Loafers" at bounding box center [115, 297] width 221 height 19
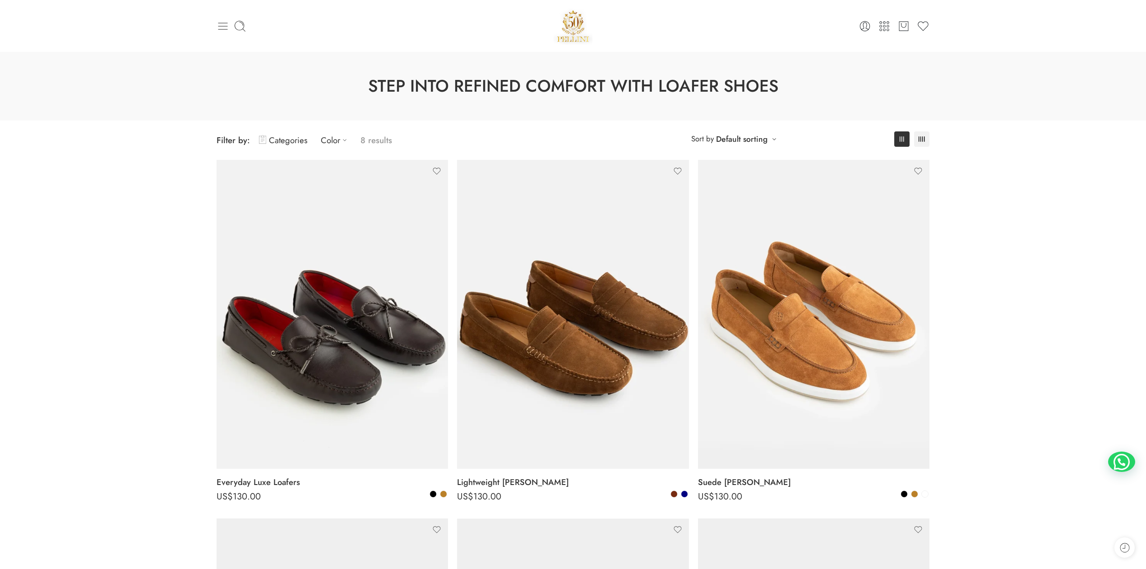
click at [226, 31] on icon at bounding box center [223, 26] width 13 height 13
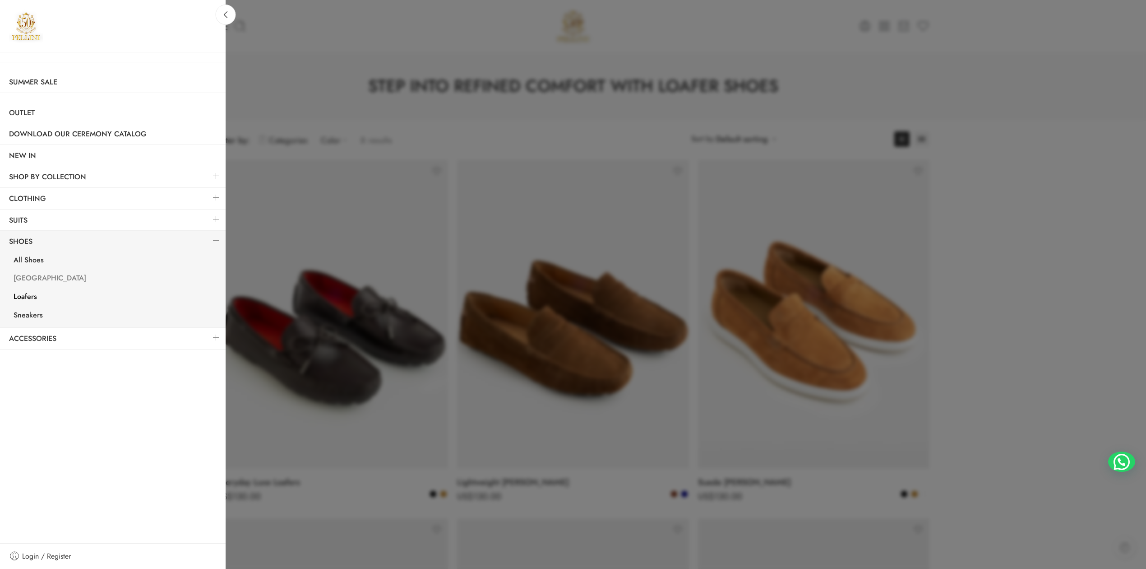
click at [30, 278] on link "[GEOGRAPHIC_DATA]" at bounding box center [115, 279] width 221 height 19
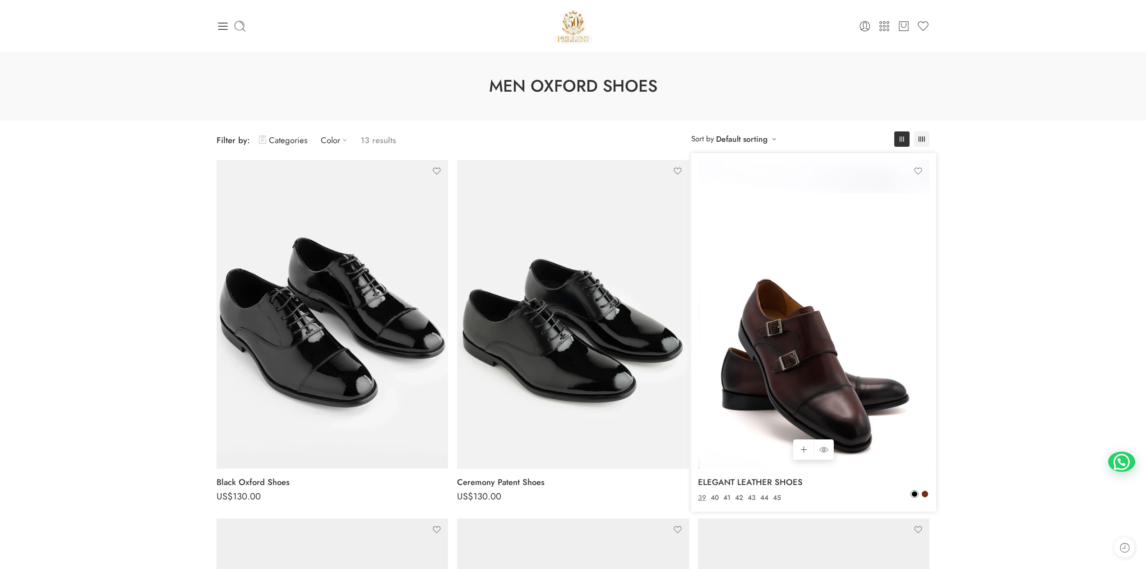
click at [818, 345] on img at bounding box center [814, 314] width 232 height 309
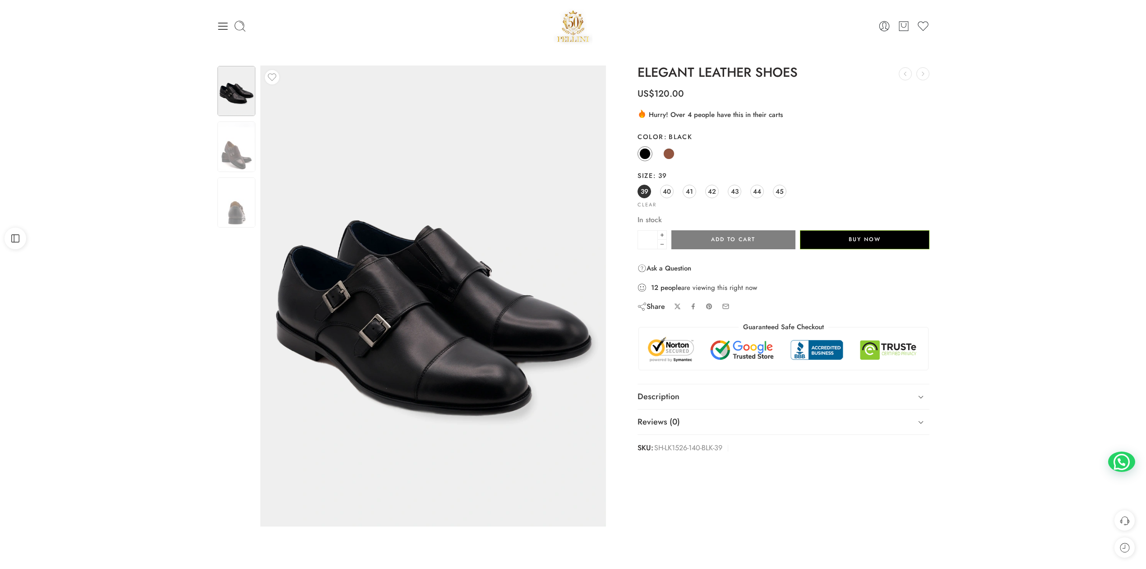
drag, startPoint x: 0, startPoint y: 0, endPoint x: 183, endPoint y: 282, distance: 335.8
click at [183, 282] on div "Previous Loading image Next US$" at bounding box center [573, 304] width 1146 height 504
click at [226, 162] on img at bounding box center [237, 146] width 38 height 51
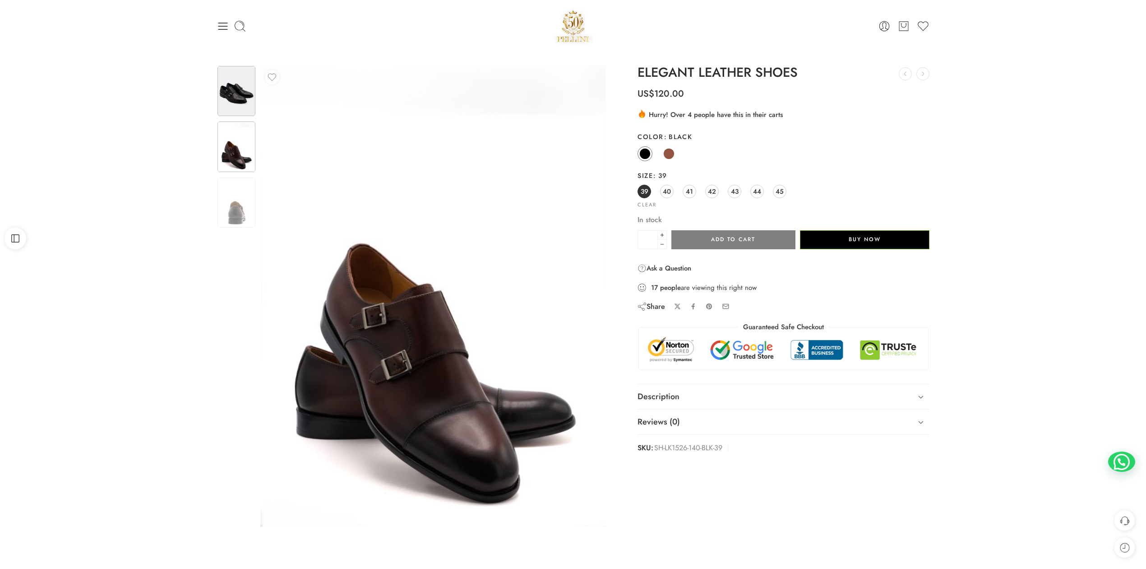
click at [241, 91] on img at bounding box center [237, 91] width 38 height 50
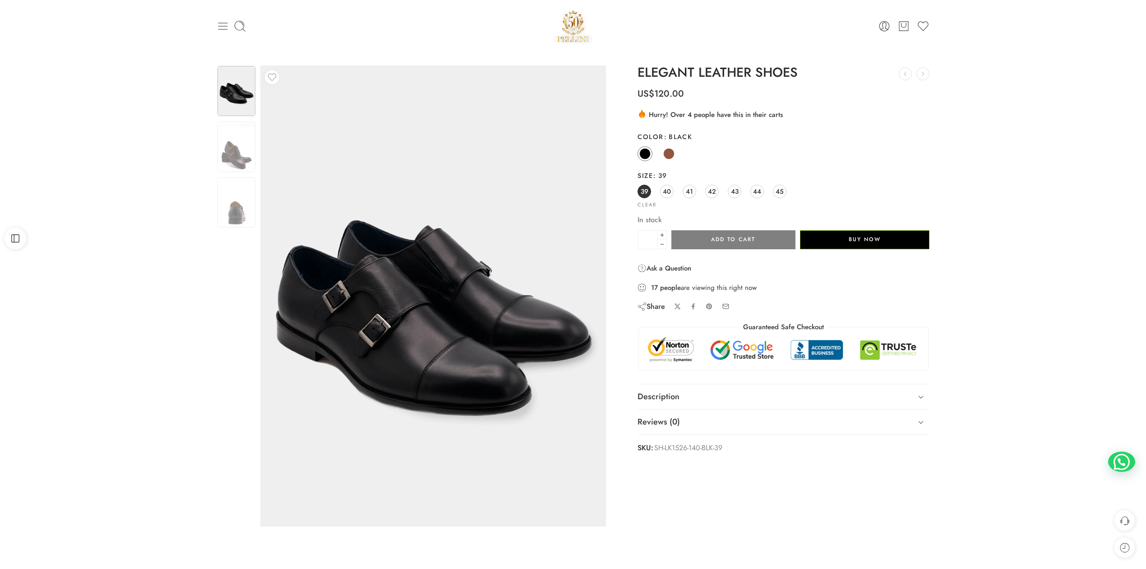
click at [221, 29] on icon at bounding box center [222, 26] width 9 height 7
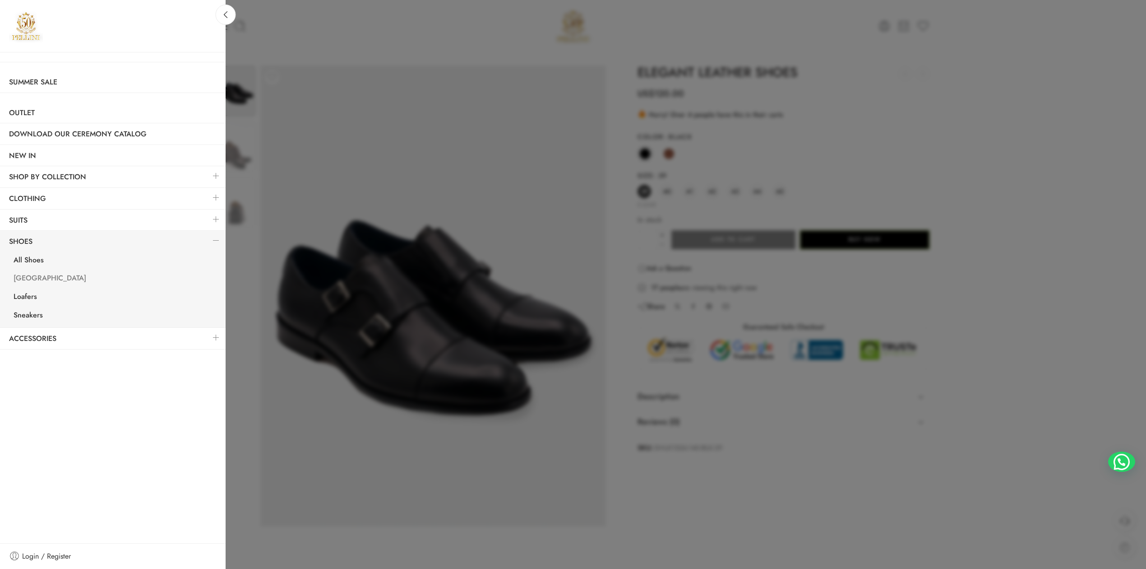
click at [31, 277] on link "[GEOGRAPHIC_DATA]" at bounding box center [115, 279] width 221 height 19
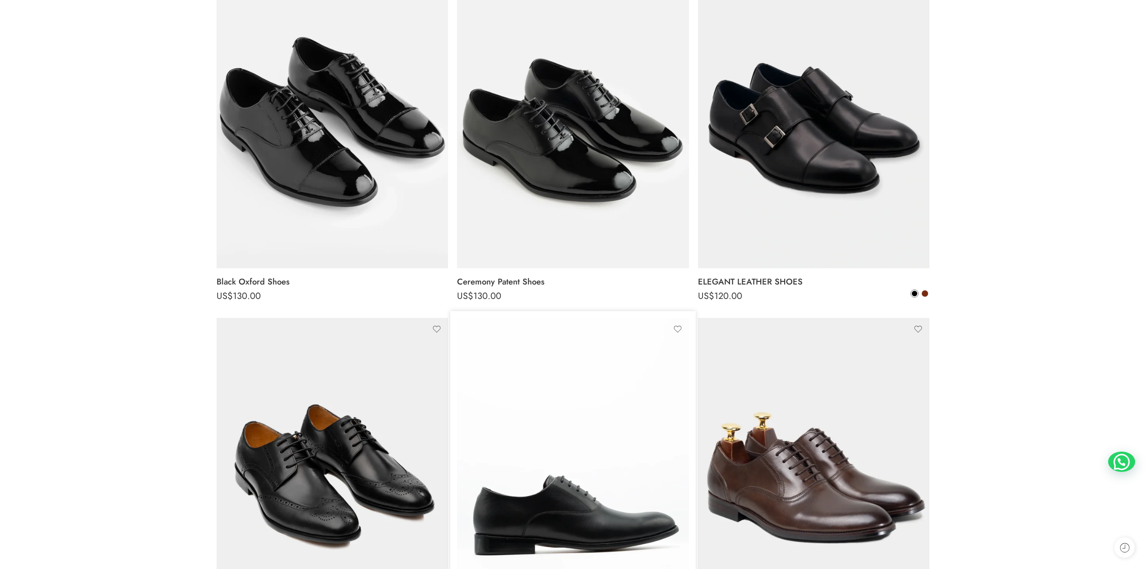
scroll to position [401, 0]
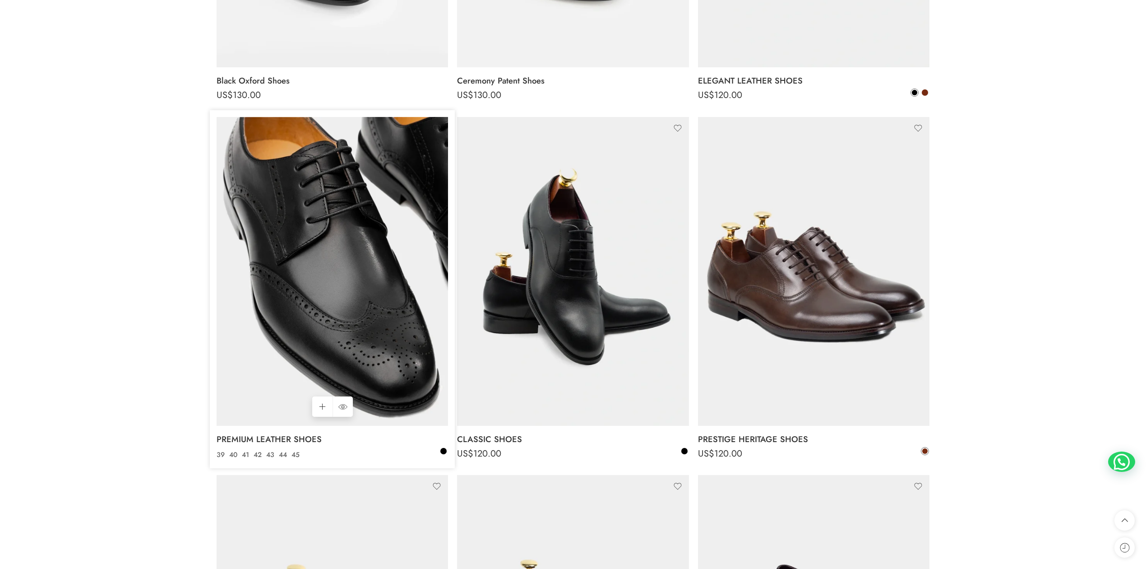
click at [361, 262] on img at bounding box center [333, 271] width 232 height 309
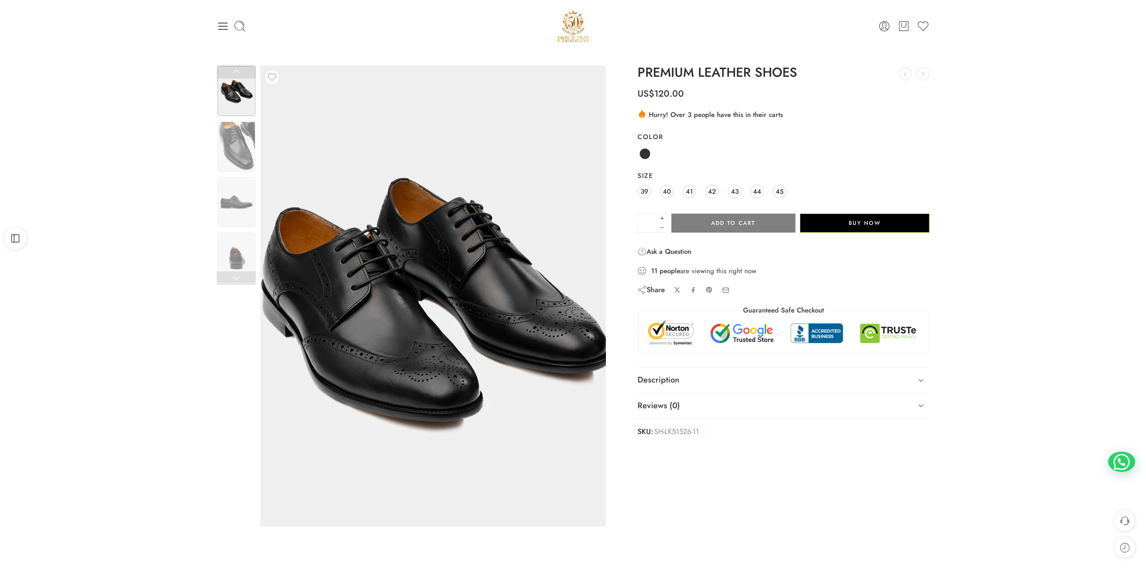
click at [436, 288] on img at bounding box center [433, 297] width 406 height 542
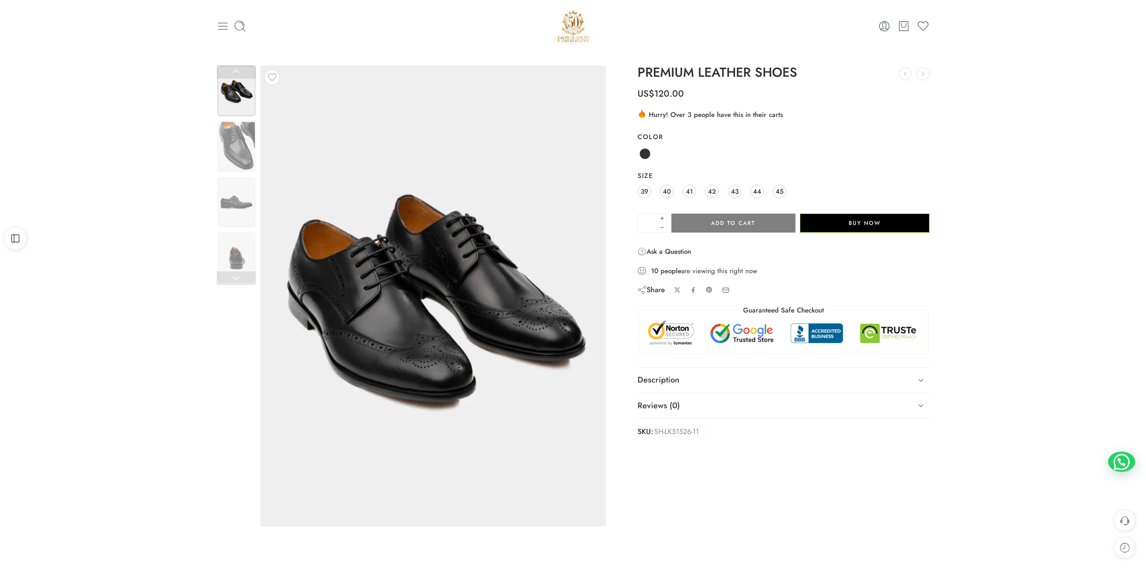
click at [225, 28] on icon at bounding box center [223, 26] width 13 height 13
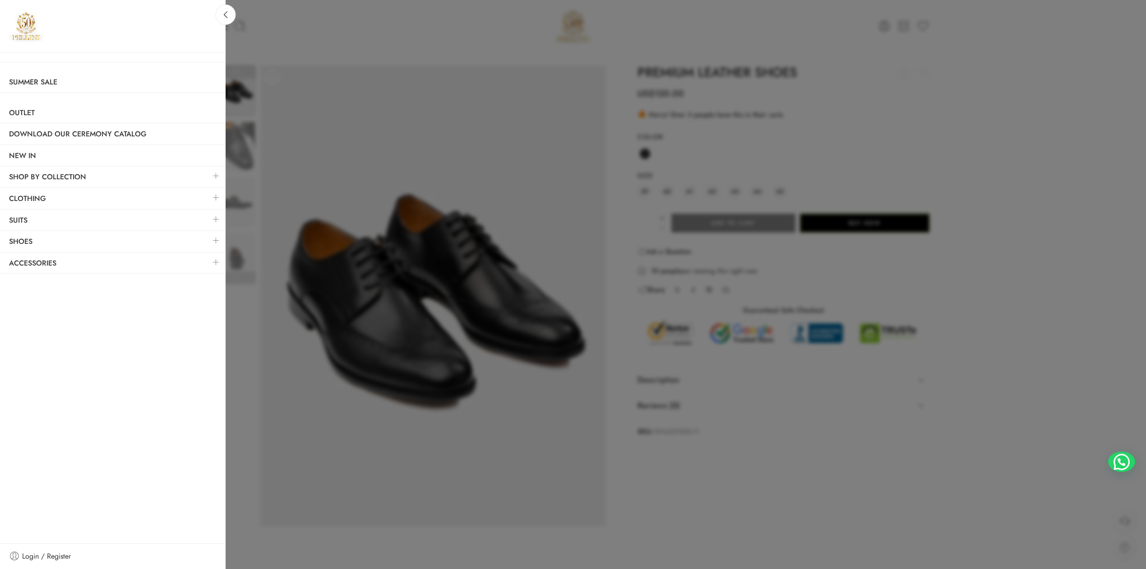
click at [217, 239] on link at bounding box center [216, 240] width 19 height 19
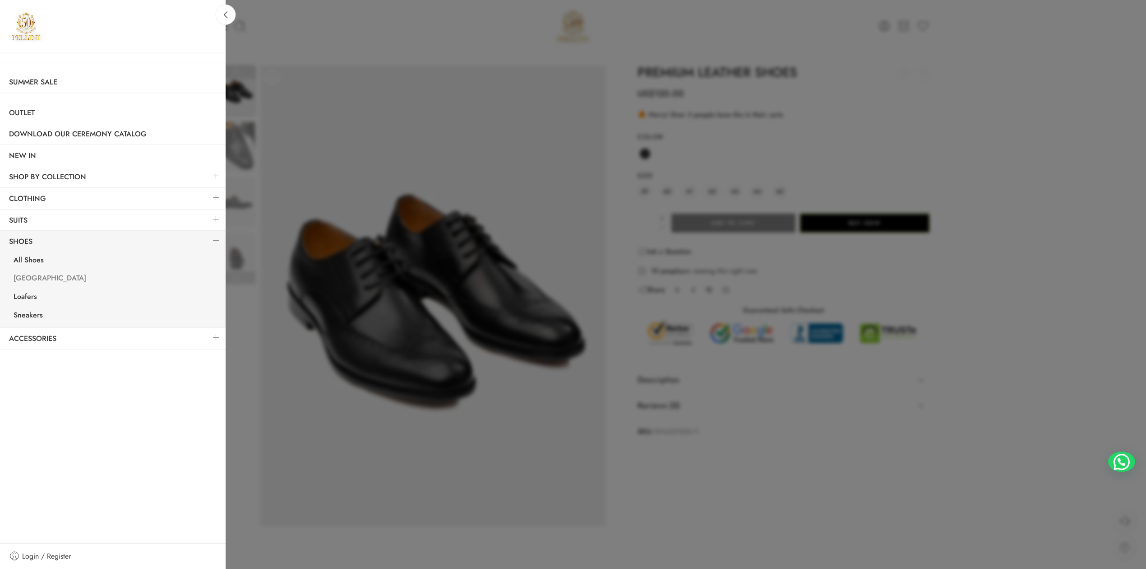
click at [27, 281] on link "[GEOGRAPHIC_DATA]" at bounding box center [115, 279] width 221 height 19
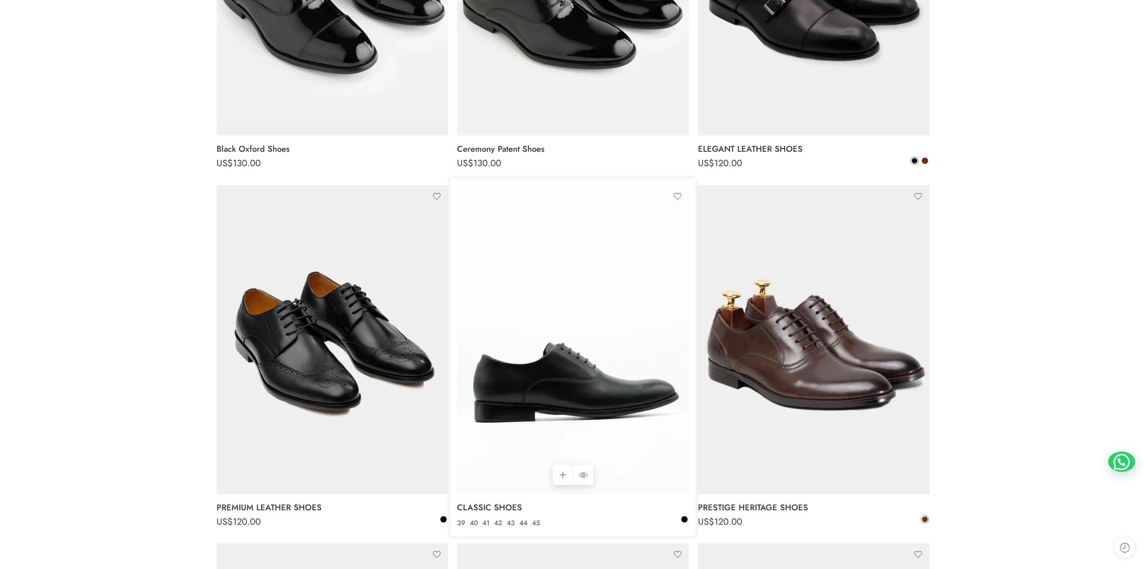
scroll to position [401, 0]
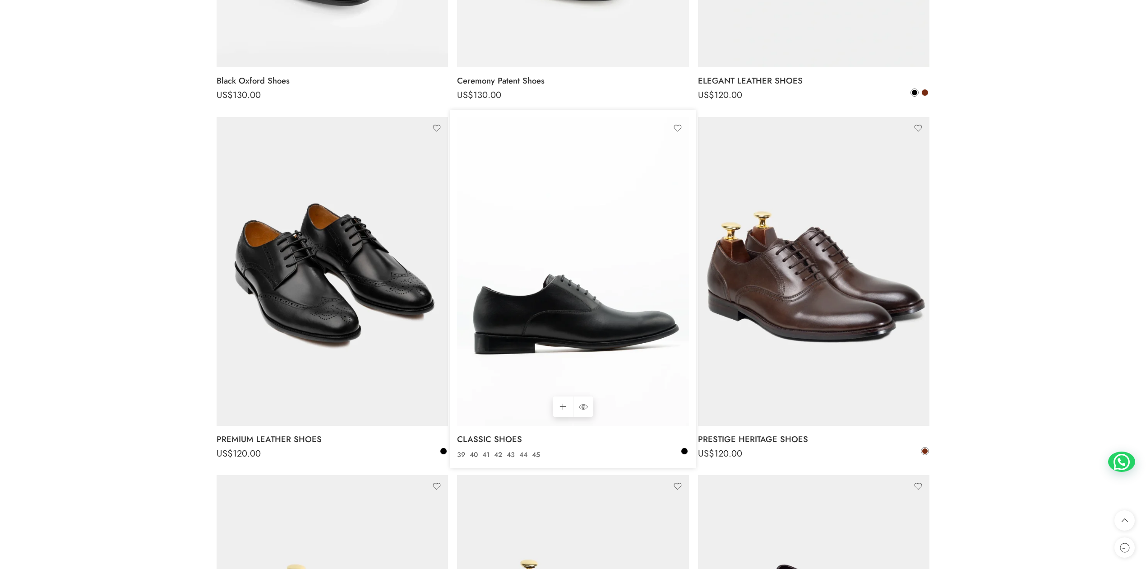
click at [589, 366] on img at bounding box center [573, 271] width 232 height 309
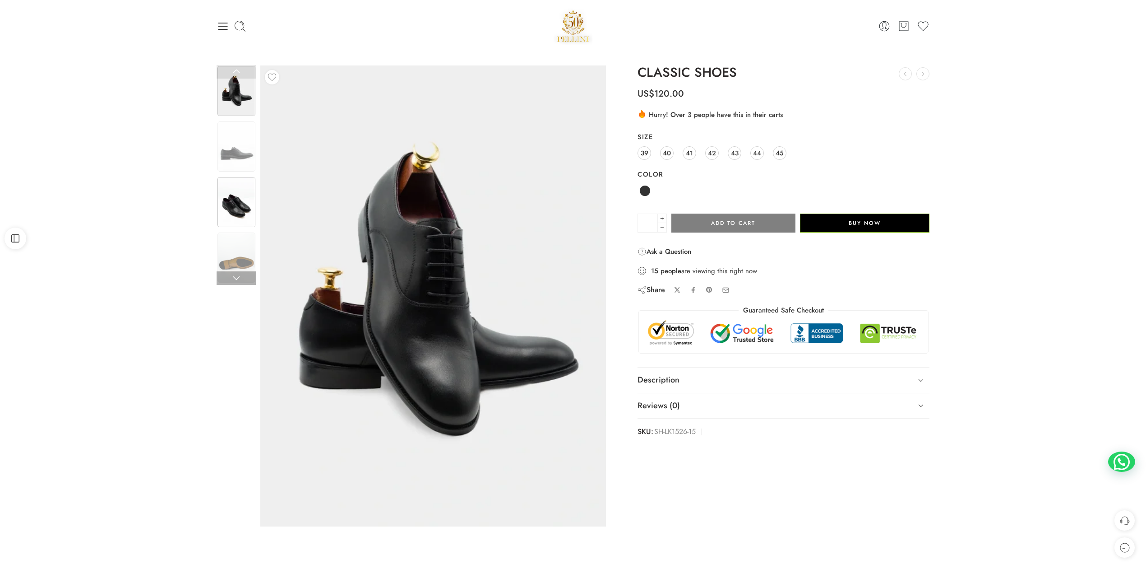
click at [234, 219] on img at bounding box center [237, 202] width 38 height 50
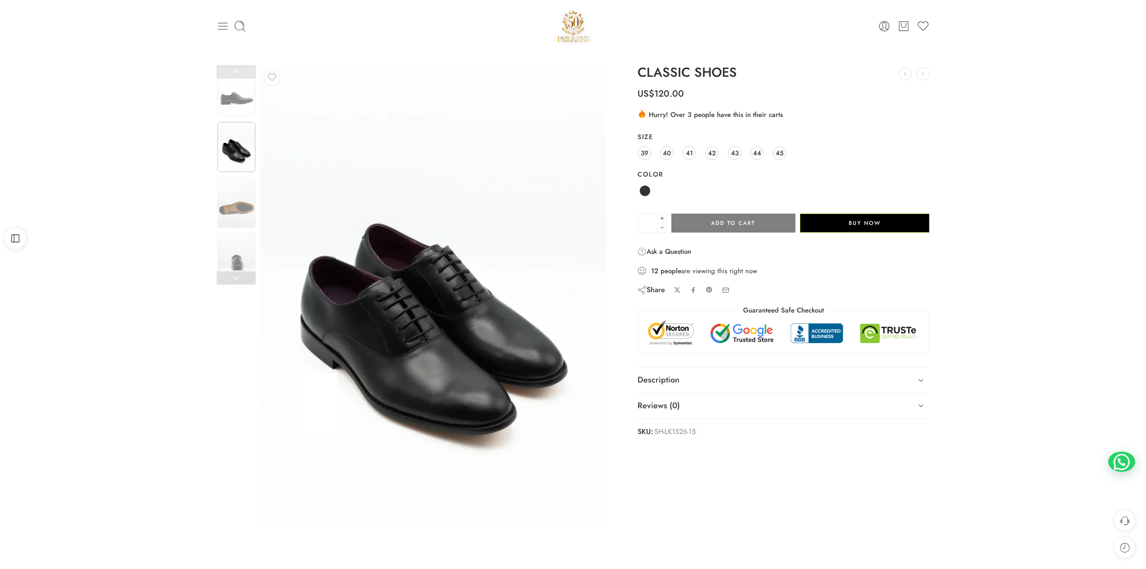
click at [225, 23] on icon at bounding box center [222, 26] width 9 height 7
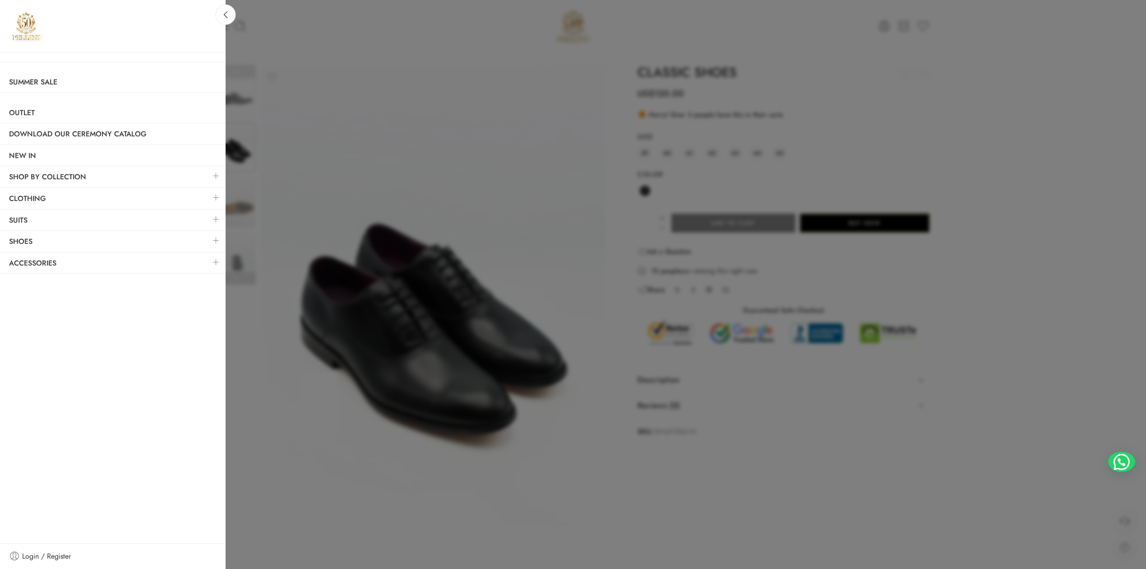
click at [218, 241] on link at bounding box center [216, 240] width 19 height 19
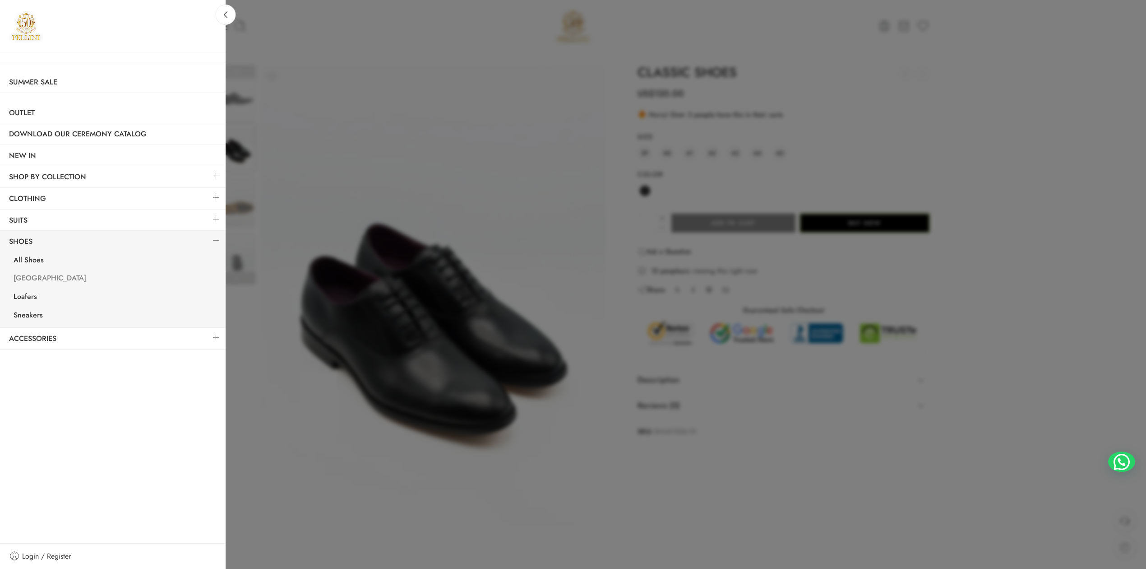
click at [35, 281] on link "[GEOGRAPHIC_DATA]" at bounding box center [115, 279] width 221 height 19
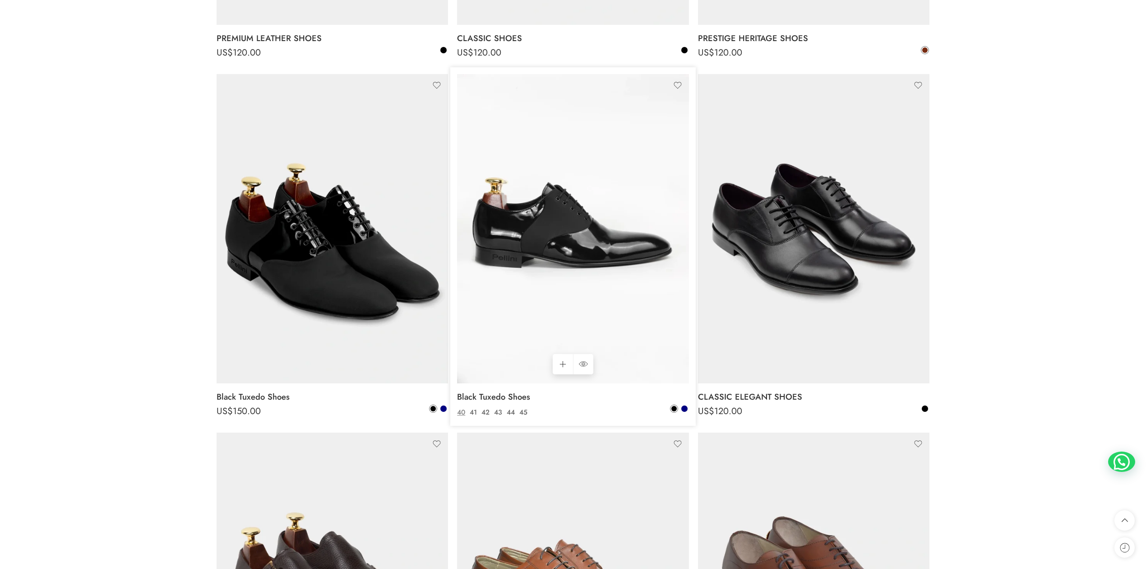
scroll to position [1003, 0]
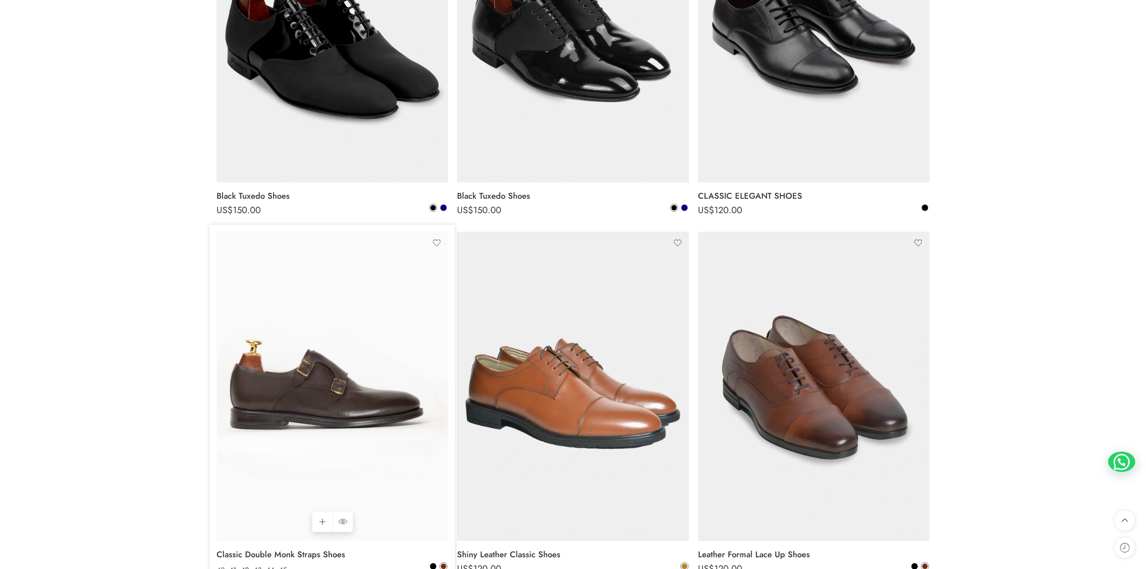
click at [360, 371] on img at bounding box center [333, 386] width 232 height 309
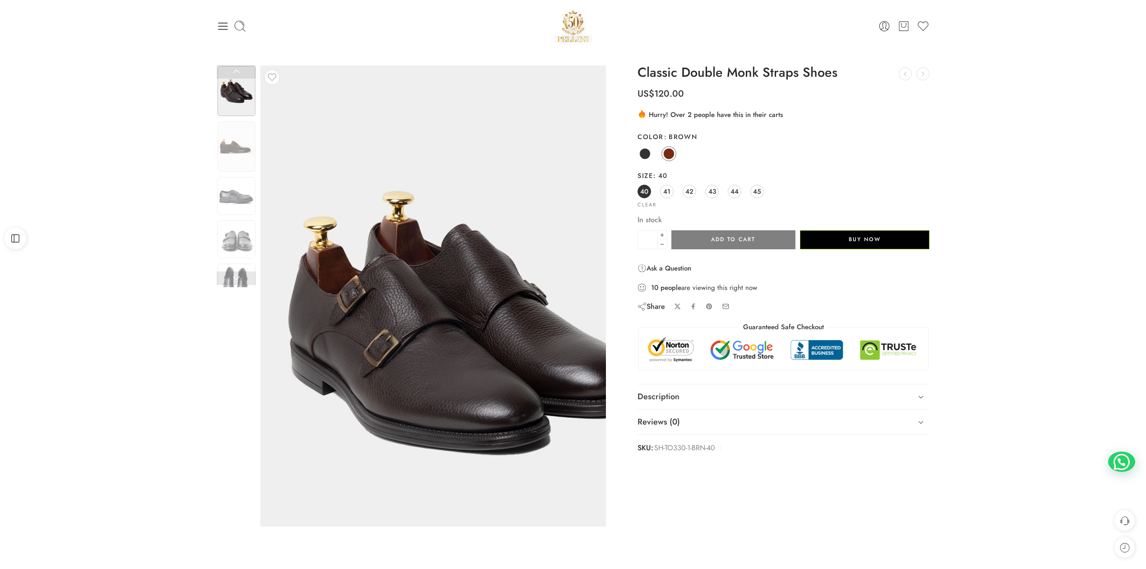
click at [508, 213] on img at bounding box center [463, 322] width 406 height 542
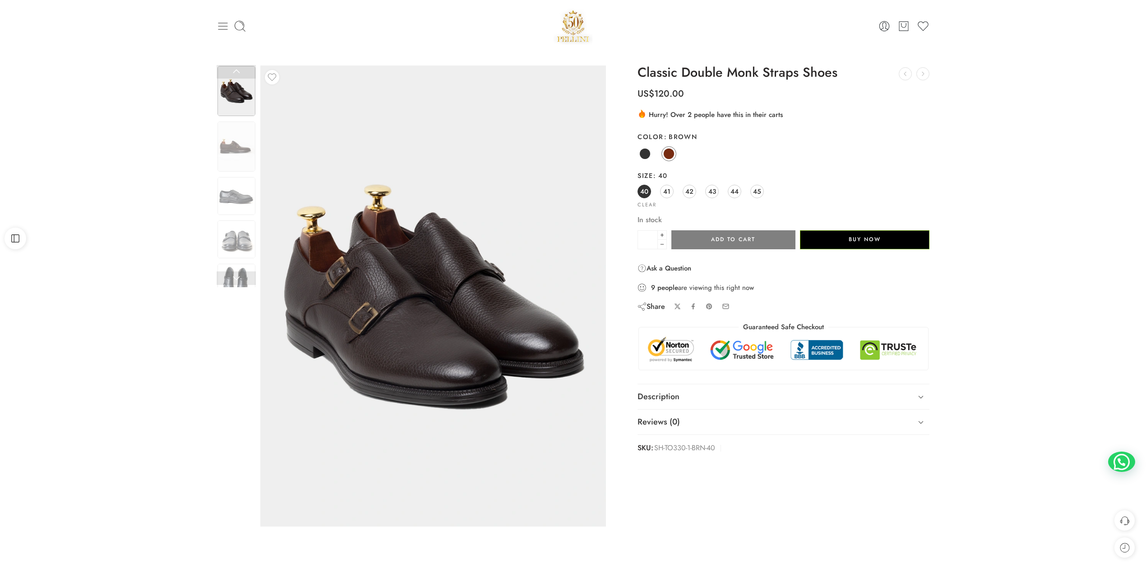
click at [226, 28] on icon at bounding box center [223, 26] width 13 height 13
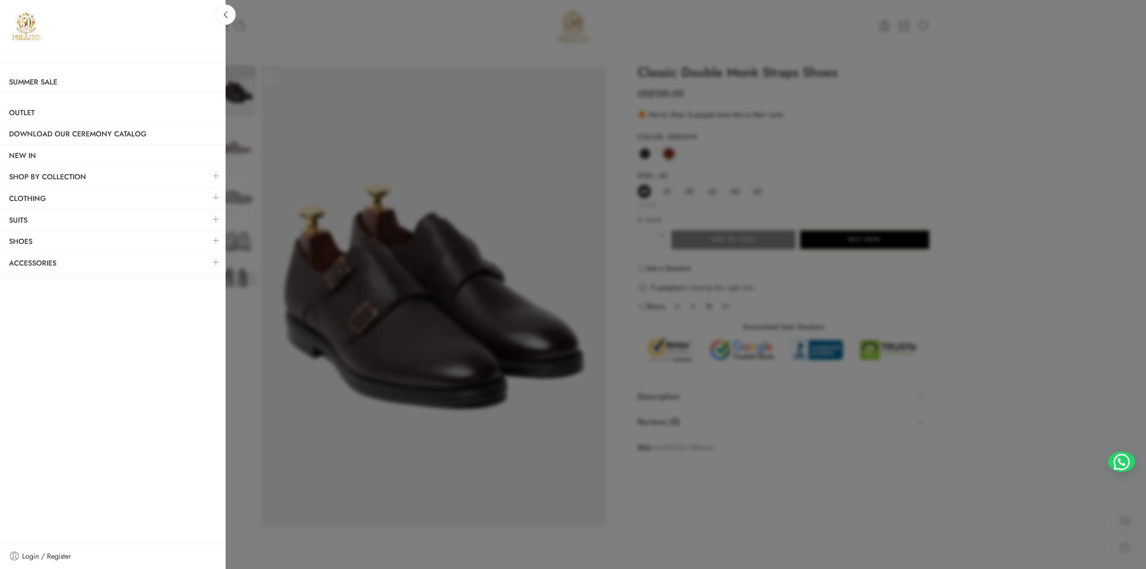
click at [213, 239] on link at bounding box center [216, 240] width 19 height 19
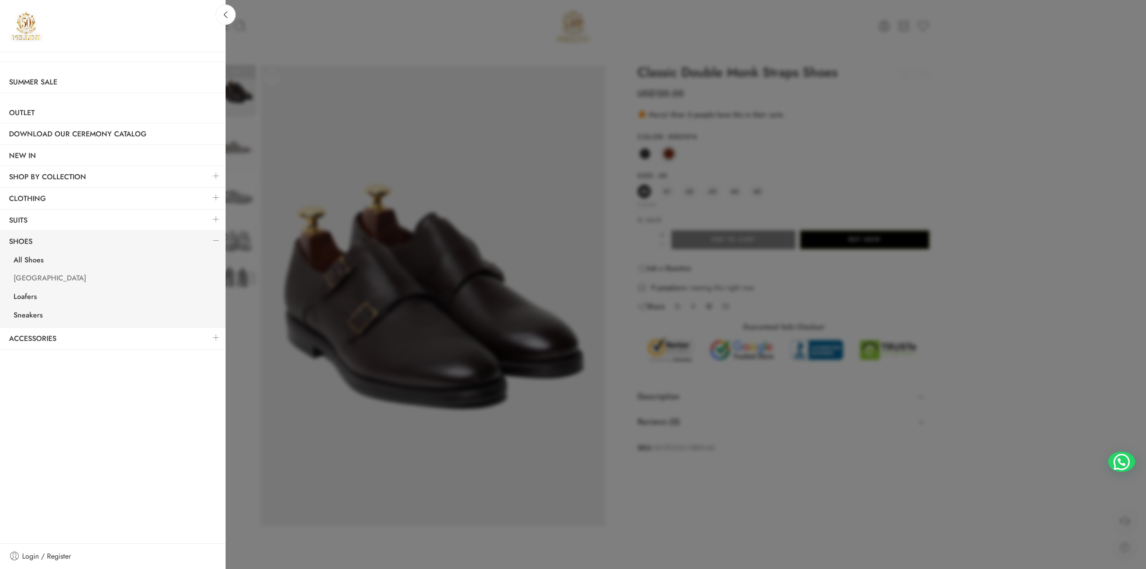
click at [42, 278] on link "[GEOGRAPHIC_DATA]" at bounding box center [115, 279] width 221 height 19
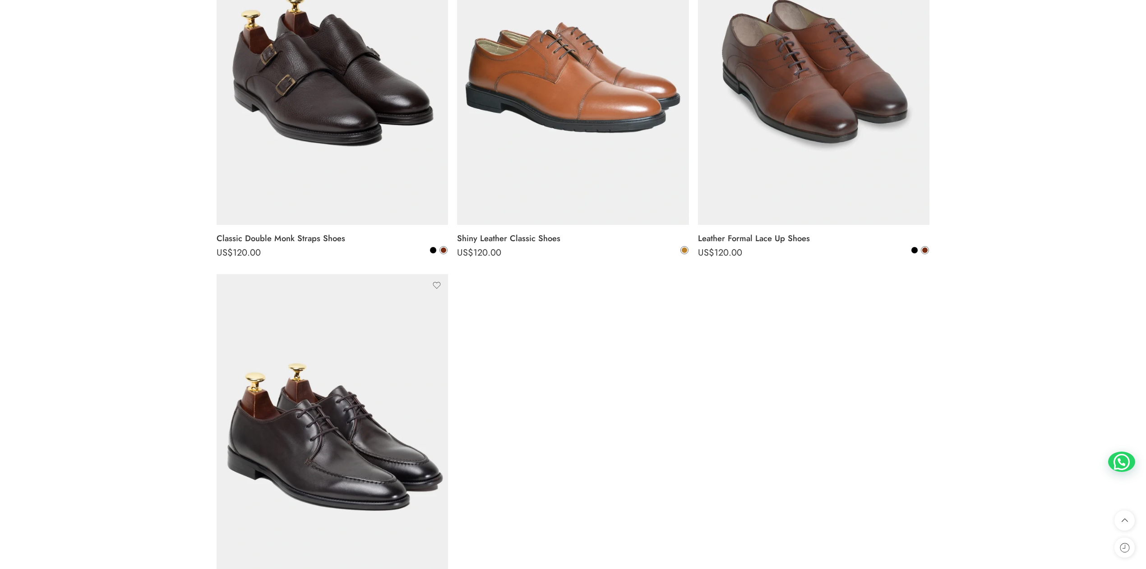
scroll to position [1404, 0]
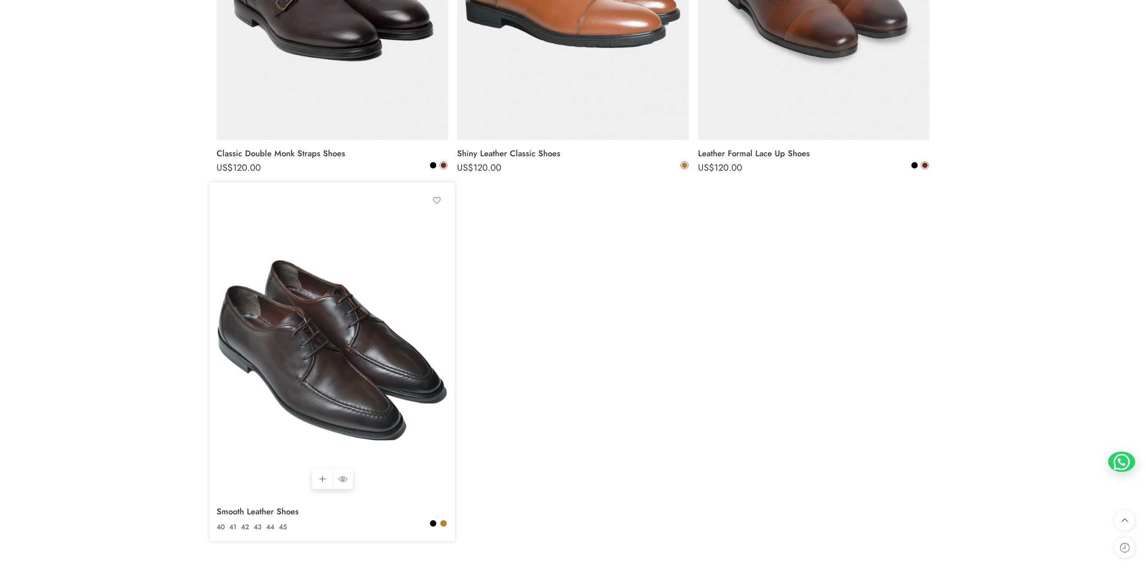
click at [303, 318] on img at bounding box center [333, 343] width 232 height 309
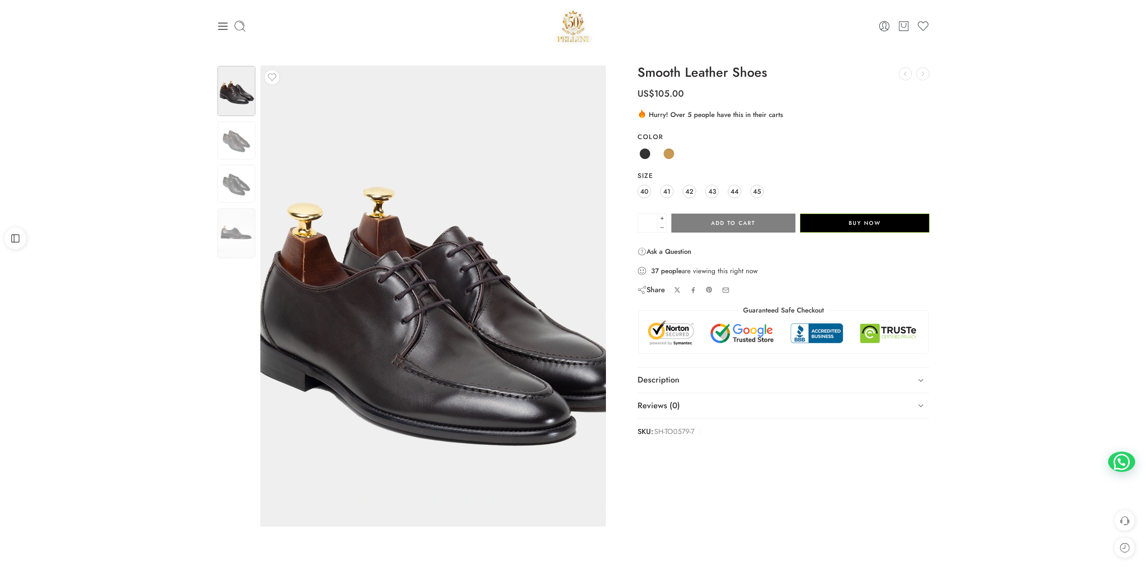
click at [391, 262] on img at bounding box center [440, 302] width 406 height 542
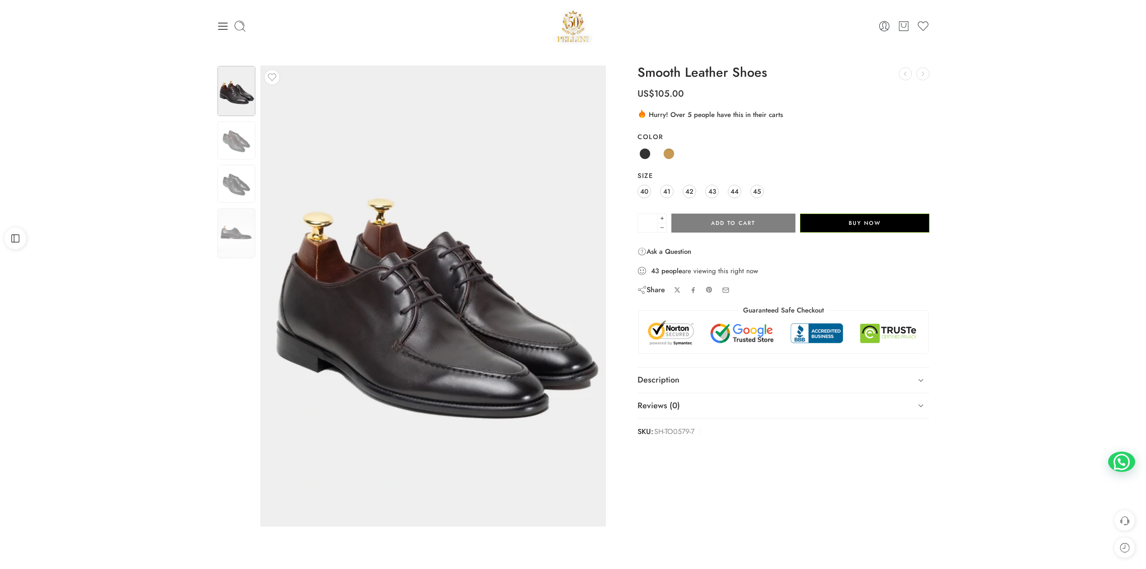
click at [227, 28] on icon at bounding box center [223, 26] width 13 height 13
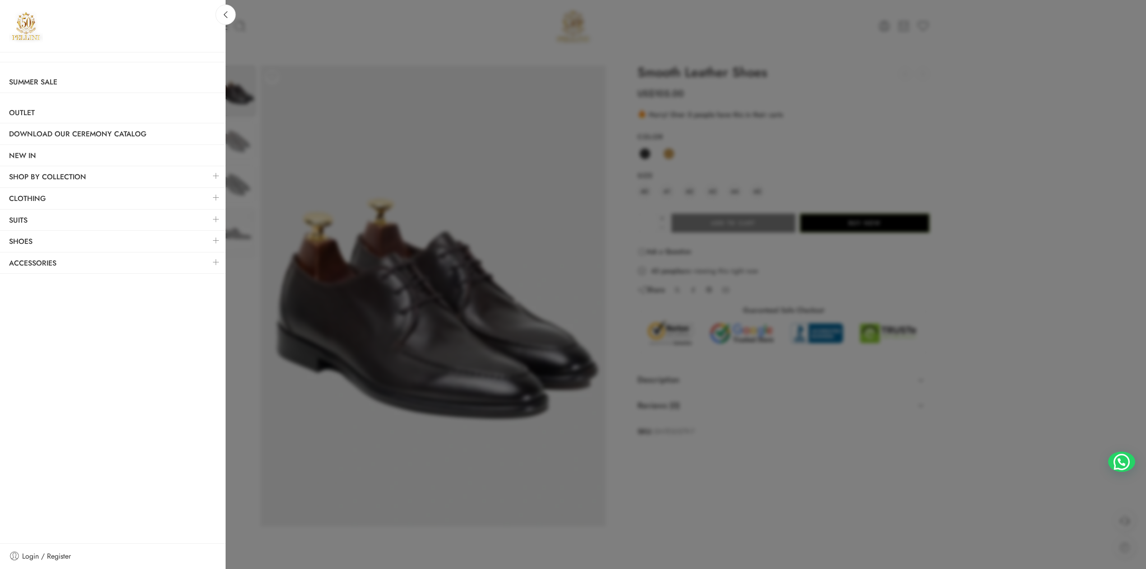
click at [220, 237] on link at bounding box center [216, 240] width 19 height 19
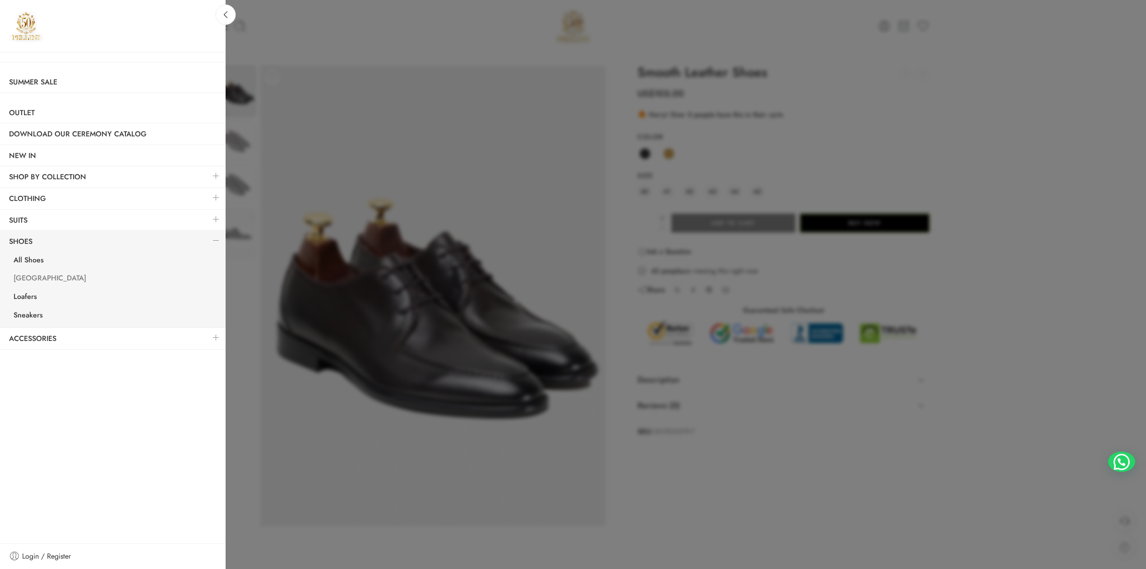
click at [28, 280] on link "[GEOGRAPHIC_DATA]" at bounding box center [115, 279] width 221 height 19
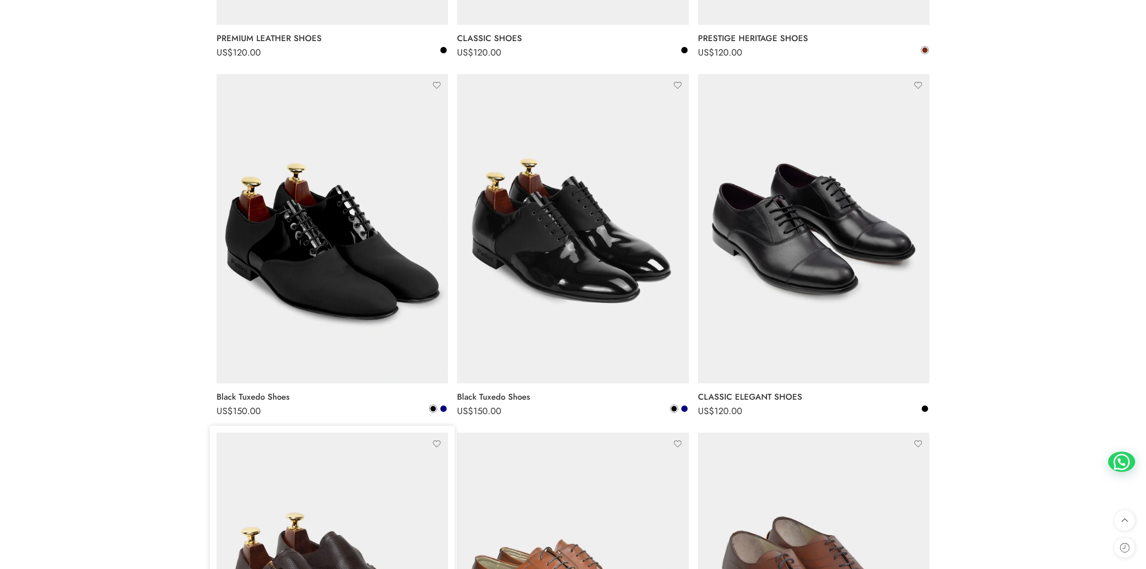
scroll to position [1203, 0]
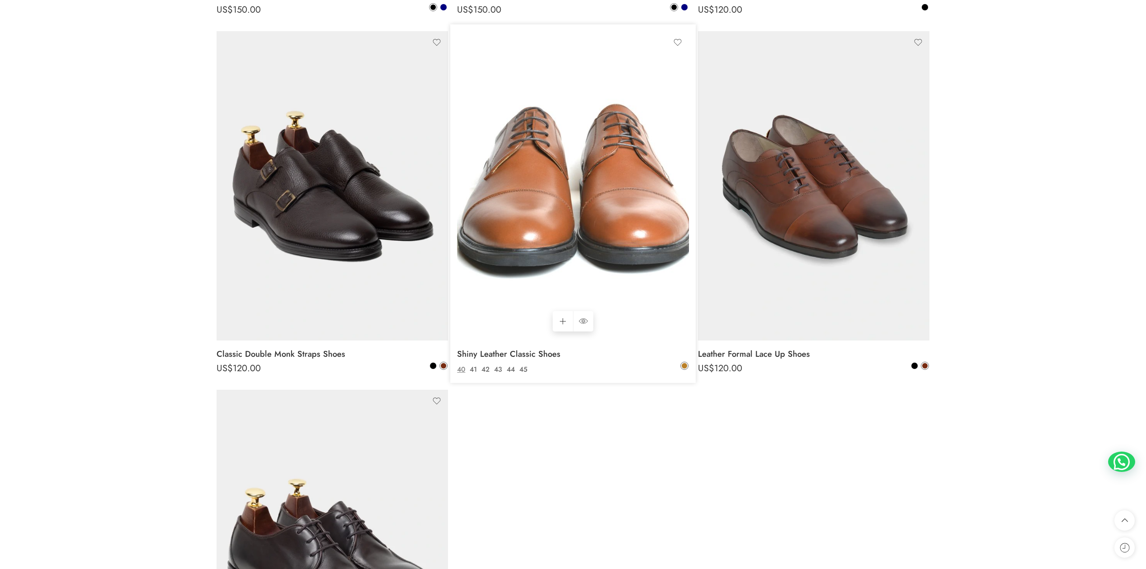
click at [592, 218] on img at bounding box center [573, 185] width 232 height 309
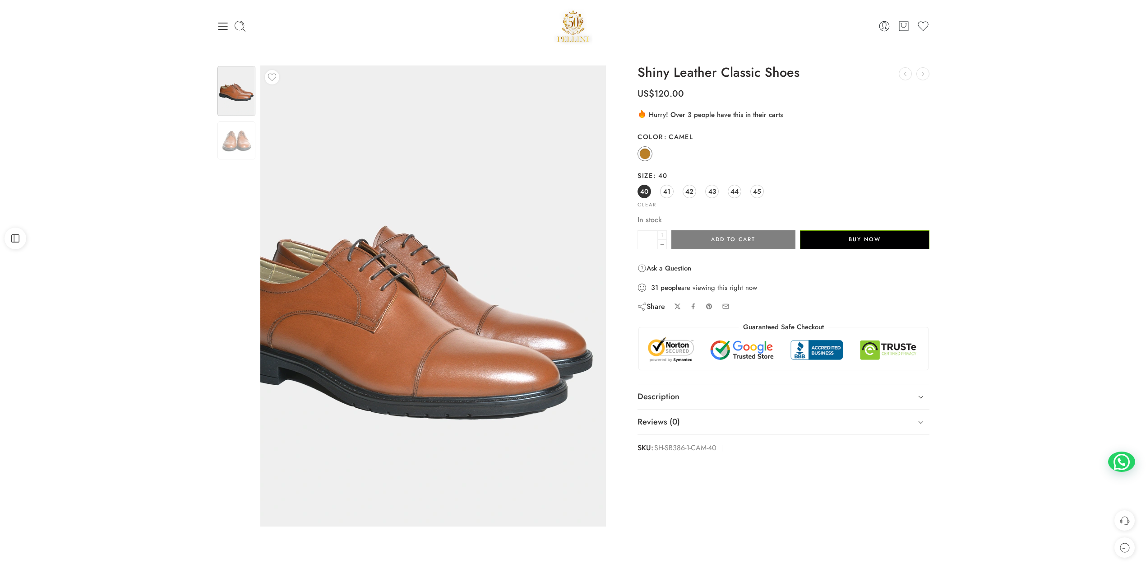
click at [490, 244] on img at bounding box center [405, 310] width 406 height 542
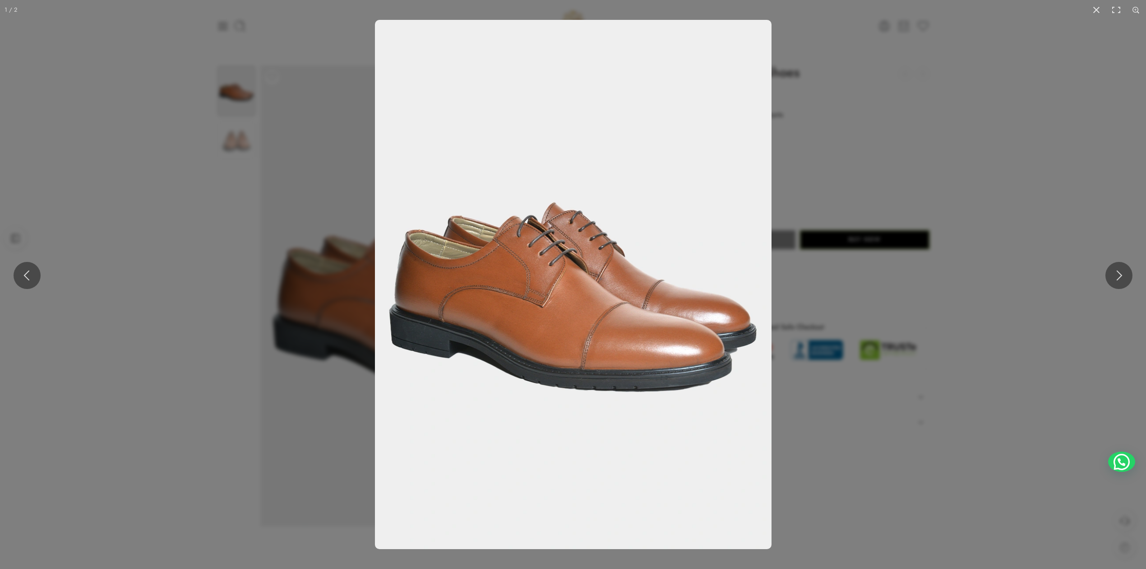
click at [576, 294] on img at bounding box center [573, 284] width 397 height 529
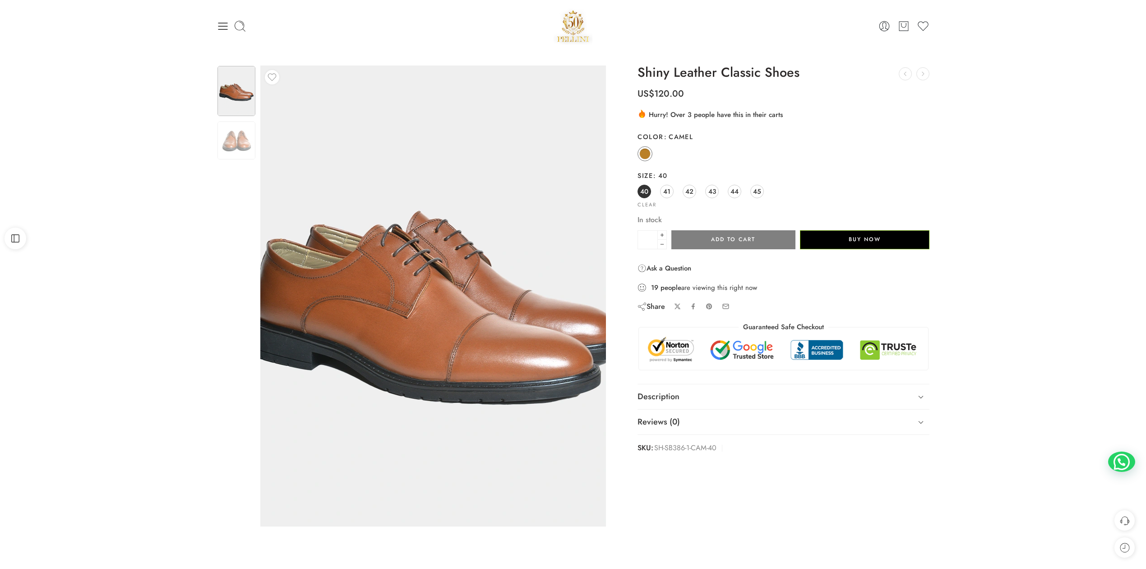
click at [401, 302] on img at bounding box center [439, 295] width 406 height 542
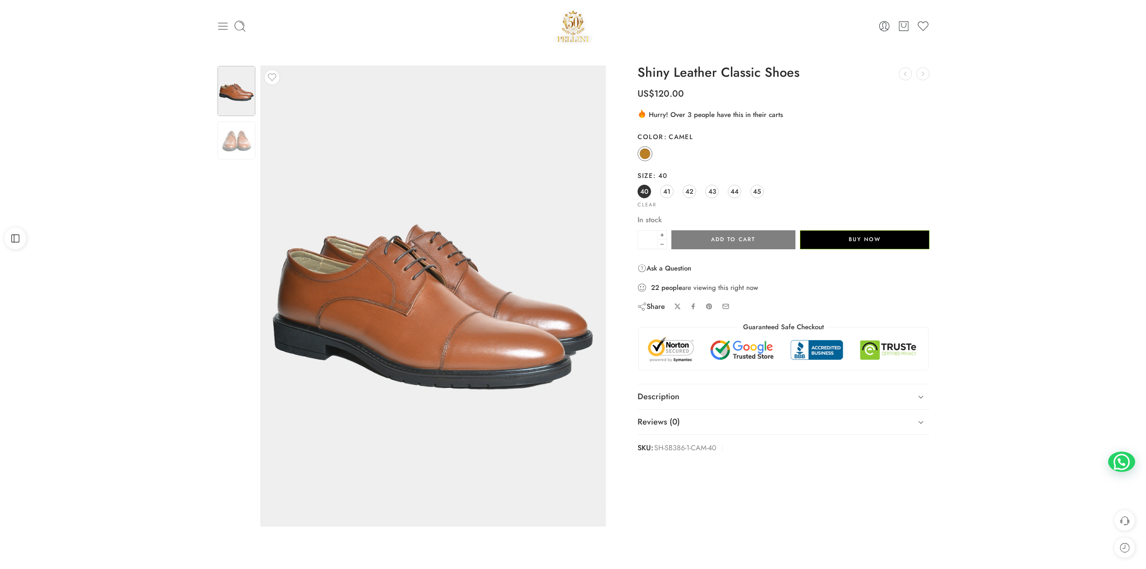
click at [219, 31] on icon at bounding box center [223, 26] width 13 height 13
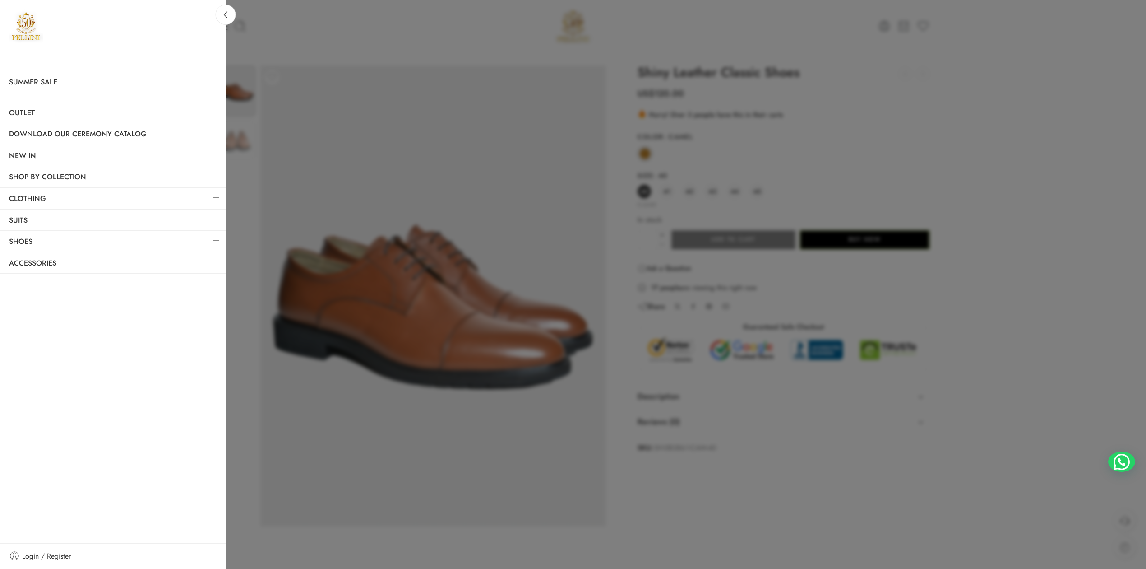
click at [217, 242] on link at bounding box center [216, 240] width 19 height 19
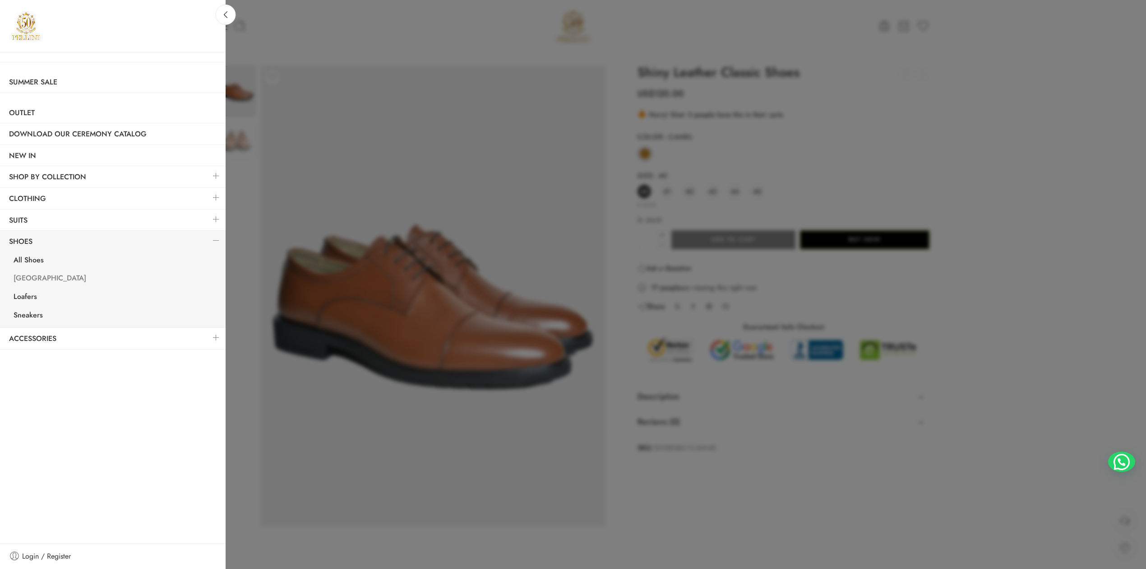
click at [26, 276] on link "[GEOGRAPHIC_DATA]" at bounding box center [115, 279] width 221 height 19
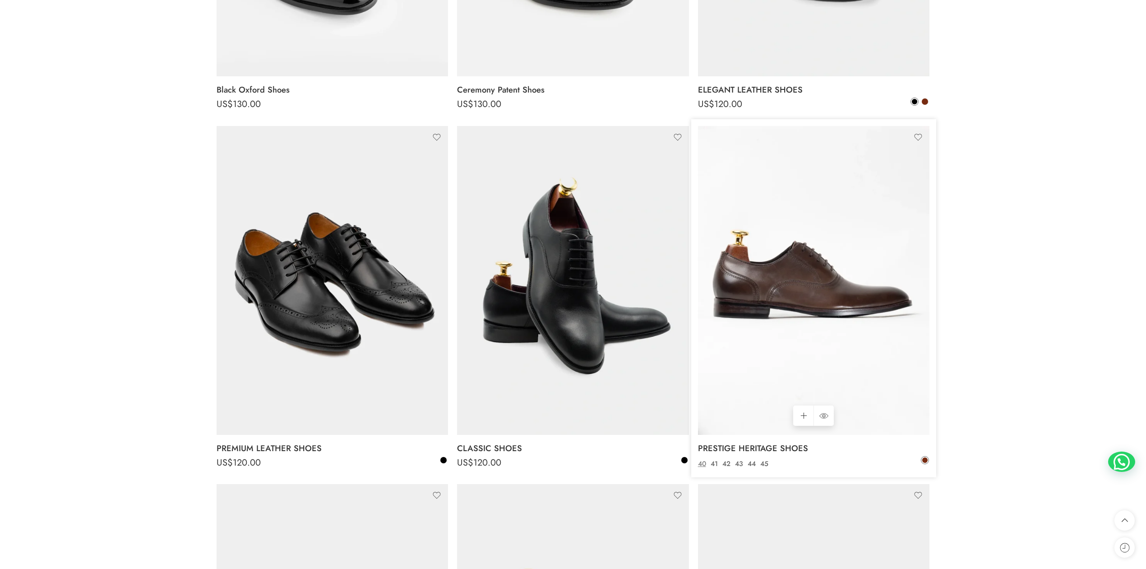
scroll to position [200, 0]
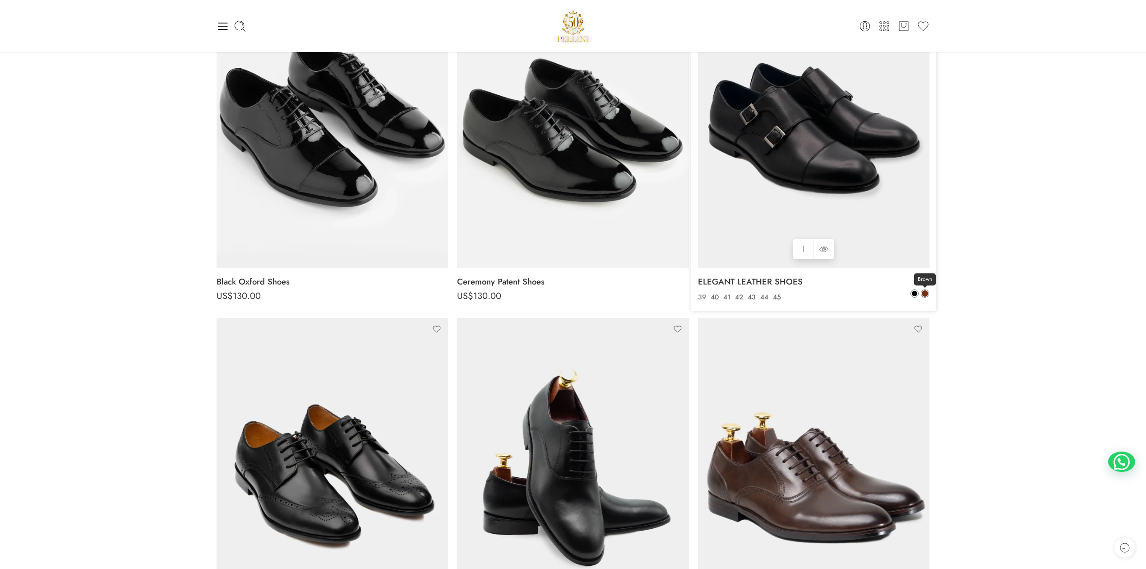
click at [925, 291] on span at bounding box center [925, 293] width 6 height 6
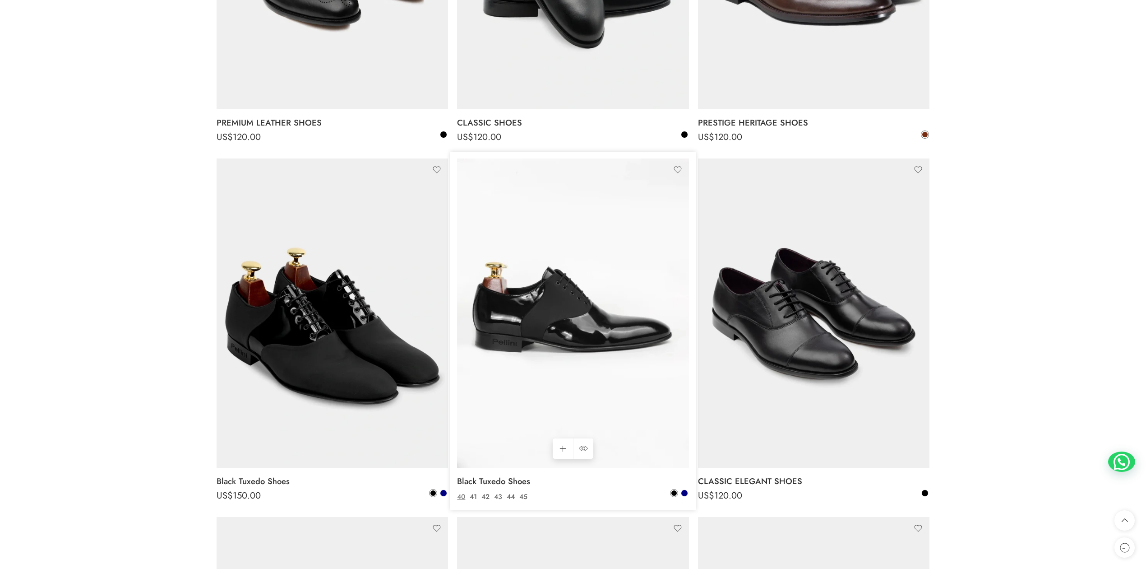
scroll to position [802, 0]
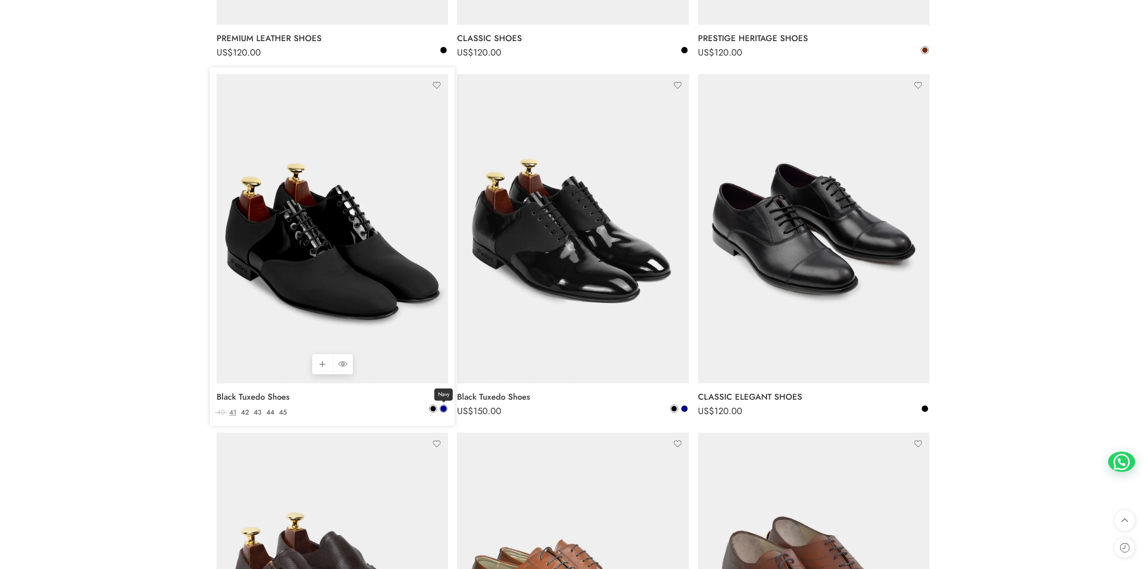
click at [447, 409] on link "Navy" at bounding box center [444, 408] width 8 height 8
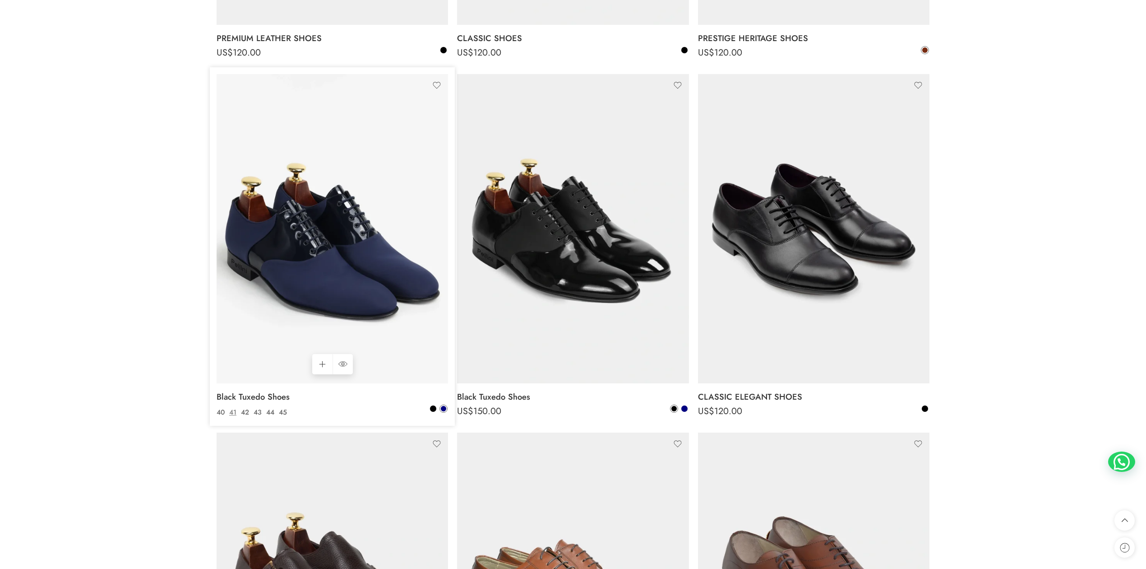
click at [359, 302] on img at bounding box center [333, 228] width 232 height 309
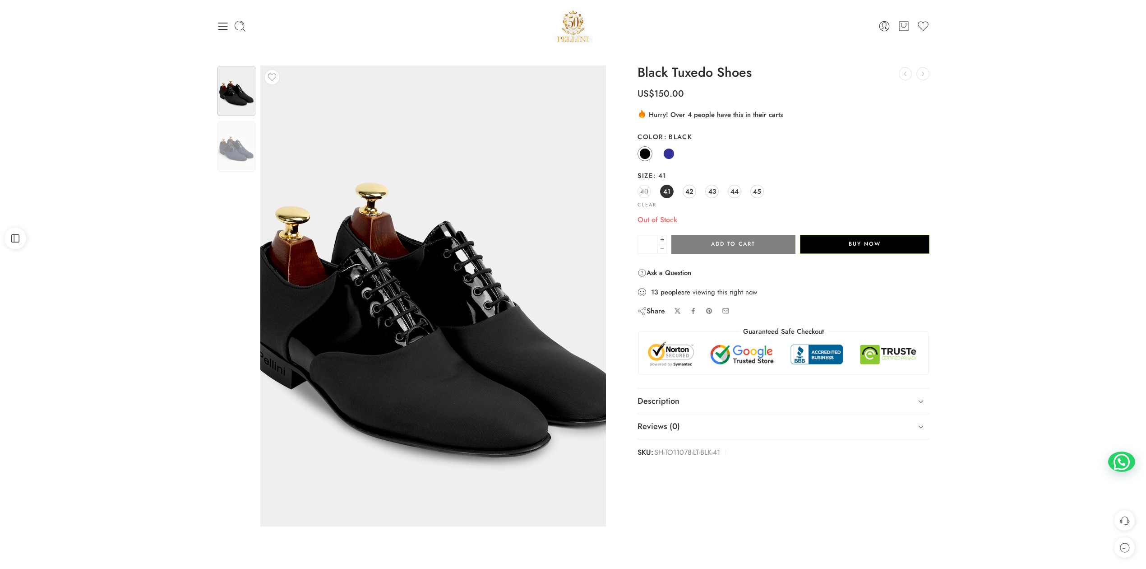
click at [422, 285] on img at bounding box center [435, 298] width 406 height 542
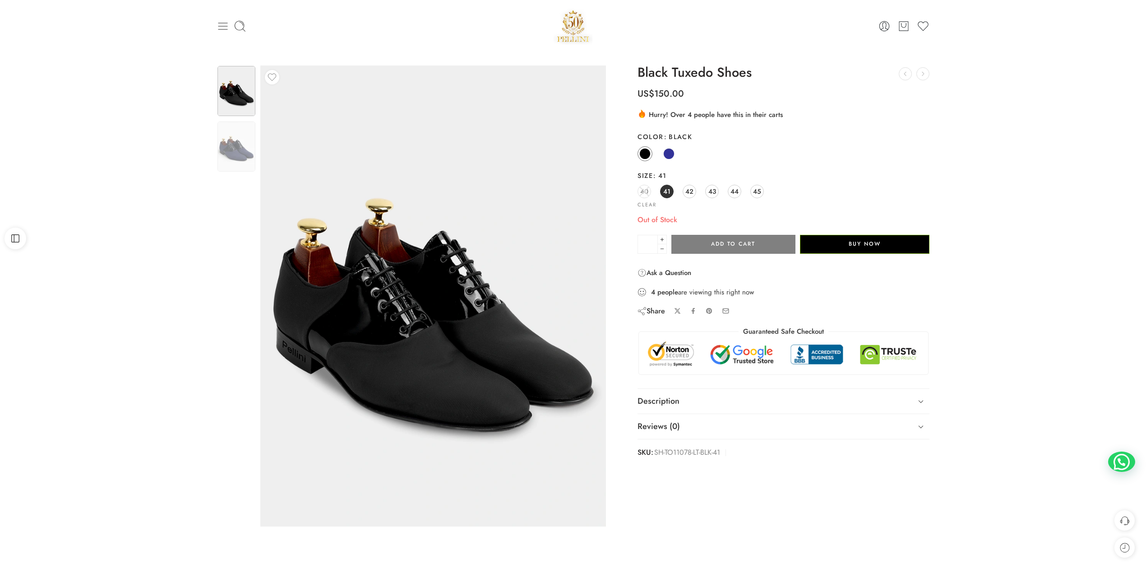
click at [221, 22] on icon at bounding box center [223, 26] width 13 height 13
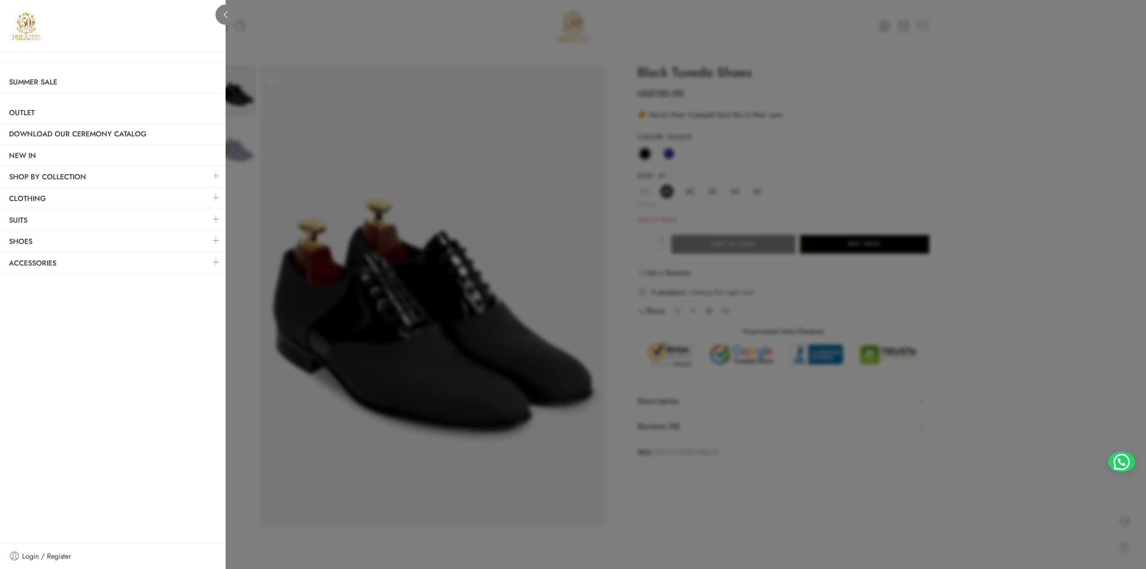
click at [221, 22] on link at bounding box center [226, 15] width 20 height 20
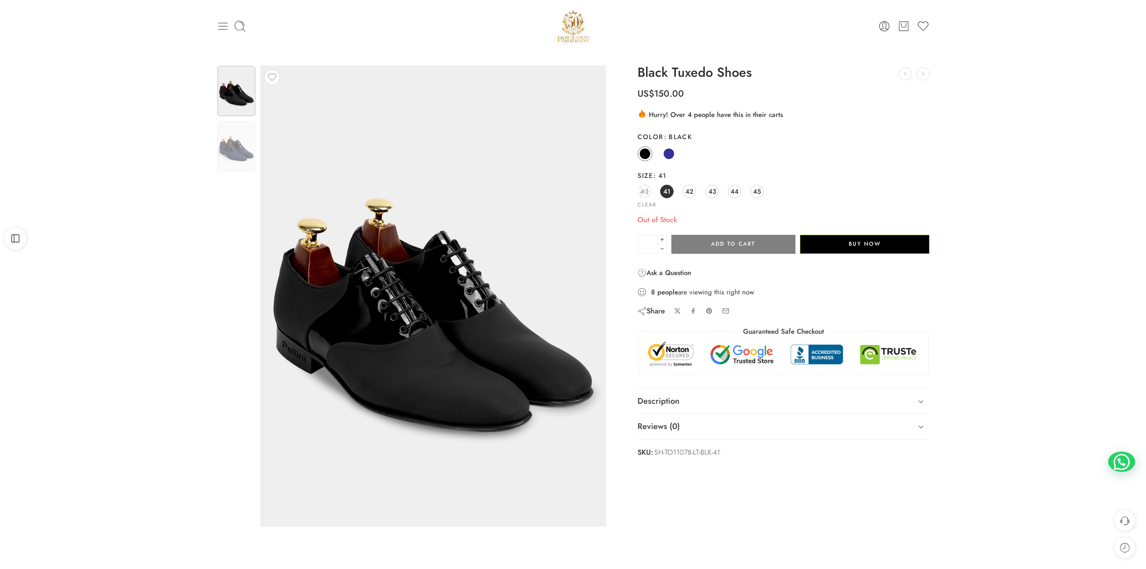
drag, startPoint x: 215, startPoint y: 26, endPoint x: 221, endPoint y: 28, distance: 5.7
click at [215, 26] on div "0 Cart 0 Wishlist Search here Popular Searches:" at bounding box center [573, 26] width 722 height 38
click at [227, 29] on icon at bounding box center [222, 26] width 9 height 7
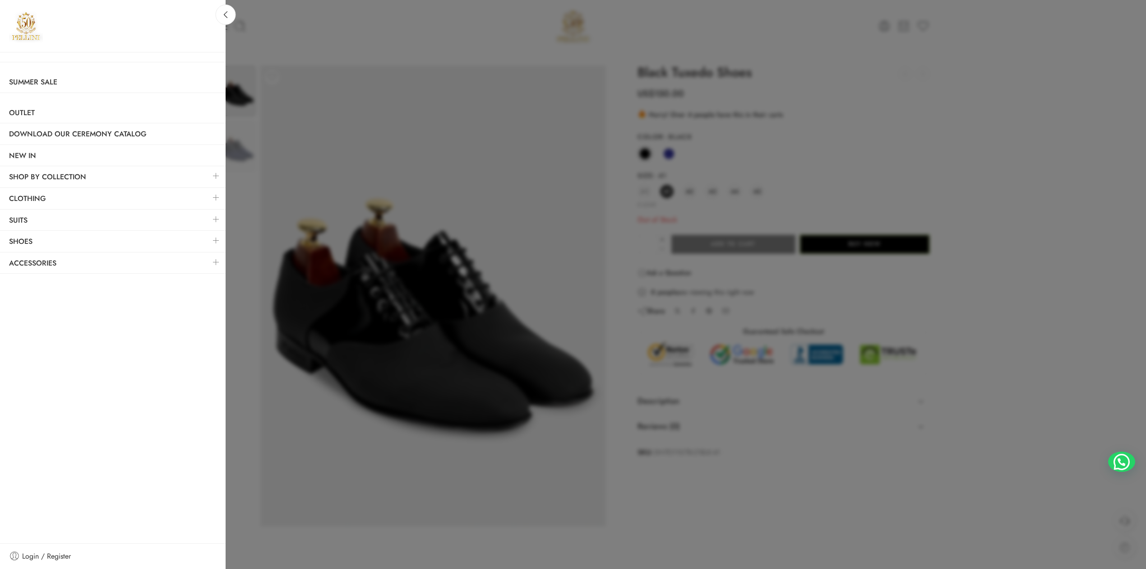
click at [221, 239] on link at bounding box center [216, 240] width 19 height 19
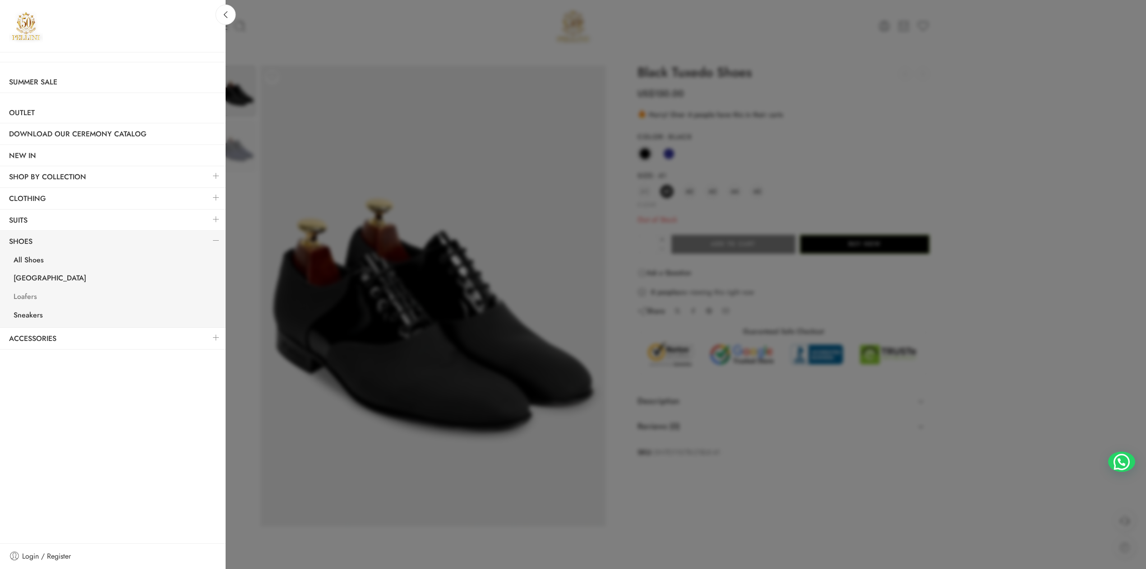
click at [38, 295] on link "Loafers" at bounding box center [115, 297] width 221 height 19
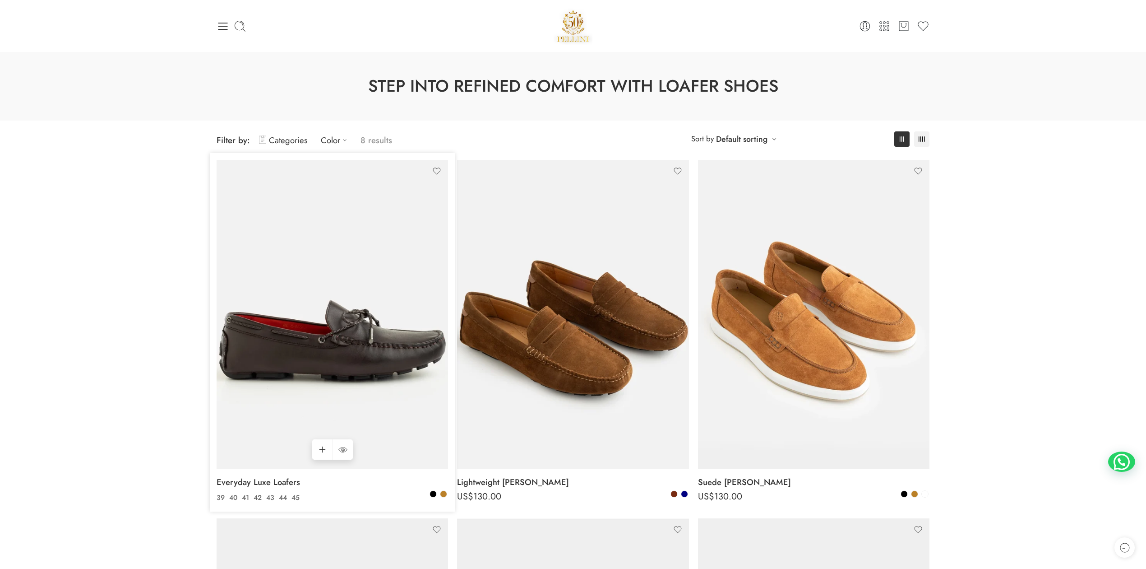
click at [358, 365] on img at bounding box center [333, 314] width 232 height 309
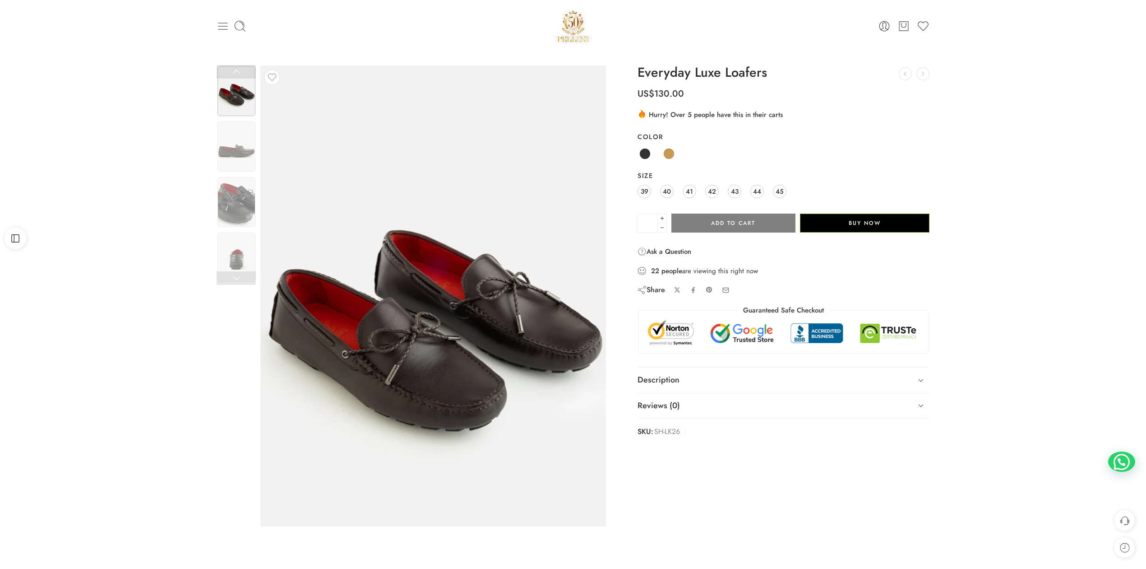
click at [219, 27] on icon at bounding box center [223, 26] width 13 height 13
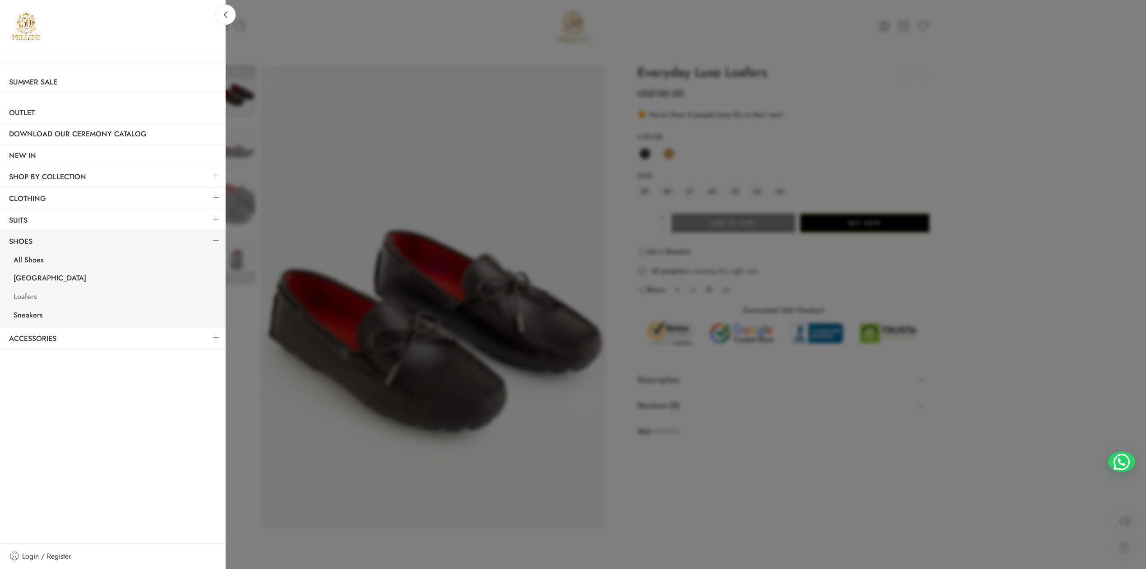
click at [28, 299] on link "Loafers" at bounding box center [115, 297] width 221 height 19
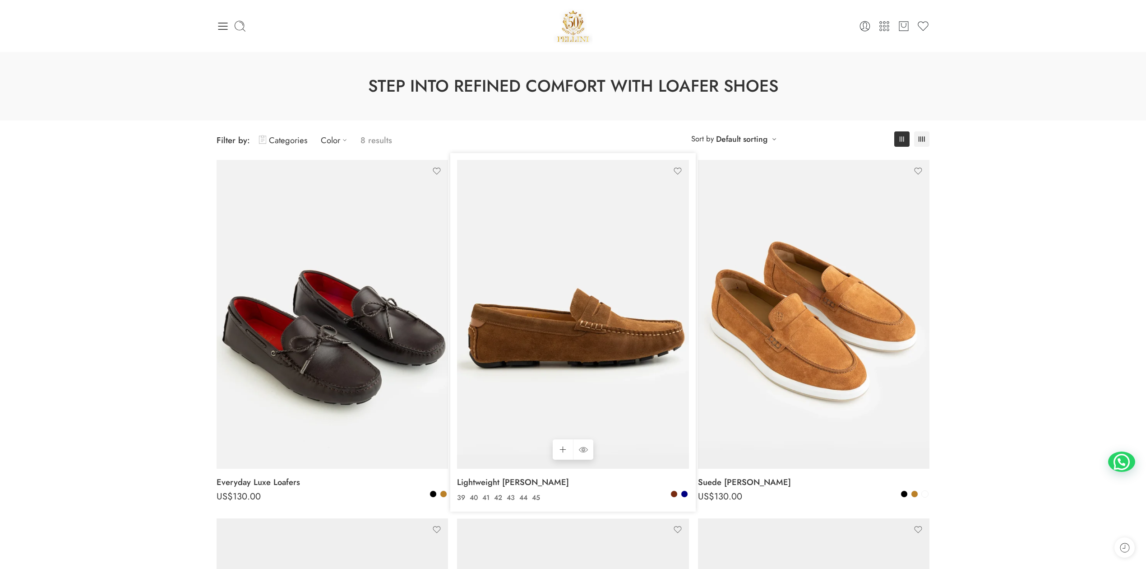
click at [634, 298] on img at bounding box center [573, 314] width 232 height 309
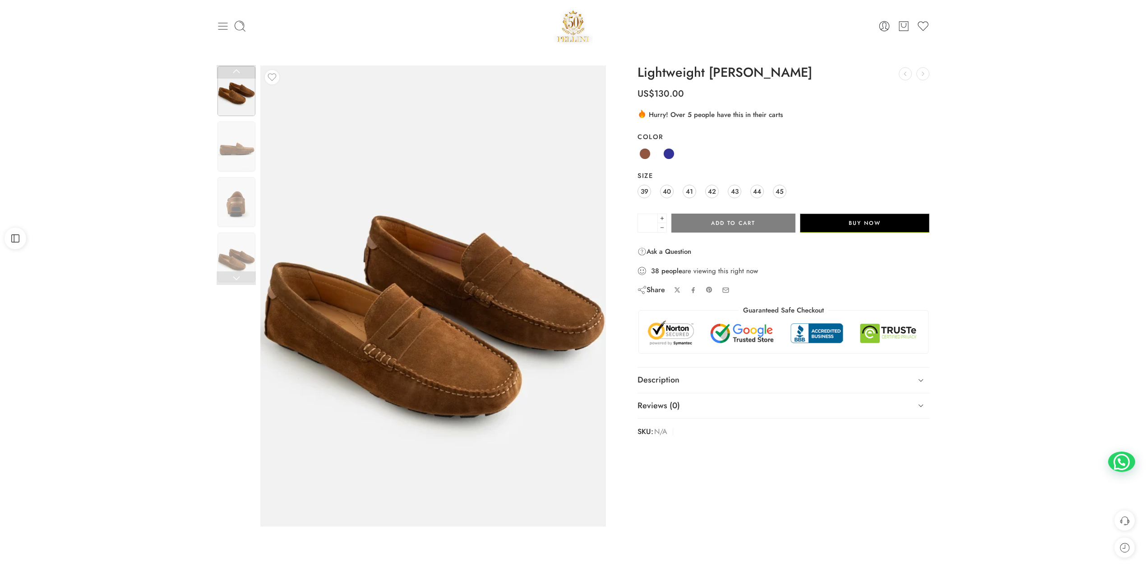
click at [226, 23] on icon at bounding box center [222, 26] width 9 height 7
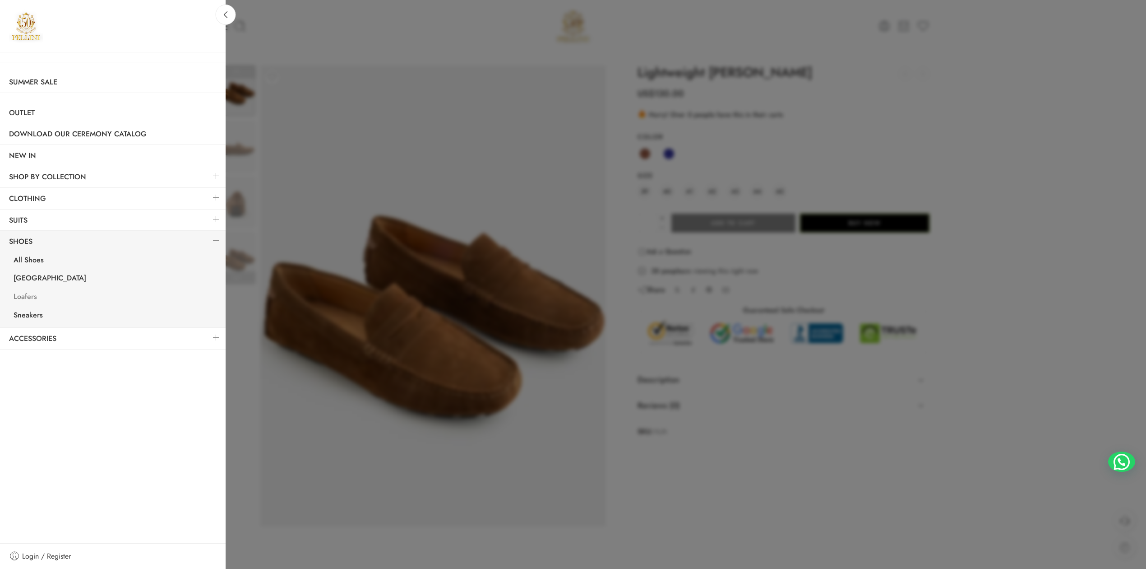
click at [23, 301] on link "Loafers" at bounding box center [115, 297] width 221 height 19
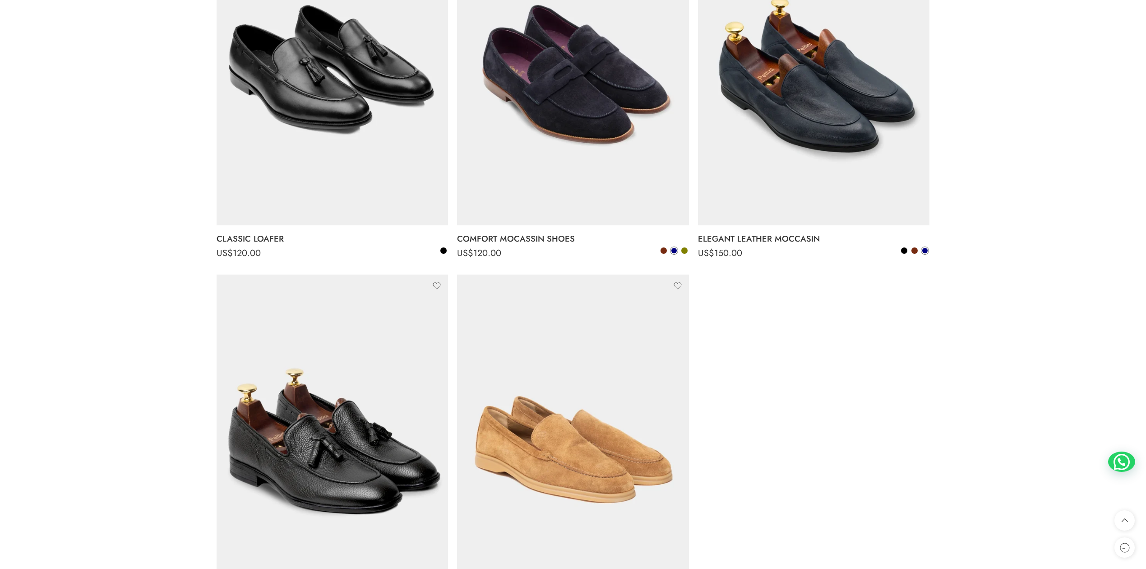
scroll to position [401, 0]
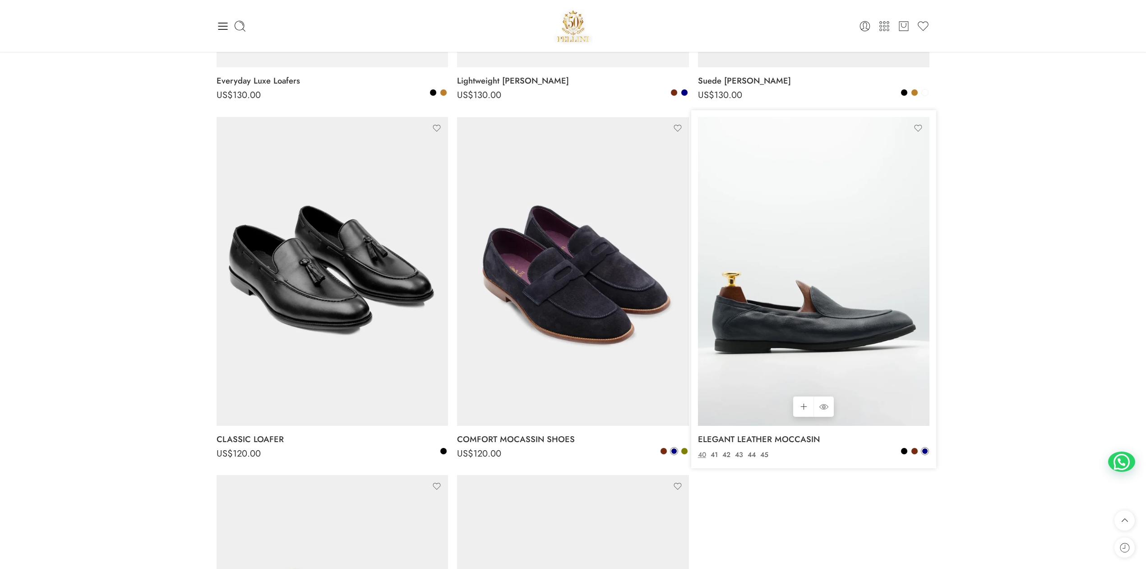
click at [789, 282] on img at bounding box center [814, 271] width 232 height 309
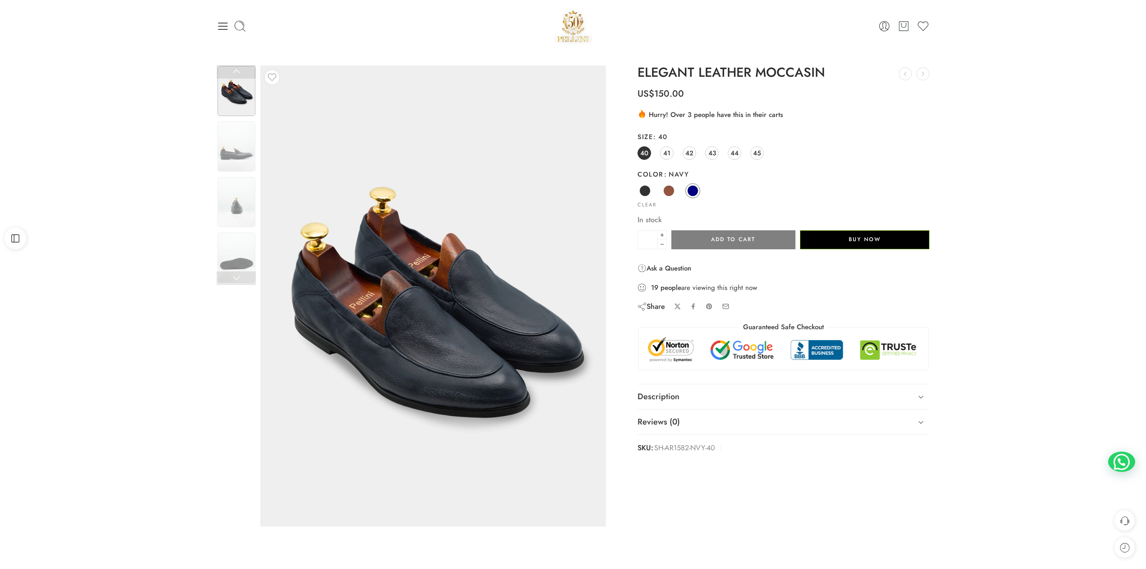
click at [432, 324] on img at bounding box center [433, 291] width 406 height 542
click at [387, 308] on img at bounding box center [441, 294] width 406 height 542
click at [667, 189] on span at bounding box center [668, 190] width 11 height 11
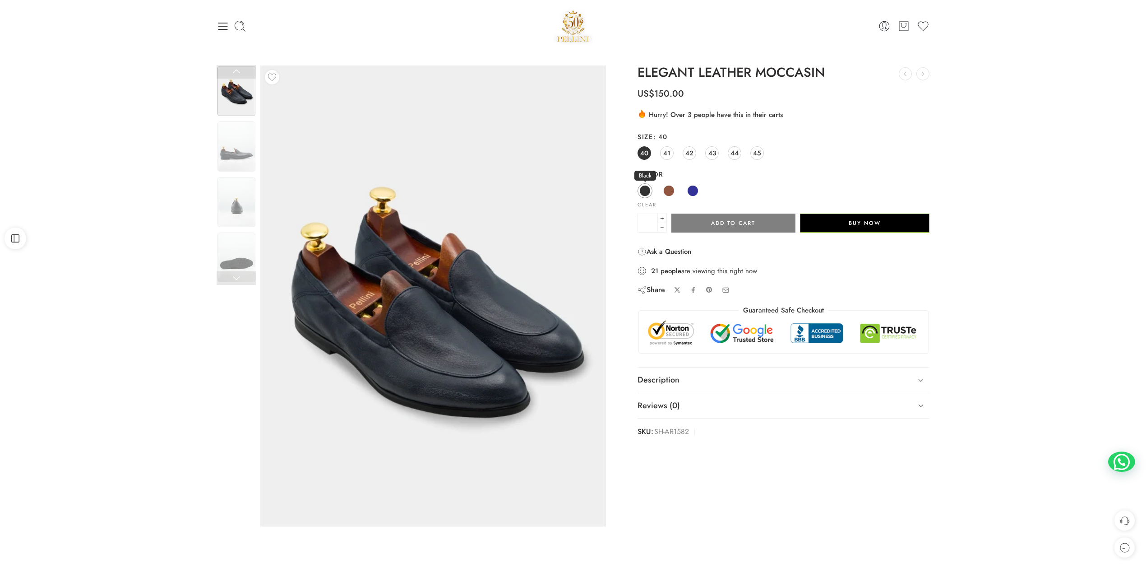
click at [641, 190] on span at bounding box center [645, 190] width 11 height 11
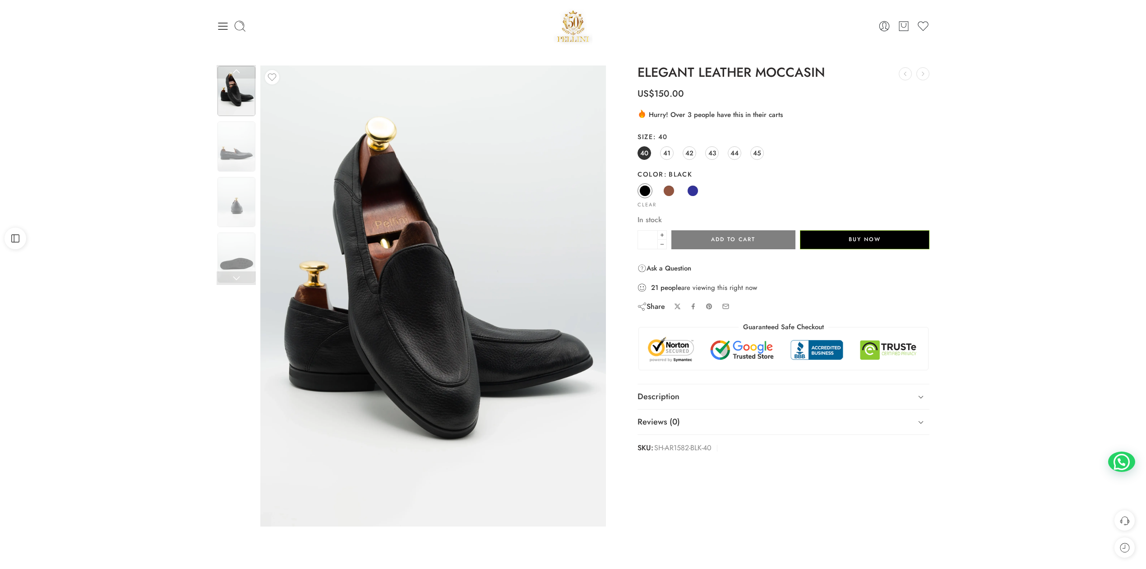
click at [482, 311] on img at bounding box center [433, 295] width 346 height 461
click at [228, 25] on icon at bounding box center [223, 26] width 13 height 13
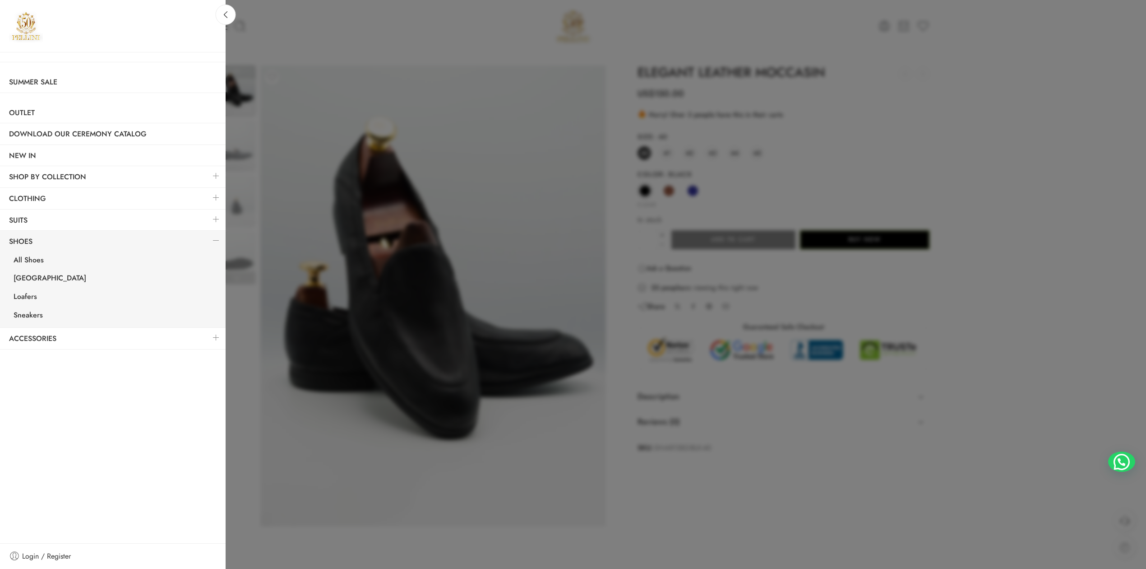
click at [214, 201] on link at bounding box center [216, 197] width 19 height 19
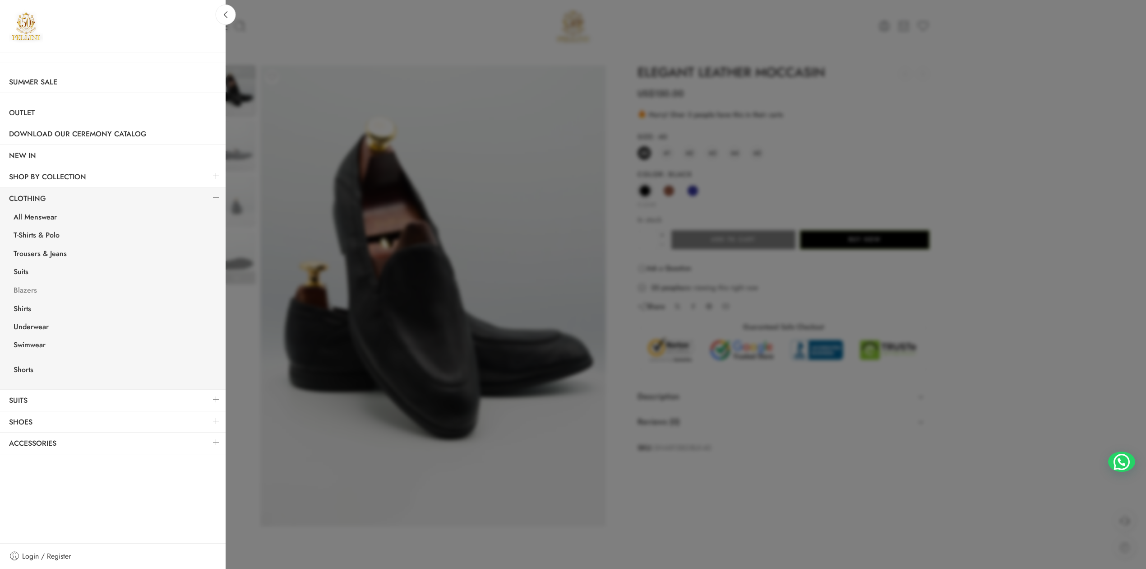
click at [31, 292] on link "Blazers" at bounding box center [115, 291] width 221 height 19
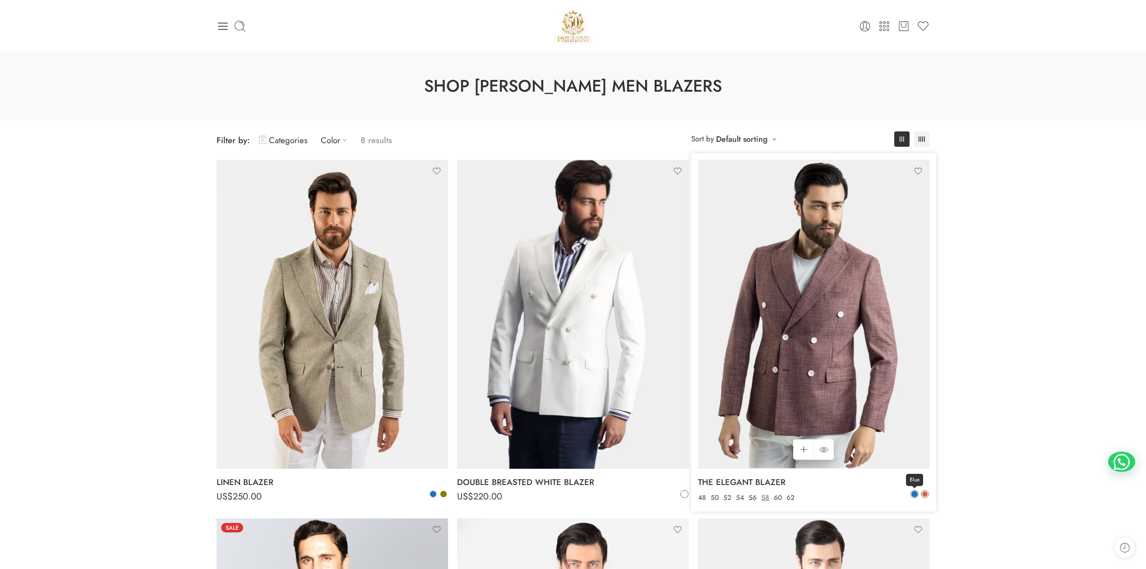
click at [914, 493] on span at bounding box center [915, 494] width 6 height 6
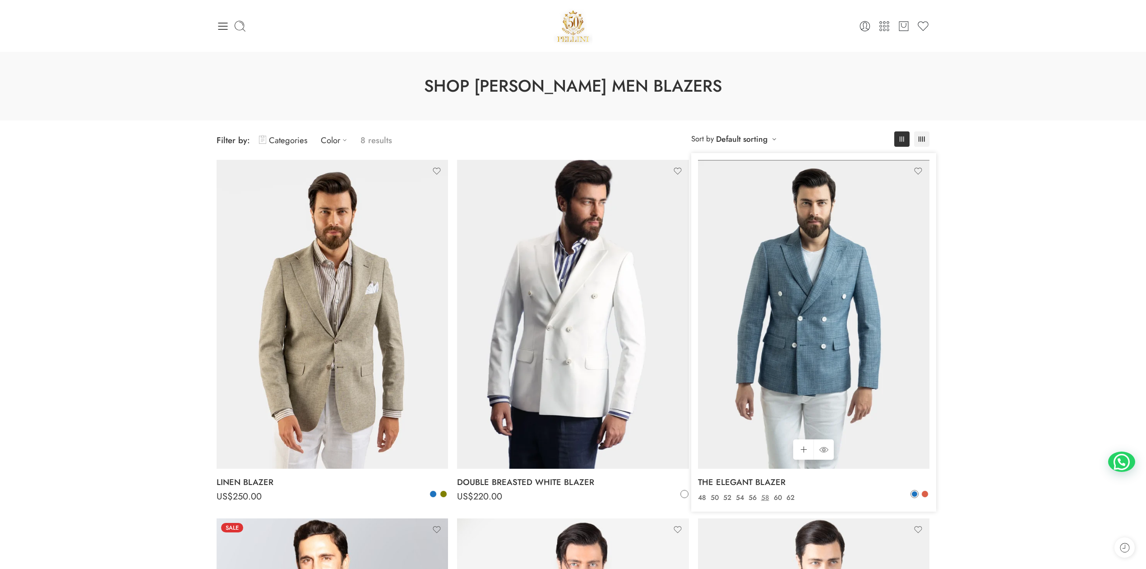
click at [849, 346] on img at bounding box center [814, 314] width 232 height 309
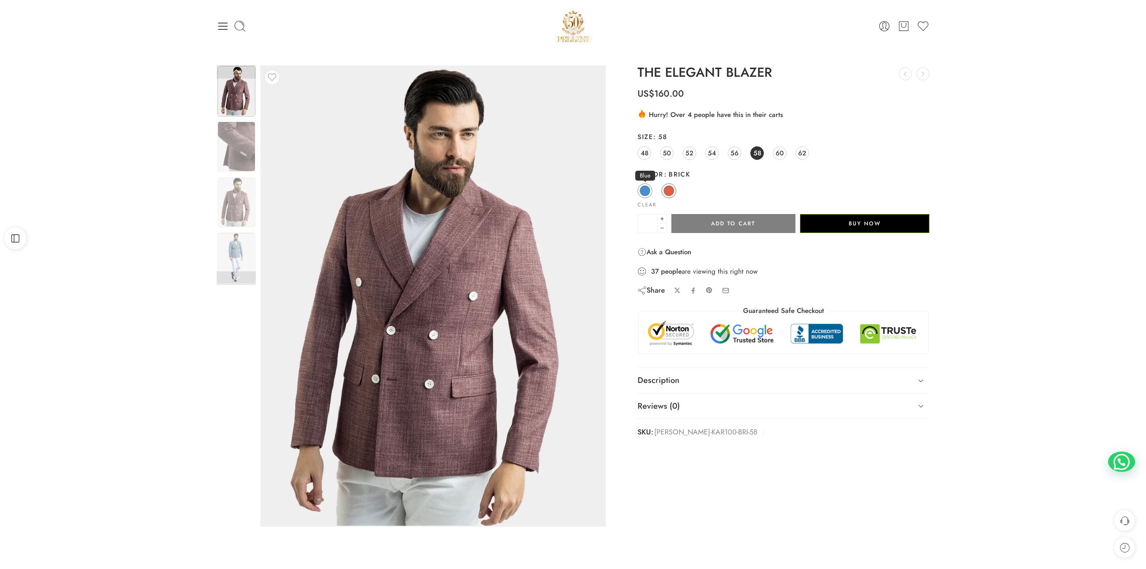
click at [647, 192] on span at bounding box center [645, 190] width 11 height 11
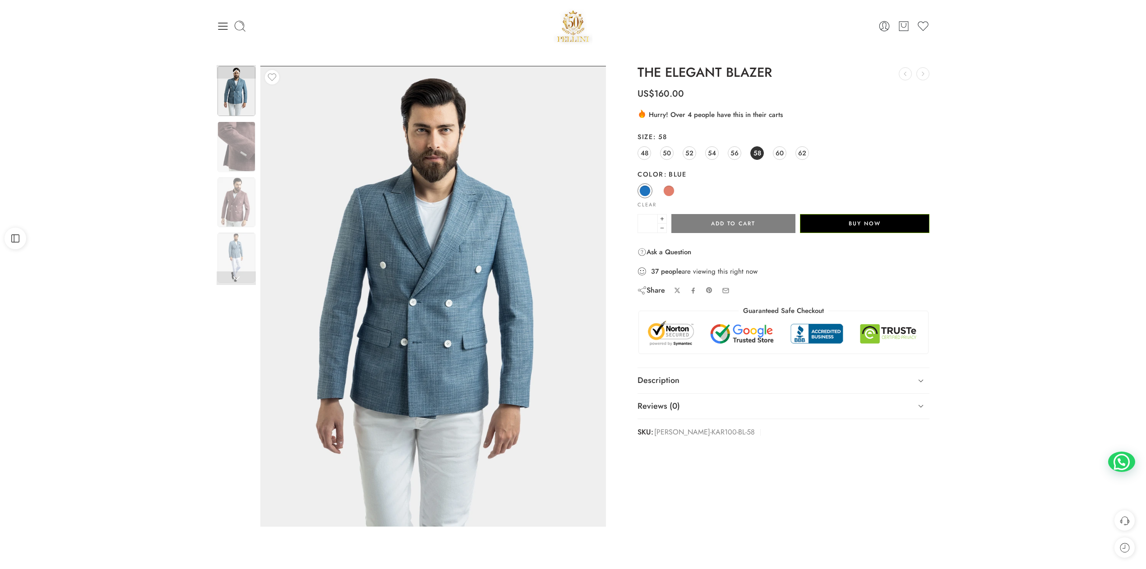
click at [403, 318] on img at bounding box center [433, 295] width 346 height 461
click at [227, 24] on icon at bounding box center [223, 26] width 13 height 13
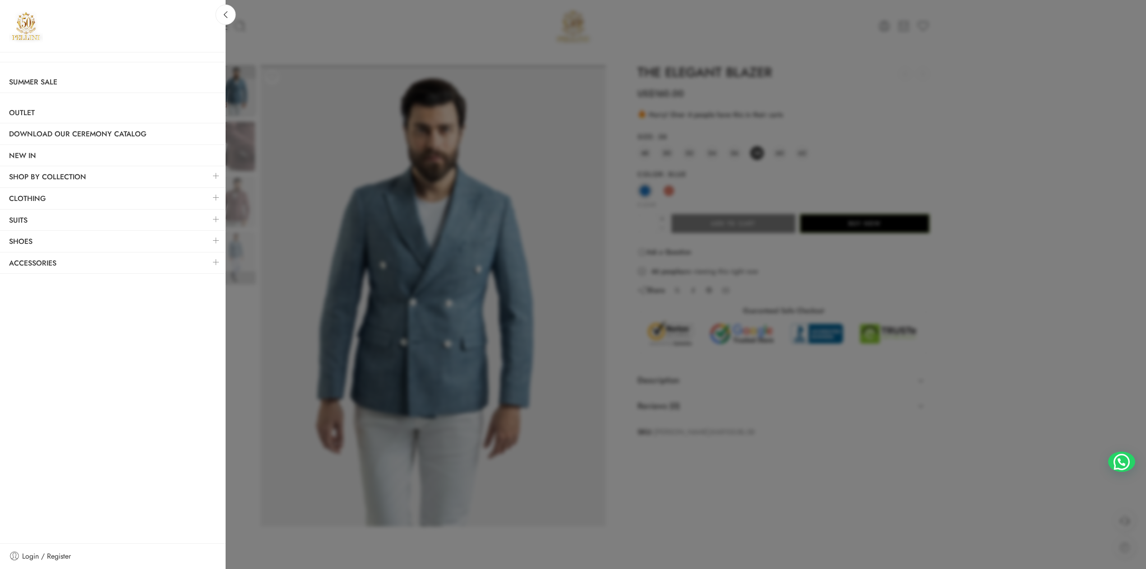
click at [212, 192] on link at bounding box center [216, 197] width 19 height 19
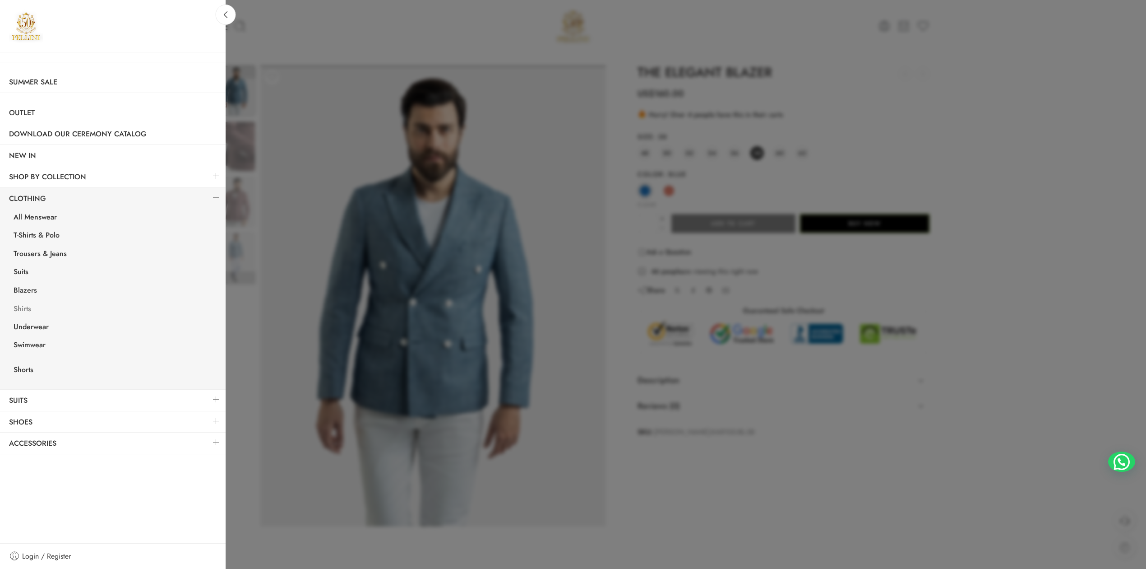
click at [28, 311] on link "Shirts" at bounding box center [115, 310] width 221 height 19
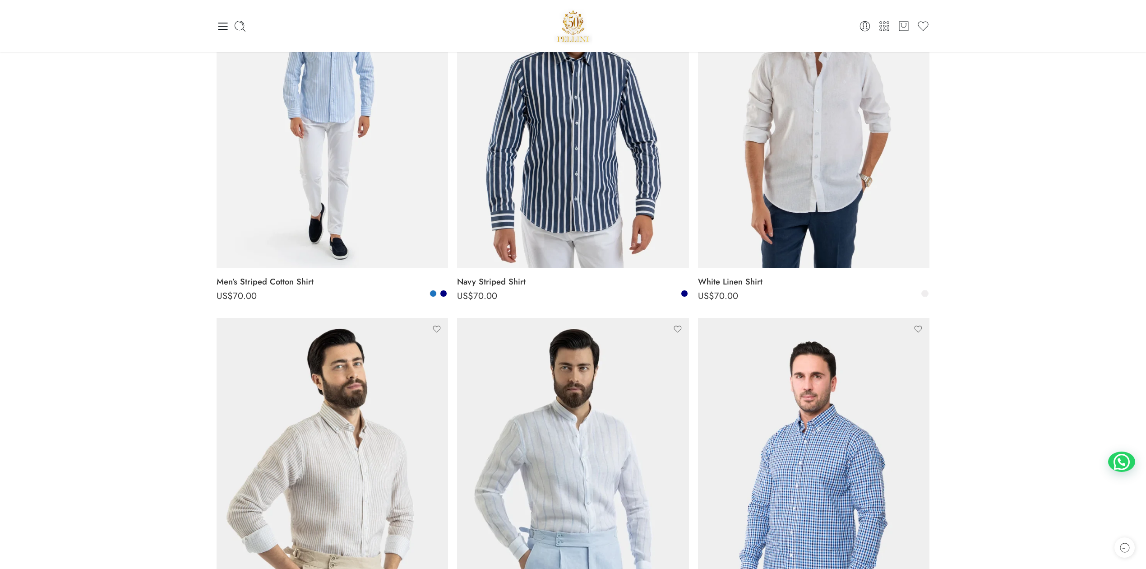
scroll to position [401, 0]
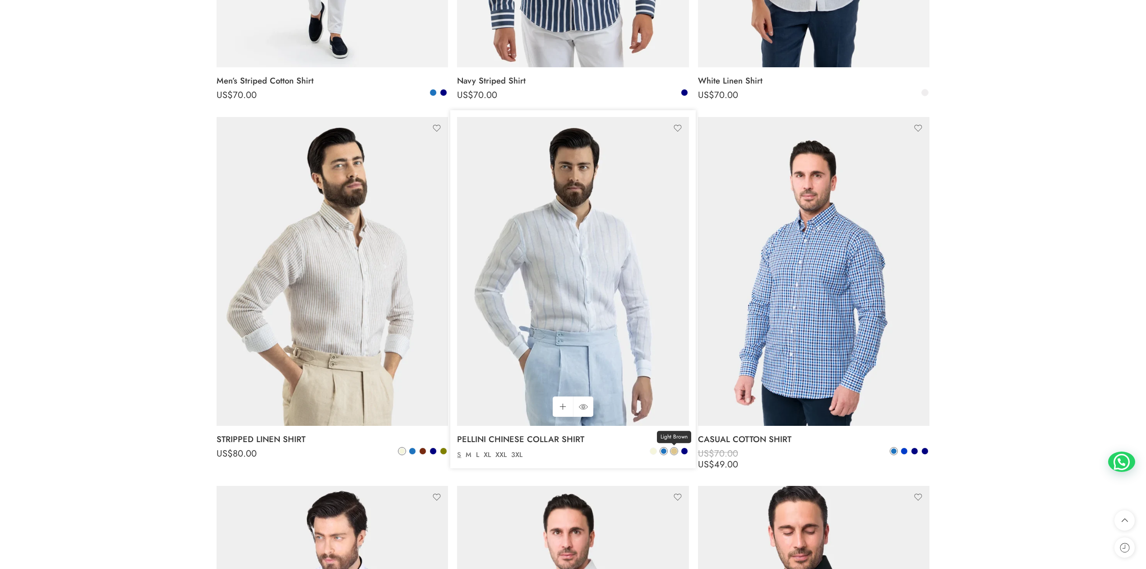
click at [672, 454] on link "Light Brown" at bounding box center [674, 451] width 8 height 8
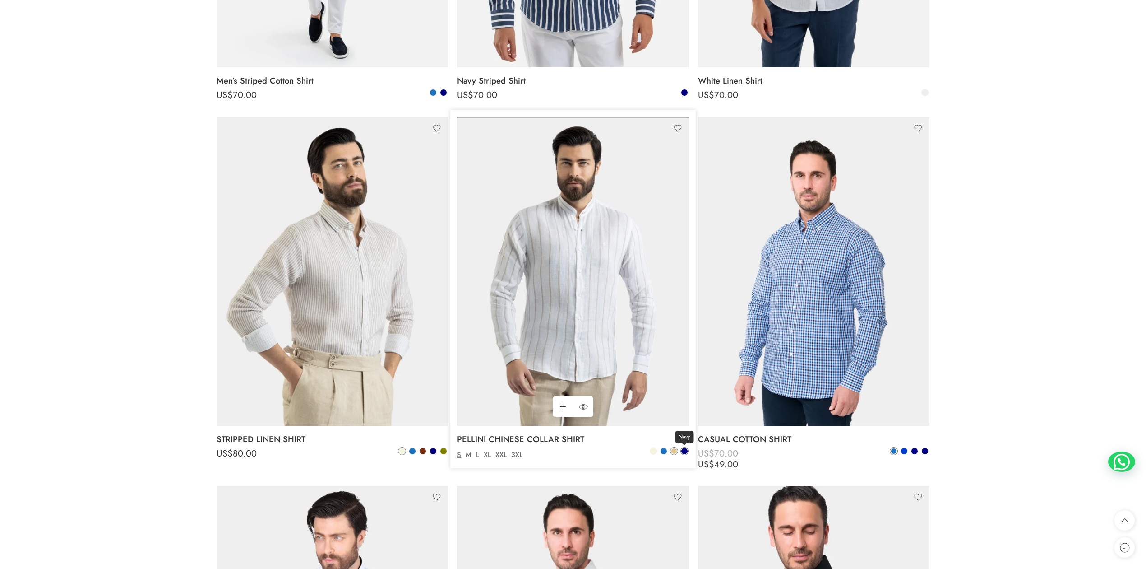
click at [682, 450] on span at bounding box center [685, 451] width 6 height 6
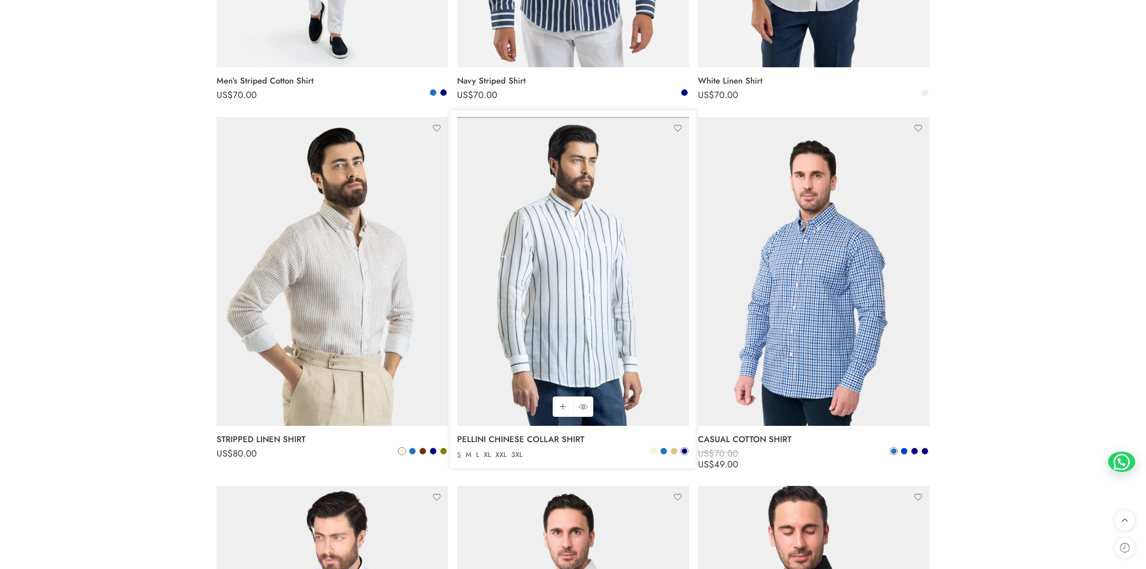
click at [591, 236] on img at bounding box center [573, 271] width 232 height 309
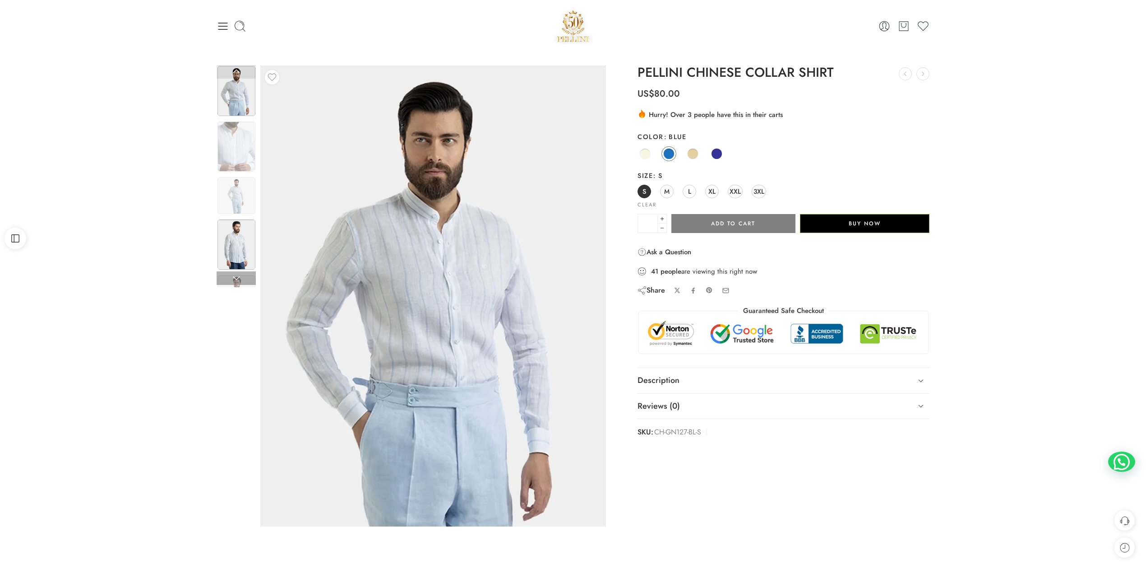
click at [231, 245] on img at bounding box center [237, 244] width 38 height 50
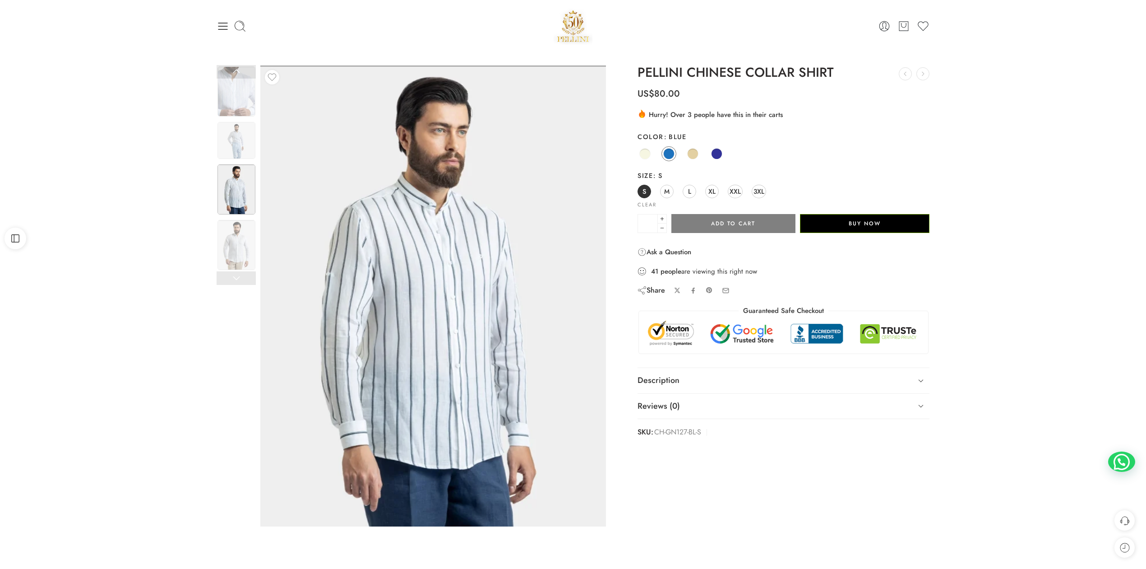
click at [429, 269] on img at bounding box center [433, 295] width 346 height 461
click at [235, 253] on img at bounding box center [237, 245] width 38 height 50
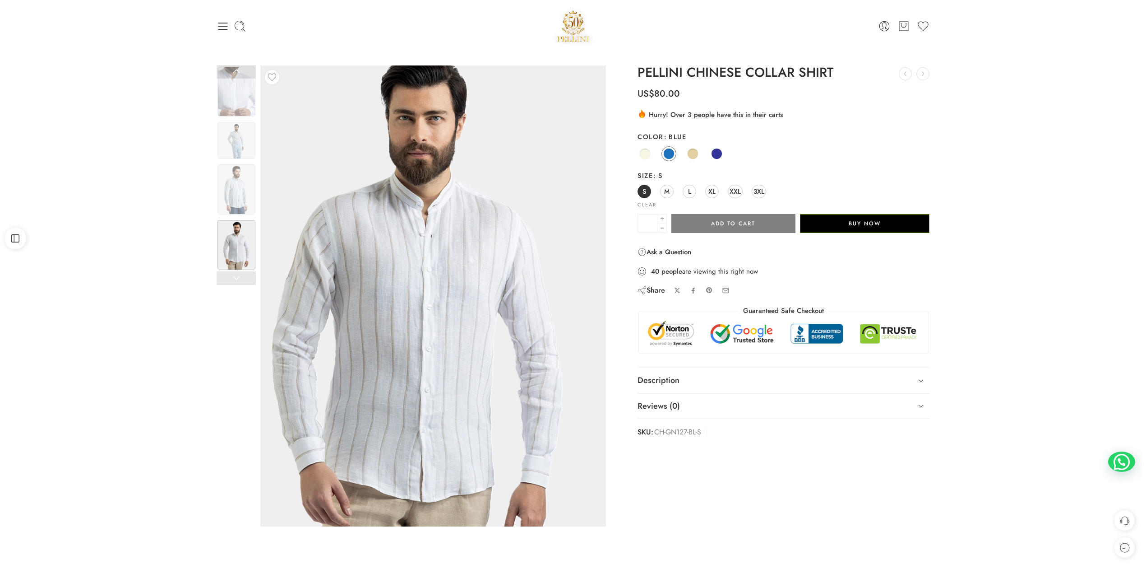
click at [525, 228] on img at bounding box center [417, 308] width 406 height 542
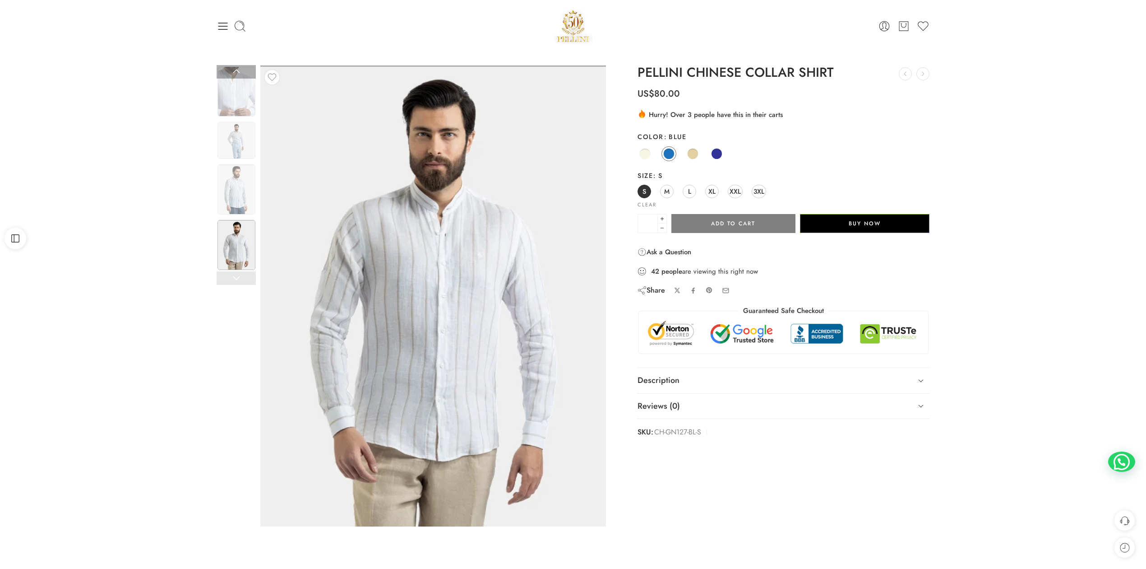
click at [233, 277] on link at bounding box center [236, 278] width 39 height 14
click at [233, 74] on link at bounding box center [236, 72] width 39 height 14
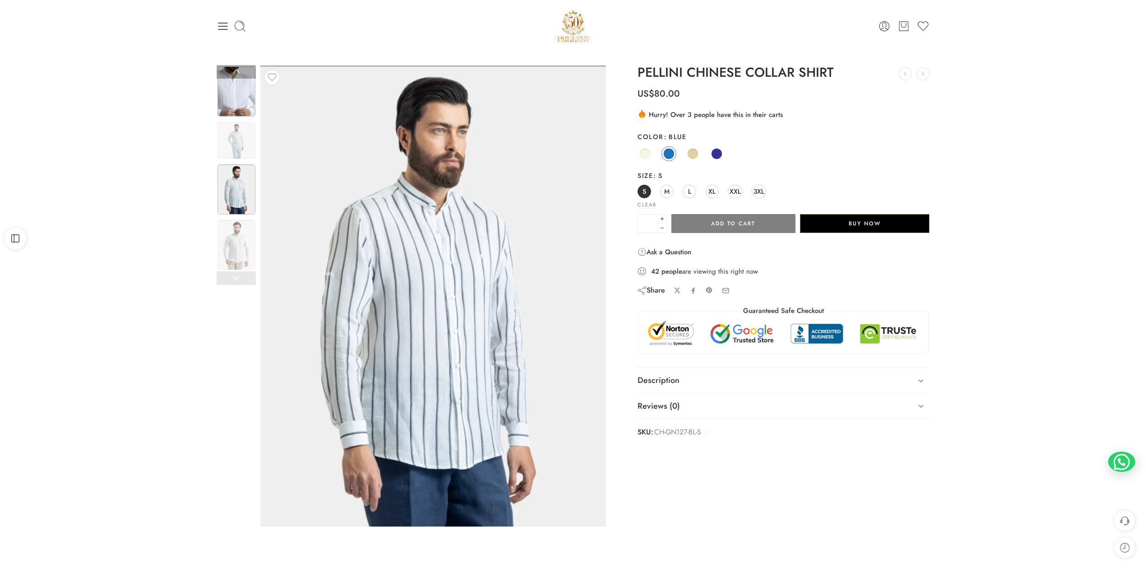
click at [239, 97] on img at bounding box center [237, 91] width 38 height 50
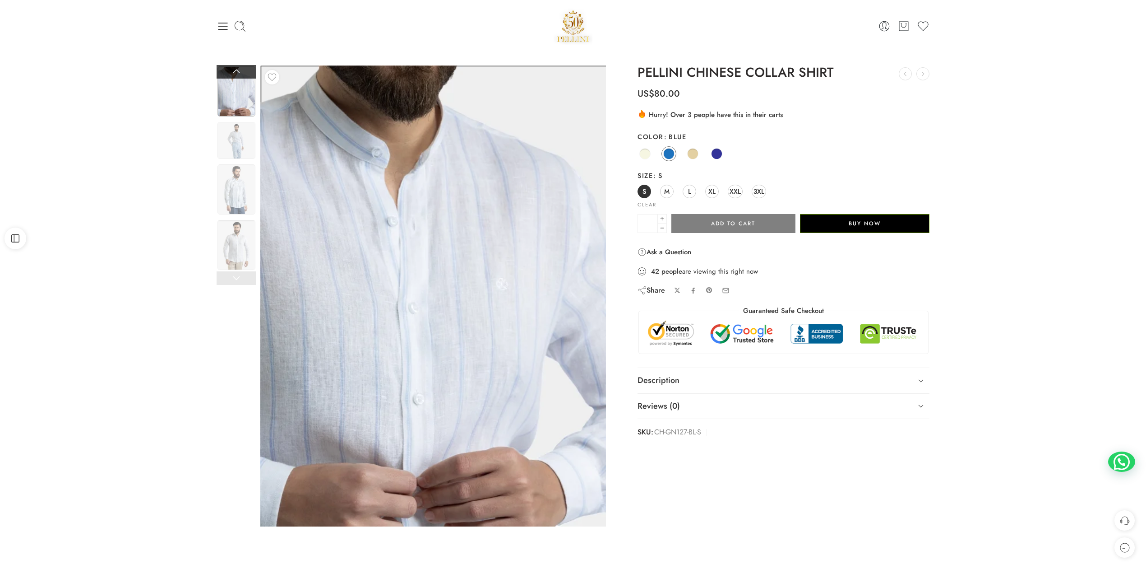
click at [235, 72] on link at bounding box center [236, 72] width 39 height 14
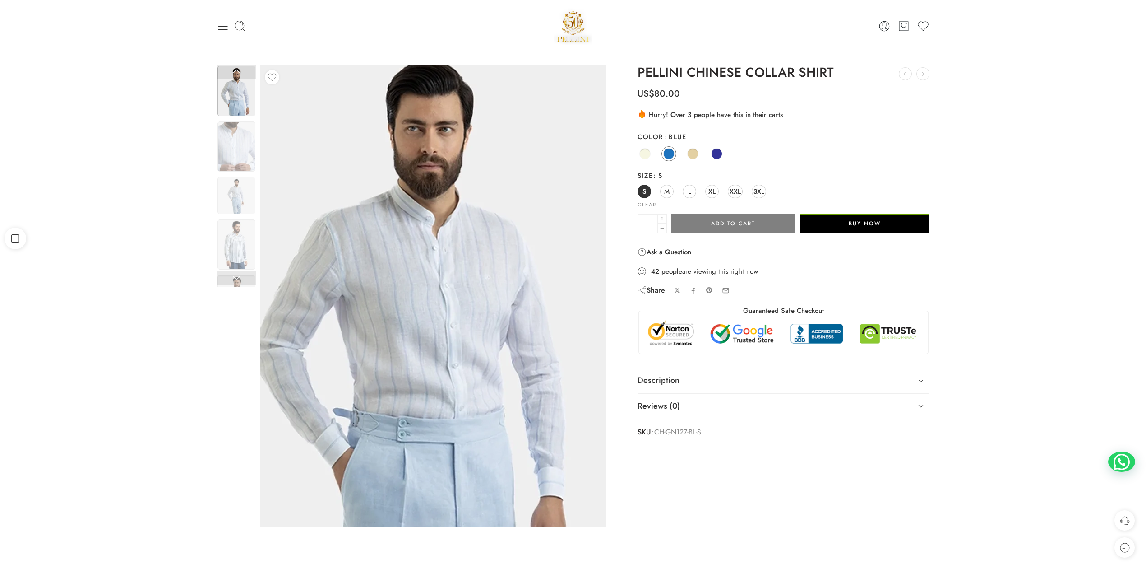
click at [466, 204] on img at bounding box center [427, 312] width 406 height 542
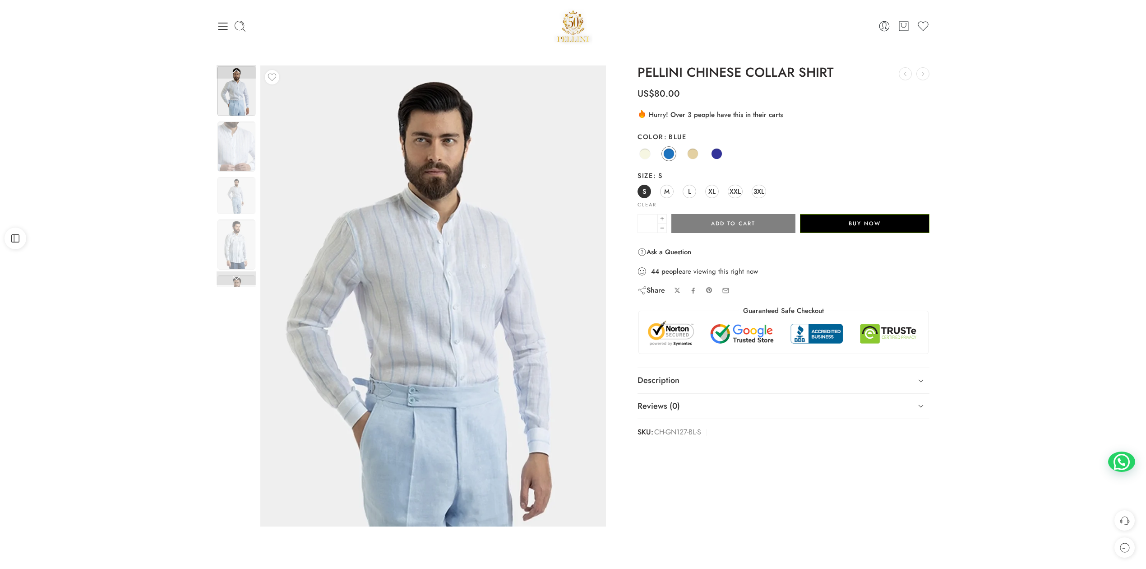
drag, startPoint x: 228, startPoint y: 24, endPoint x: 253, endPoint y: 107, distance: 86.2
click at [228, 24] on icon at bounding box center [223, 26] width 13 height 13
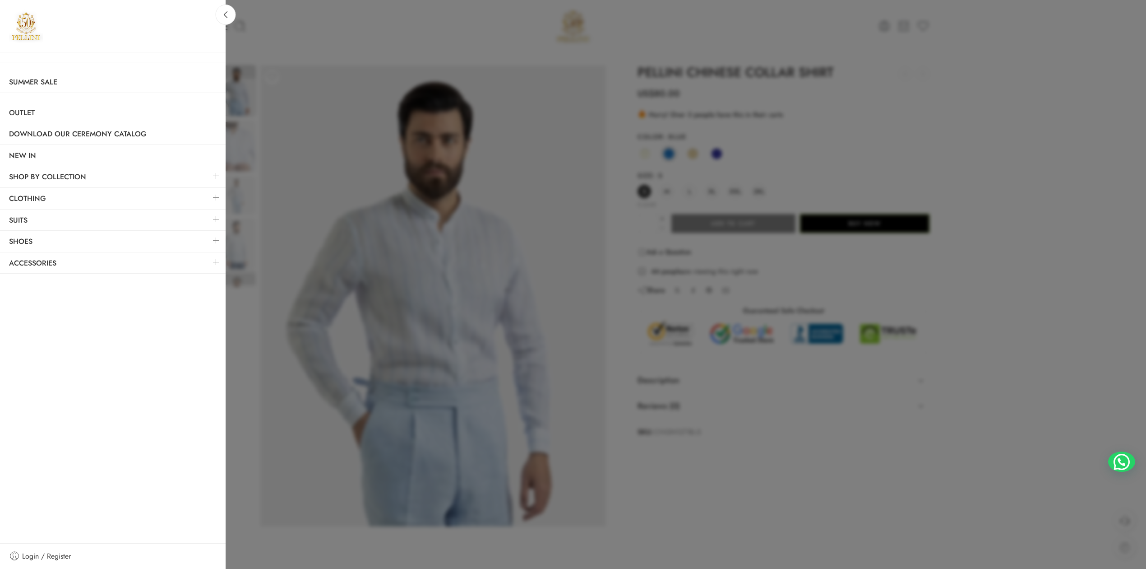
click at [217, 201] on link at bounding box center [216, 197] width 19 height 19
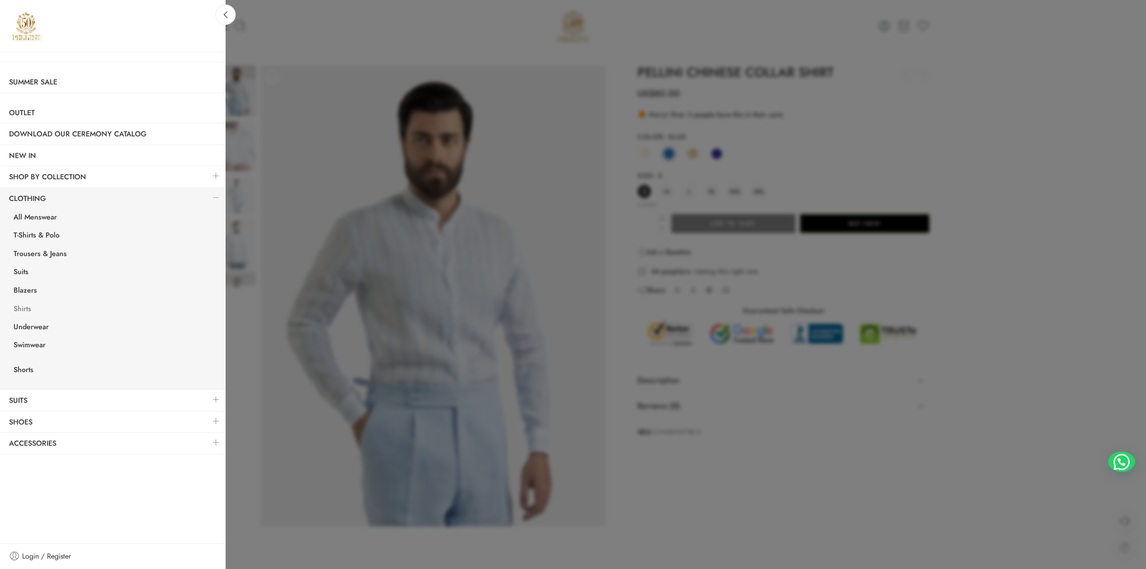
click at [25, 309] on link "Shirts" at bounding box center [115, 310] width 221 height 19
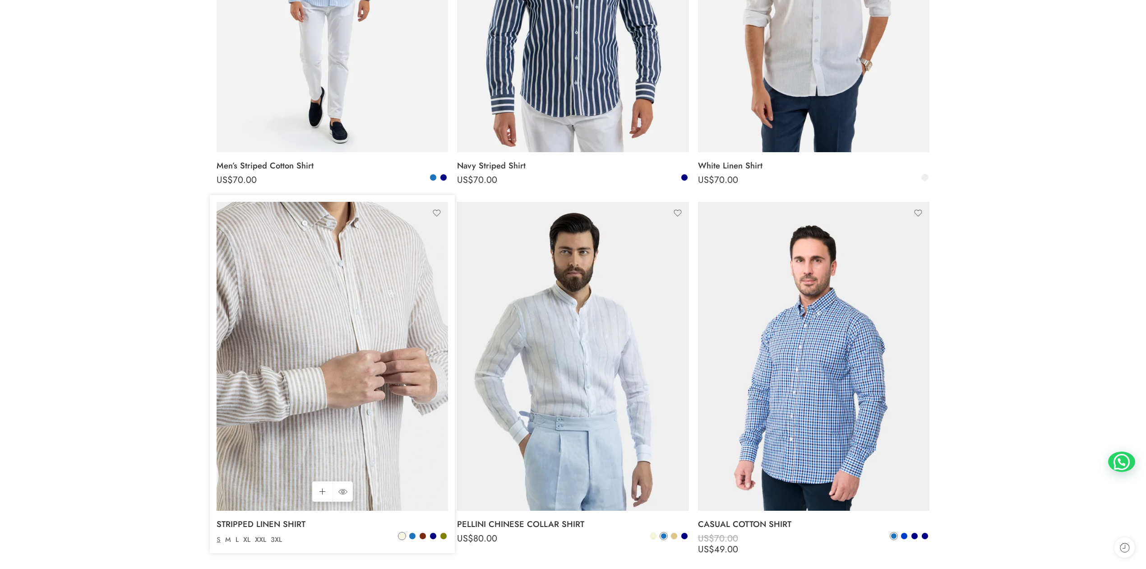
scroll to position [401, 0]
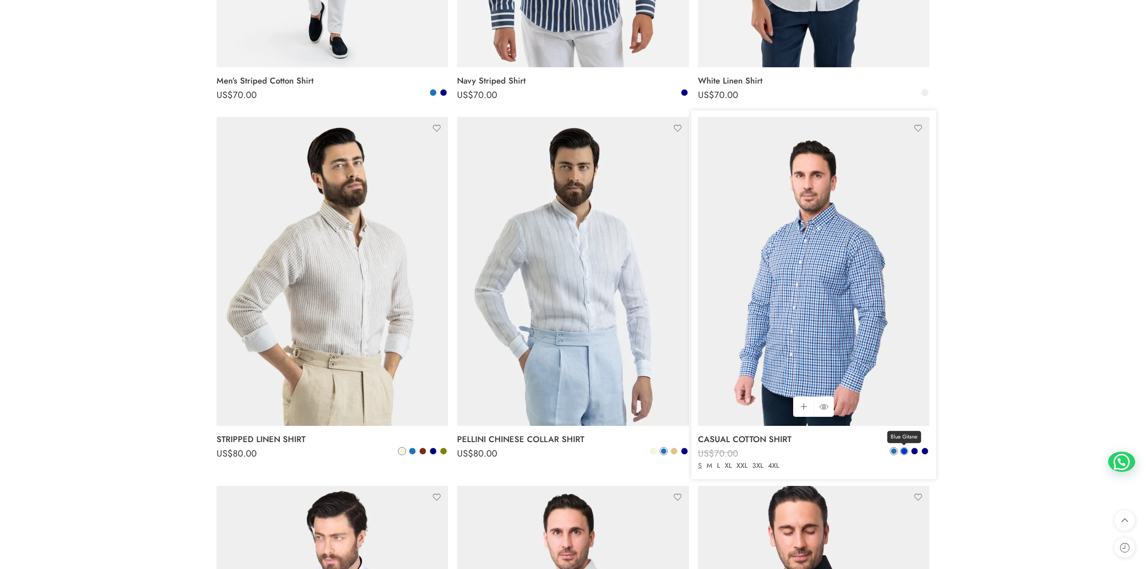
click at [903, 452] on span at bounding box center [904, 451] width 6 height 6
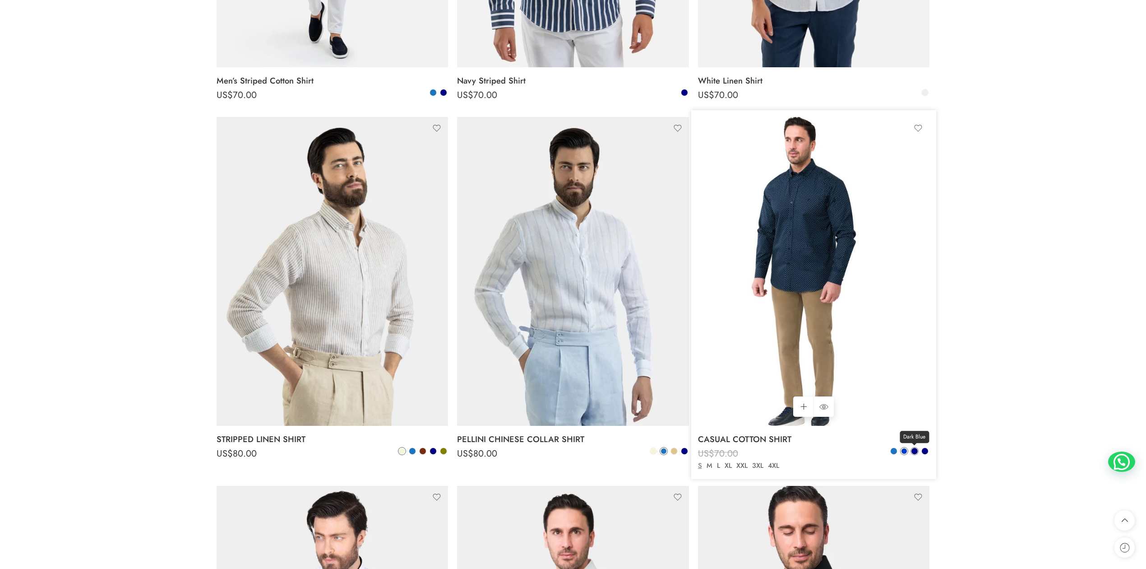
click at [916, 450] on span at bounding box center [915, 451] width 6 height 6
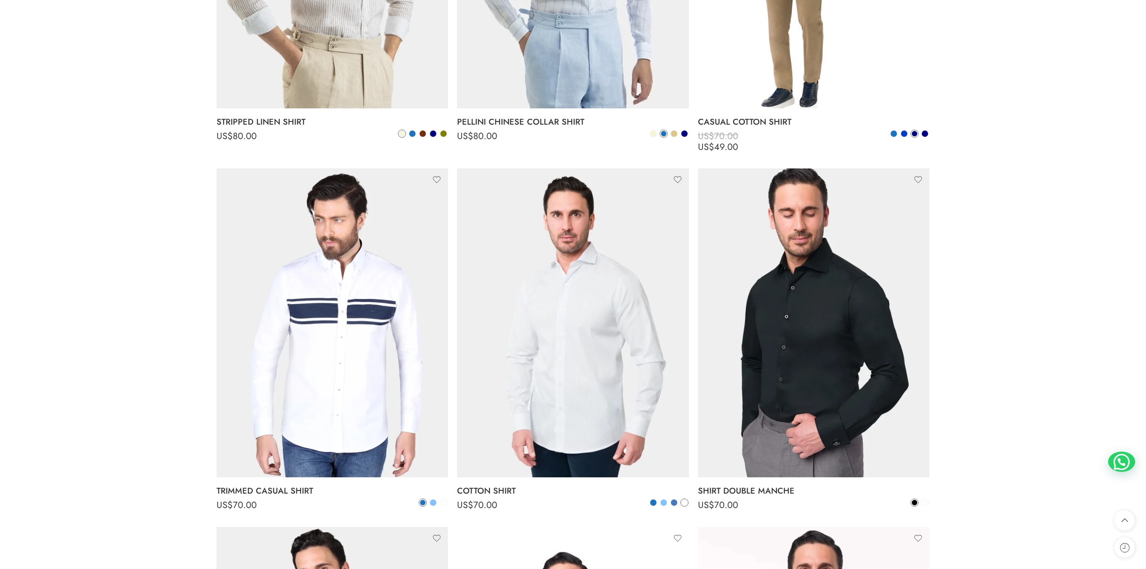
scroll to position [802, 0]
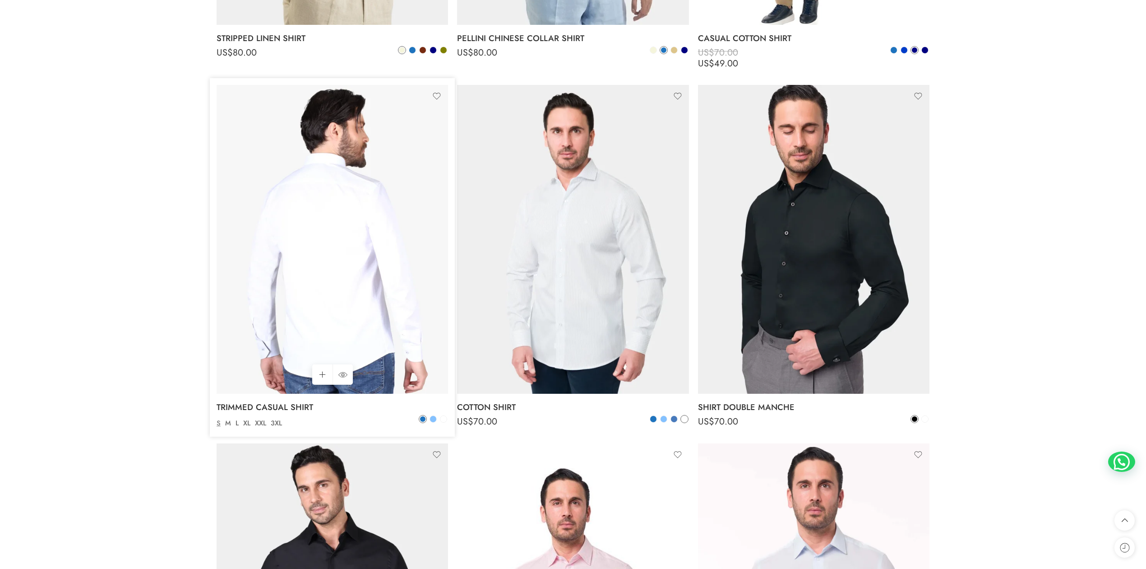
click at [316, 315] on img at bounding box center [333, 239] width 232 height 309
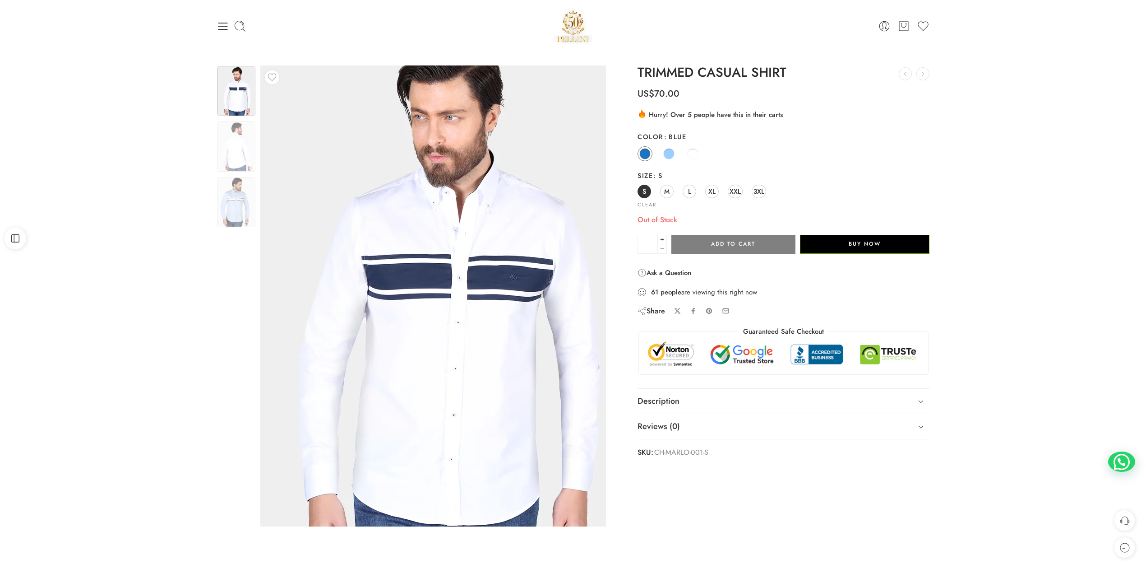
click at [385, 287] on img at bounding box center [442, 298] width 406 height 542
